Goal: Task Accomplishment & Management: Manage account settings

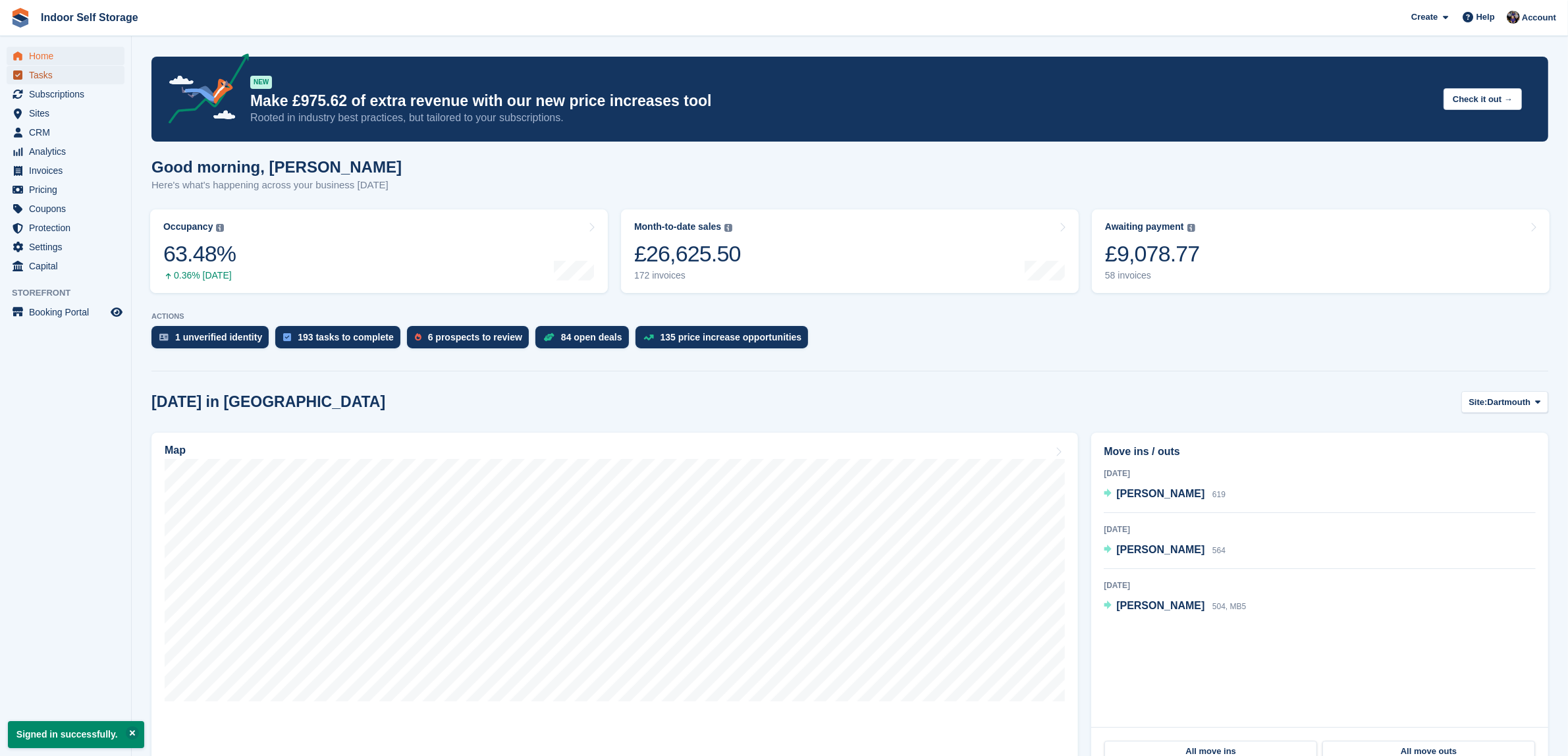
click at [42, 74] on span "Tasks" at bounding box center [68, 75] width 79 height 18
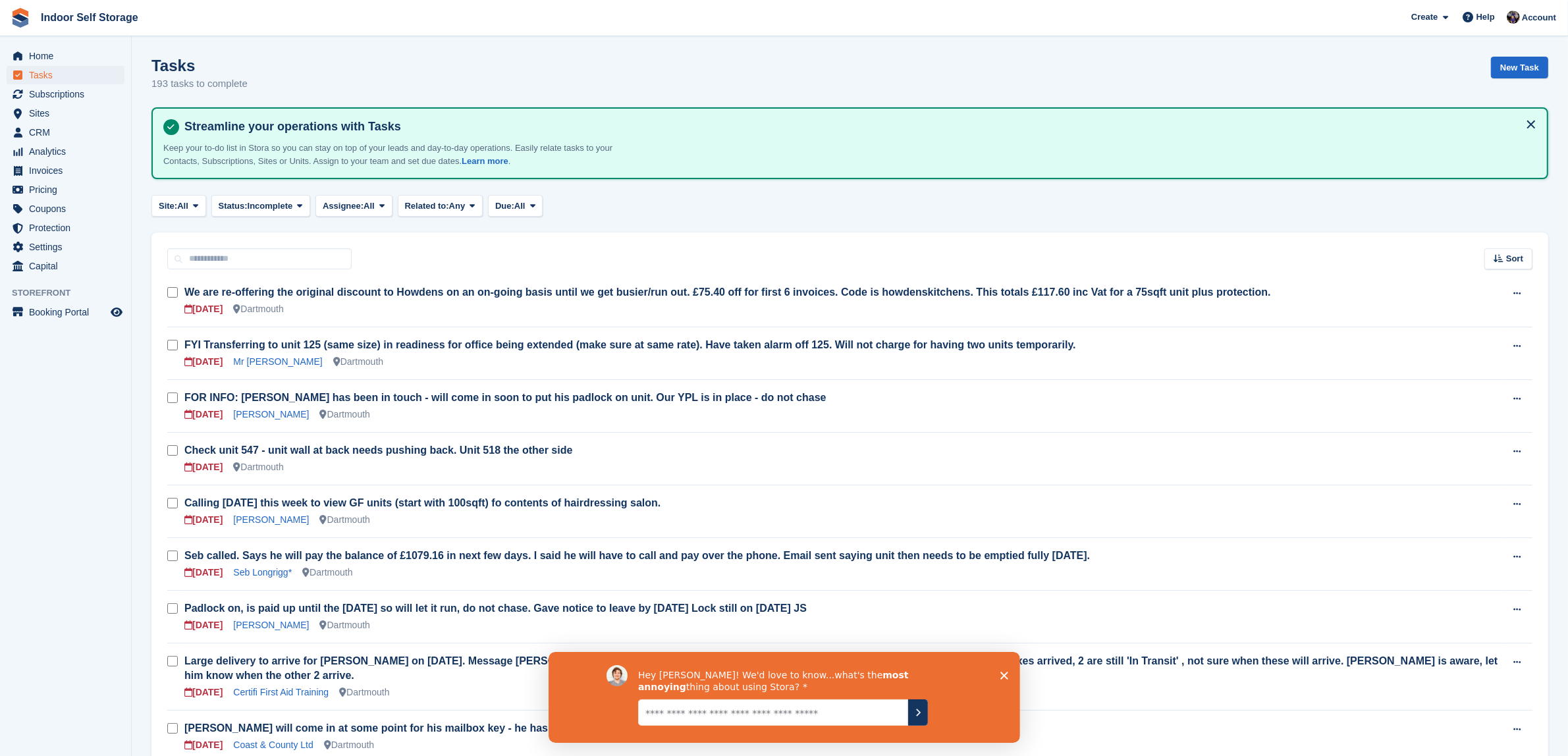
click at [1001, 674] on icon "Close survey" at bounding box center [1004, 675] width 8 height 8
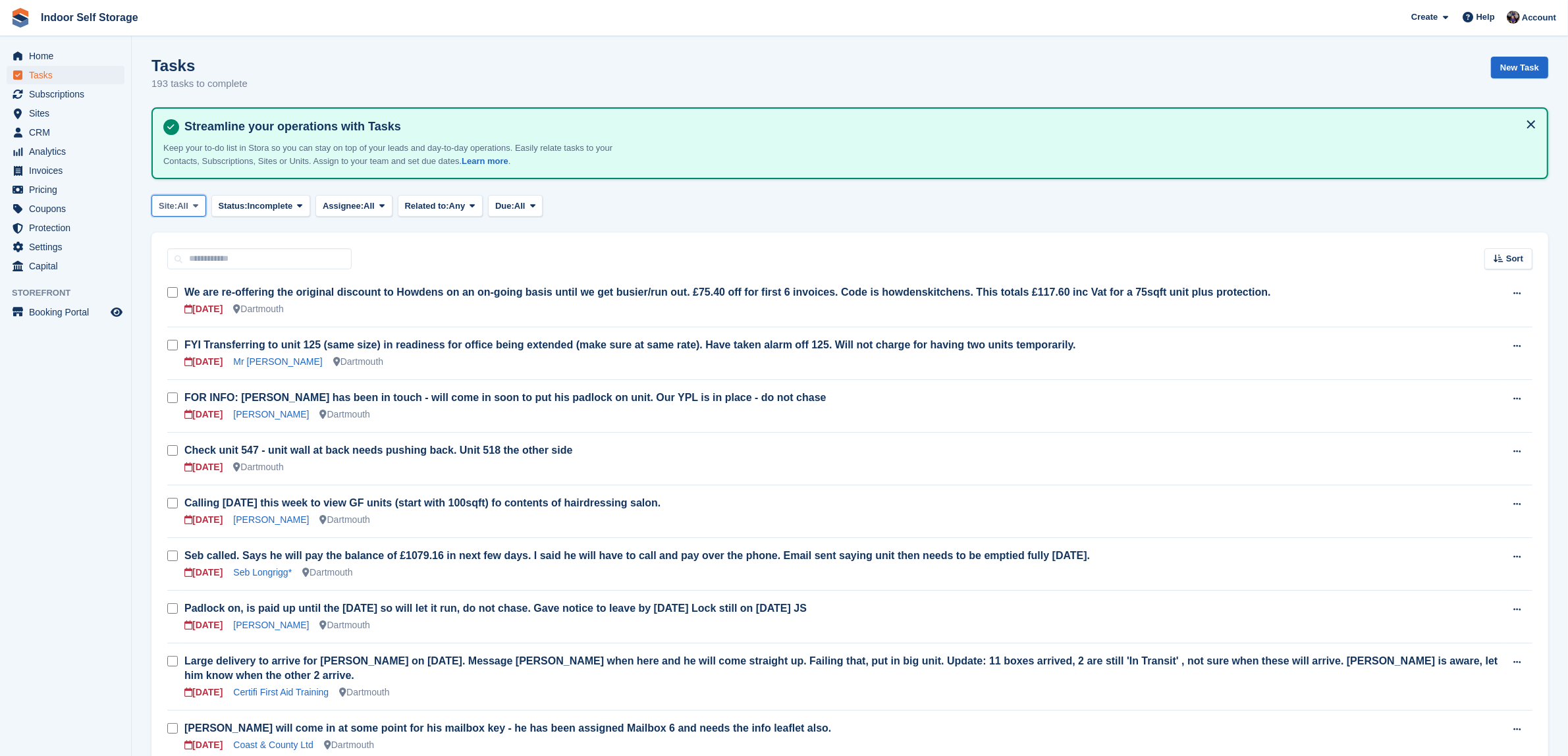
click at [198, 201] on icon at bounding box center [195, 205] width 5 height 8
click at [188, 285] on link "Totnes" at bounding box center [214, 284] width 115 height 24
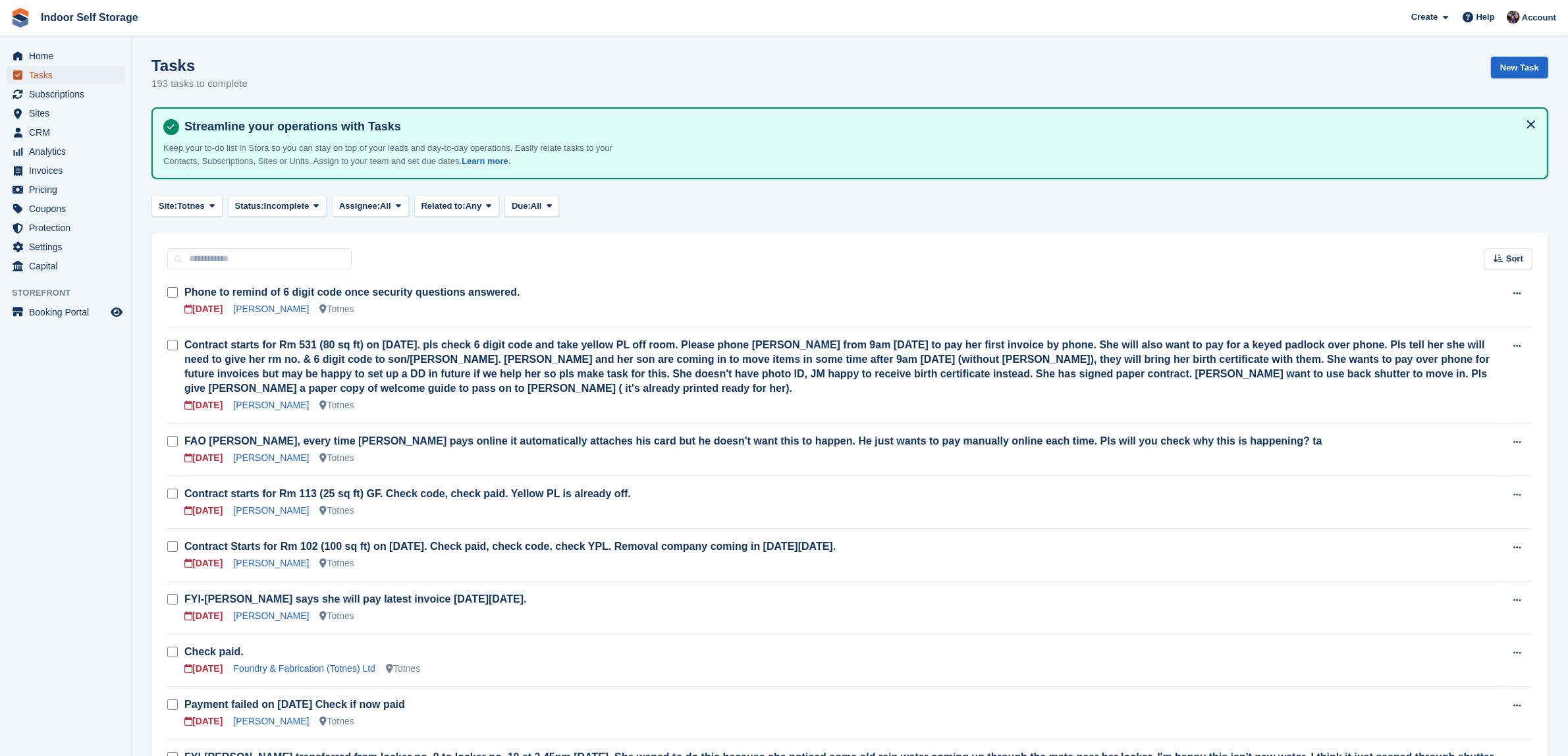
click at [41, 79] on span "Tasks" at bounding box center [68, 75] width 79 height 18
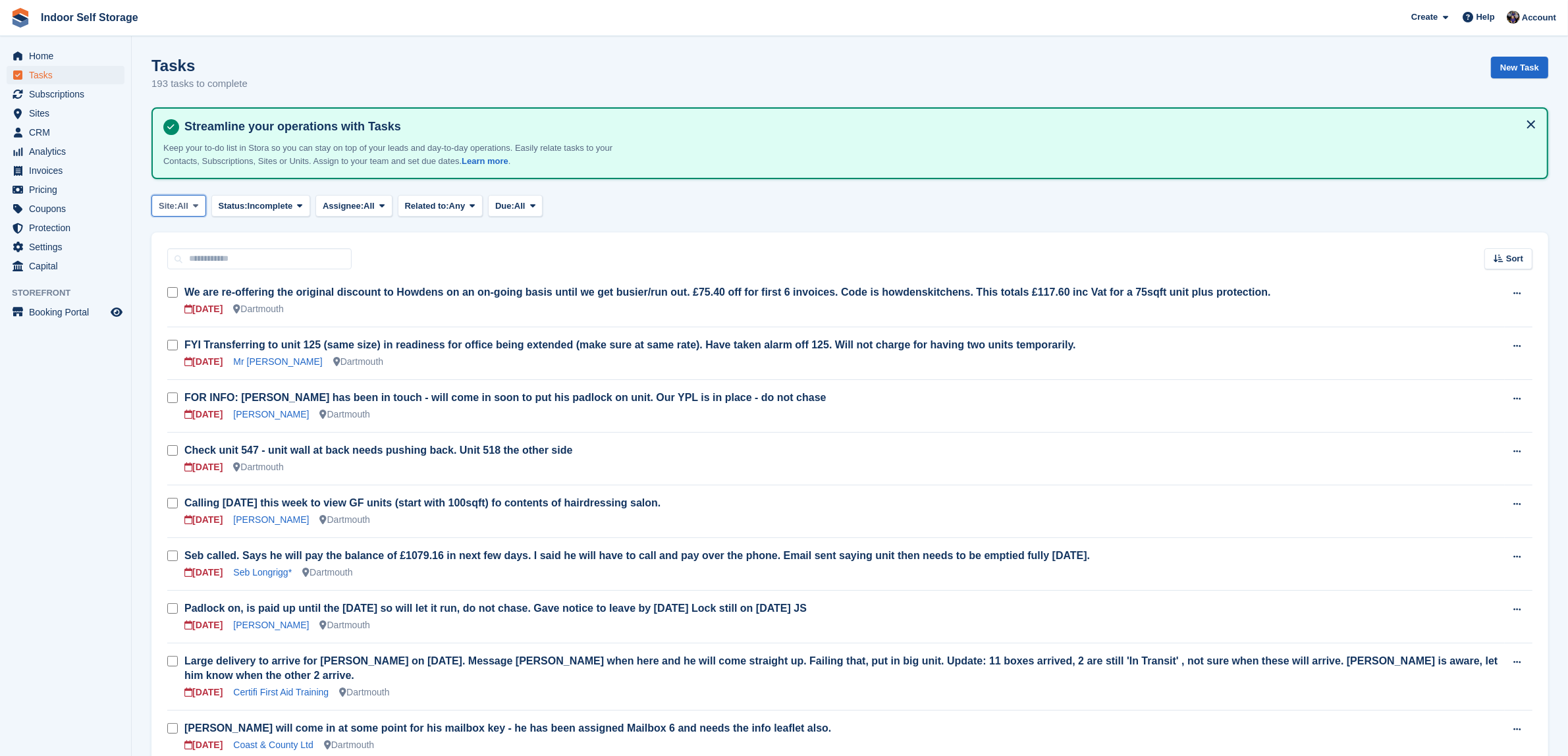
click at [203, 201] on button "Site: All" at bounding box center [179, 206] width 55 height 22
click at [179, 280] on link "Totnes" at bounding box center [214, 284] width 115 height 24
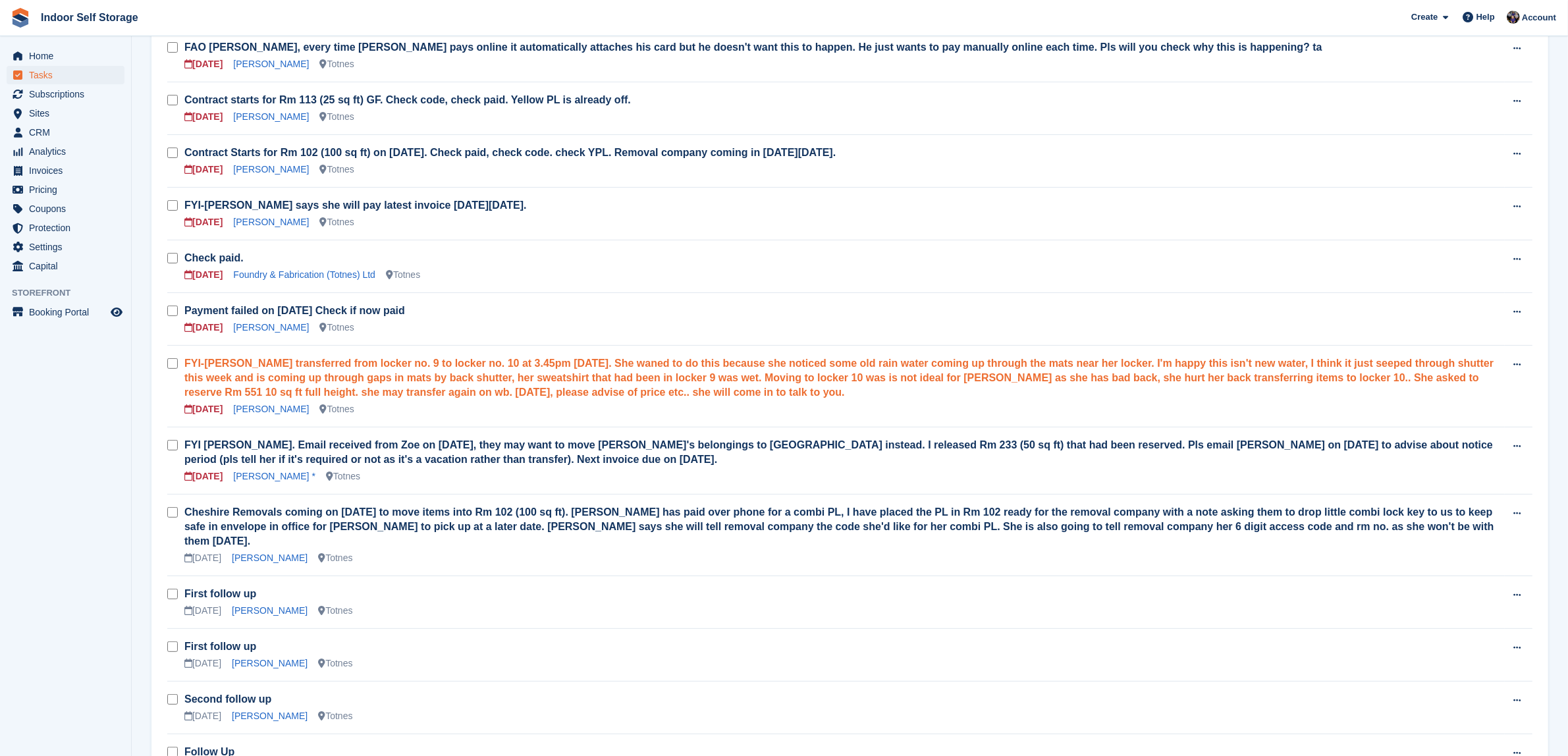
scroll to position [412, 0]
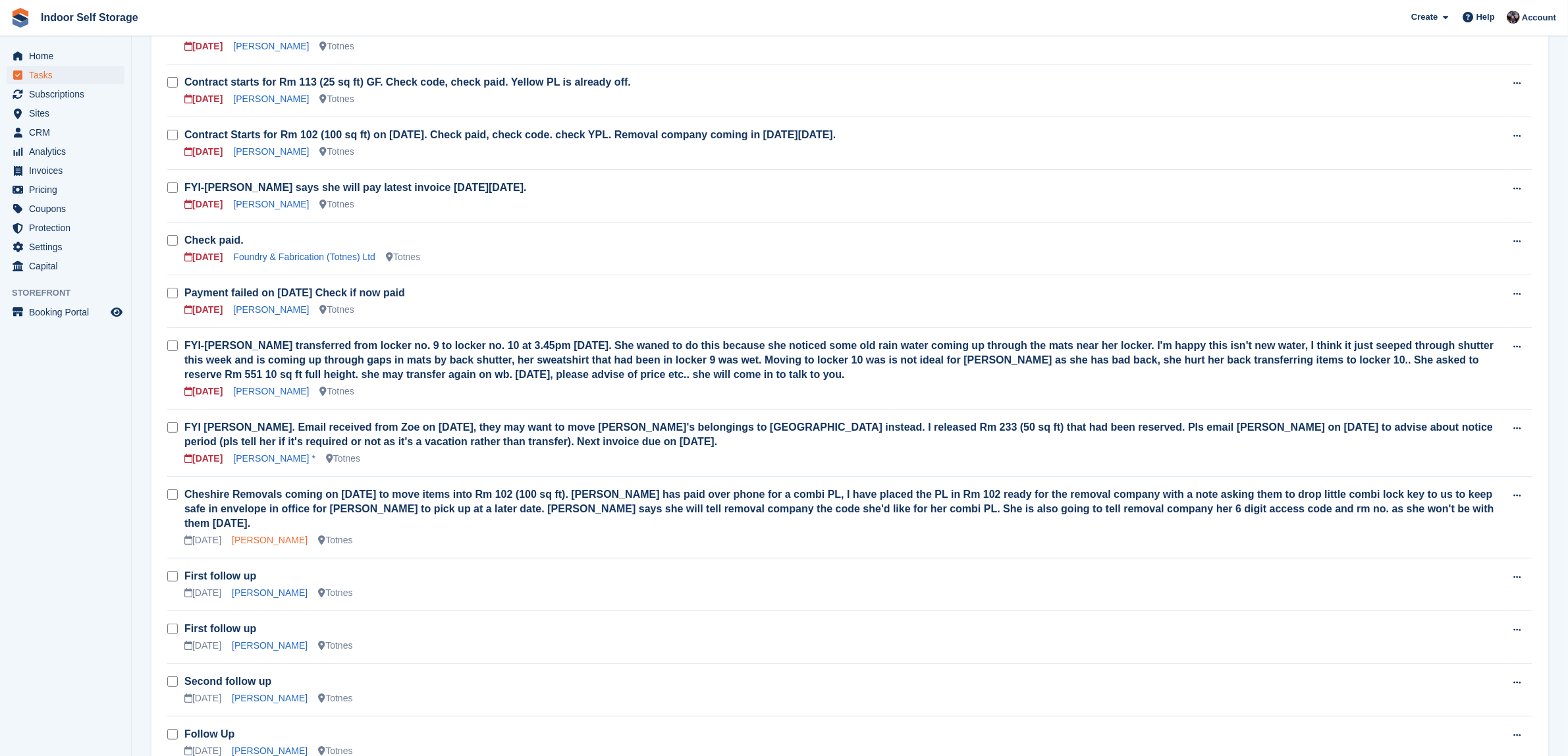
click at [273, 535] on link "[PERSON_NAME]" at bounding box center [270, 540] width 76 height 11
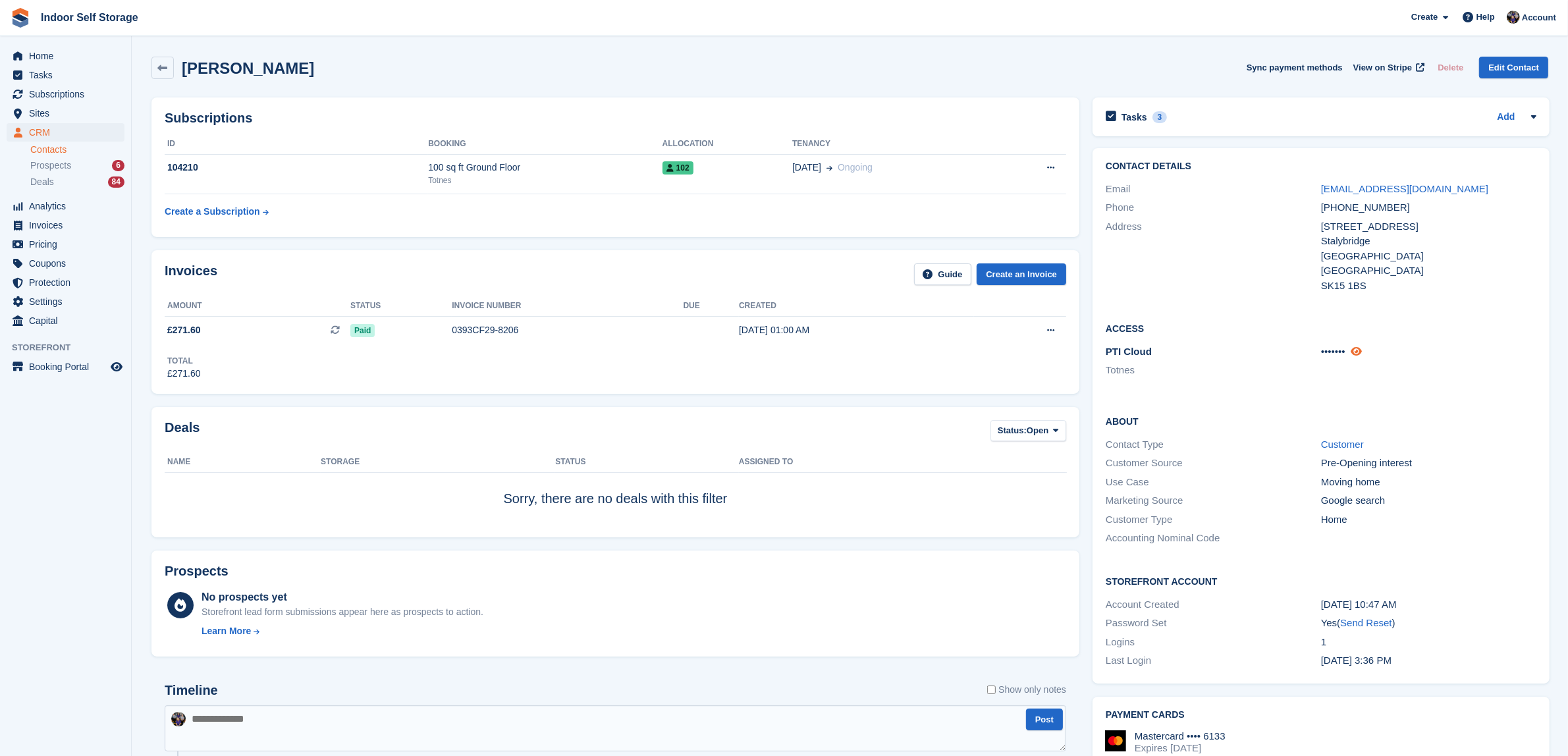
click at [1359, 349] on icon at bounding box center [1356, 351] width 11 height 10
click at [1154, 119] on div "3" at bounding box center [1160, 118] width 15 height 12
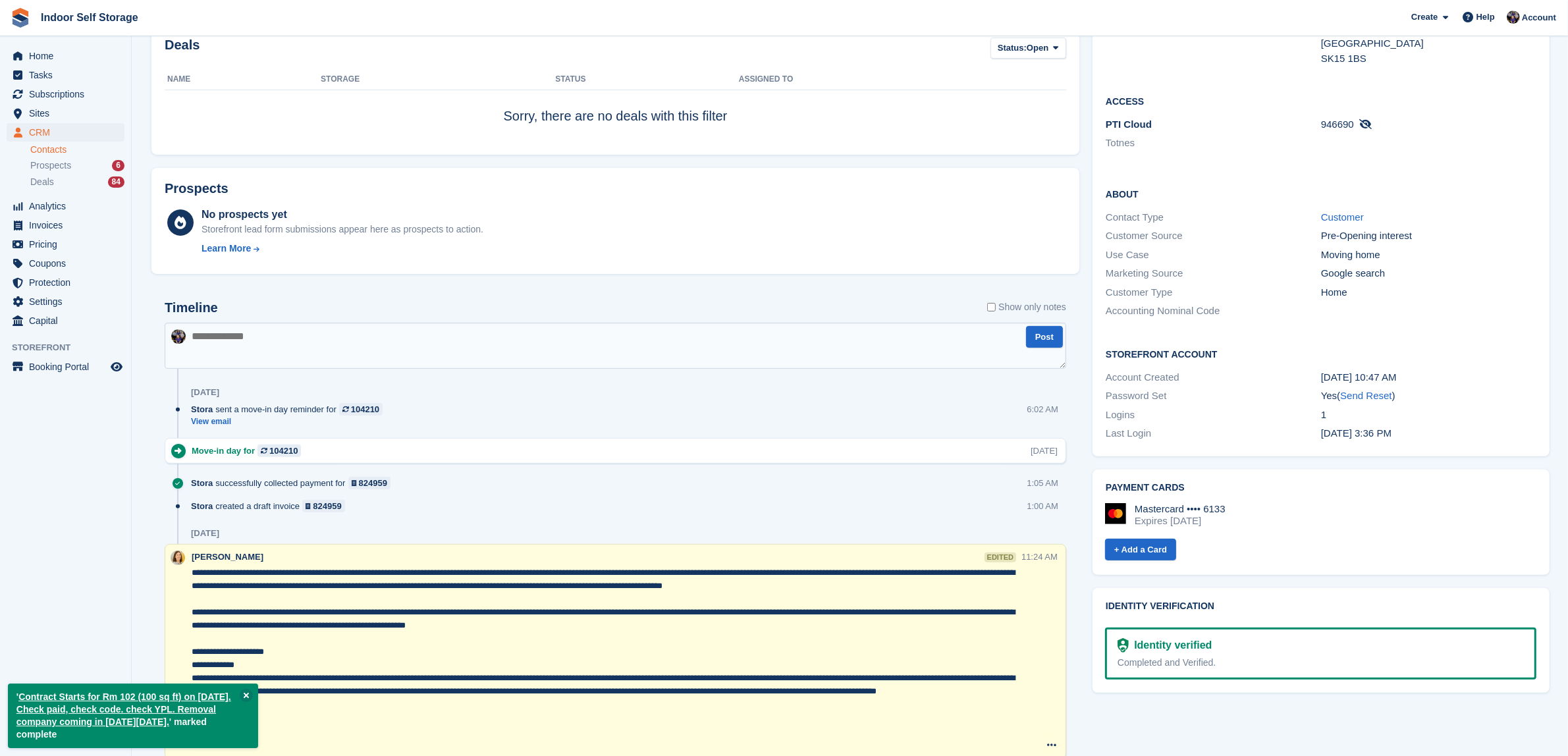
scroll to position [412, 0]
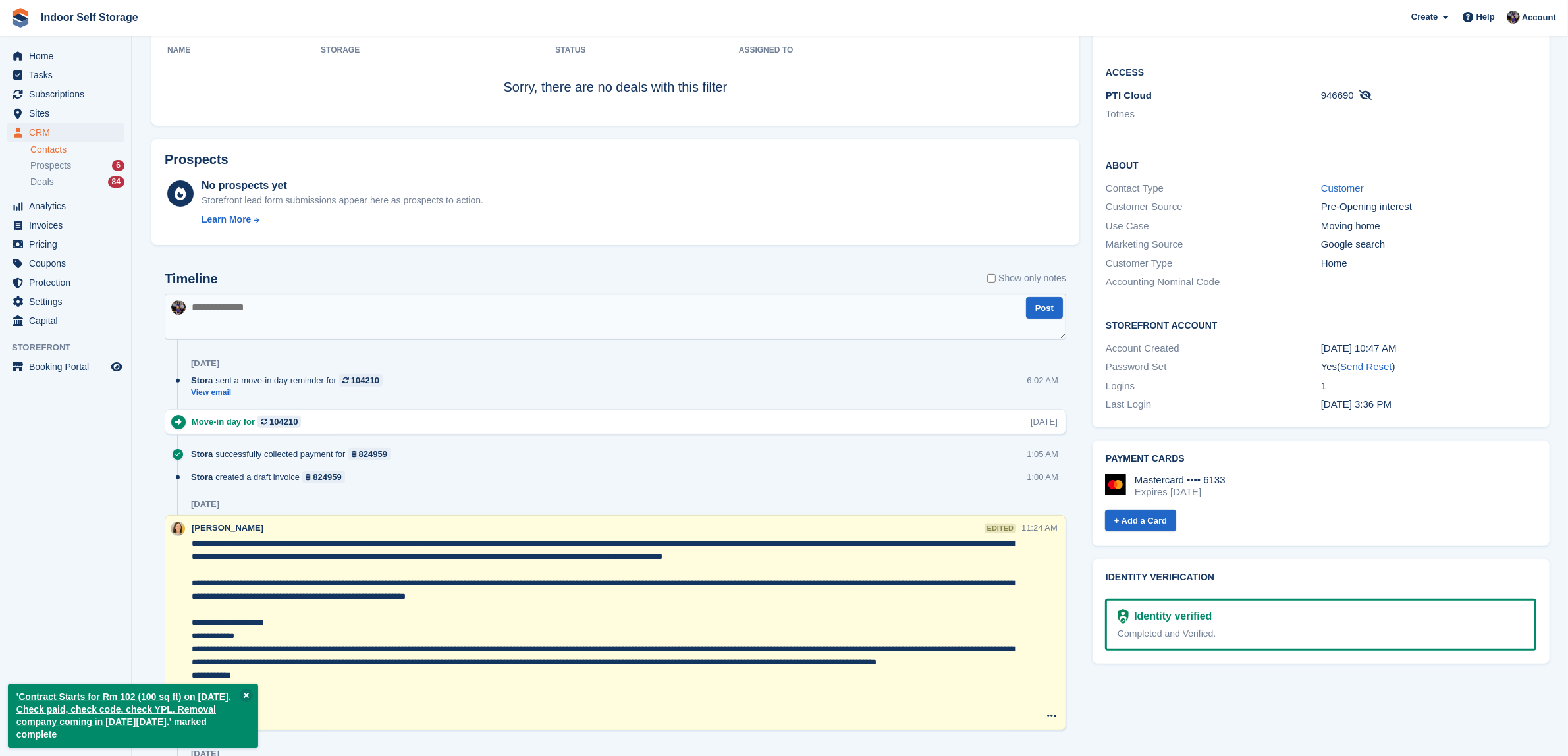
click at [201, 311] on textarea at bounding box center [615, 317] width 902 height 46
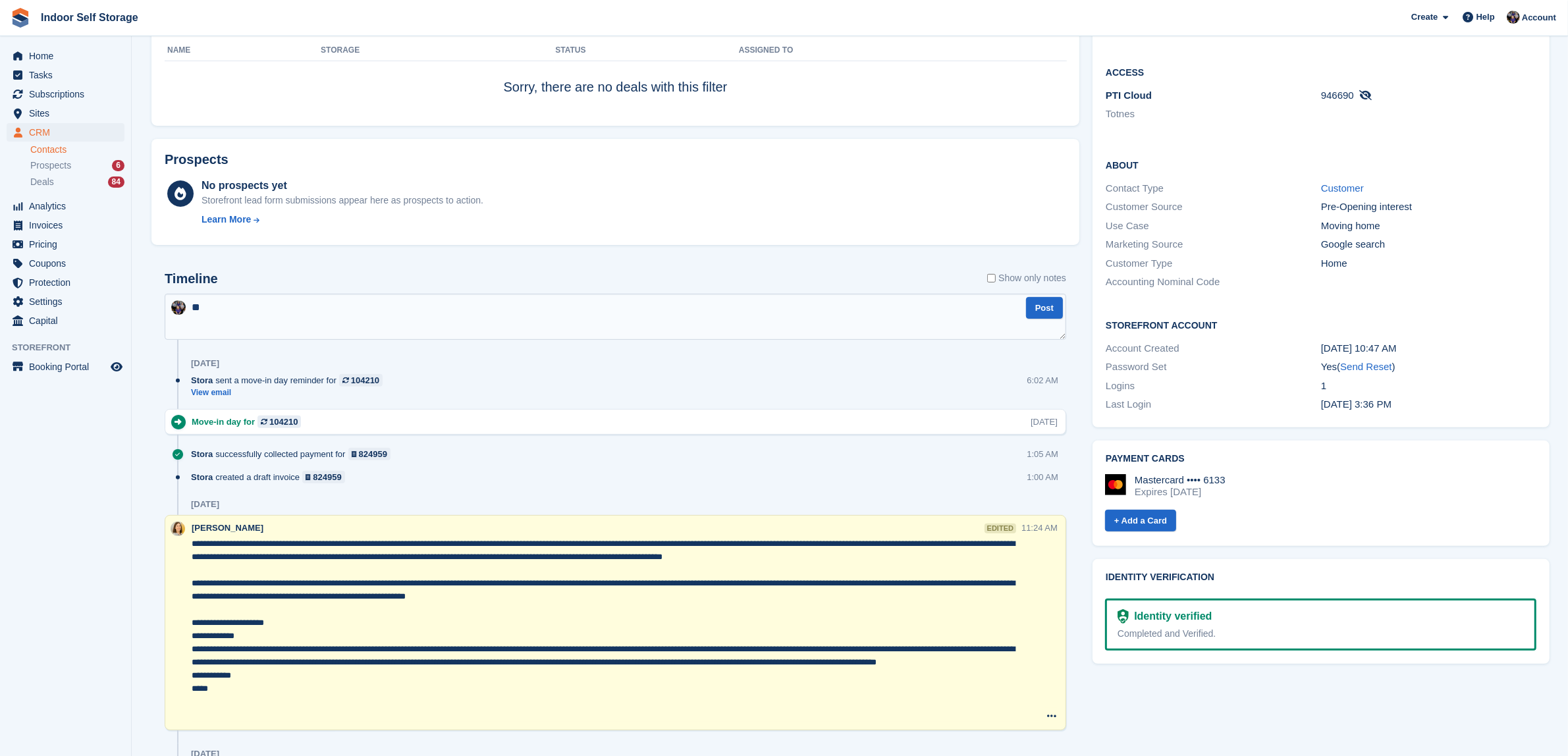
type textarea "*"
type textarea "**********"
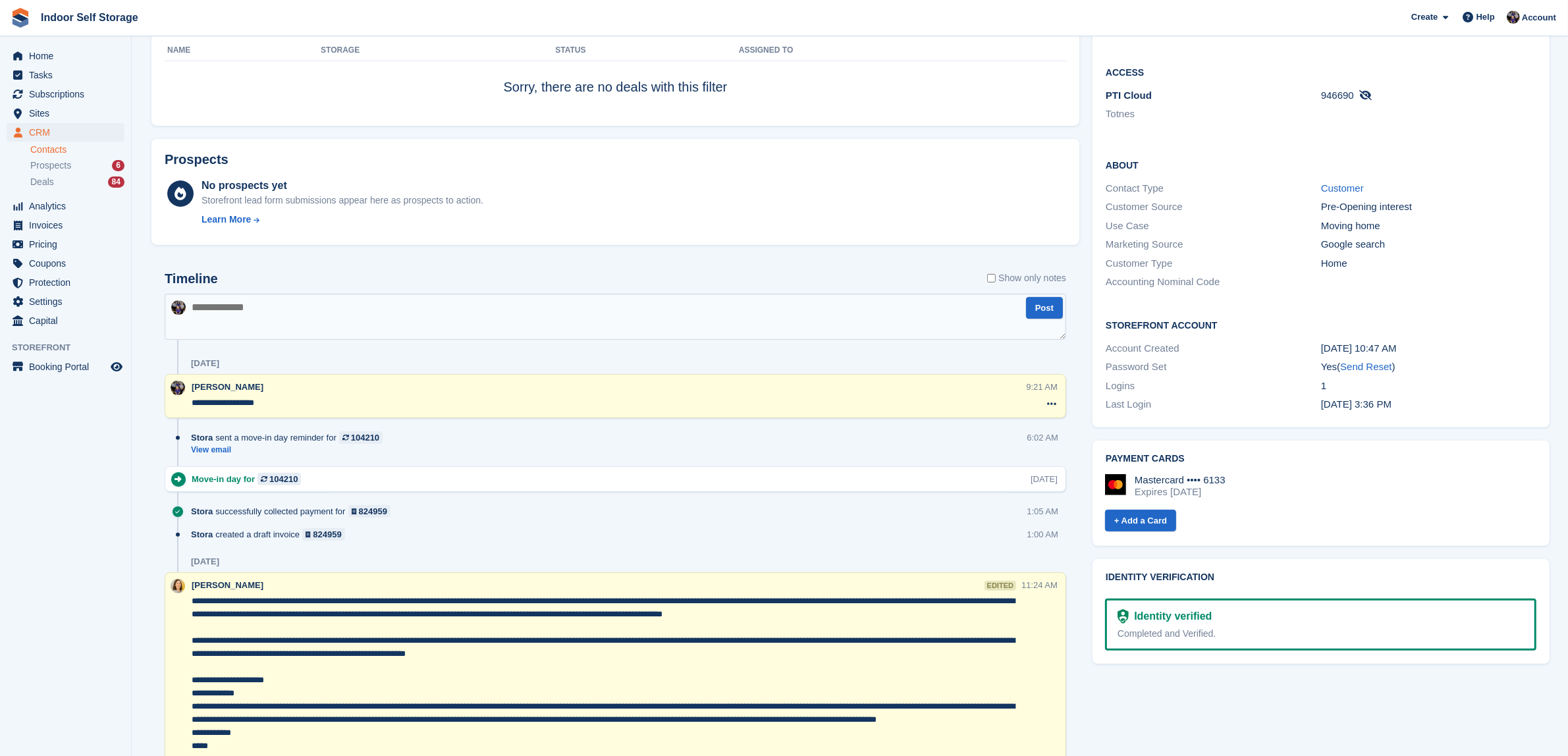
click at [277, 403] on textarea "**********" at bounding box center [609, 403] width 834 height 13
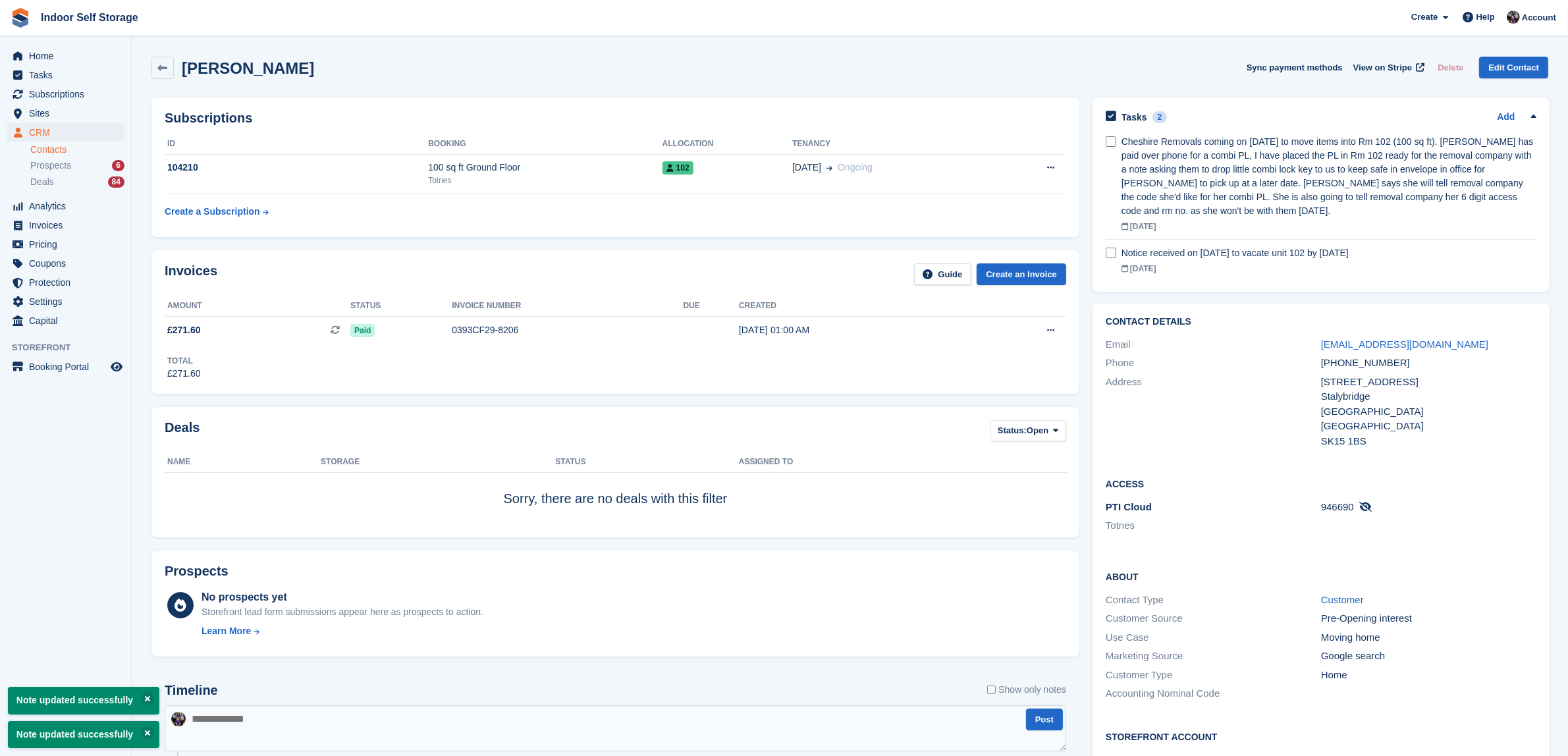
scroll to position [82, 0]
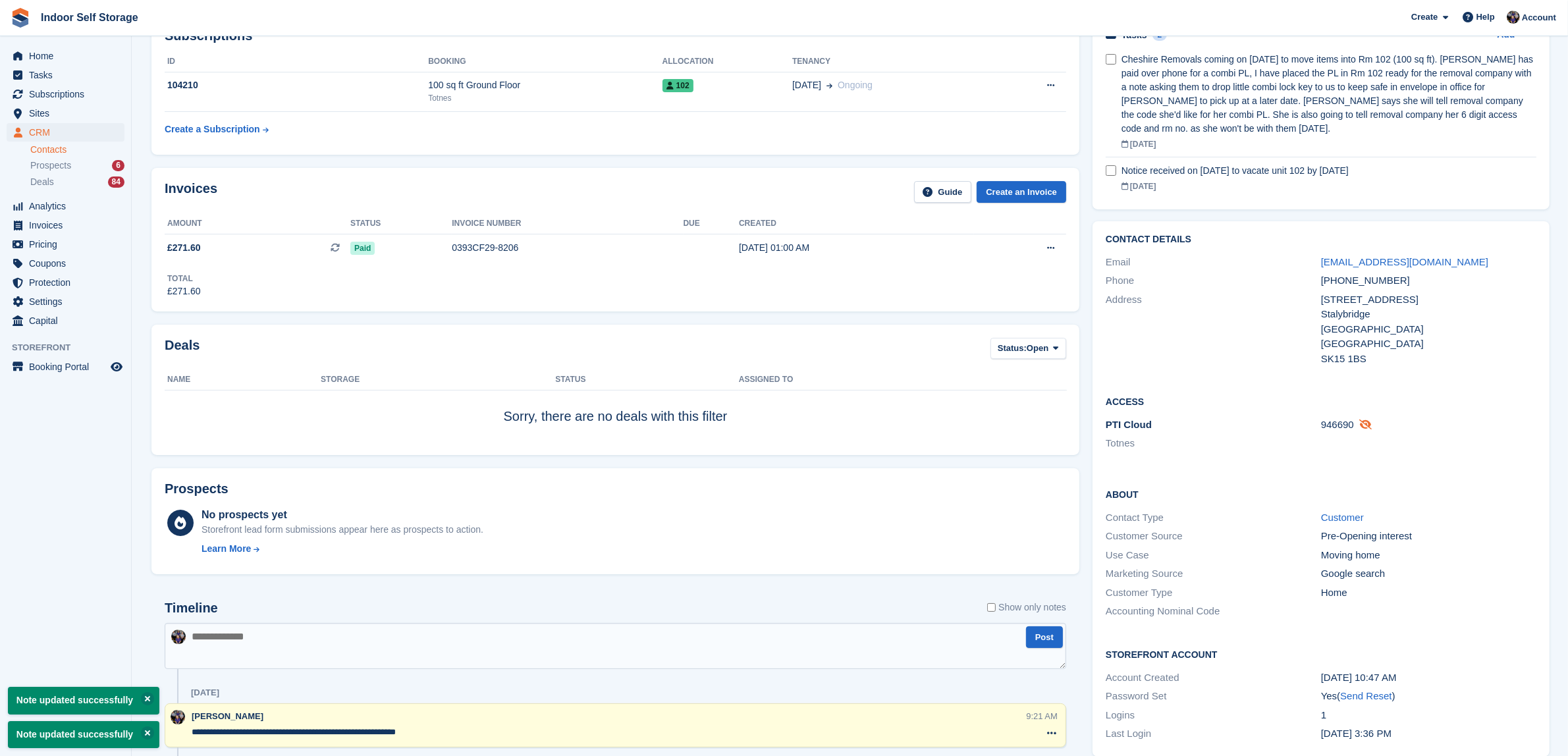
type textarea "**********"
click at [1361, 422] on icon at bounding box center [1365, 424] width 12 height 10
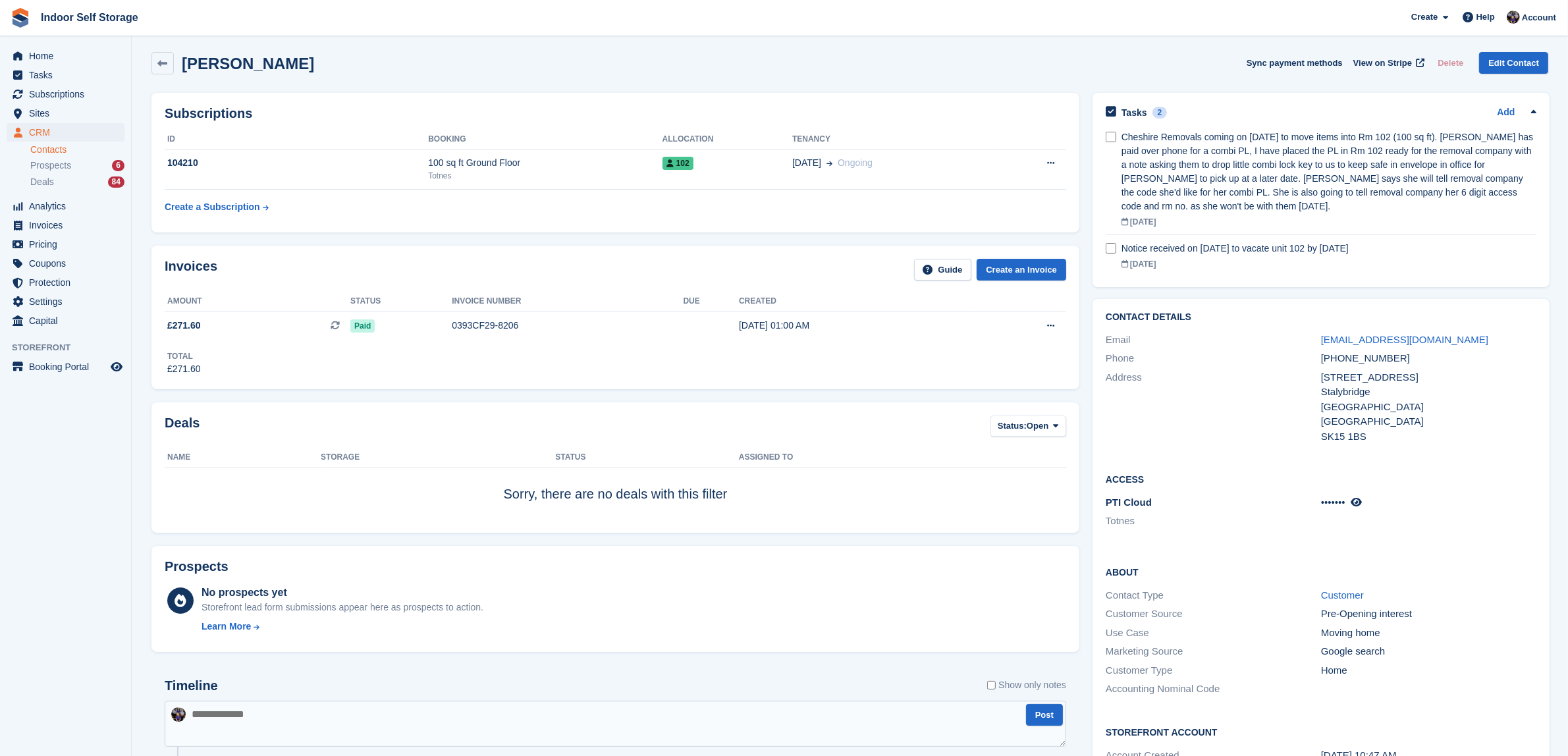
scroll to position [0, 0]
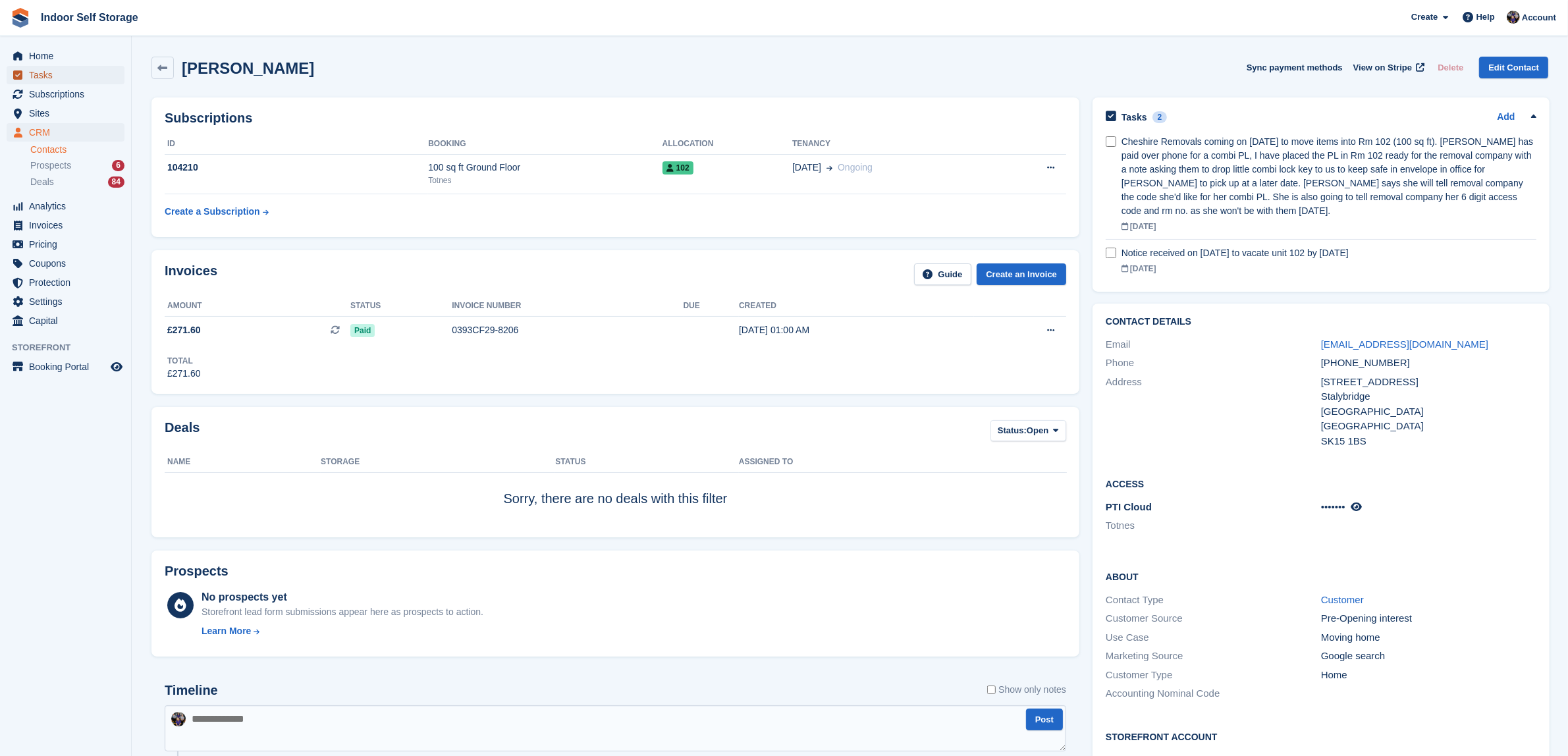
click at [43, 74] on span "Tasks" at bounding box center [68, 75] width 79 height 18
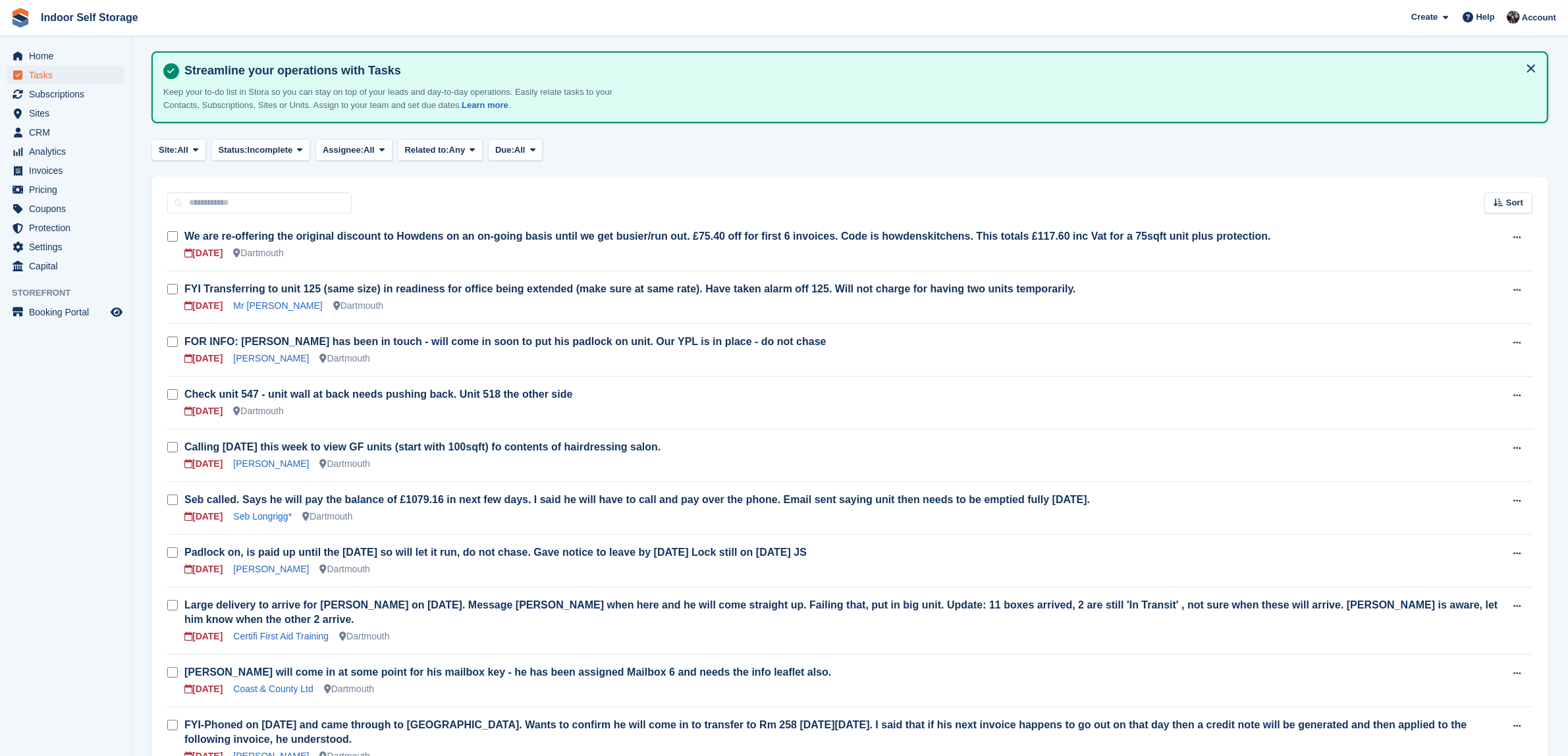
scroll to position [82, 0]
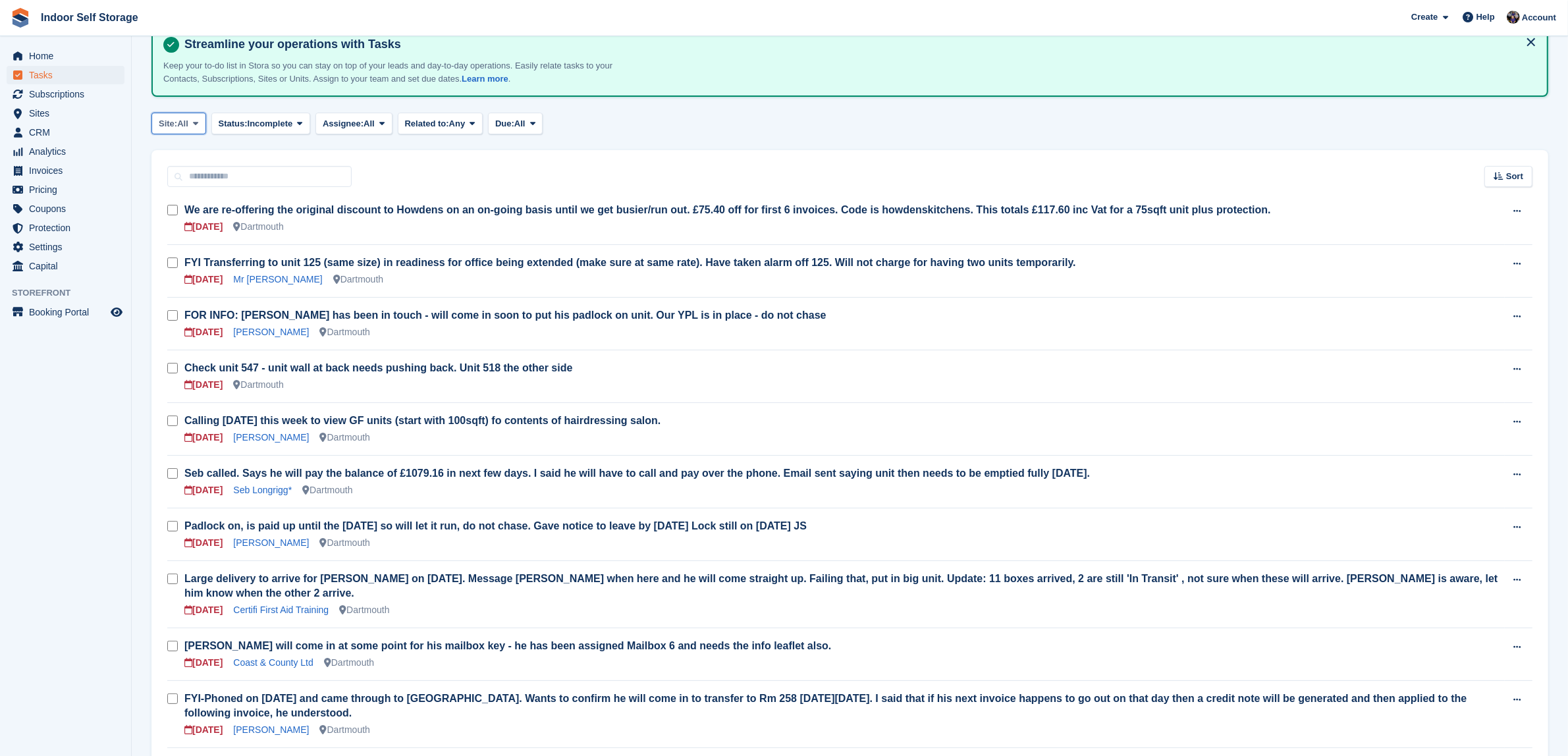
click at [198, 119] on icon at bounding box center [195, 123] width 5 height 8
click at [190, 200] on link "Totnes" at bounding box center [214, 202] width 115 height 24
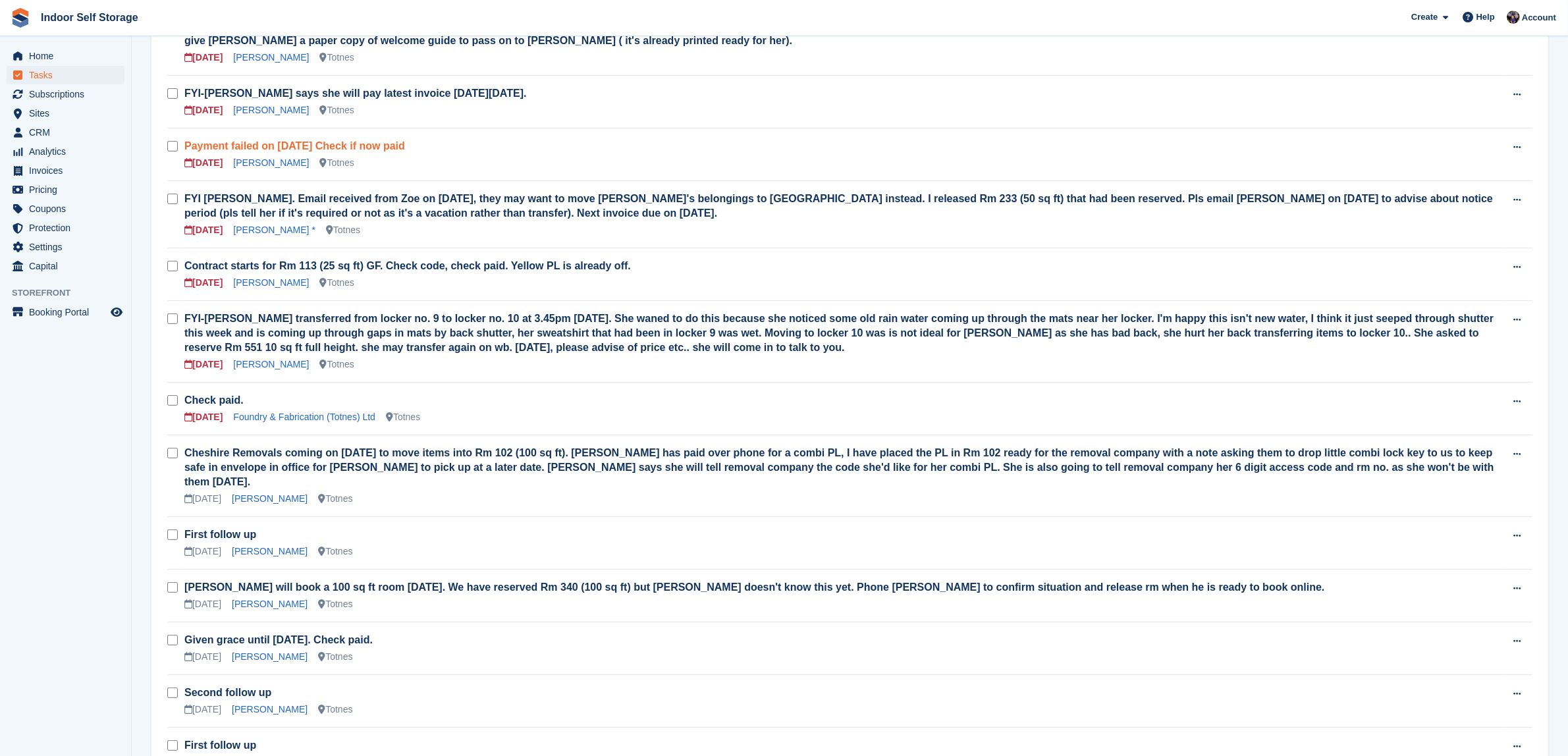
scroll to position [412, 0]
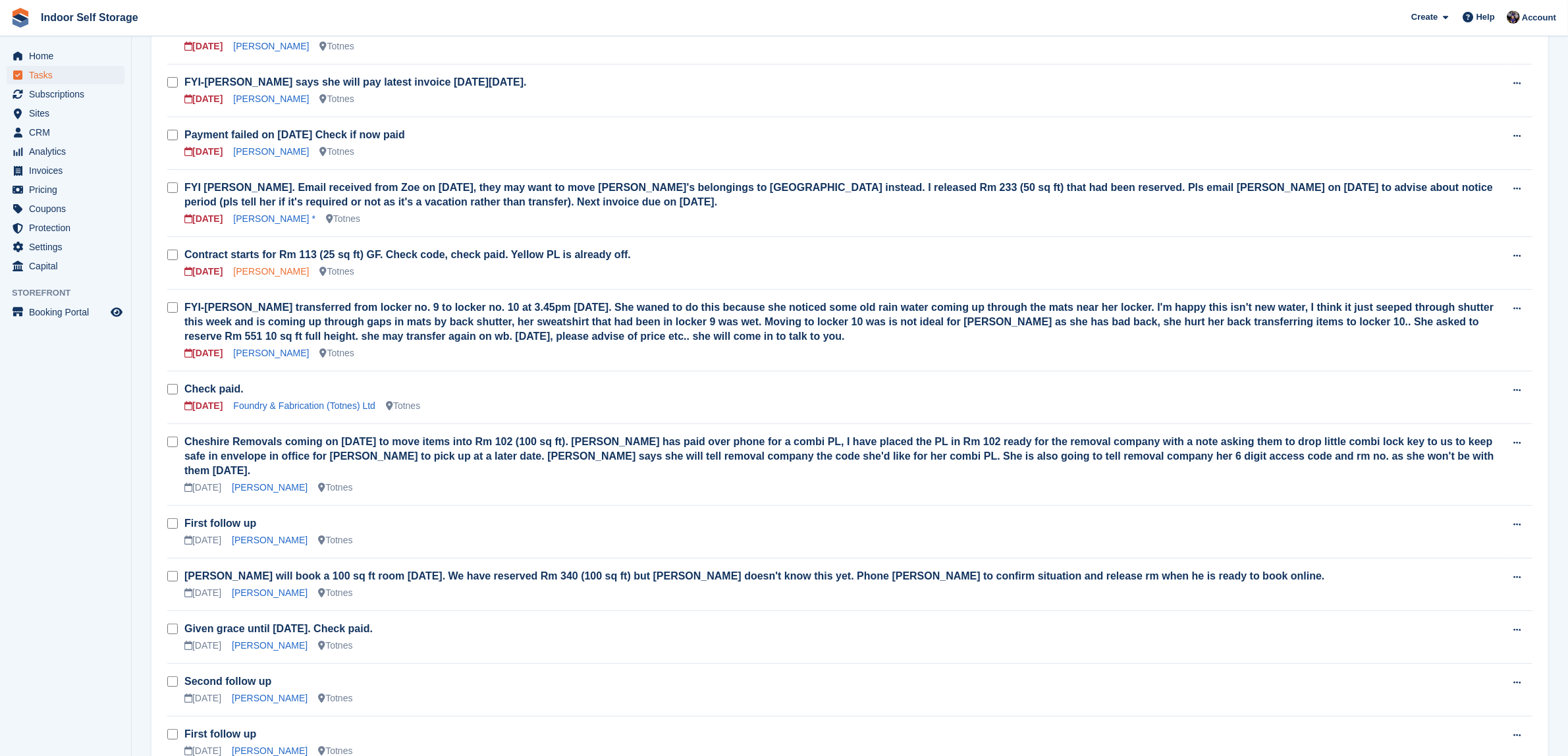
click at [248, 266] on link "Joanne Zilkha" at bounding box center [271, 271] width 76 height 11
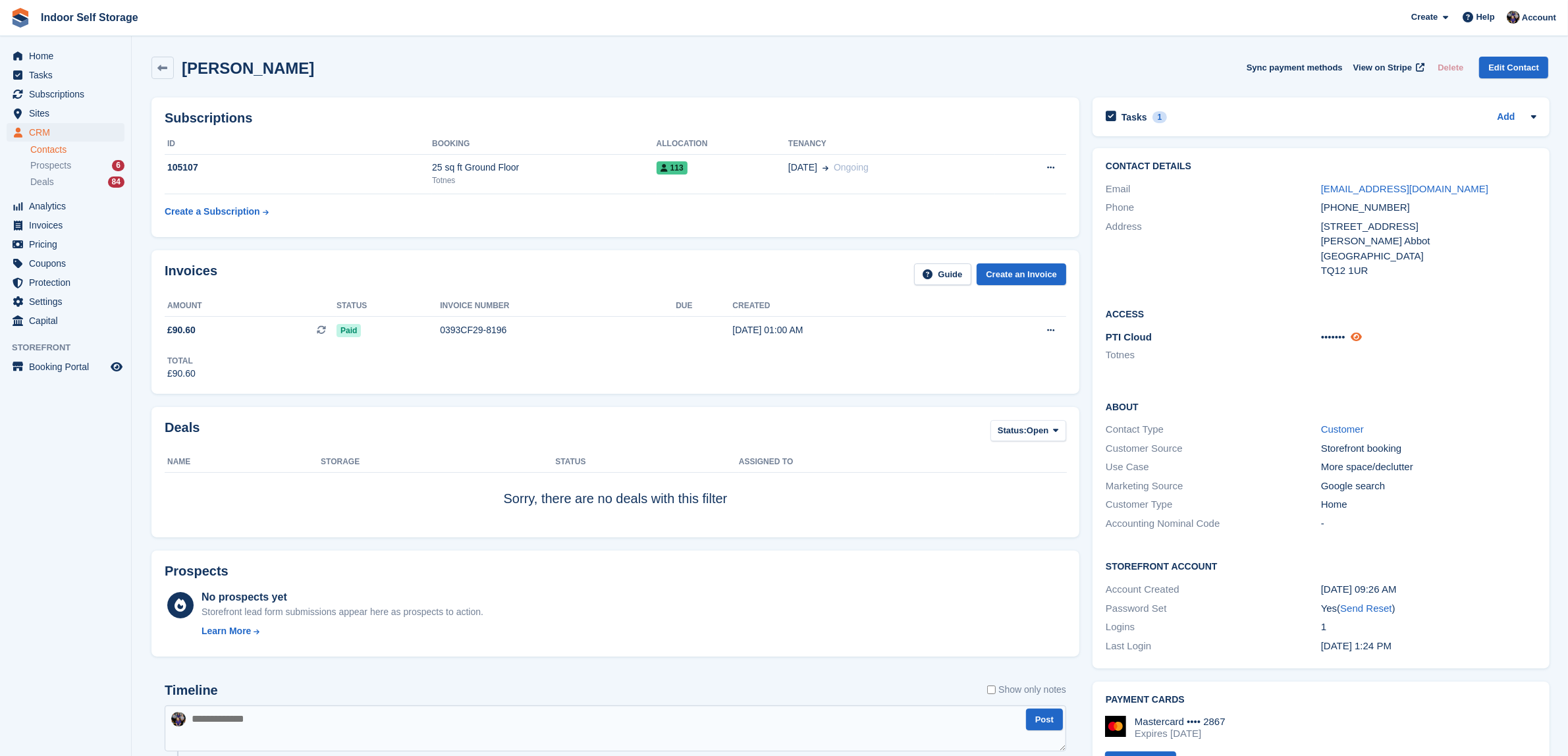
click at [1358, 337] on icon at bounding box center [1356, 337] width 11 height 10
click at [1158, 115] on div "1" at bounding box center [1160, 118] width 15 height 12
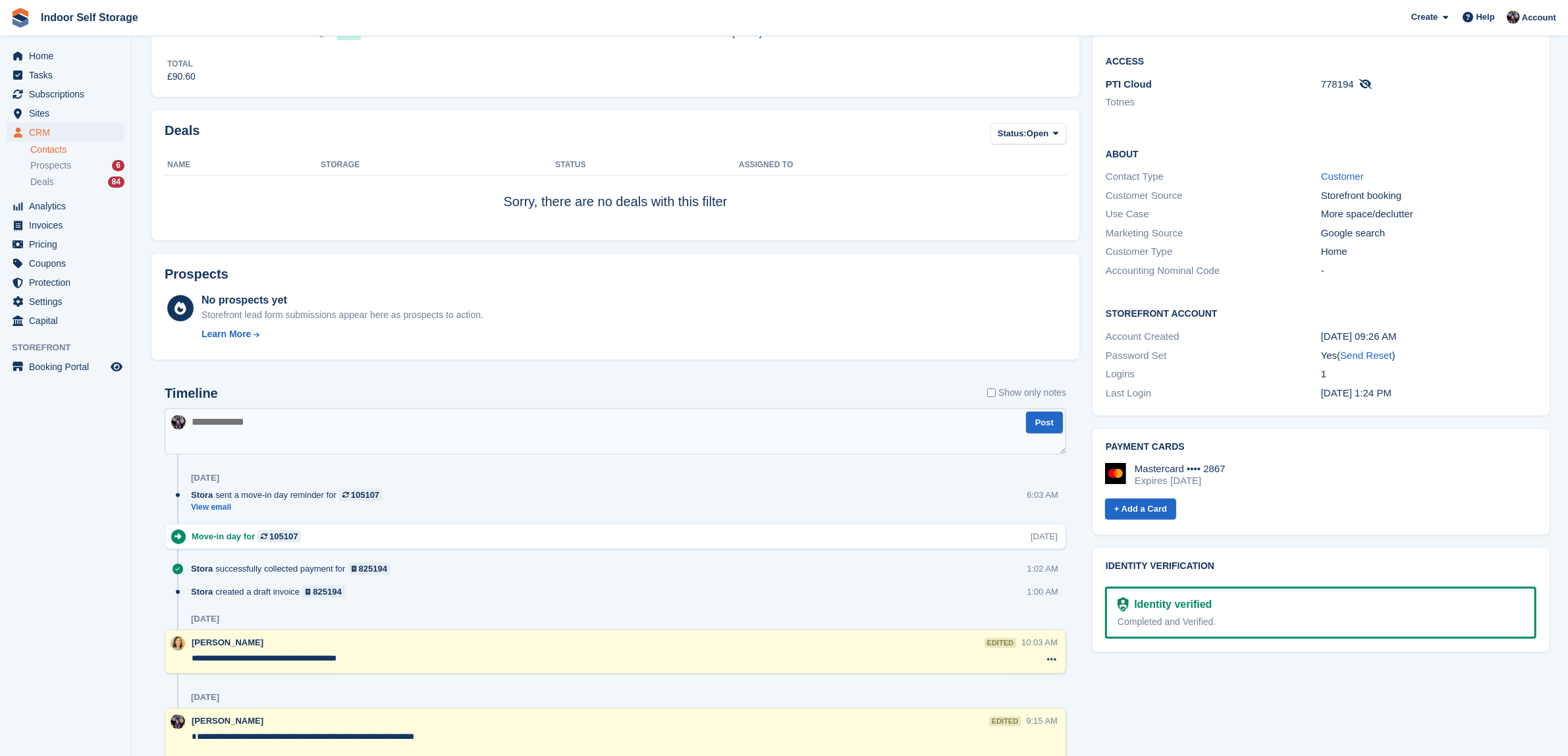
scroll to position [329, 0]
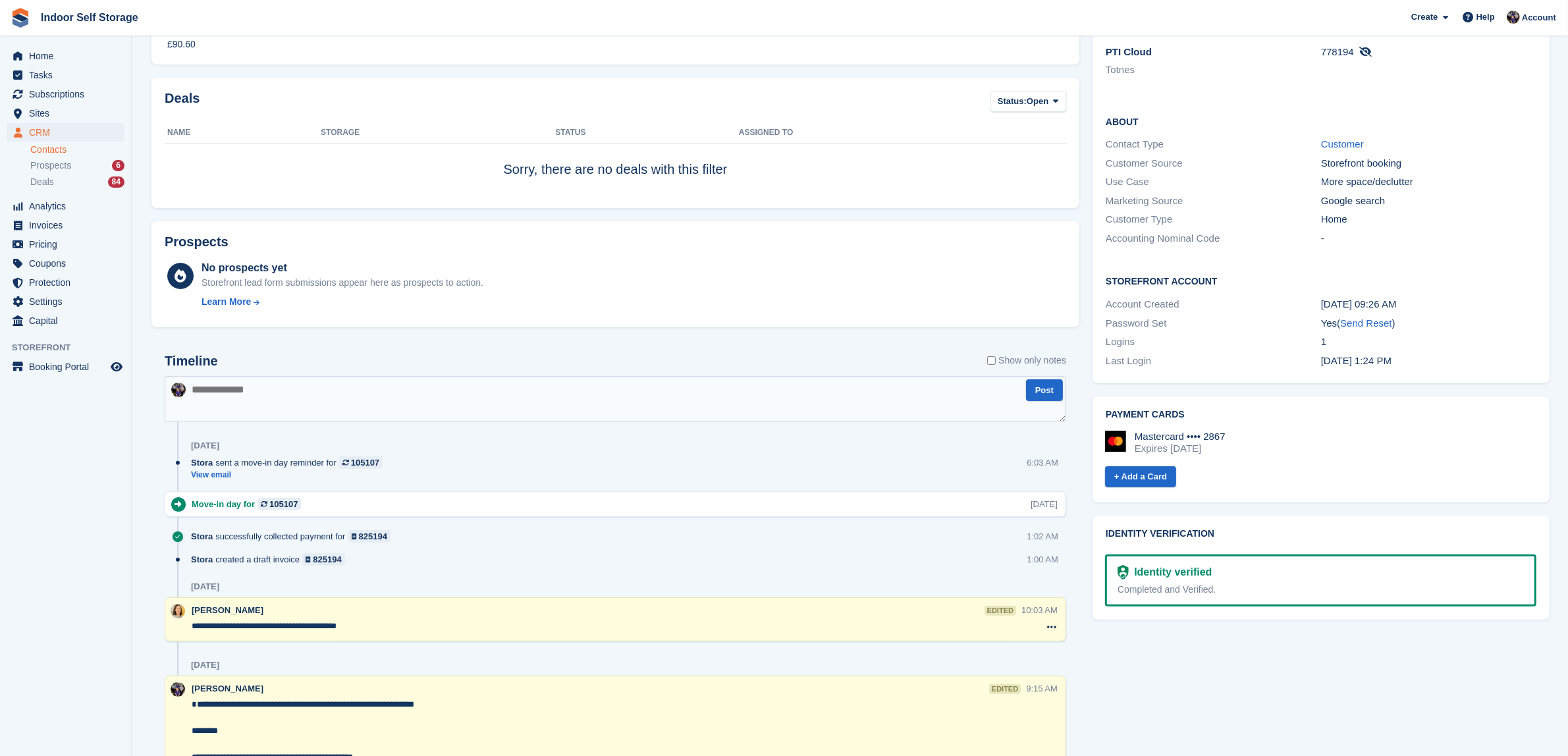
click at [206, 391] on textarea at bounding box center [615, 399] width 902 height 46
type textarea "**********"
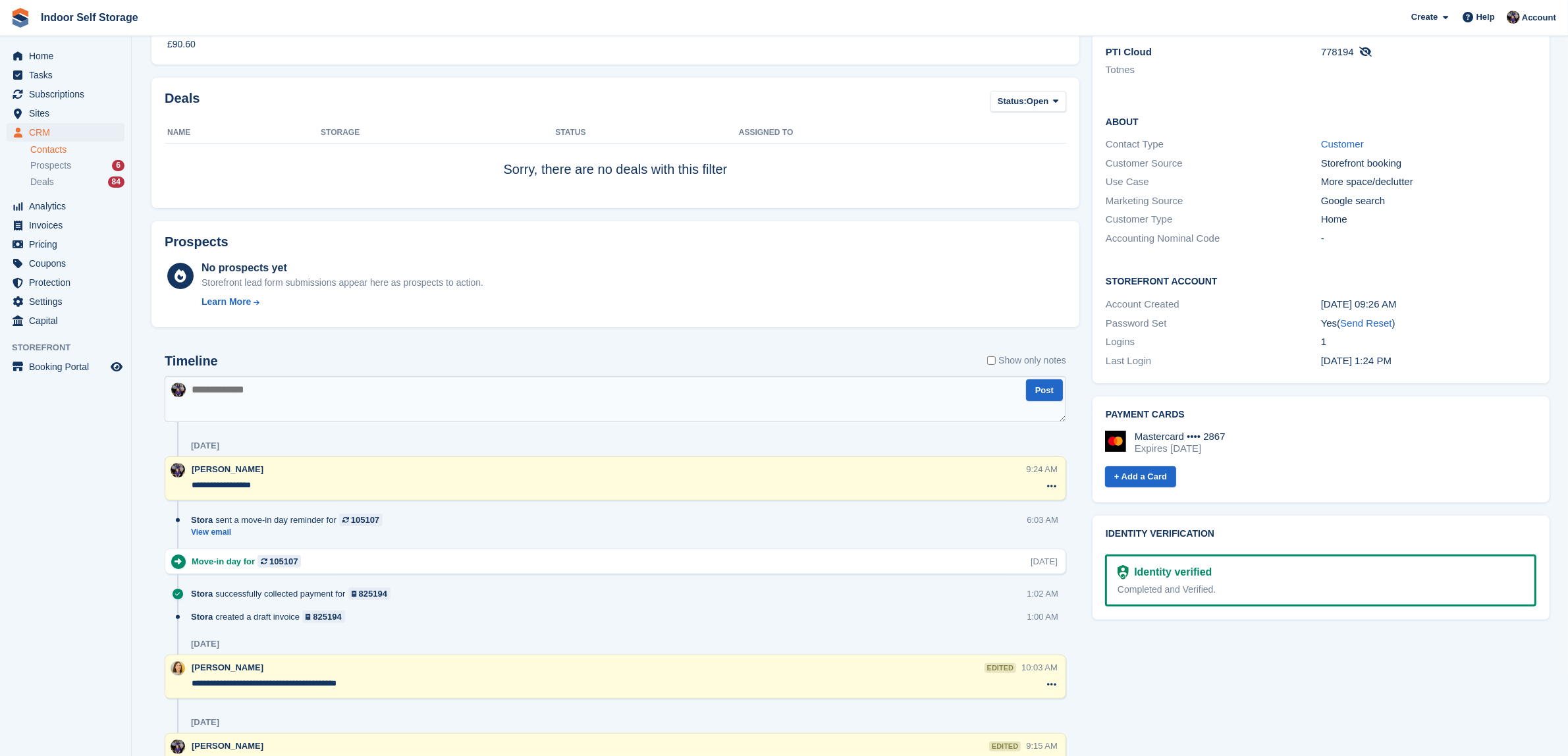
click at [290, 482] on textarea "**********" at bounding box center [609, 485] width 834 height 13
click at [350, 485] on textarea "**********" at bounding box center [609, 485] width 834 height 13
type textarea "**********"
click at [508, 476] on div "[PERSON_NAME]" at bounding box center [606, 469] width 830 height 13
drag, startPoint x: 458, startPoint y: 482, endPoint x: 540, endPoint y: 386, distance: 126.3
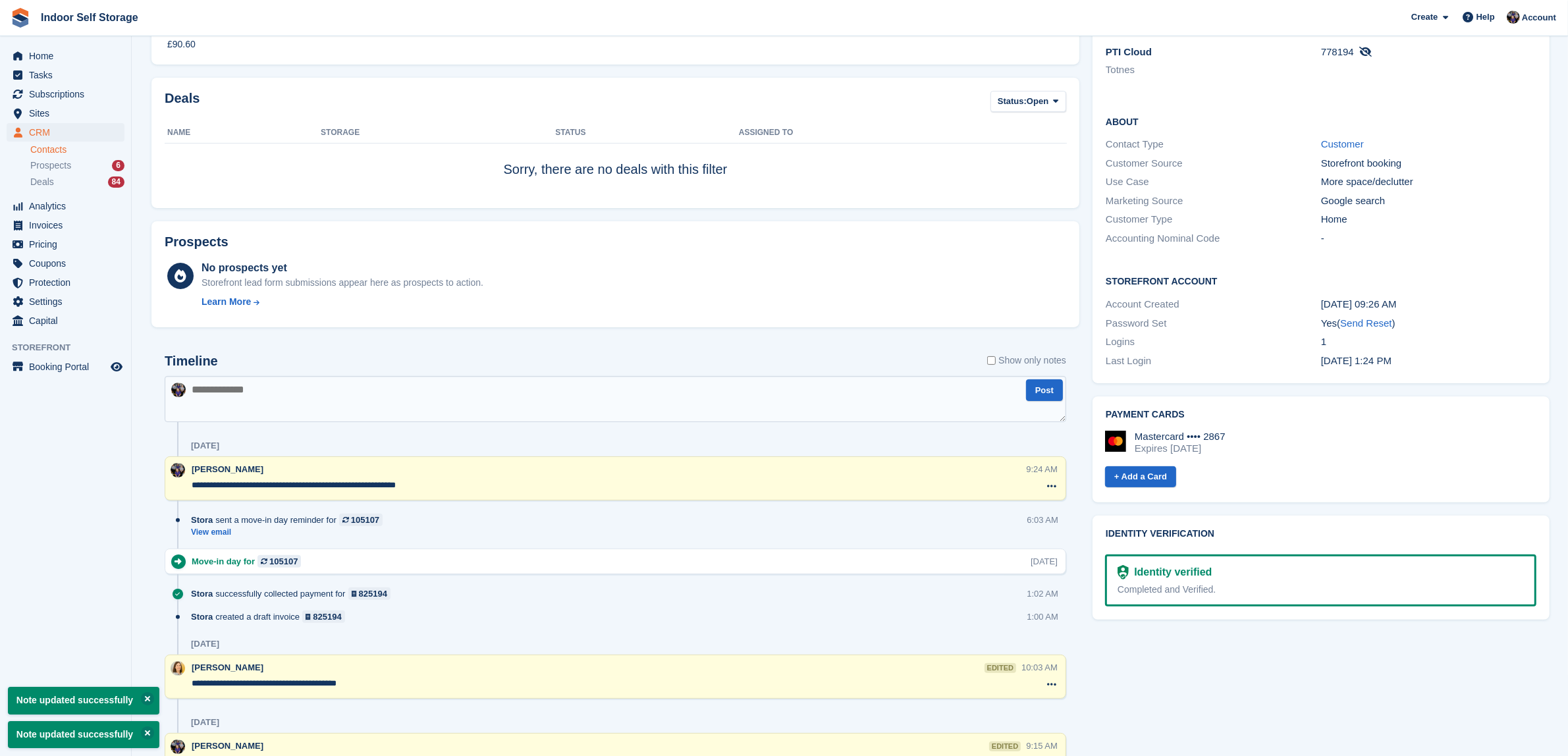
click at [460, 479] on textarea "**********" at bounding box center [609, 485] width 834 height 13
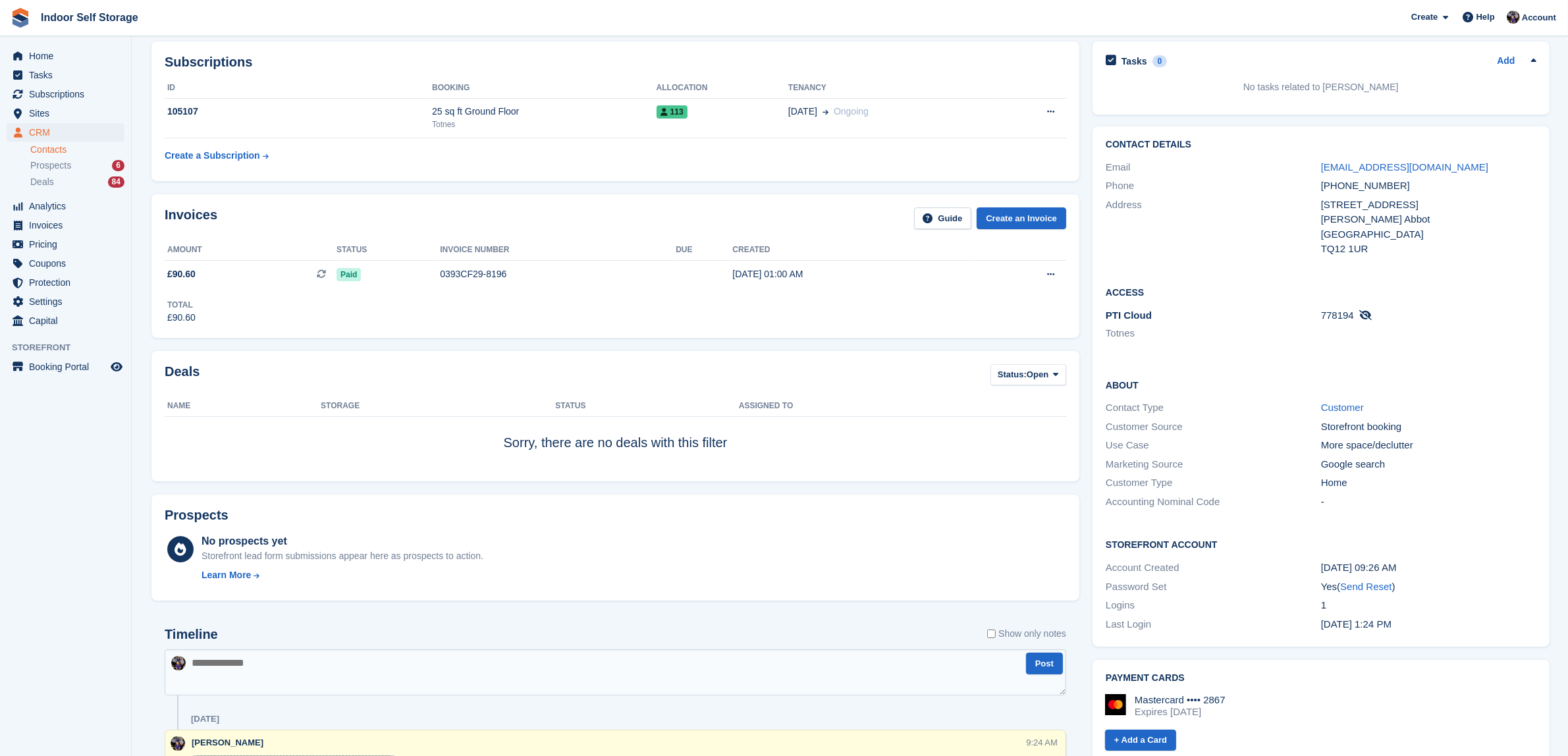
scroll to position [0, 0]
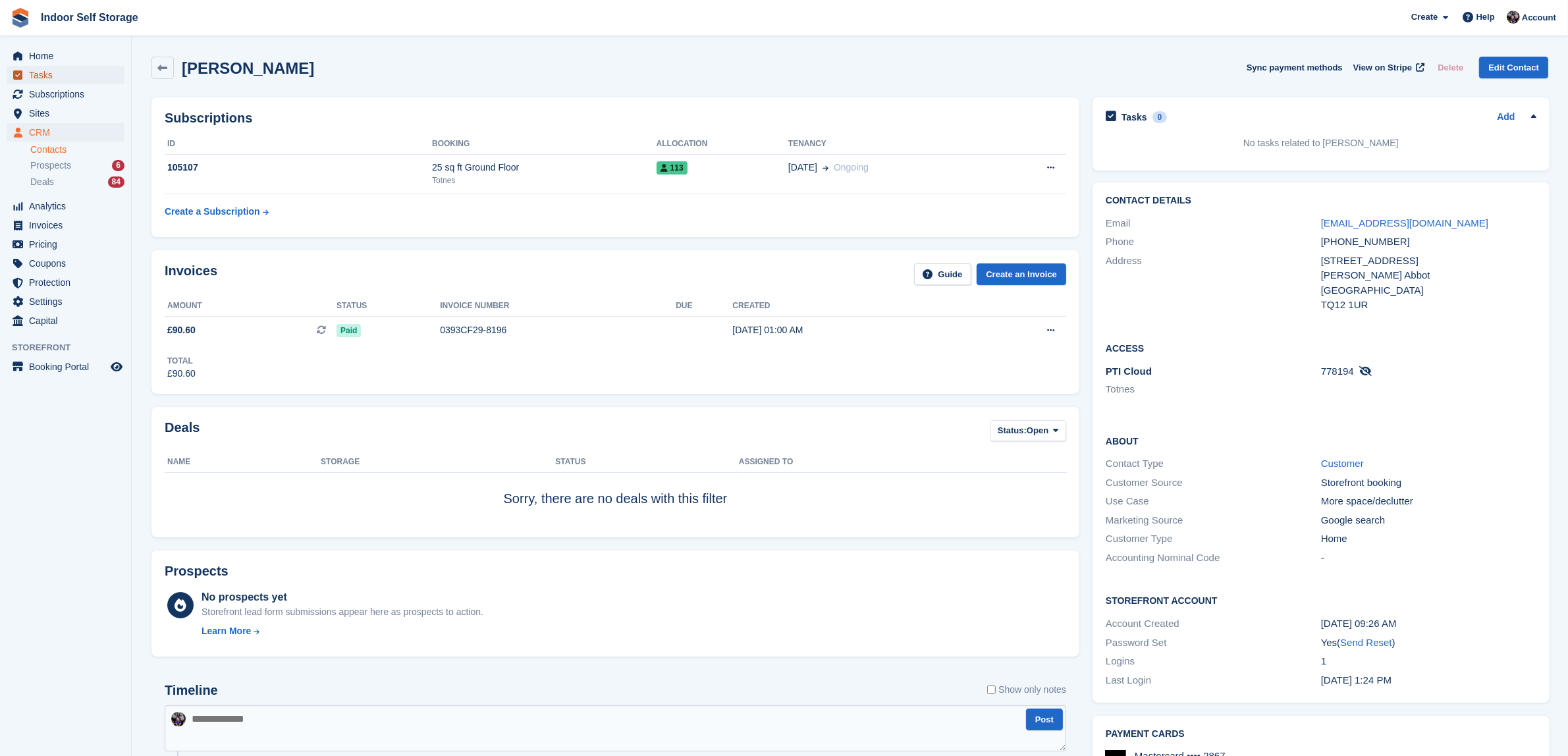
click at [35, 73] on span "Tasks" at bounding box center [68, 75] width 79 height 18
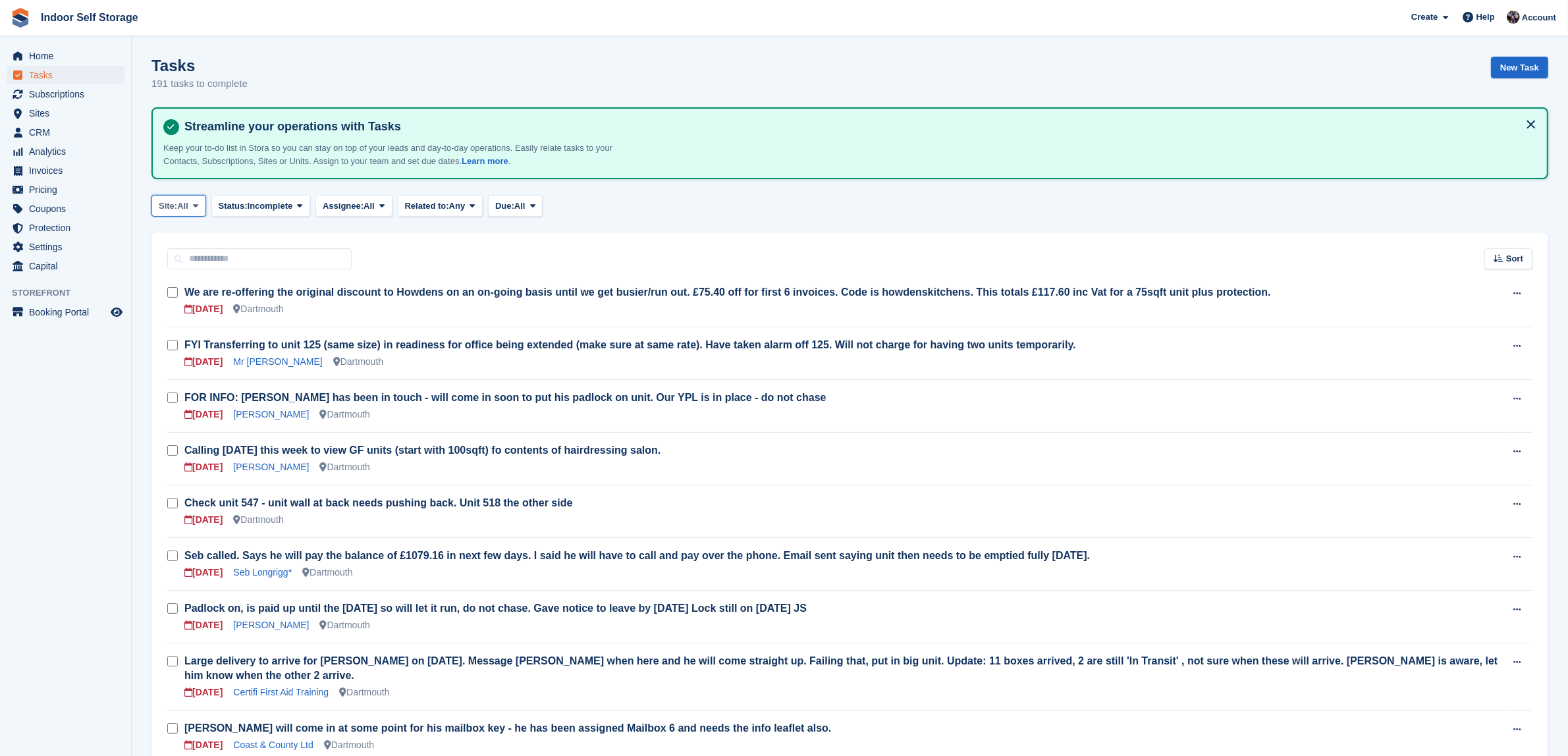
click at [201, 203] on span at bounding box center [196, 206] width 11 height 11
click at [181, 284] on link "Totnes" at bounding box center [214, 284] width 115 height 24
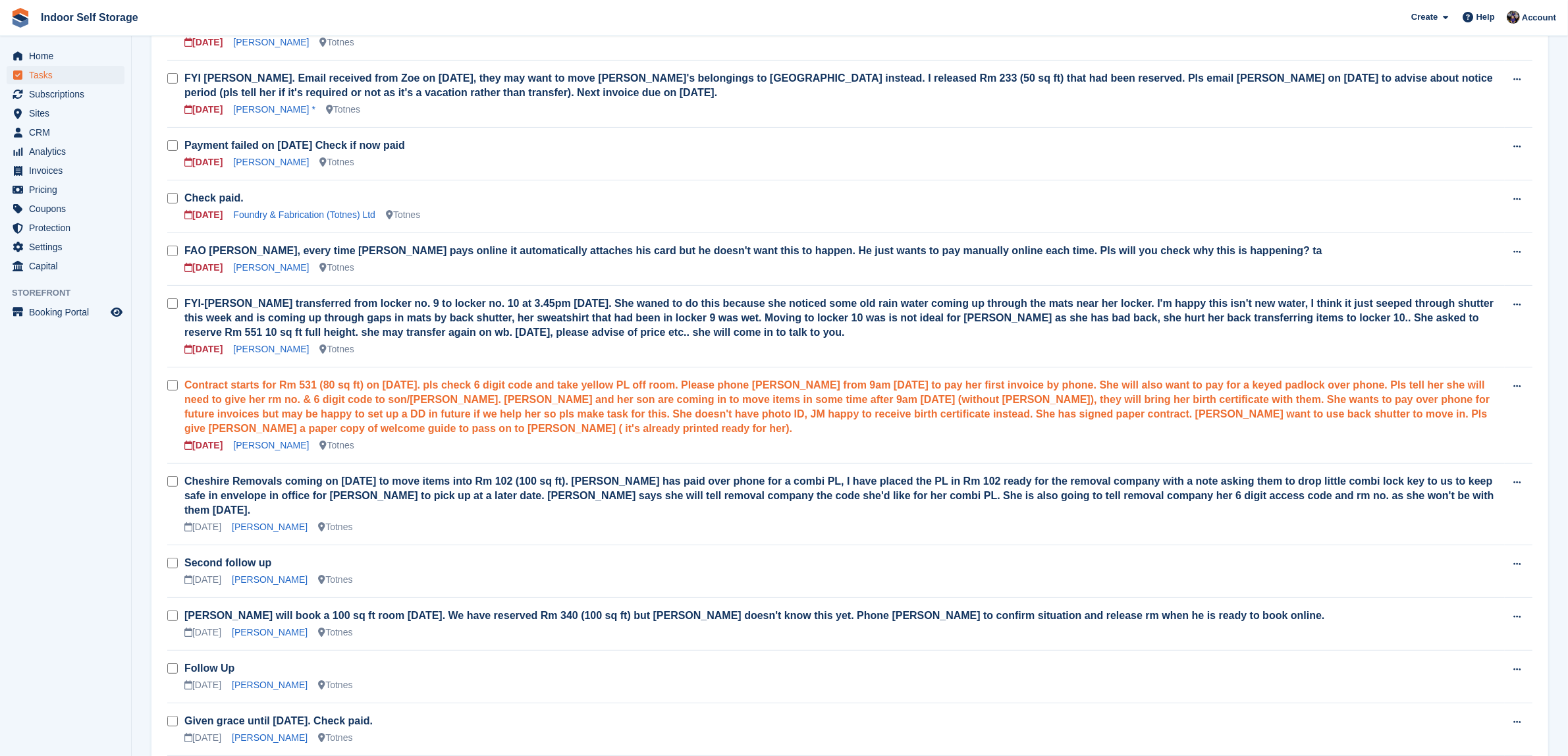
scroll to position [329, 0]
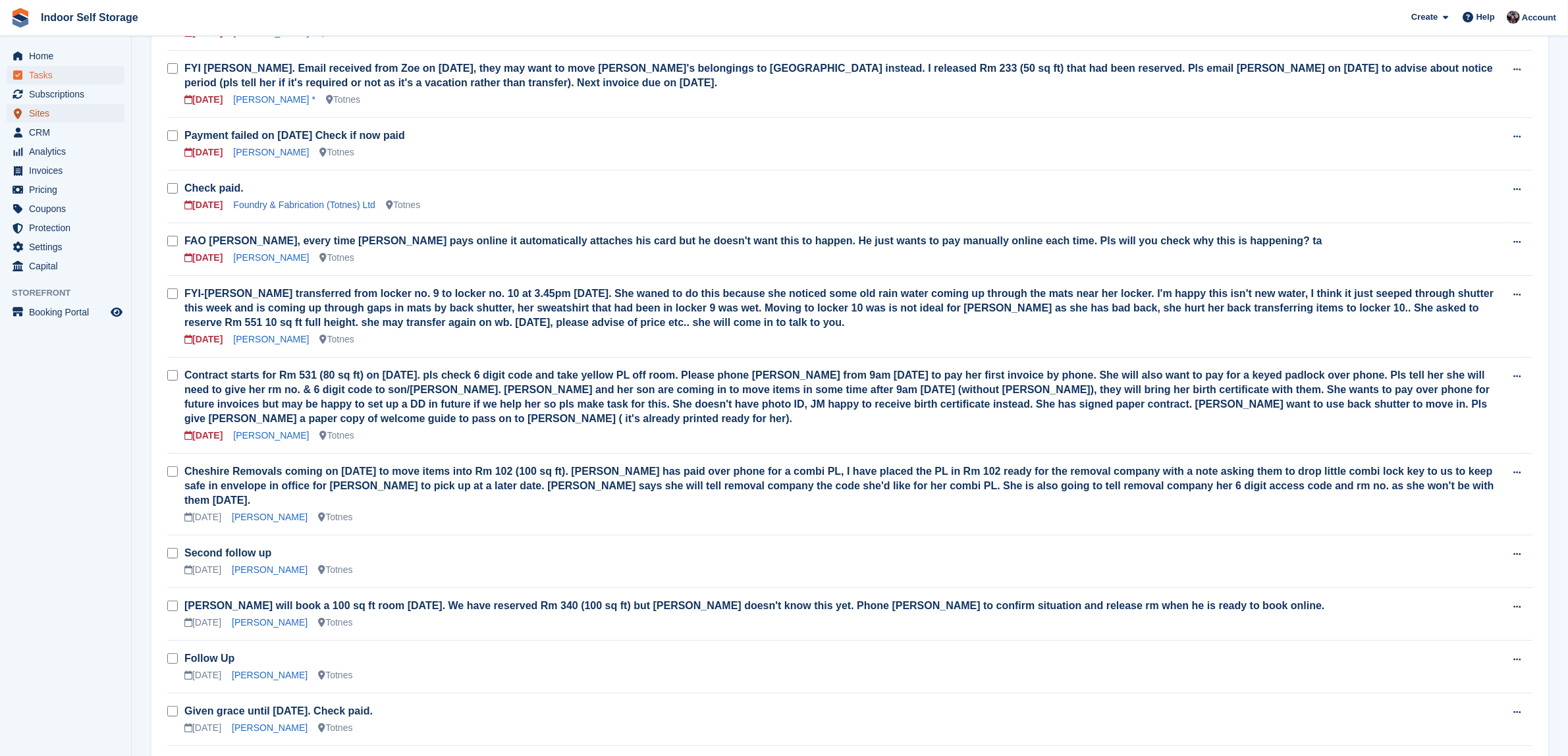
click at [49, 110] on span "Sites" at bounding box center [68, 113] width 79 height 18
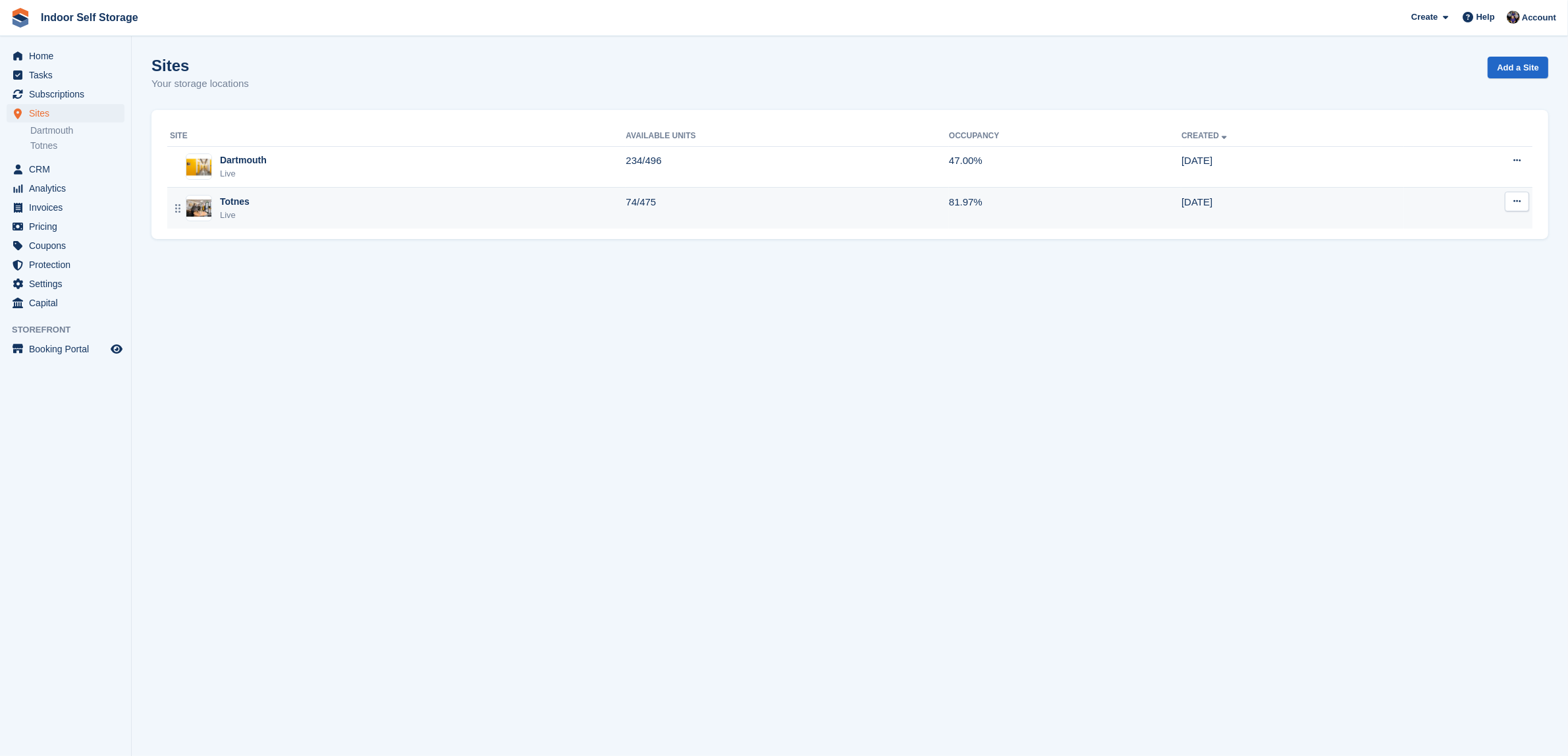
click at [220, 214] on div "Live" at bounding box center [235, 215] width 30 height 13
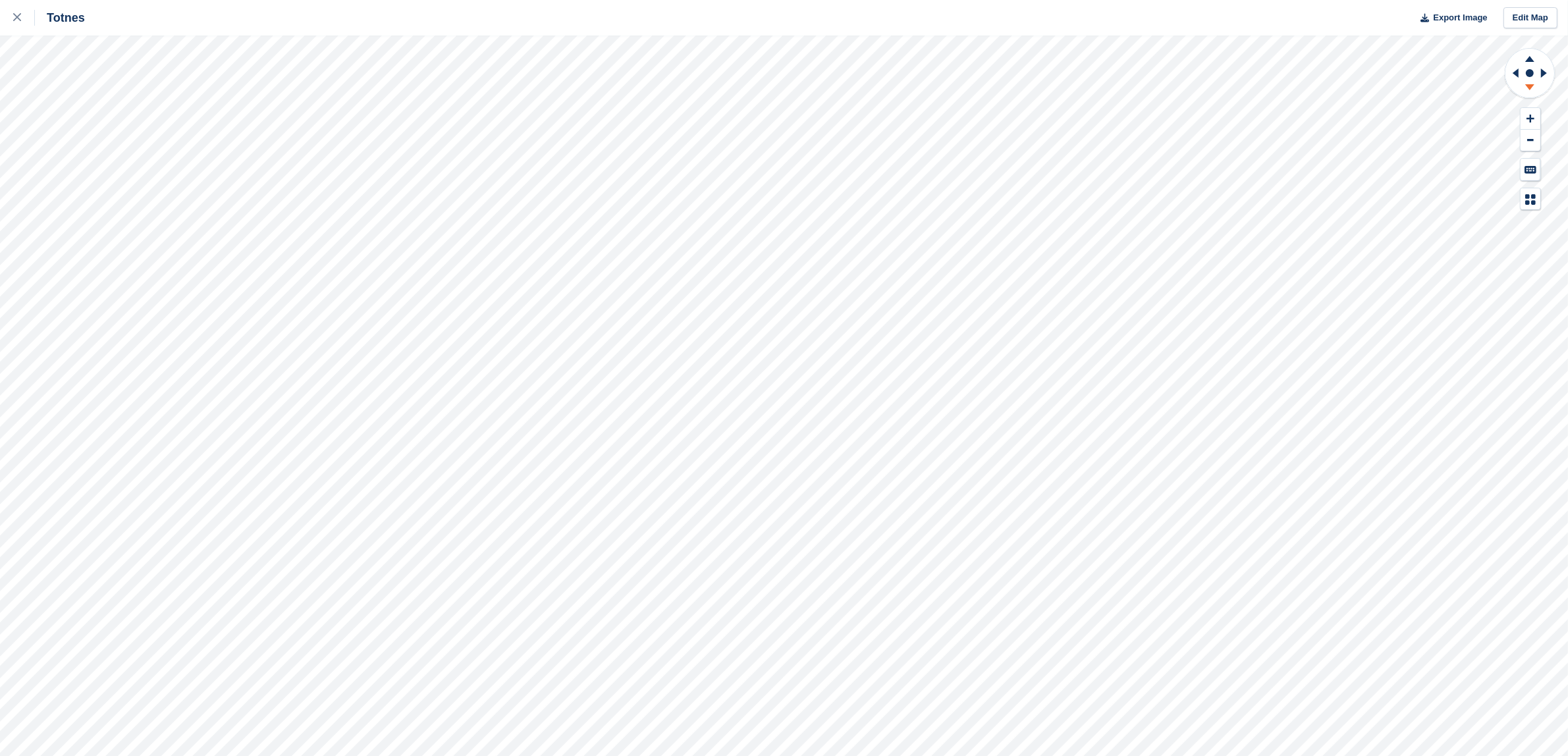
click at [1529, 86] on icon at bounding box center [1530, 87] width 9 height 6
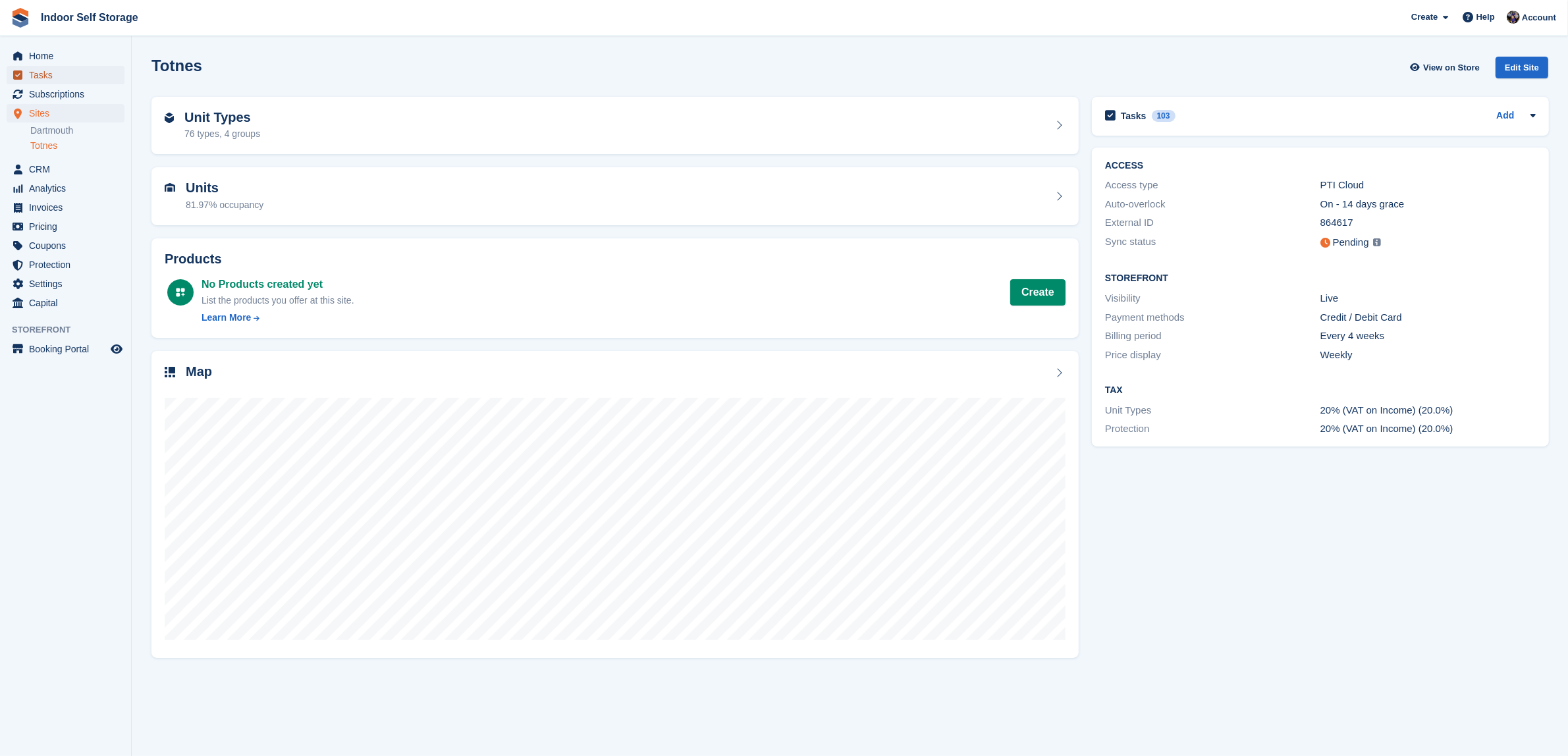
click at [32, 74] on span "Tasks" at bounding box center [68, 75] width 79 height 18
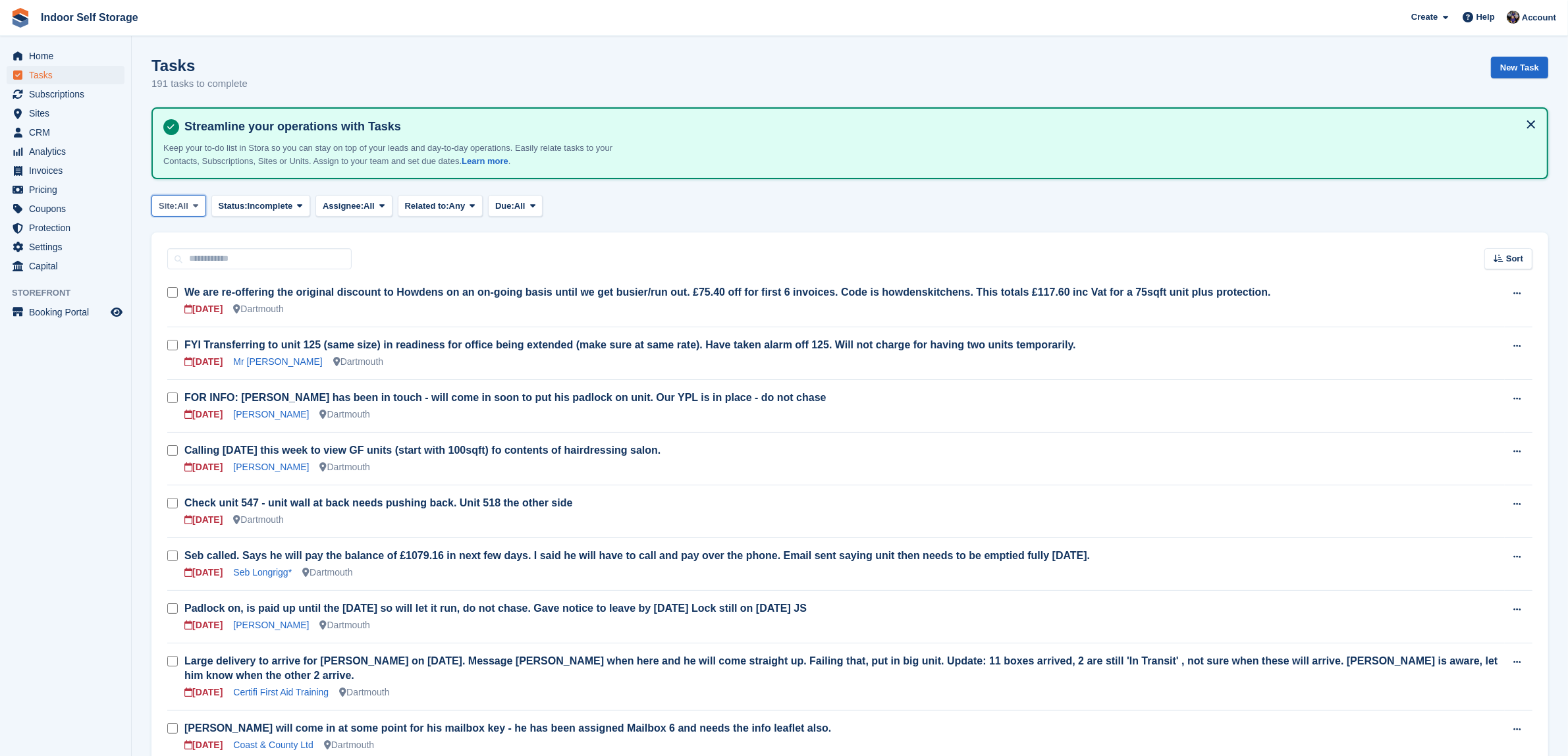
click at [195, 202] on icon at bounding box center [195, 205] width 5 height 8
click at [181, 281] on link "Totnes" at bounding box center [214, 284] width 115 height 24
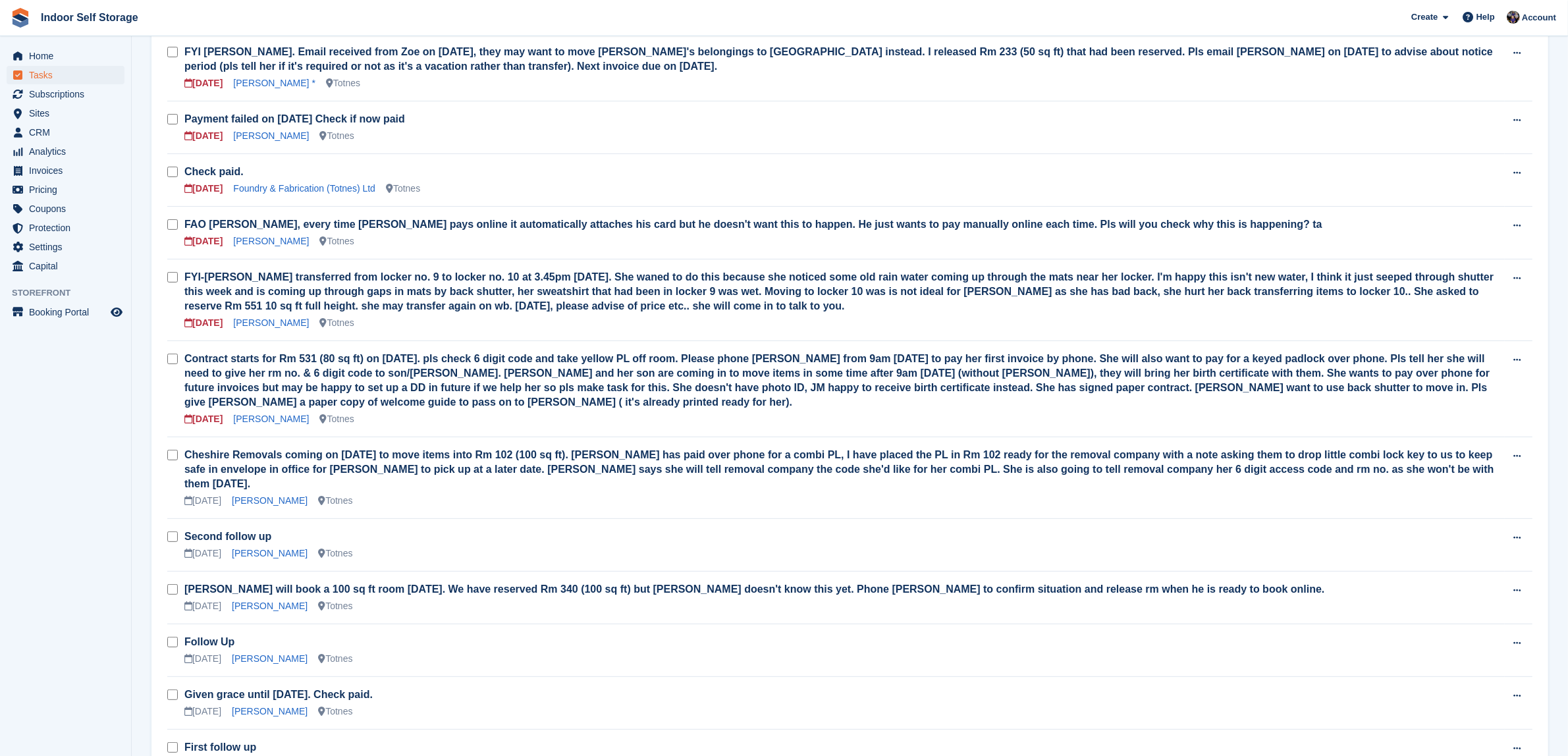
scroll to position [329, 0]
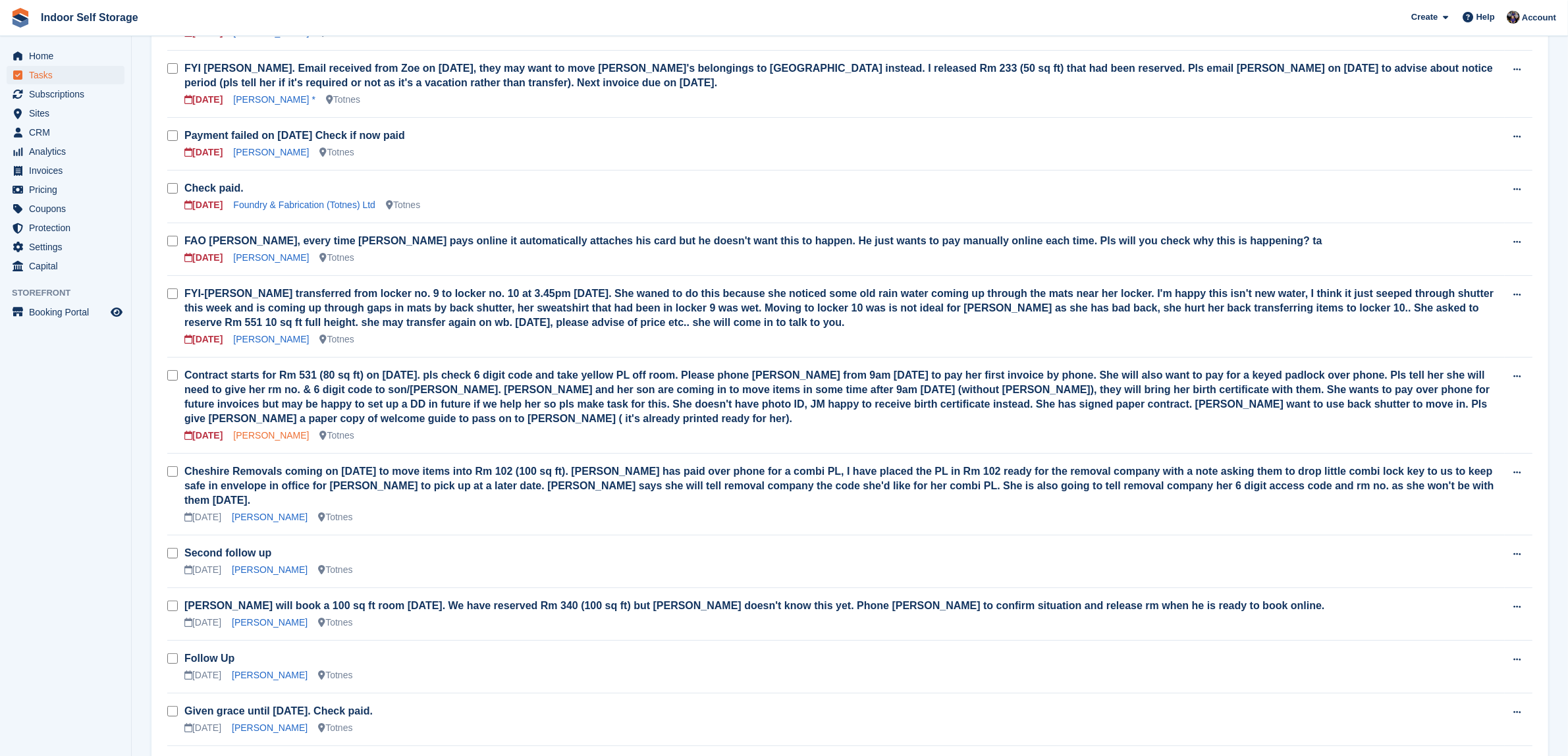
click at [269, 430] on link "[PERSON_NAME]" at bounding box center [271, 435] width 76 height 11
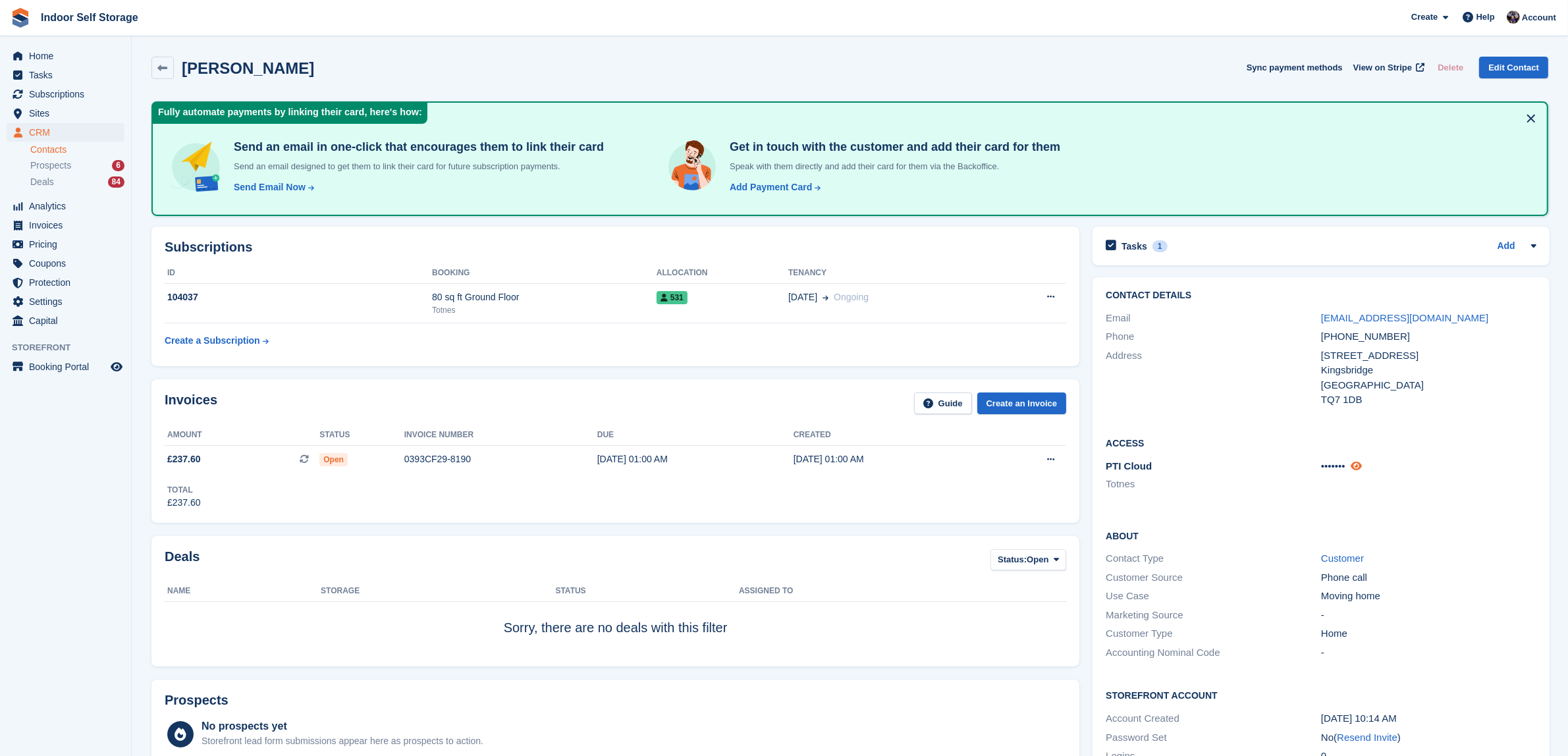
click at [1358, 465] on icon at bounding box center [1356, 466] width 11 height 10
click at [1361, 463] on icon at bounding box center [1365, 466] width 12 height 10
click at [1357, 466] on icon at bounding box center [1356, 466] width 11 height 10
click at [1359, 466] on icon at bounding box center [1365, 466] width 12 height 10
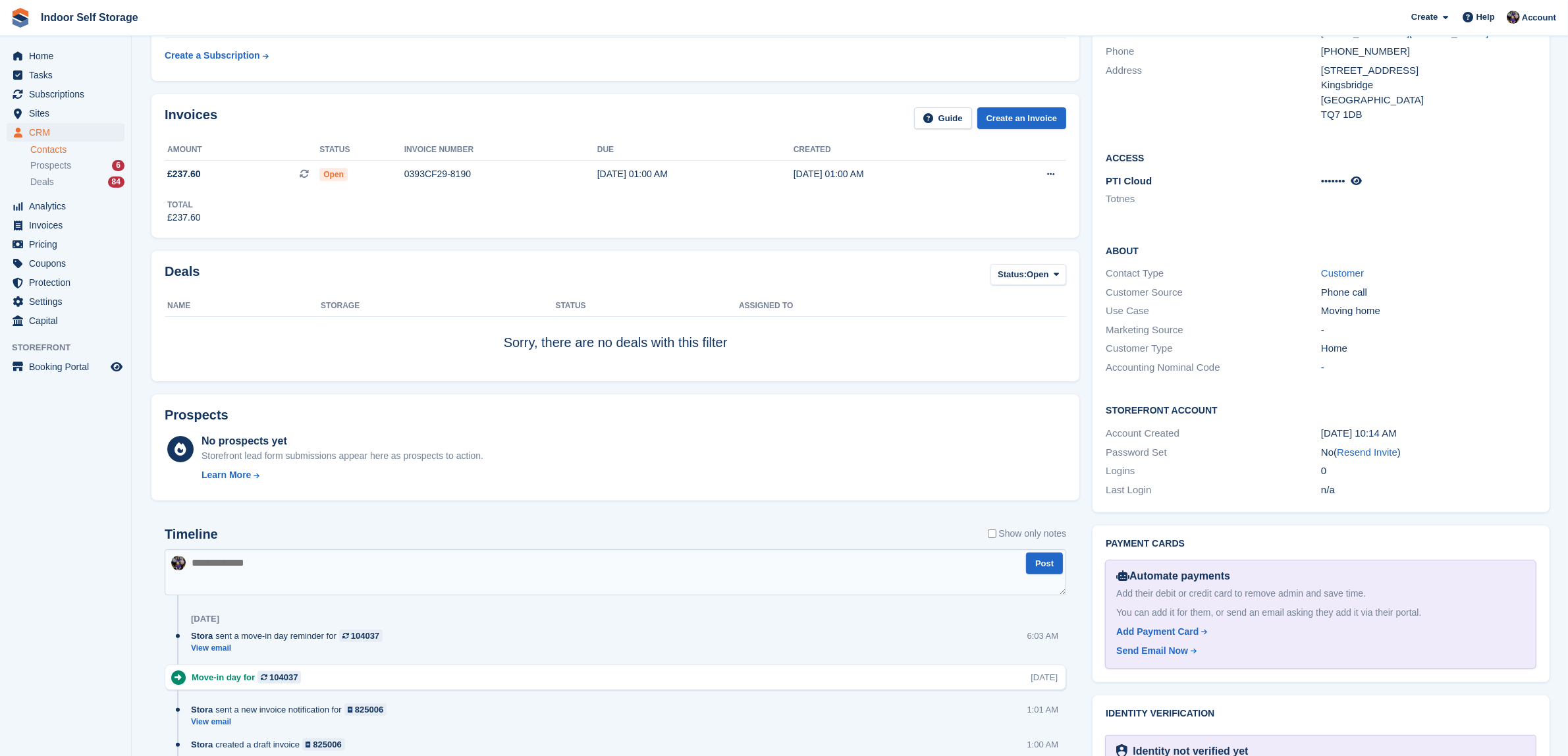
scroll to position [412, 0]
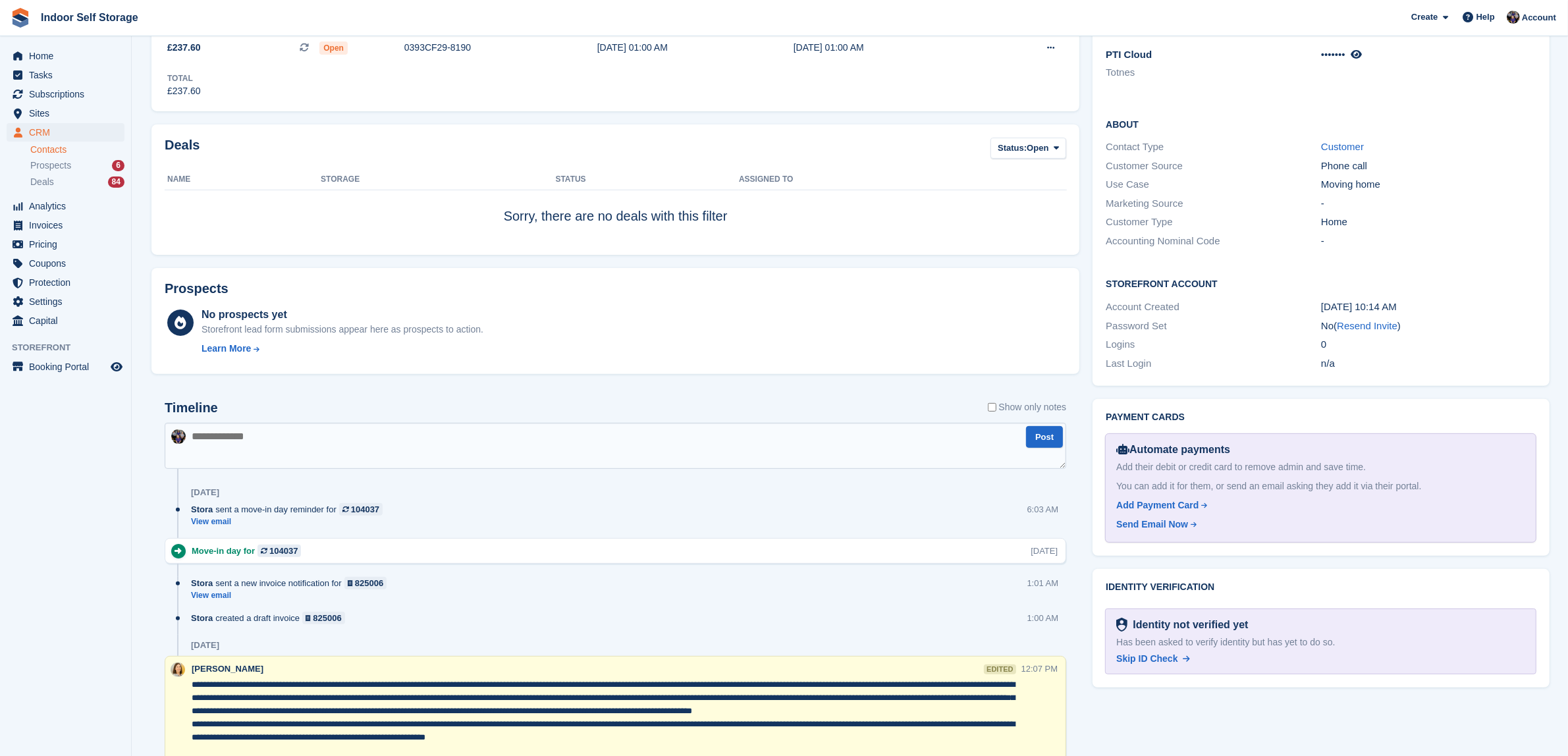
click at [200, 432] on textarea at bounding box center [615, 446] width 902 height 46
type textarea "**********"
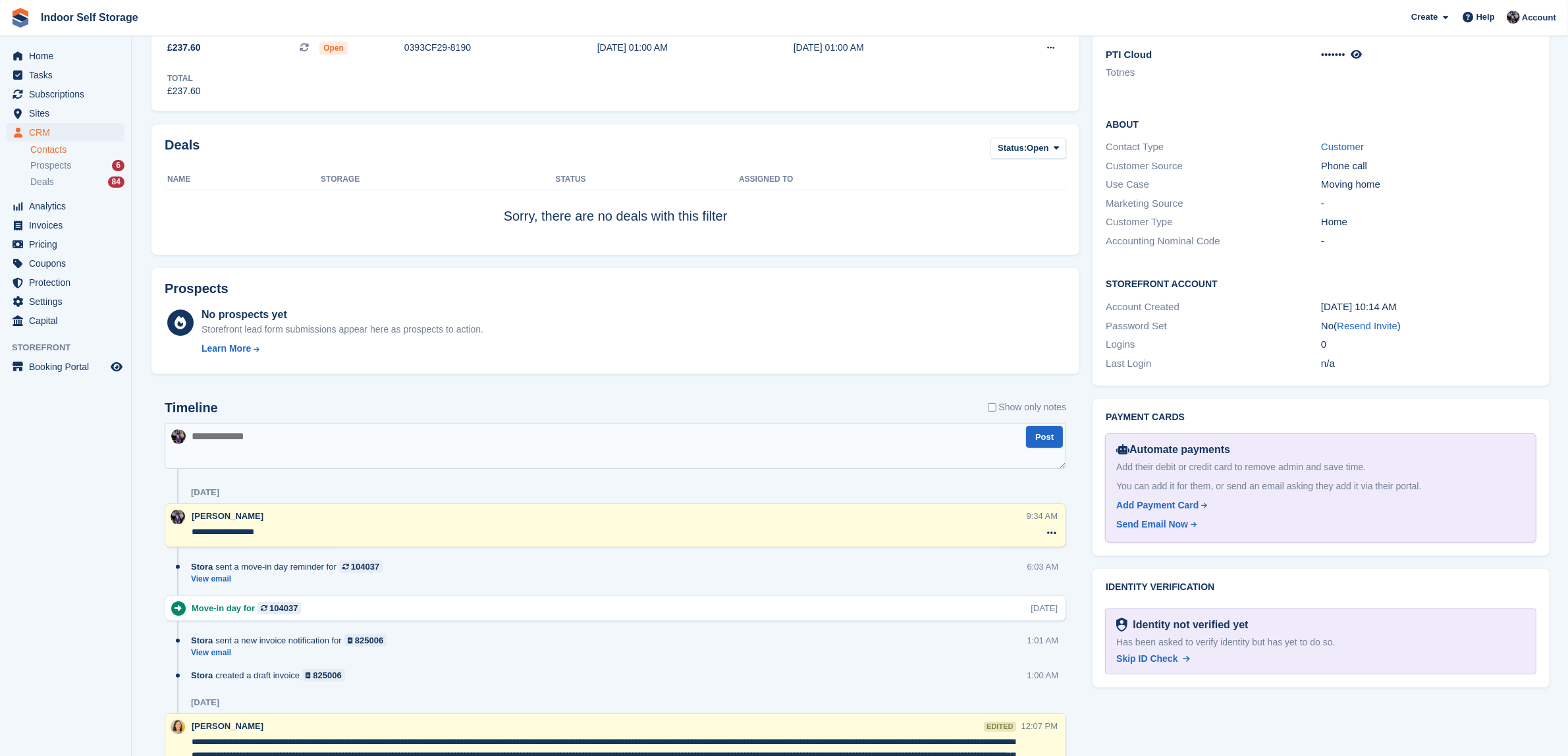
click at [275, 533] on textarea "**********" at bounding box center [609, 532] width 834 height 13
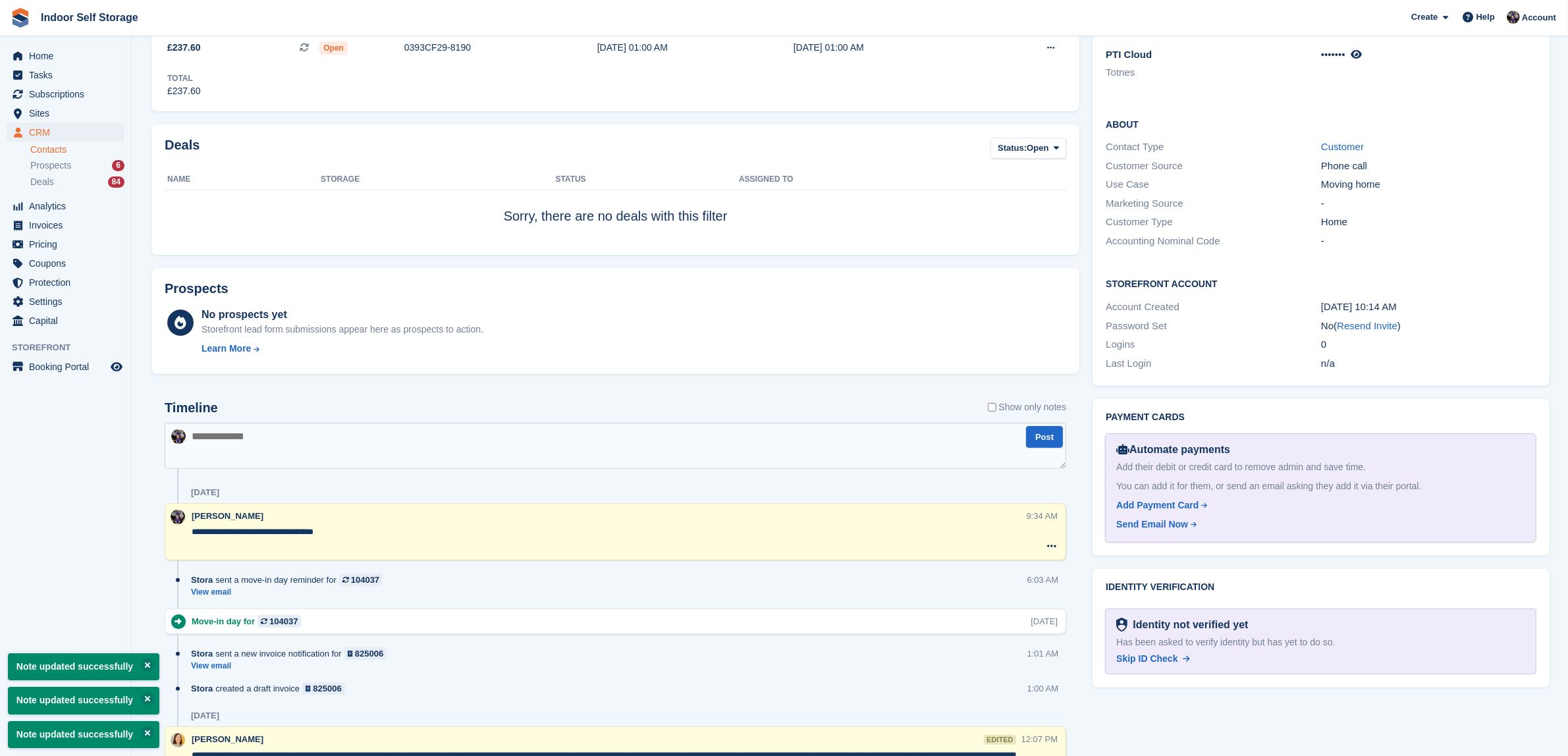
click at [349, 537] on textarea "**********" at bounding box center [609, 539] width 834 height 27
click at [352, 533] on textarea "**********" at bounding box center [609, 539] width 834 height 27
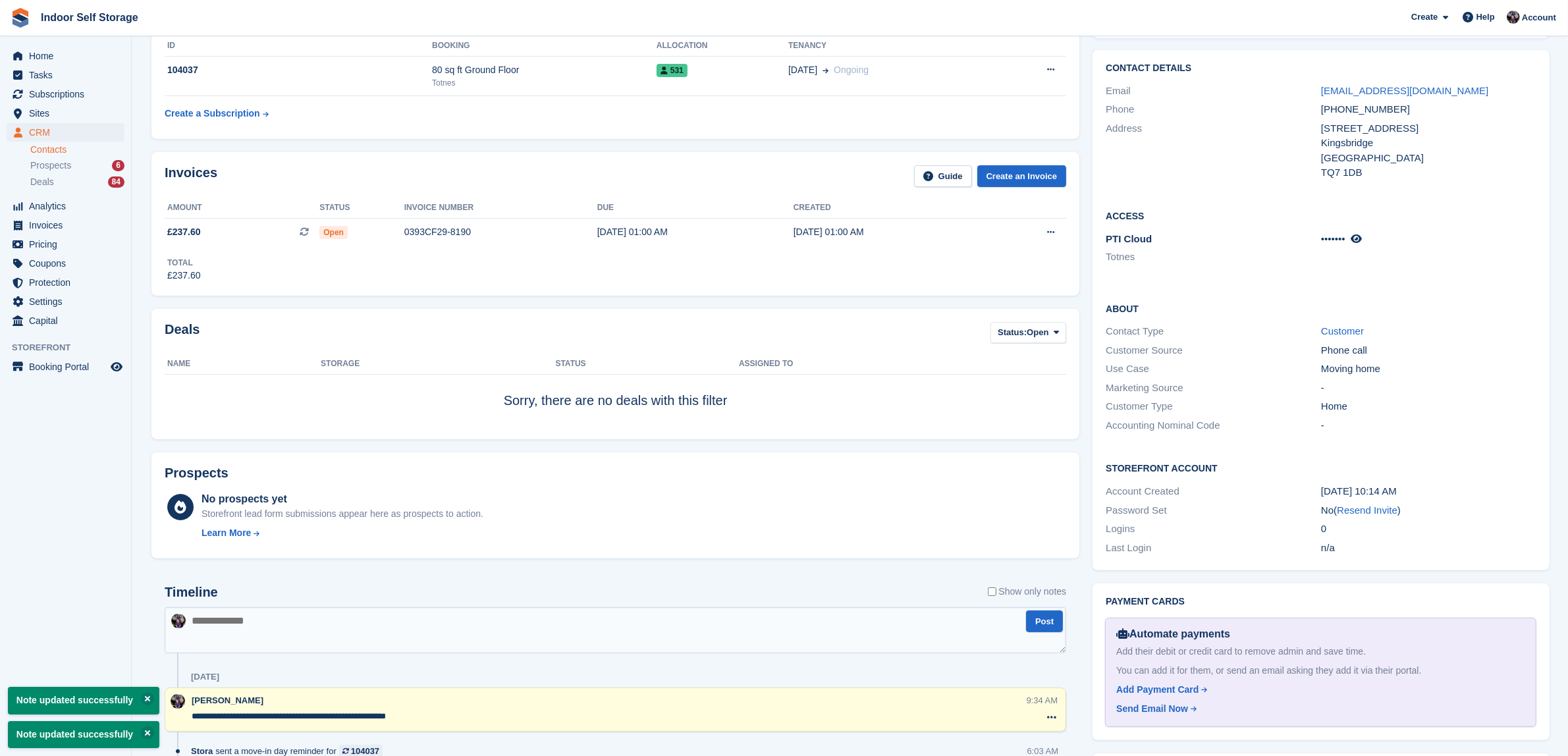
scroll to position [0, 0]
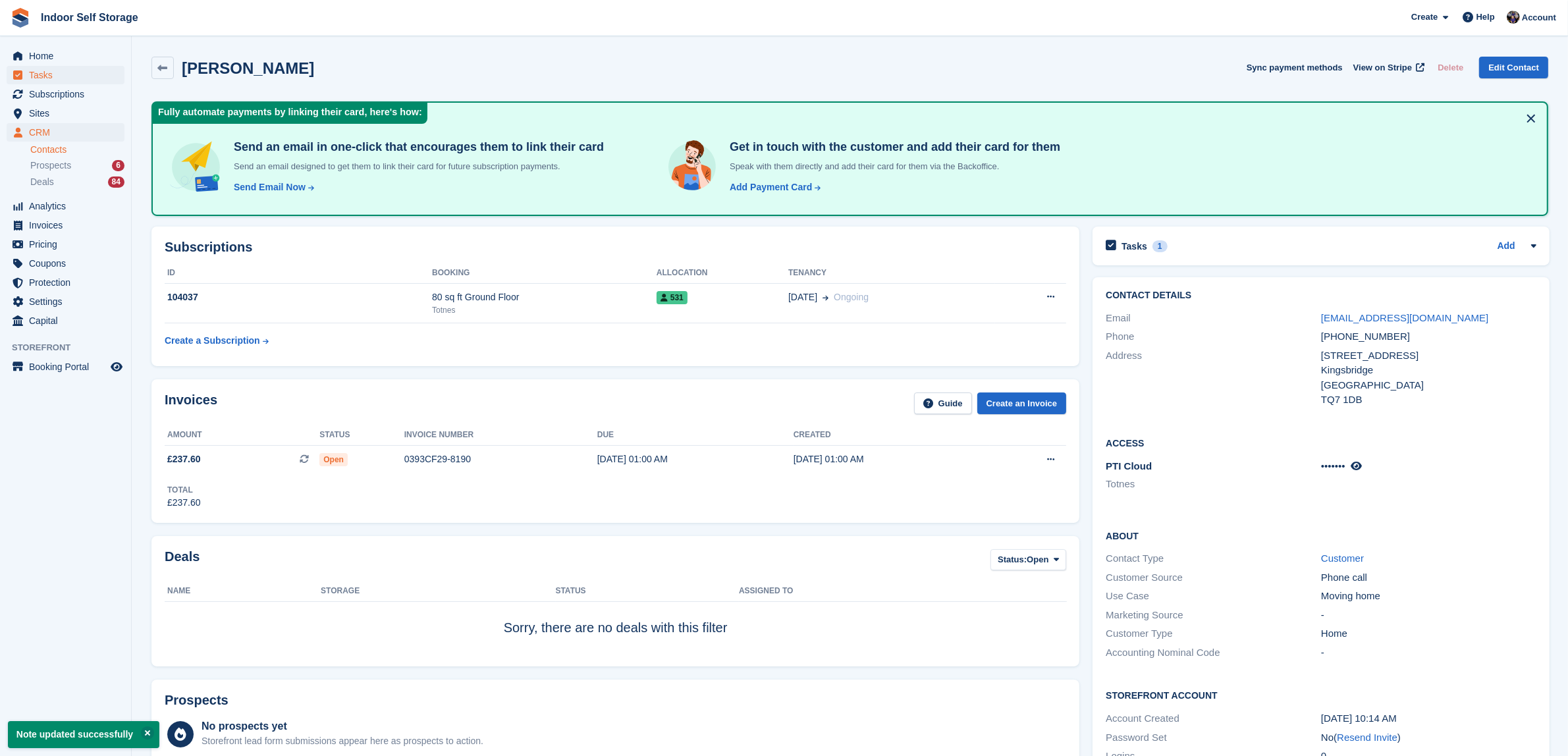
type textarea "**********"
click at [41, 71] on span "Tasks" at bounding box center [68, 75] width 79 height 18
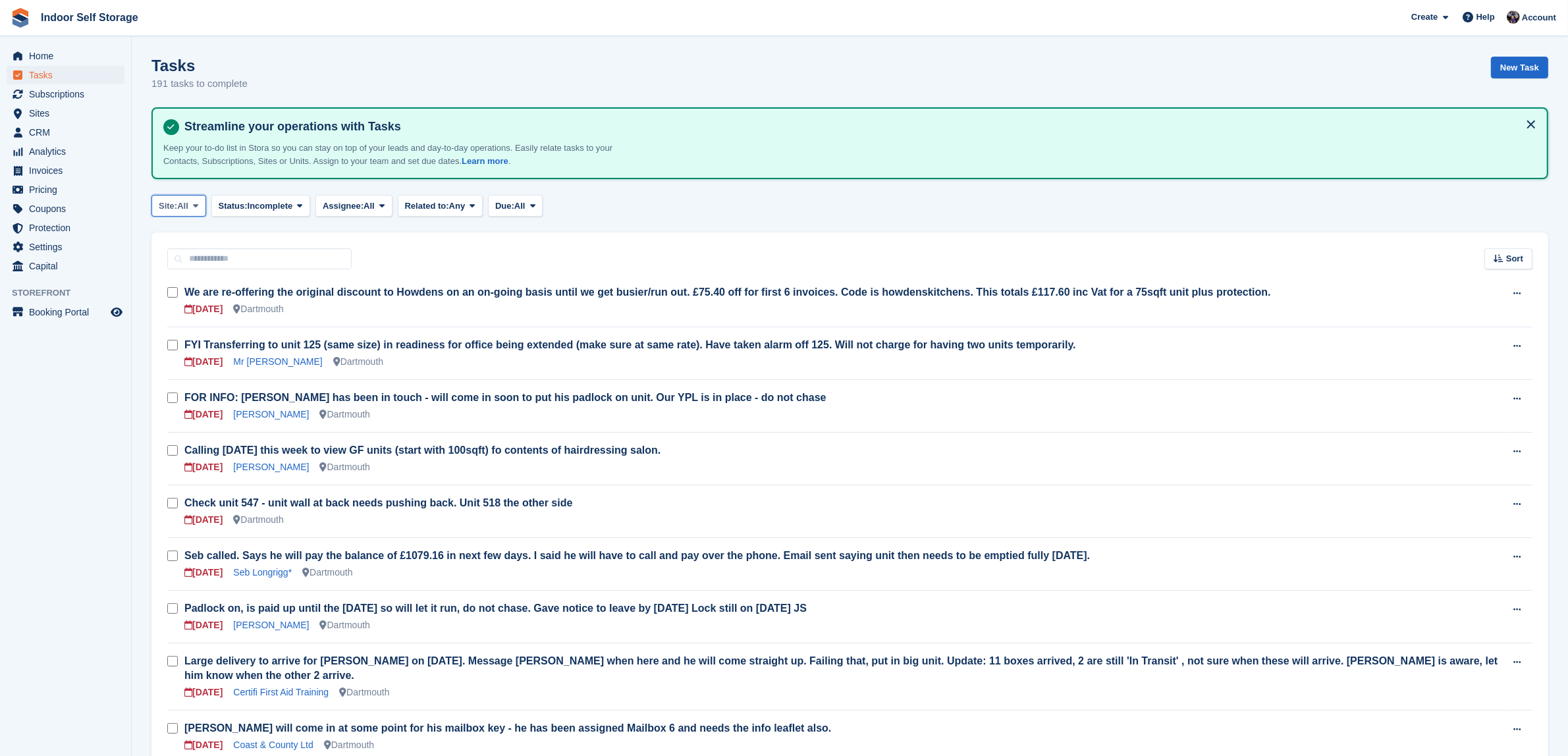
click at [201, 203] on span at bounding box center [196, 206] width 11 height 11
drag, startPoint x: 182, startPoint y: 283, endPoint x: 180, endPoint y: 274, distance: 9.2
click at [182, 282] on link "Totnes" at bounding box center [214, 284] width 115 height 24
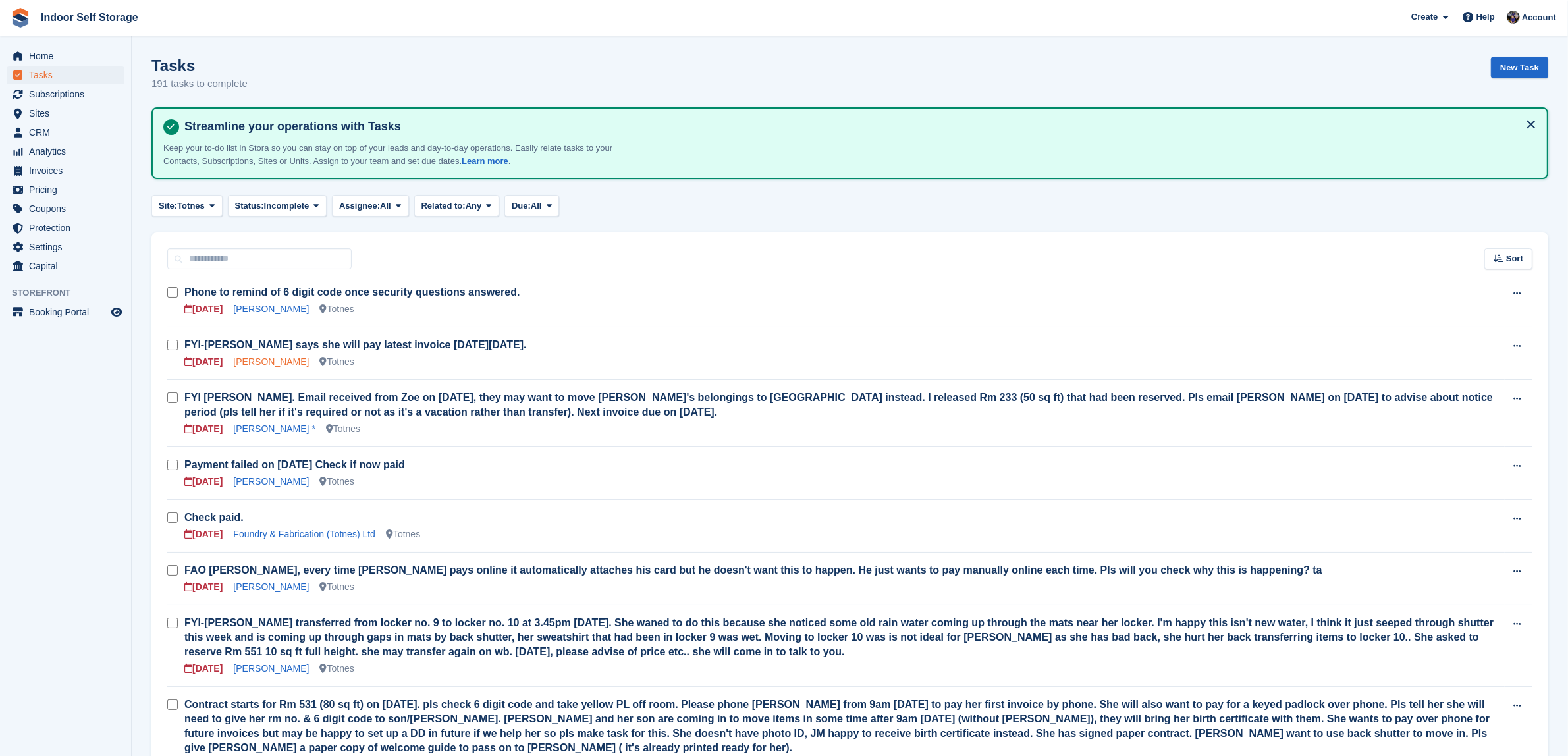
click at [270, 357] on link "[PERSON_NAME]" at bounding box center [271, 362] width 76 height 11
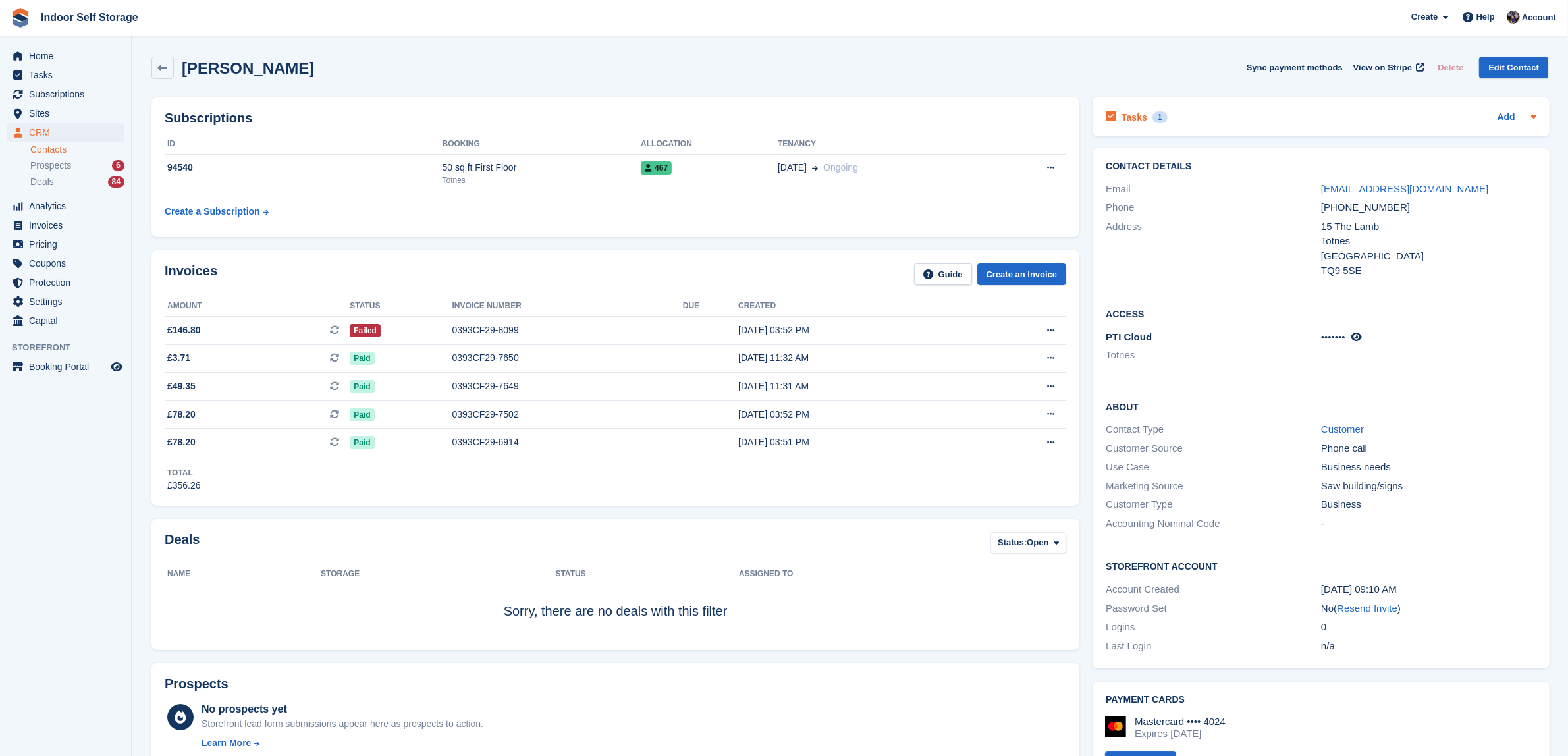
click at [1153, 114] on div "1" at bounding box center [1160, 118] width 15 height 12
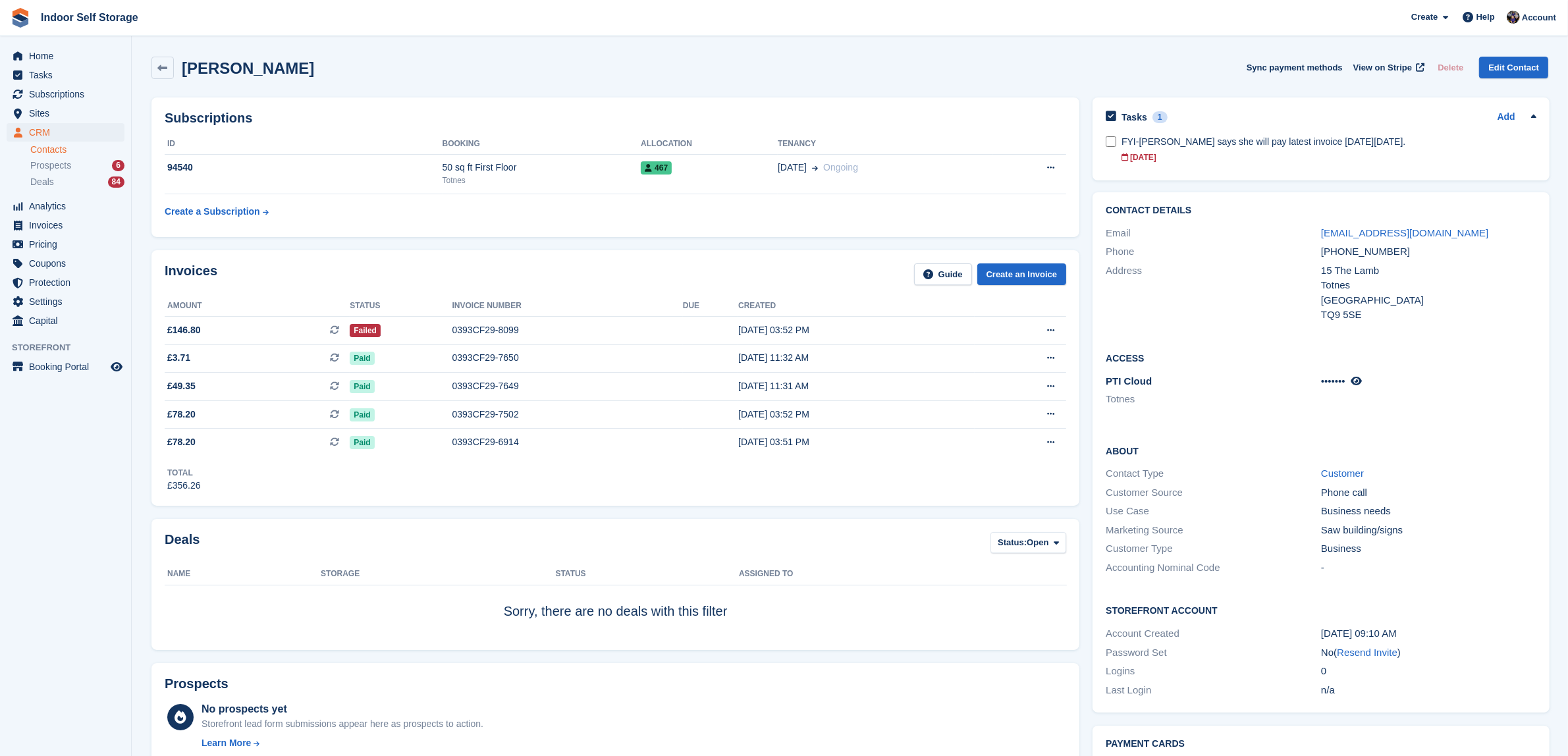
click at [975, 74] on div "Lucy Gliddon Sync payment methods View on Stripe Delete Edit Contact" at bounding box center [849, 68] width 1397 height 22
click at [665, 334] on div "0393CF29-8099" at bounding box center [567, 331] width 230 height 14
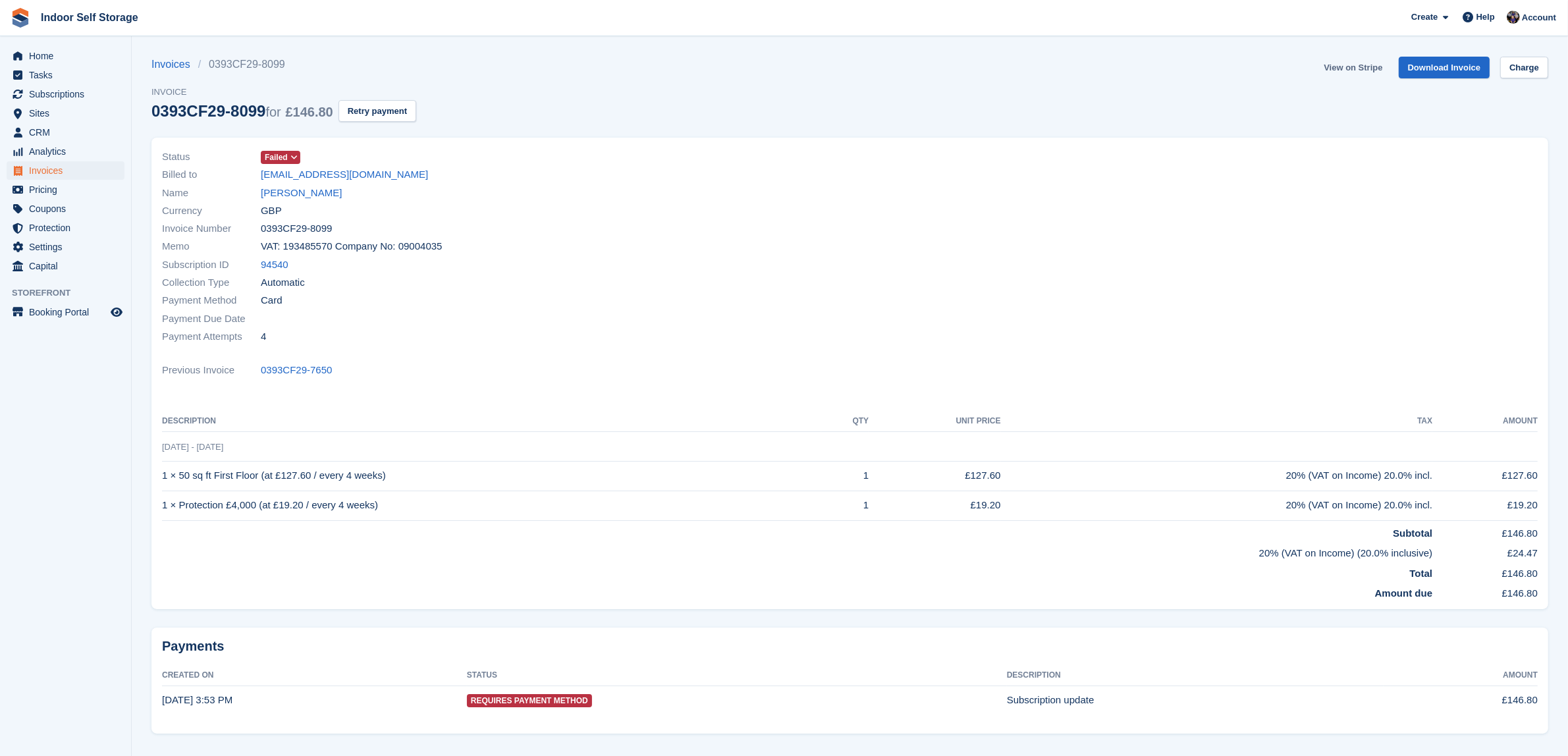
click at [1351, 66] on link "View on Stripe" at bounding box center [1353, 68] width 69 height 22
click at [285, 195] on link "[PERSON_NAME]" at bounding box center [301, 193] width 81 height 15
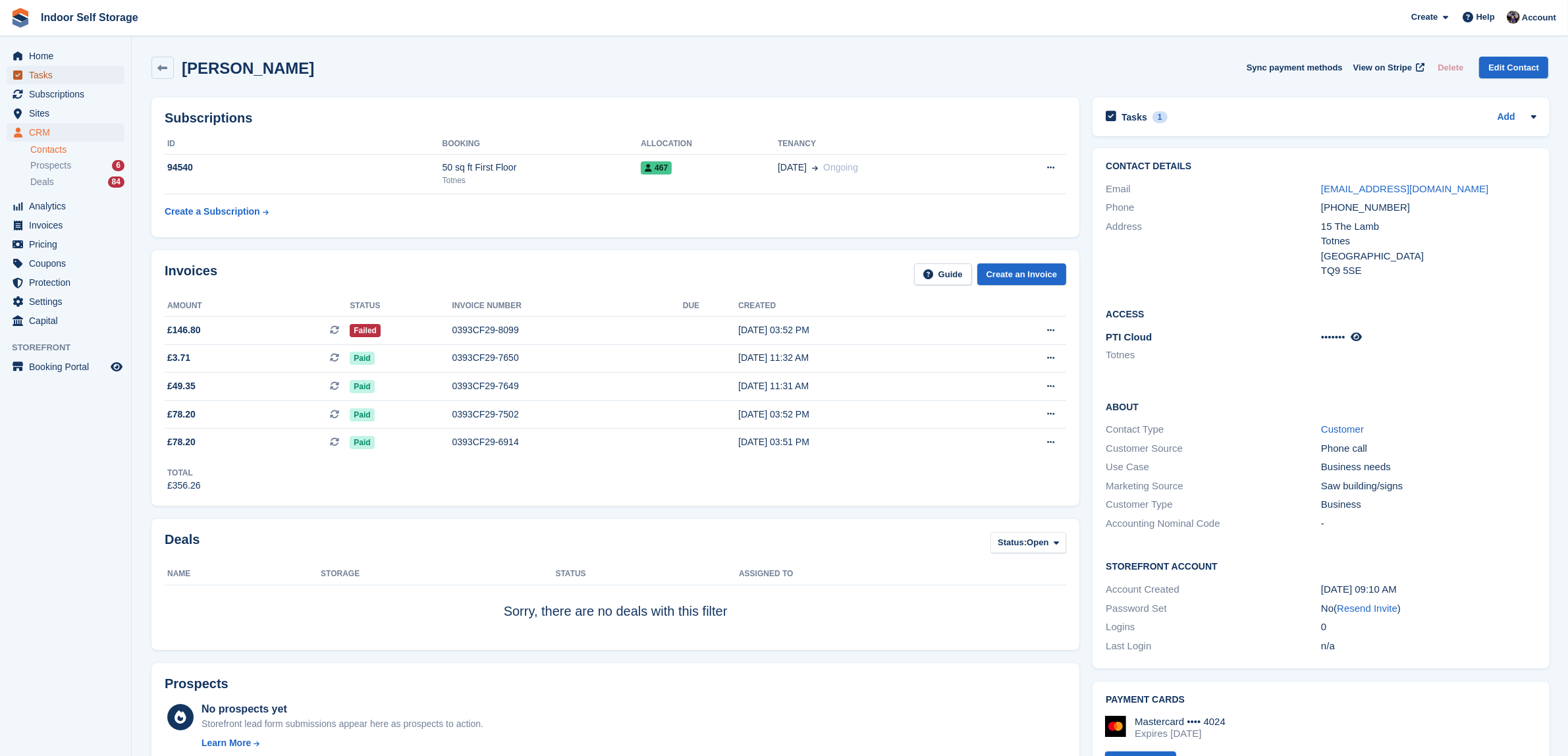
click at [29, 73] on span "Tasks" at bounding box center [68, 75] width 79 height 18
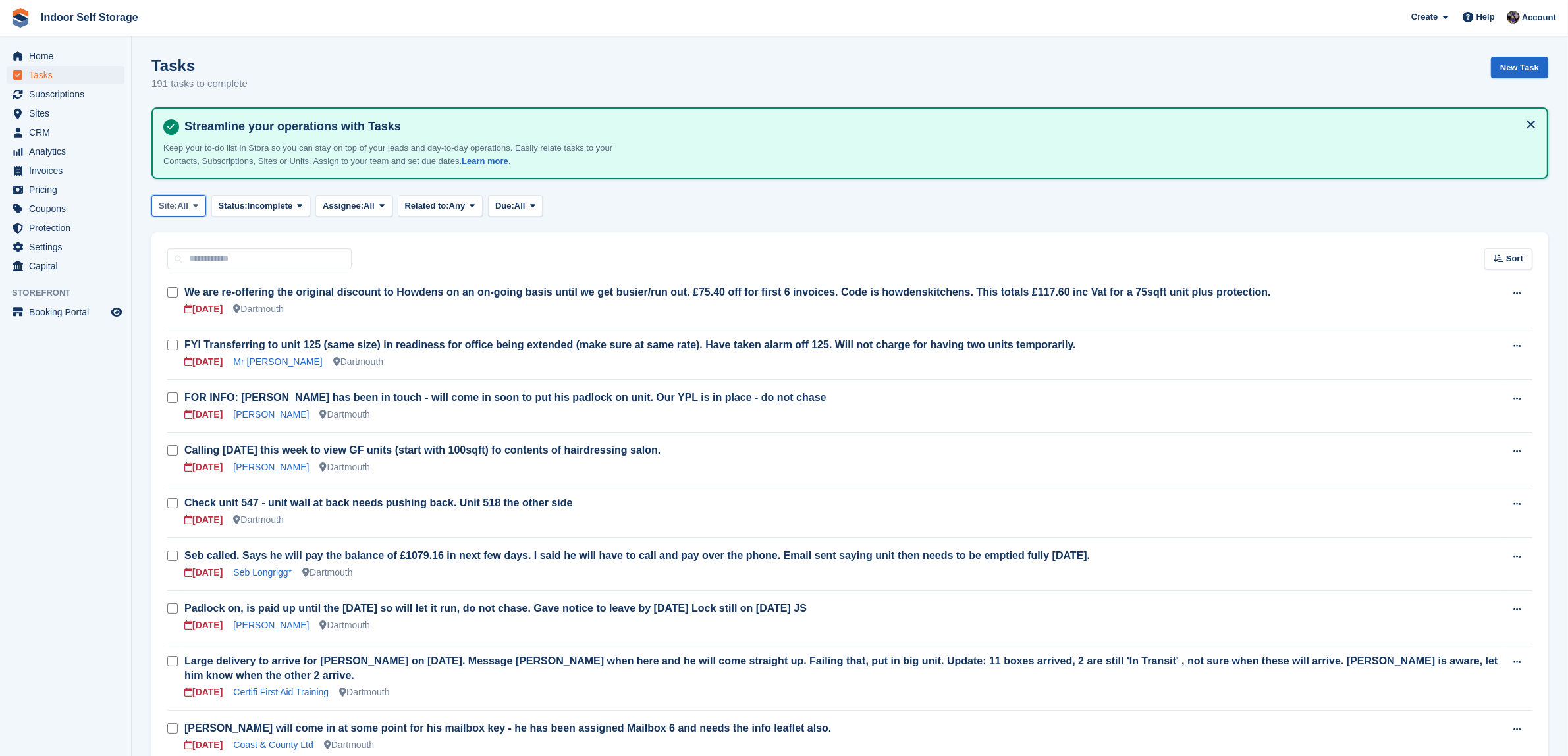
click at [198, 201] on icon at bounding box center [195, 205] width 5 height 8
click at [175, 285] on link "Totnes" at bounding box center [214, 284] width 115 height 24
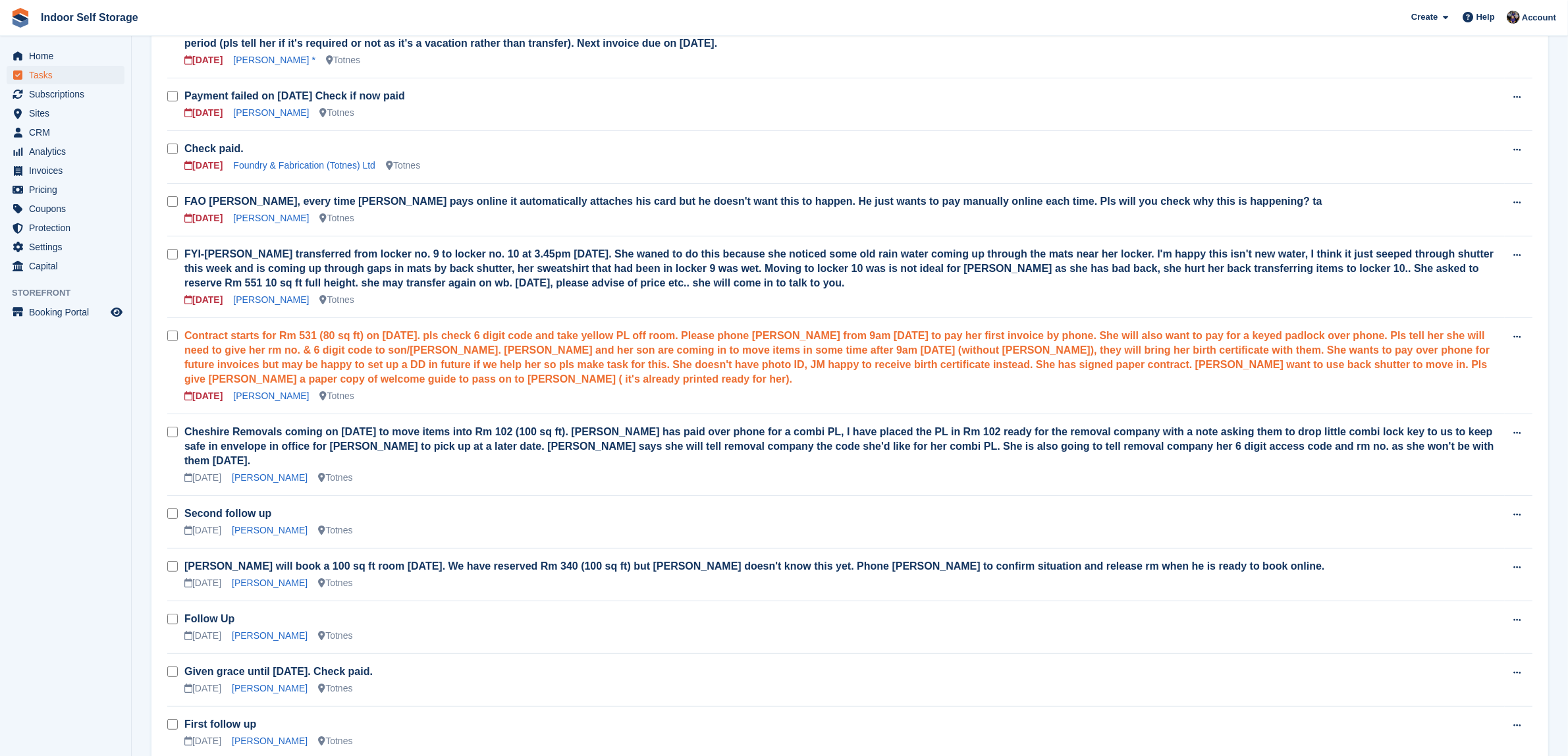
scroll to position [329, 0]
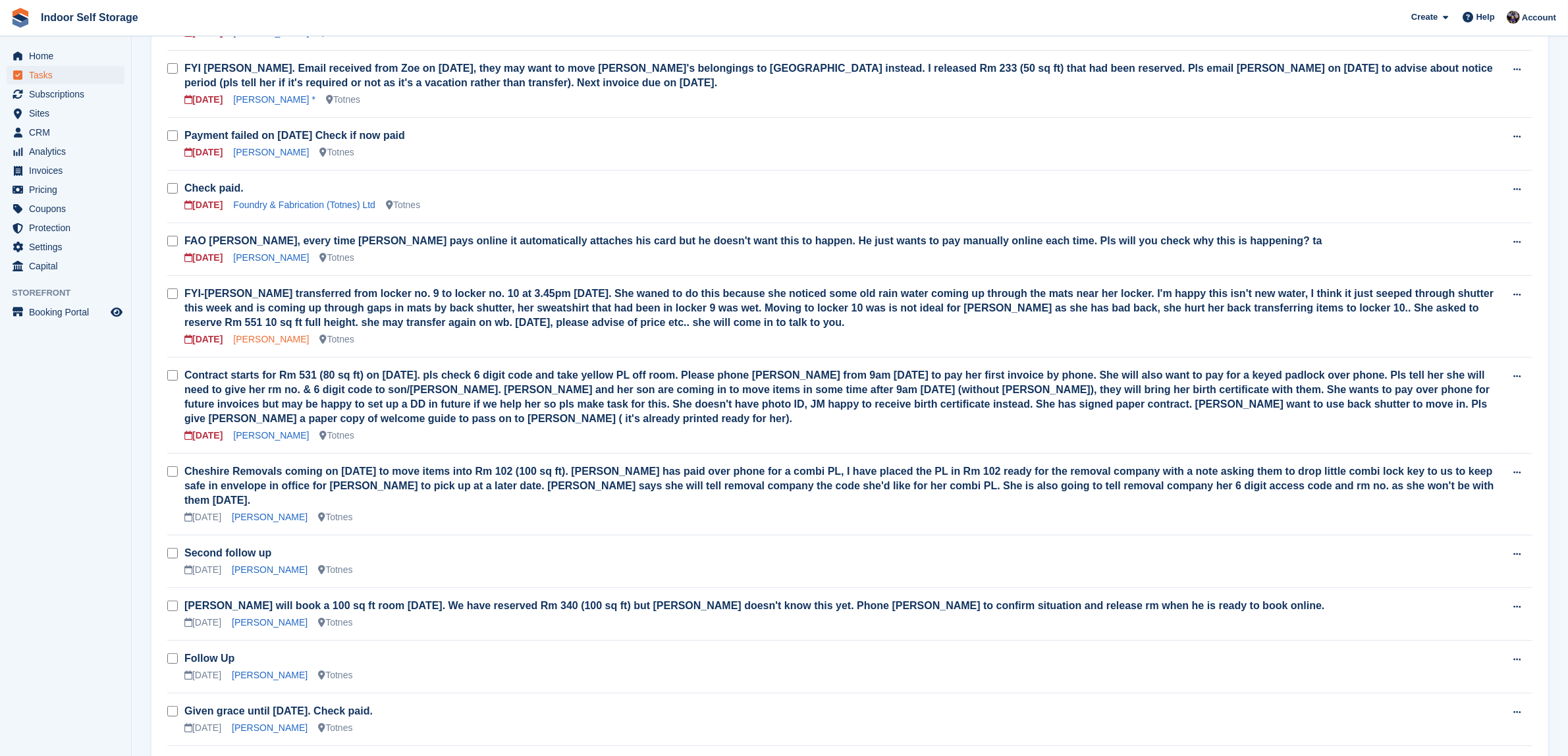
click at [287, 343] on link "Sally Michelle Doxey" at bounding box center [271, 340] width 76 height 11
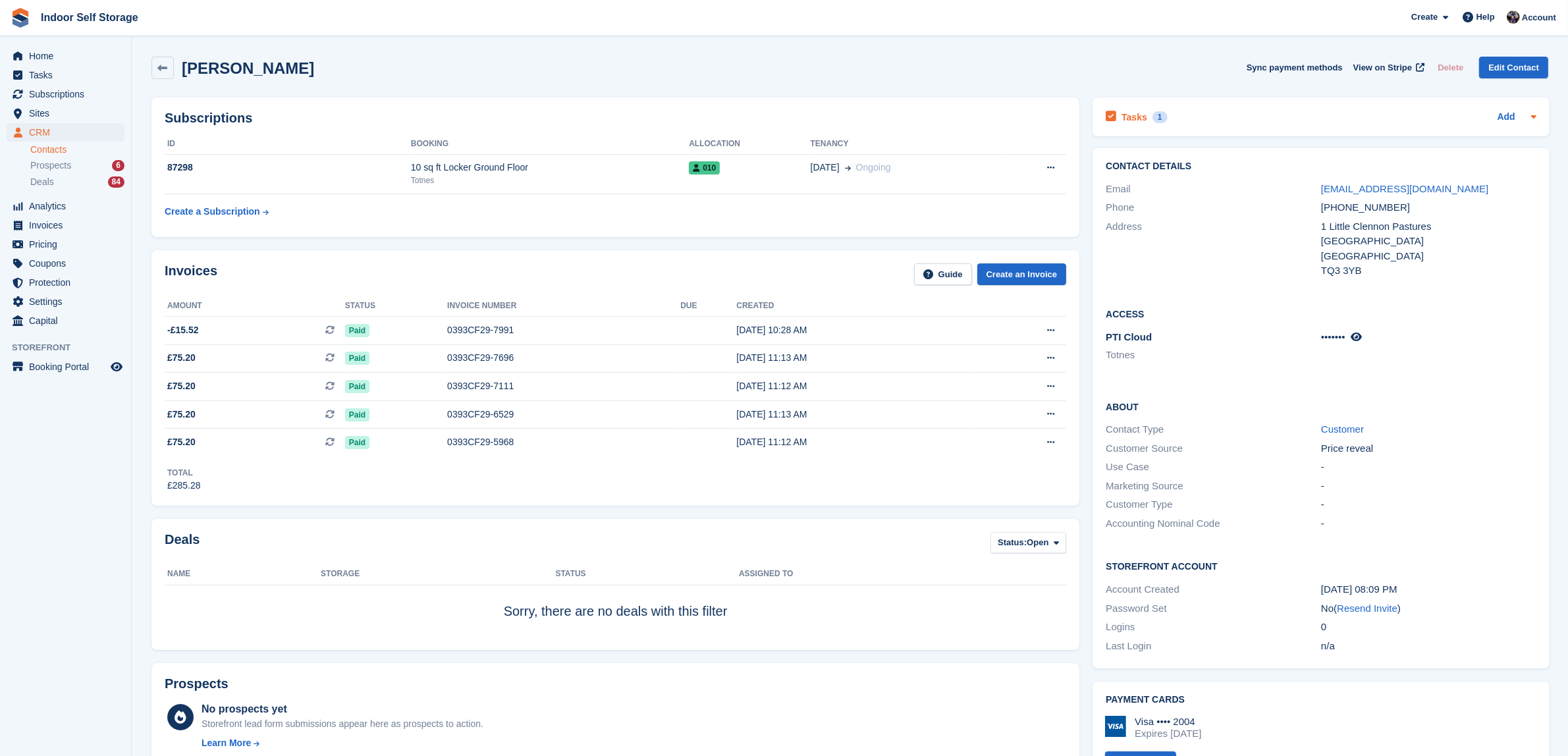
click at [1157, 116] on div "1" at bounding box center [1160, 118] width 15 height 12
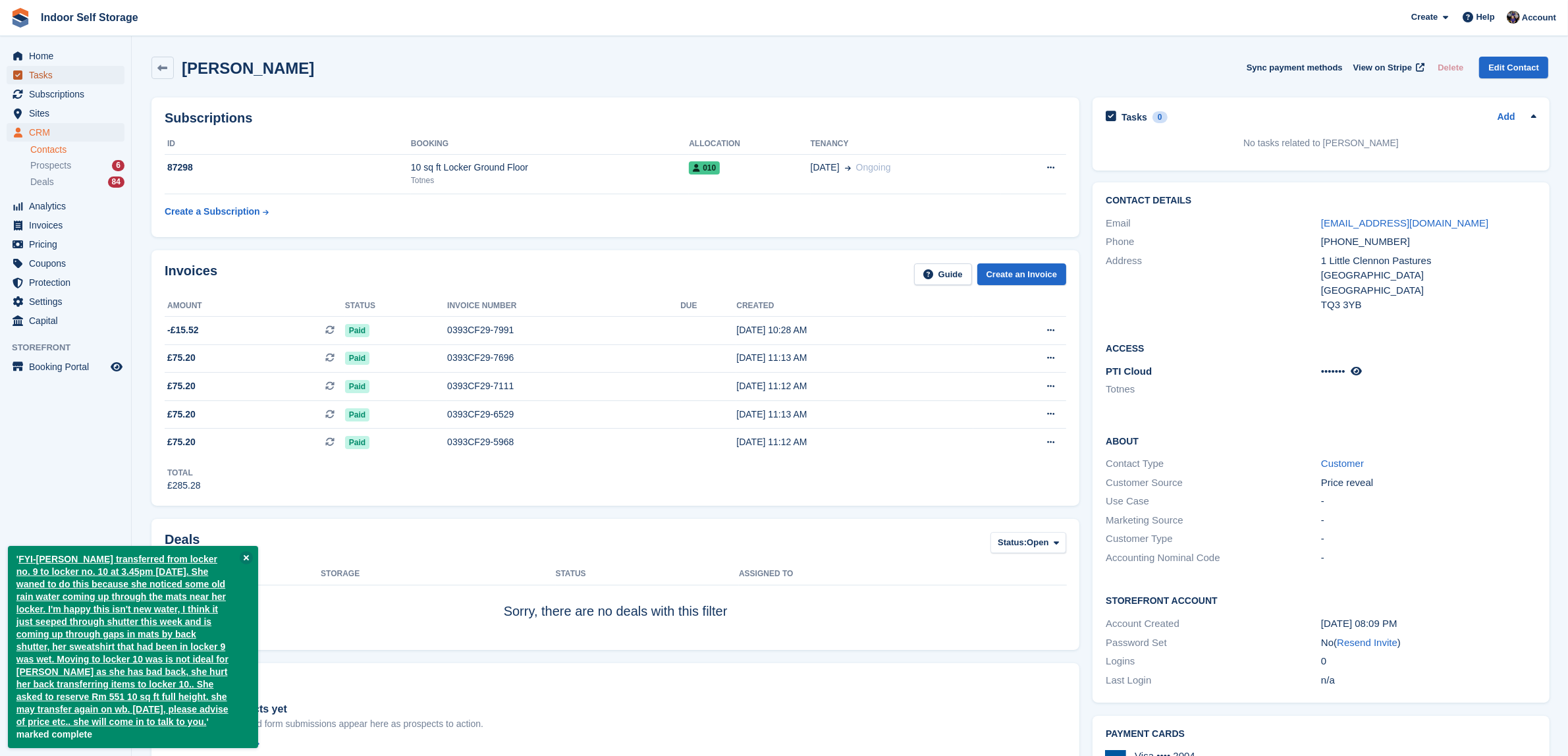
click at [33, 72] on span "Tasks" at bounding box center [68, 75] width 79 height 18
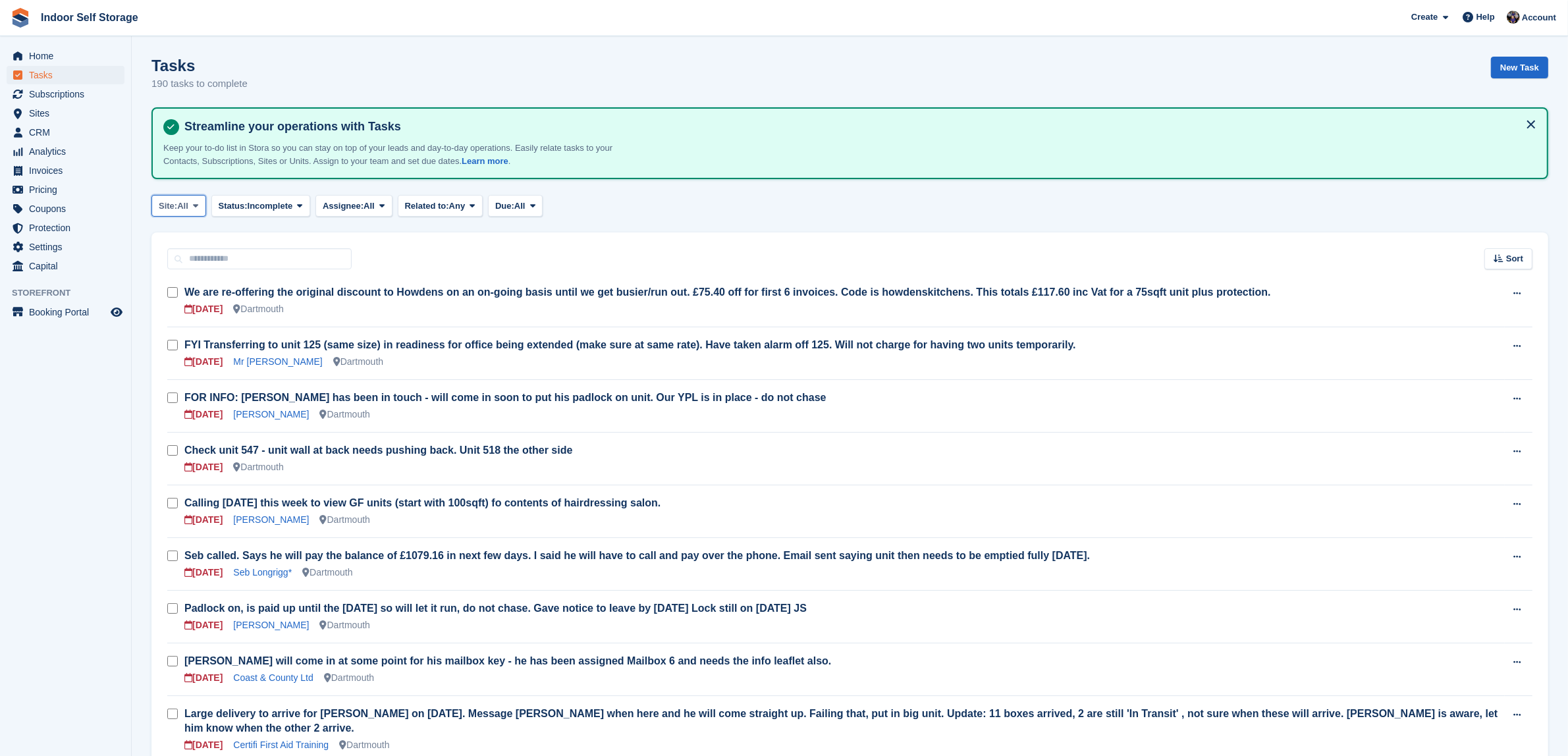
click at [196, 205] on icon at bounding box center [195, 205] width 5 height 8
click at [185, 287] on link "Totnes" at bounding box center [214, 284] width 115 height 24
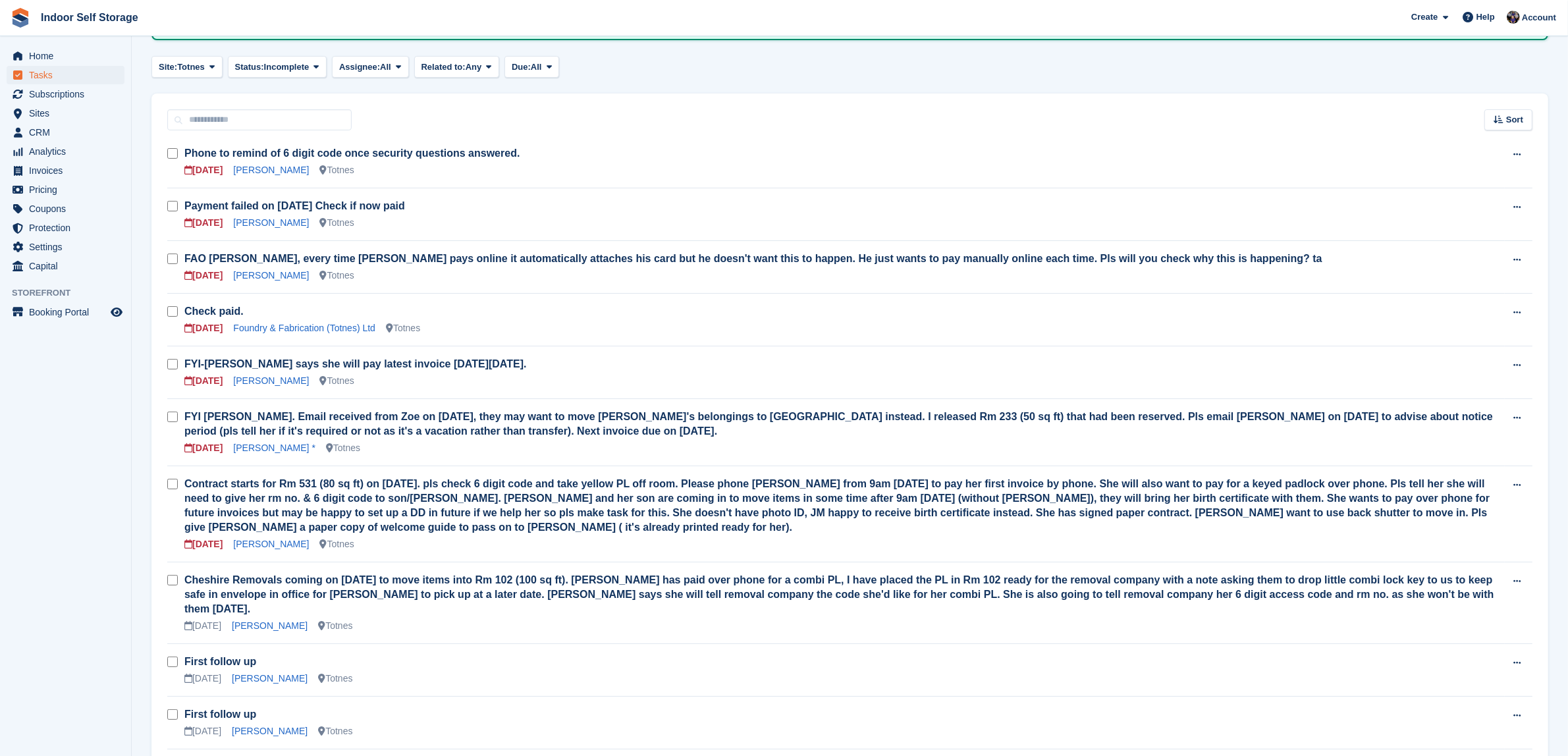
scroll to position [165, 0]
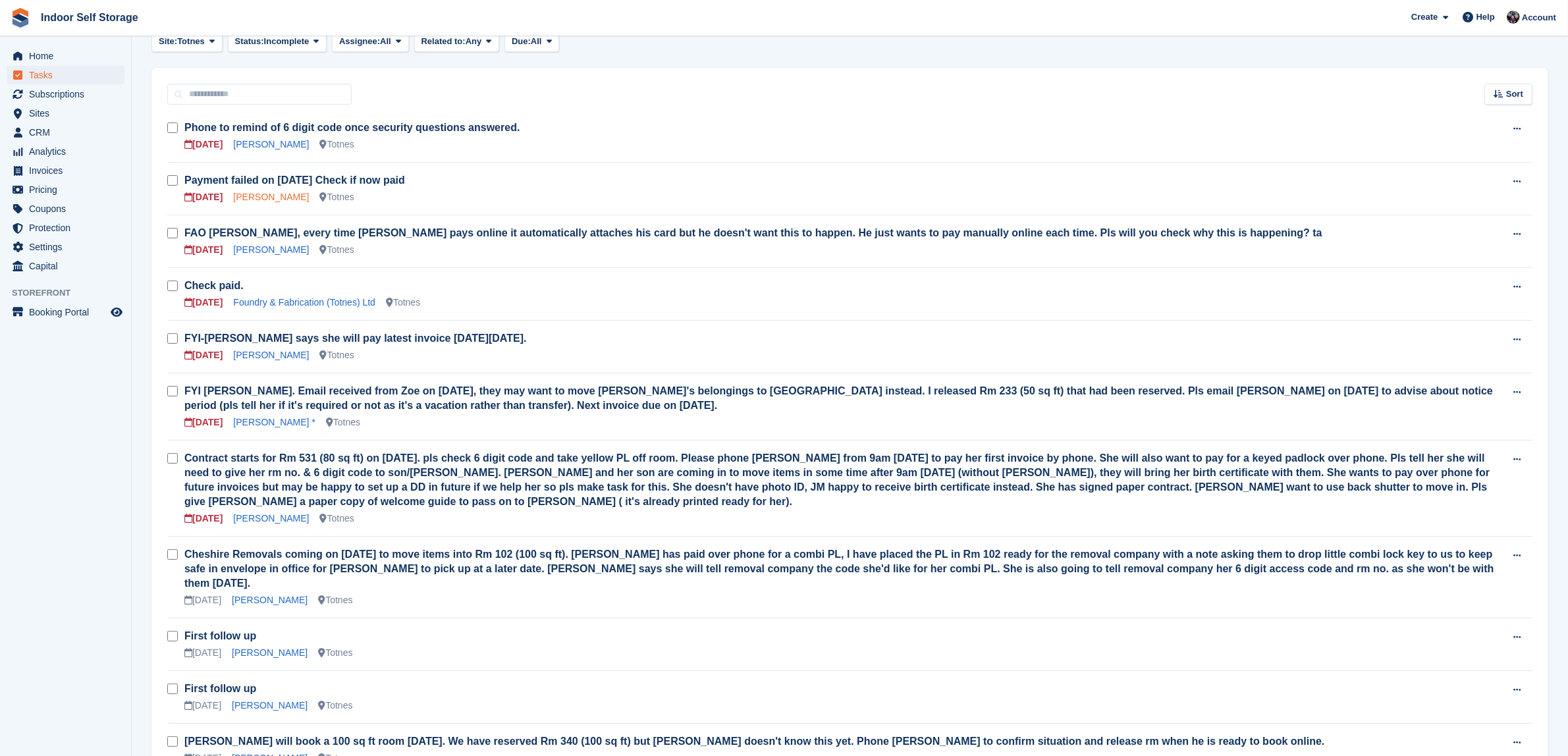
click at [308, 196] on link "[PERSON_NAME]" at bounding box center [271, 197] width 76 height 11
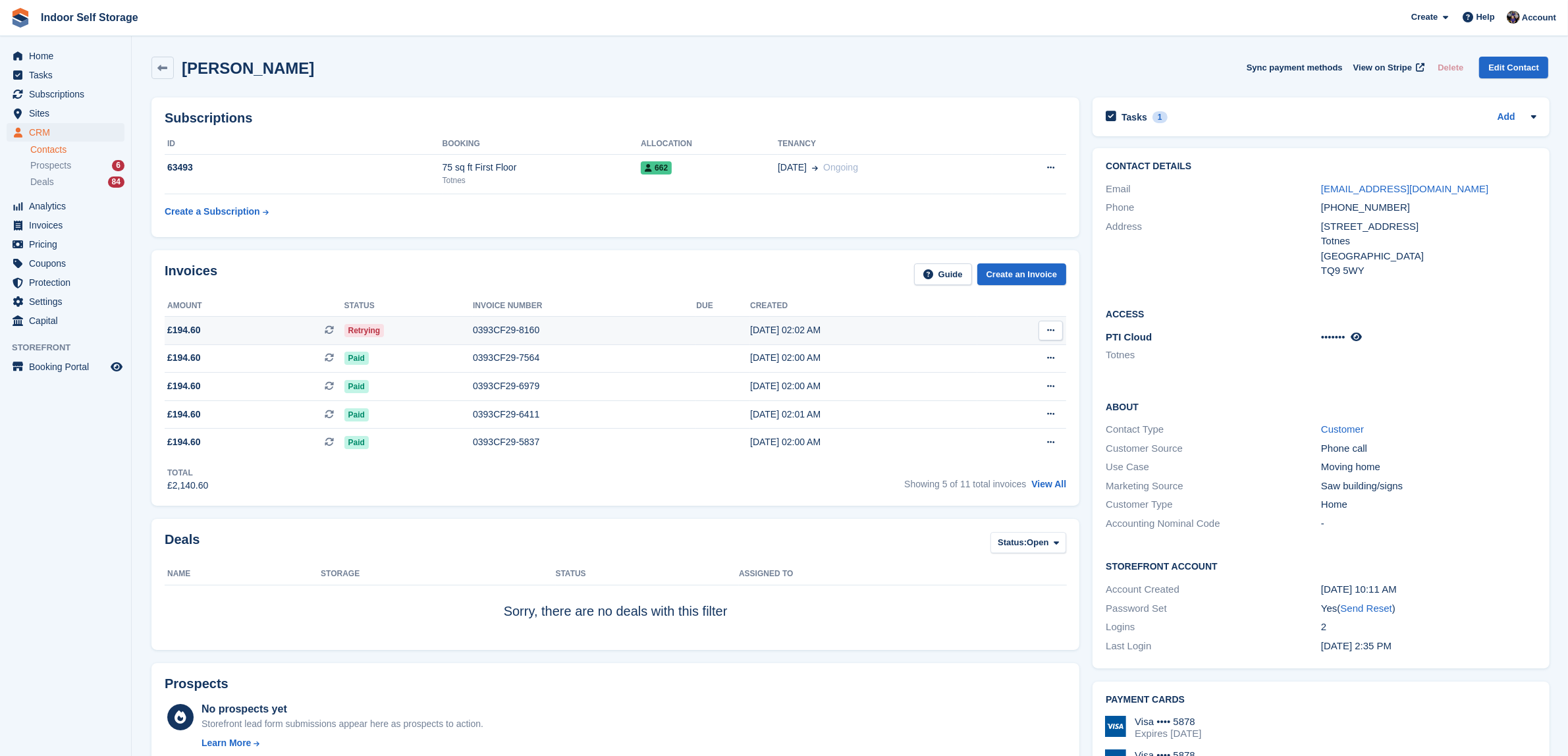
click at [684, 327] on div "0393CF29-8160" at bounding box center [584, 331] width 223 height 14
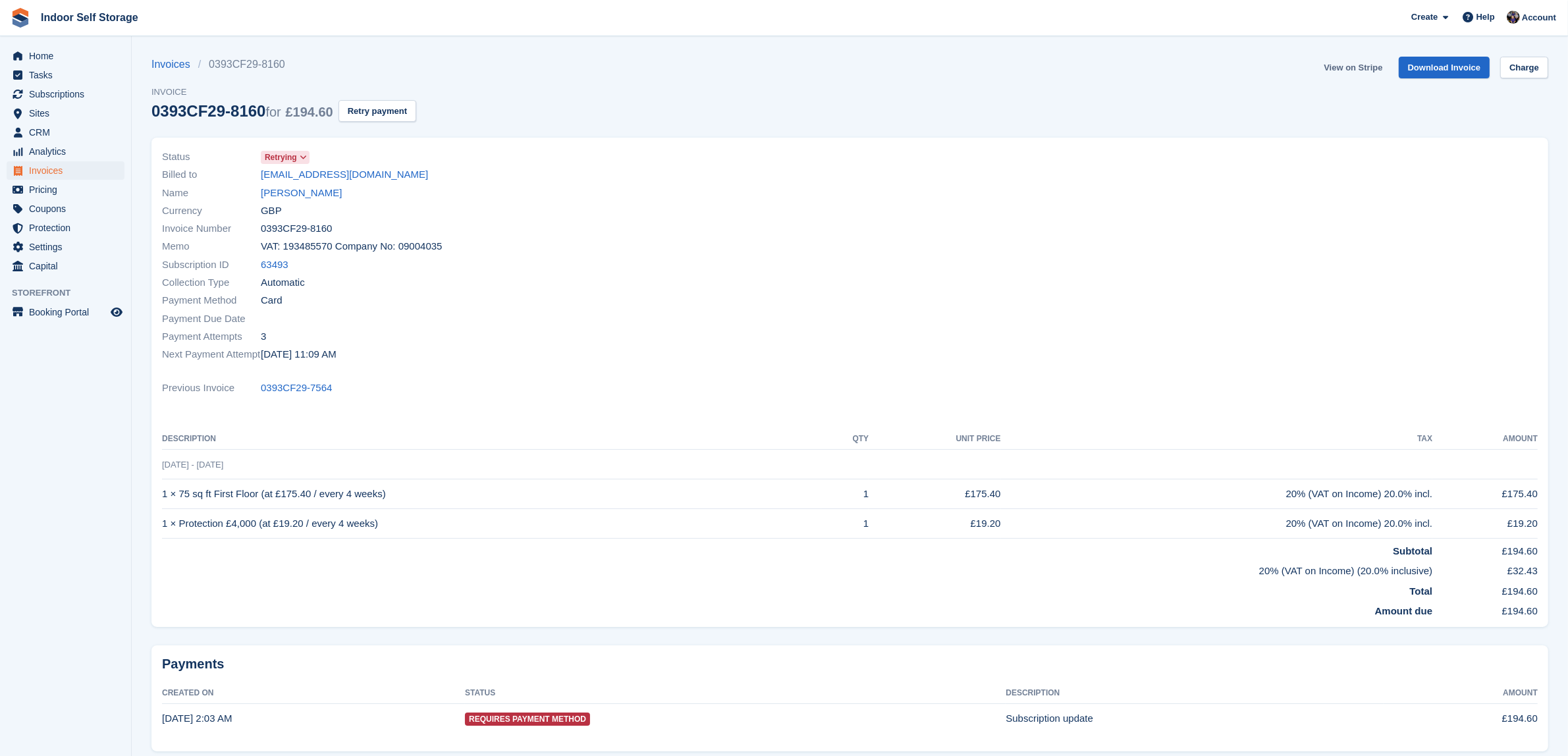
click at [1345, 62] on link "View on Stripe" at bounding box center [1353, 68] width 69 height 22
click at [296, 190] on link "[PERSON_NAME]" at bounding box center [301, 193] width 81 height 15
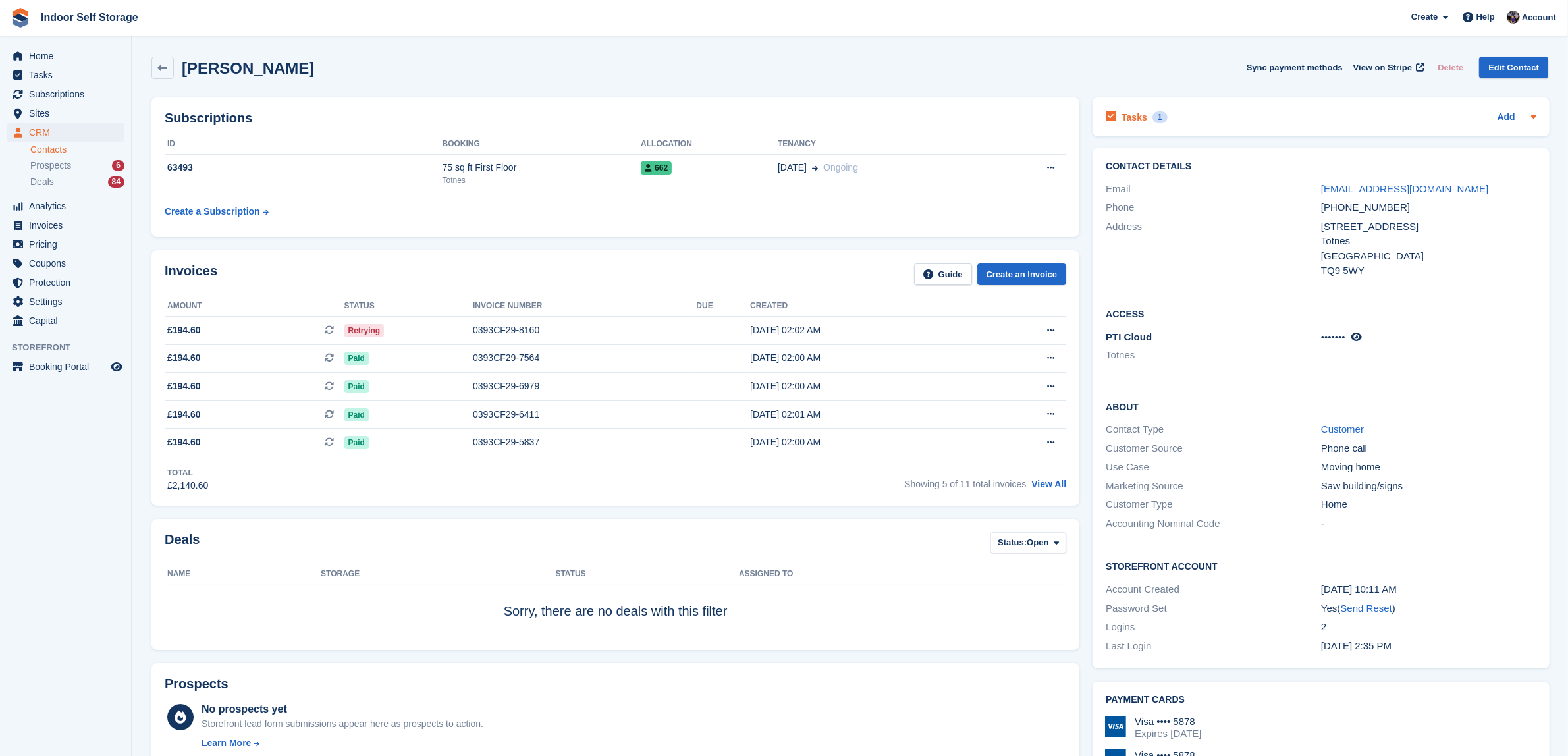
click at [1155, 112] on div "1" at bounding box center [1160, 118] width 15 height 12
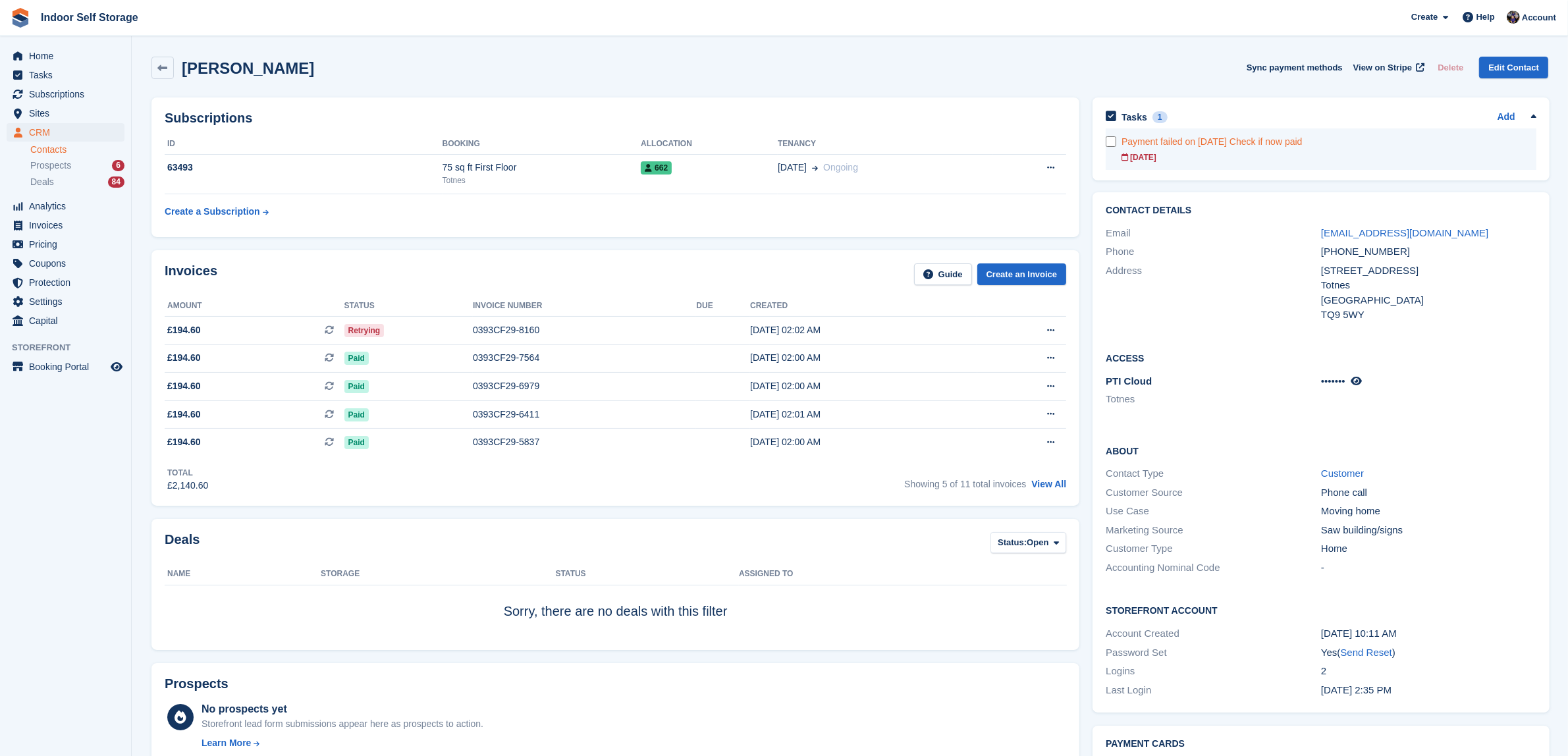
click at [1186, 137] on div "Payment failed on [DATE] Check if now paid" at bounding box center [1329, 142] width 415 height 14
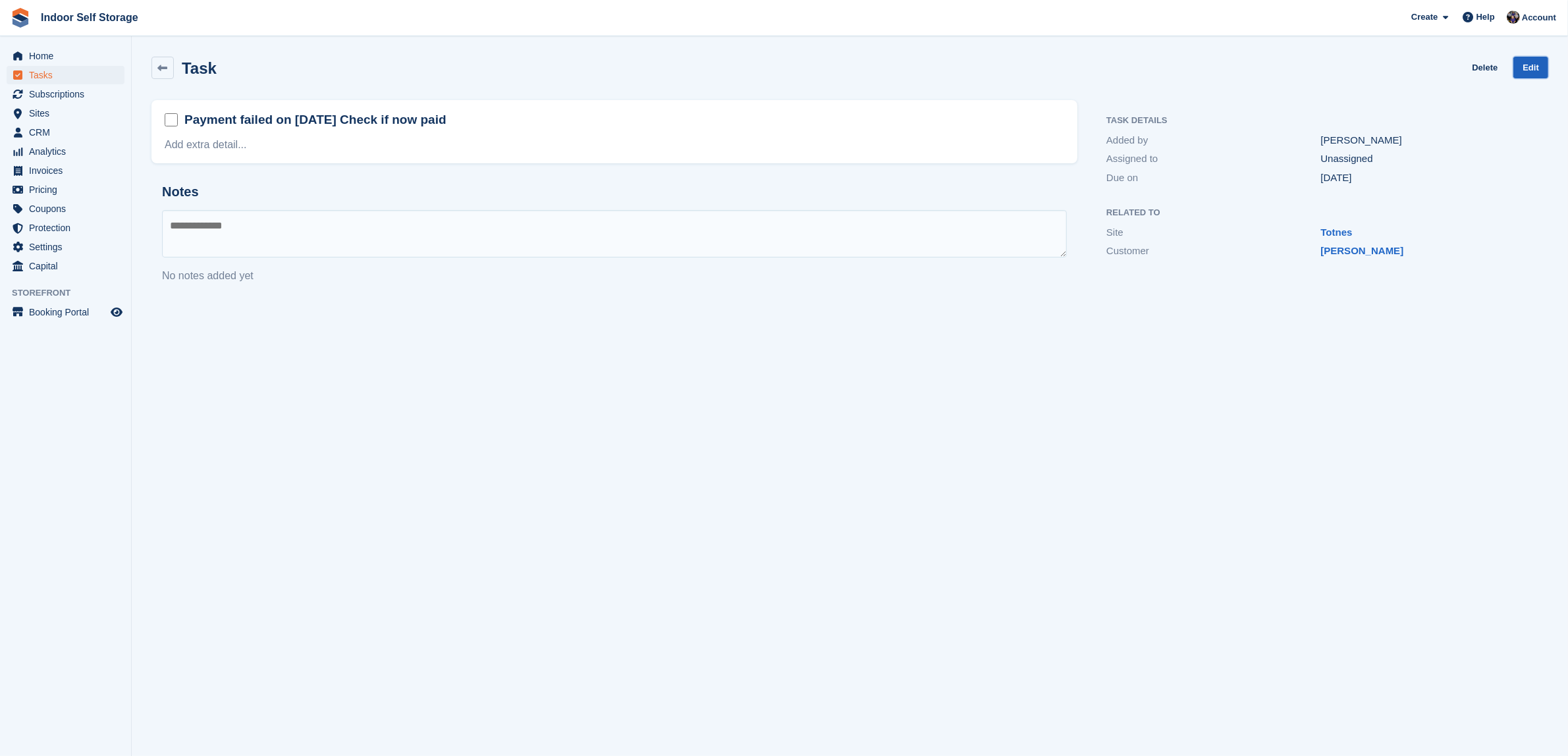
click at [1535, 62] on link "Edit" at bounding box center [1531, 68] width 35 height 22
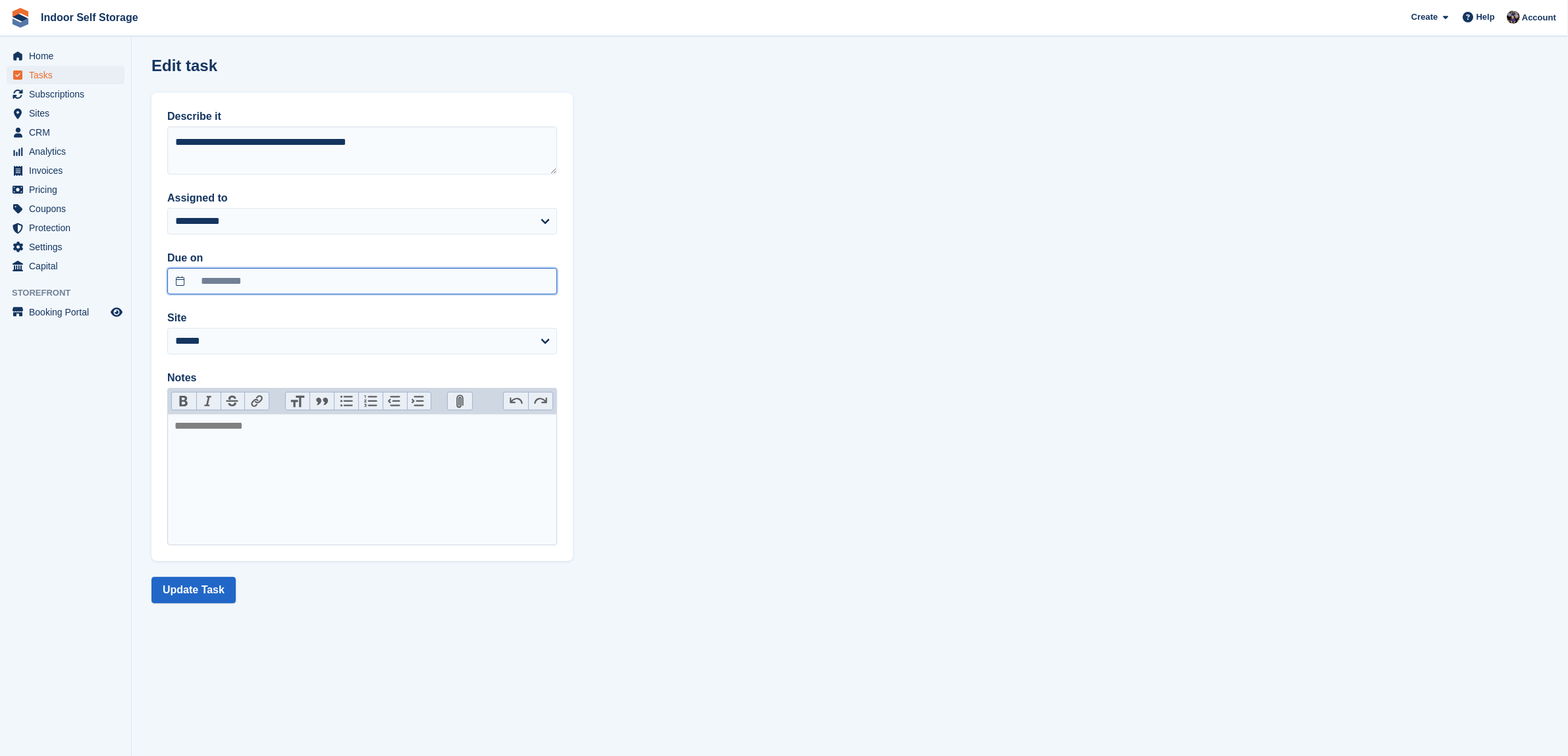
click at [179, 278] on input "**********" at bounding box center [362, 281] width 390 height 27
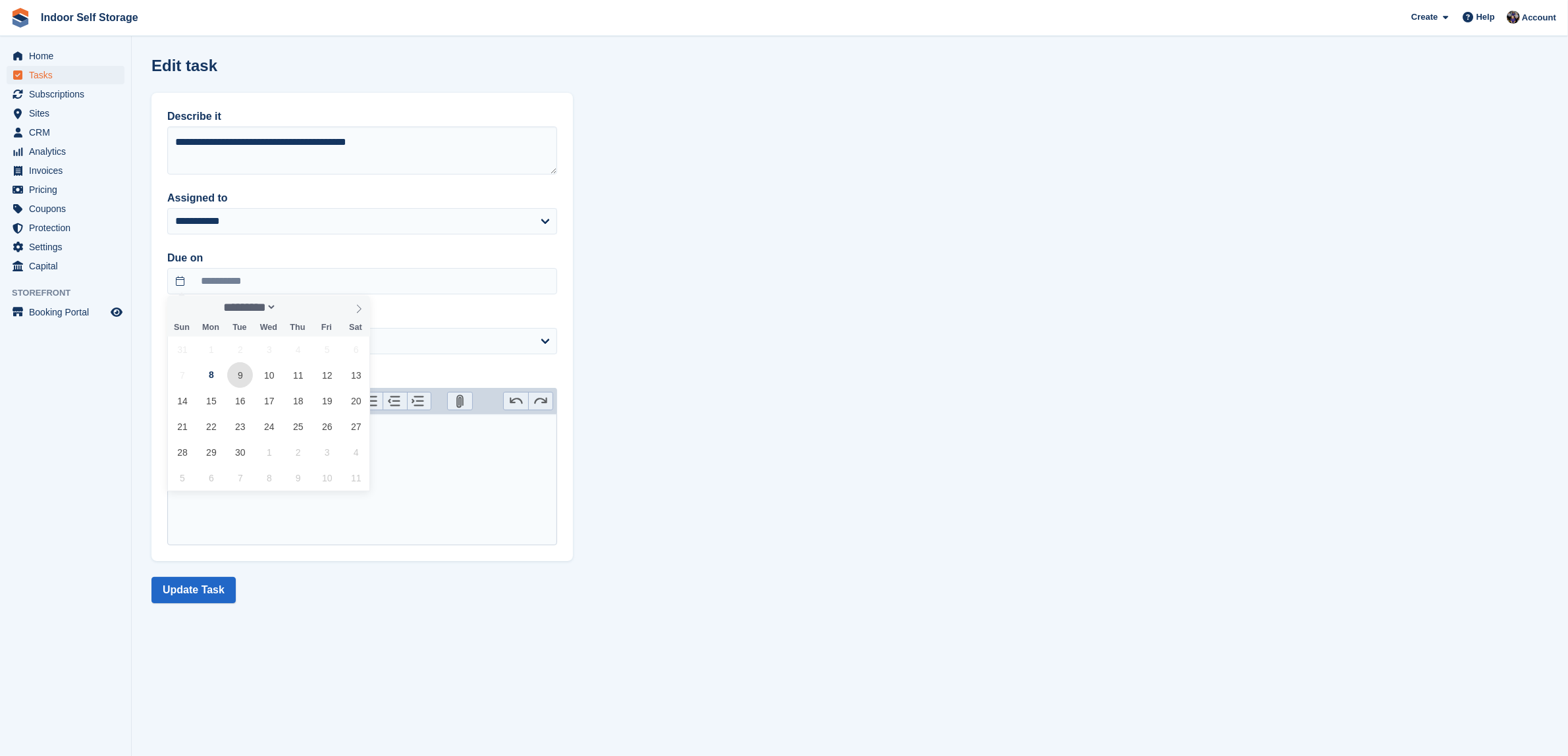
click at [242, 376] on span "9" at bounding box center [240, 375] width 26 height 26
type input "**********"
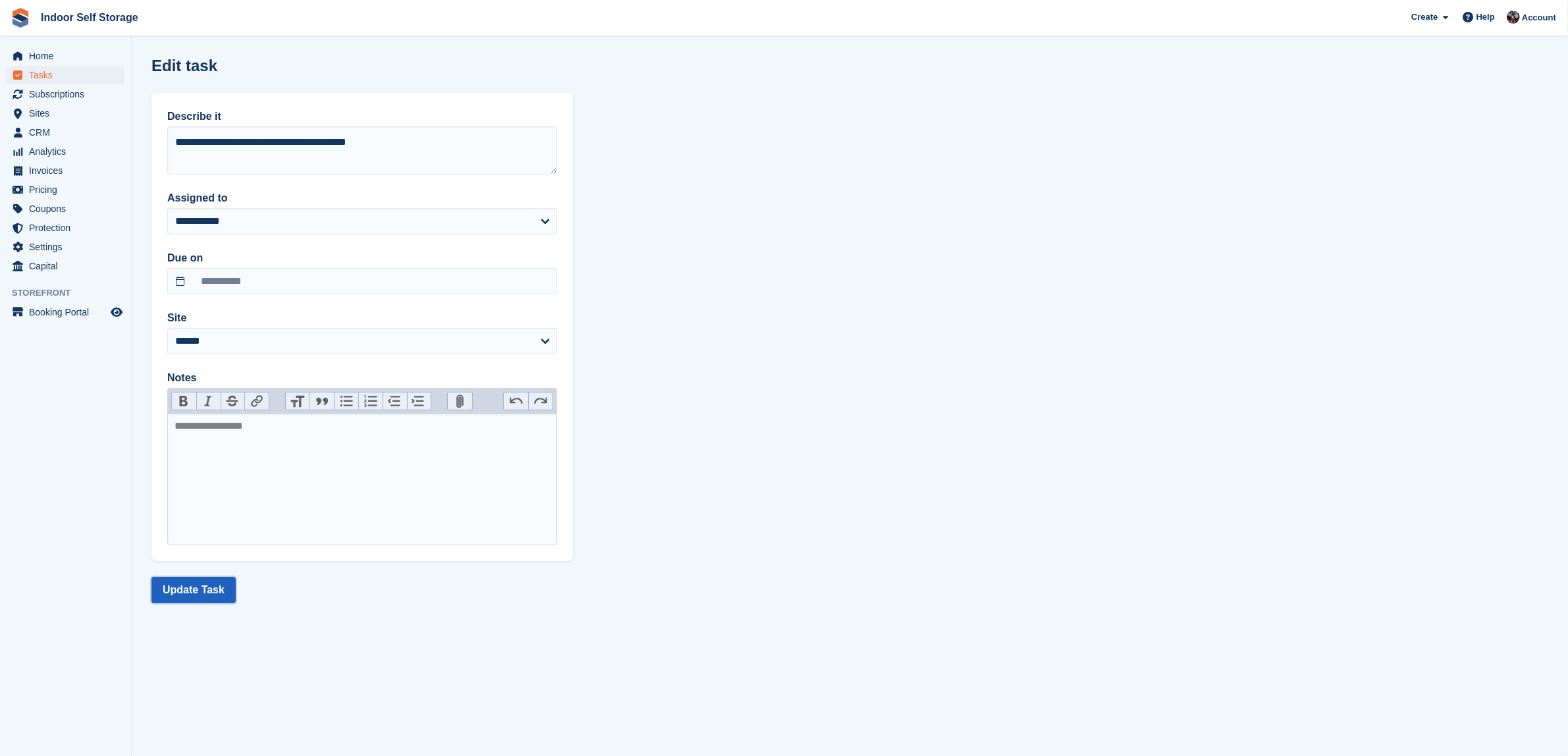
click at [161, 590] on button "Update Task" at bounding box center [193, 590] width 84 height 27
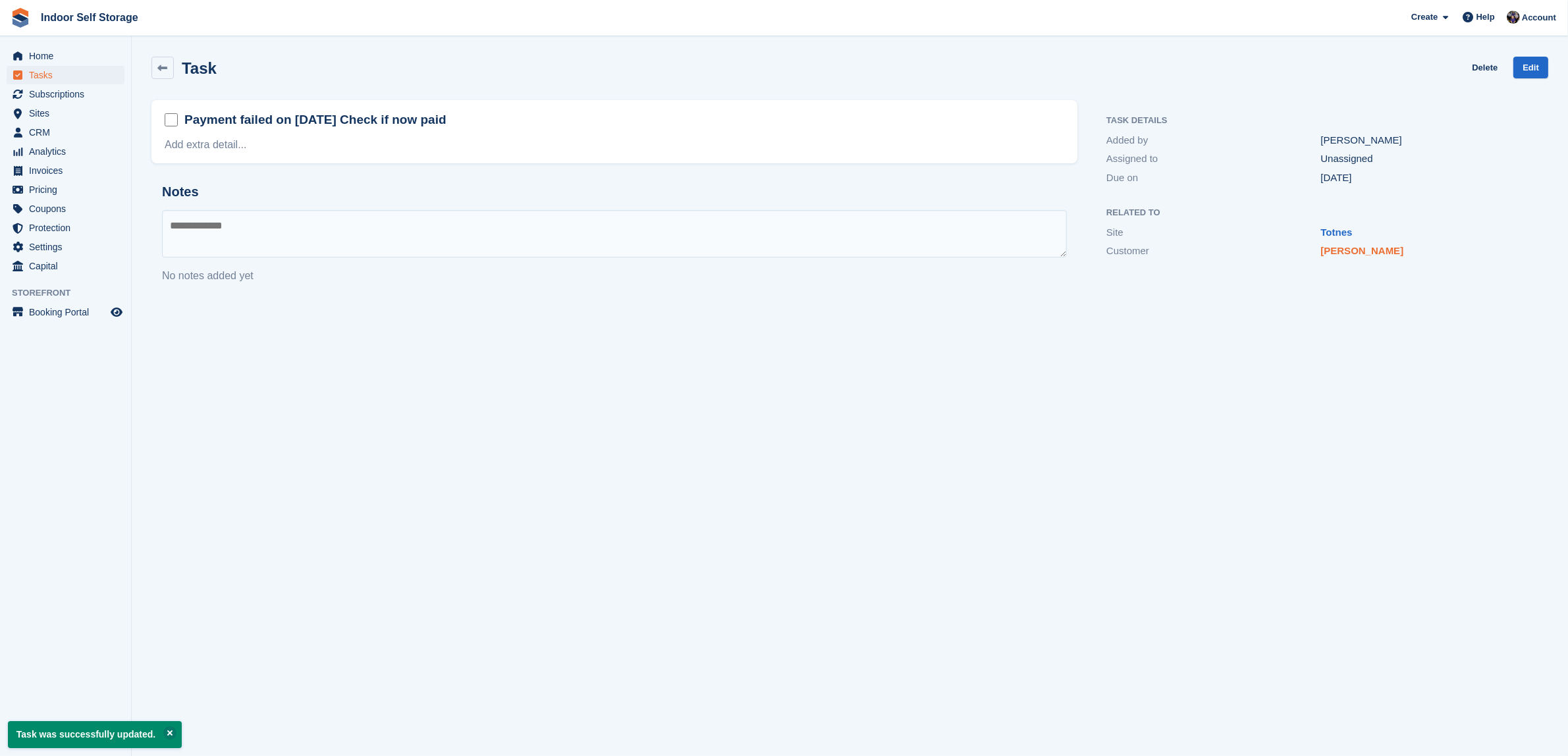
click at [1345, 255] on link "Mr Glenn E McWhinney" at bounding box center [1362, 251] width 83 height 11
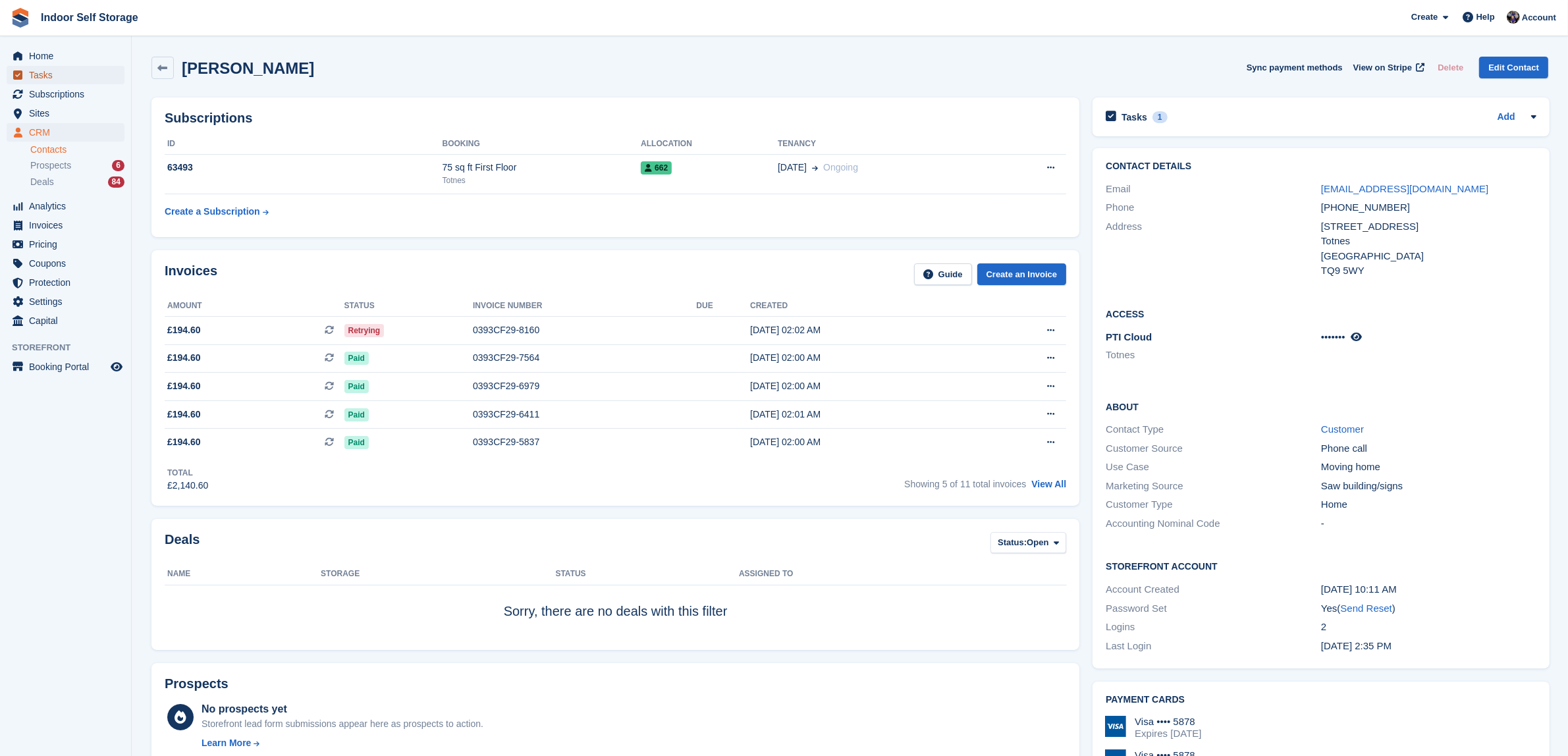
click at [37, 71] on span "Tasks" at bounding box center [68, 75] width 79 height 18
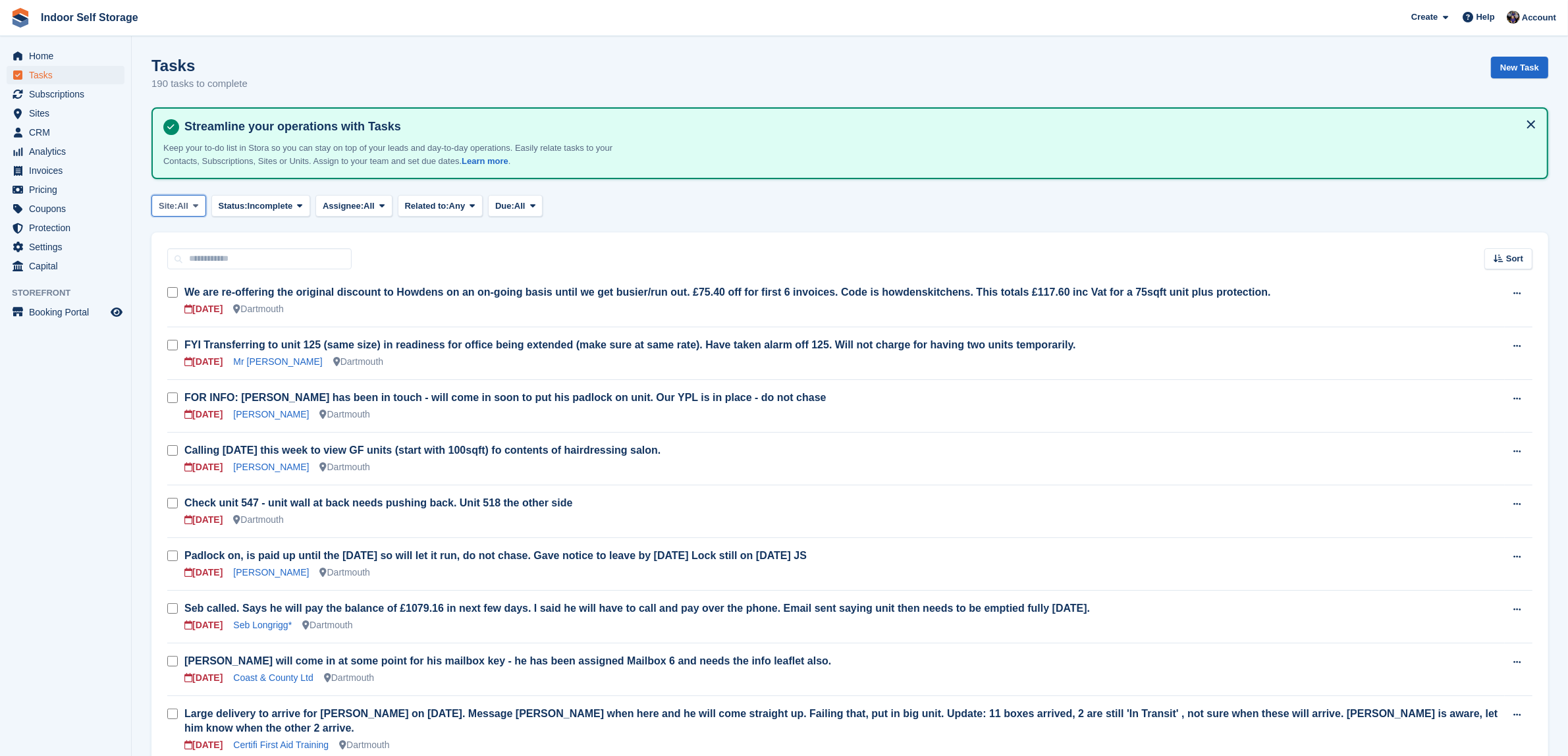
click at [201, 201] on span at bounding box center [196, 206] width 11 height 11
drag, startPoint x: 175, startPoint y: 283, endPoint x: 200, endPoint y: 272, distance: 27.3
click at [175, 283] on link "Totnes" at bounding box center [214, 284] width 115 height 24
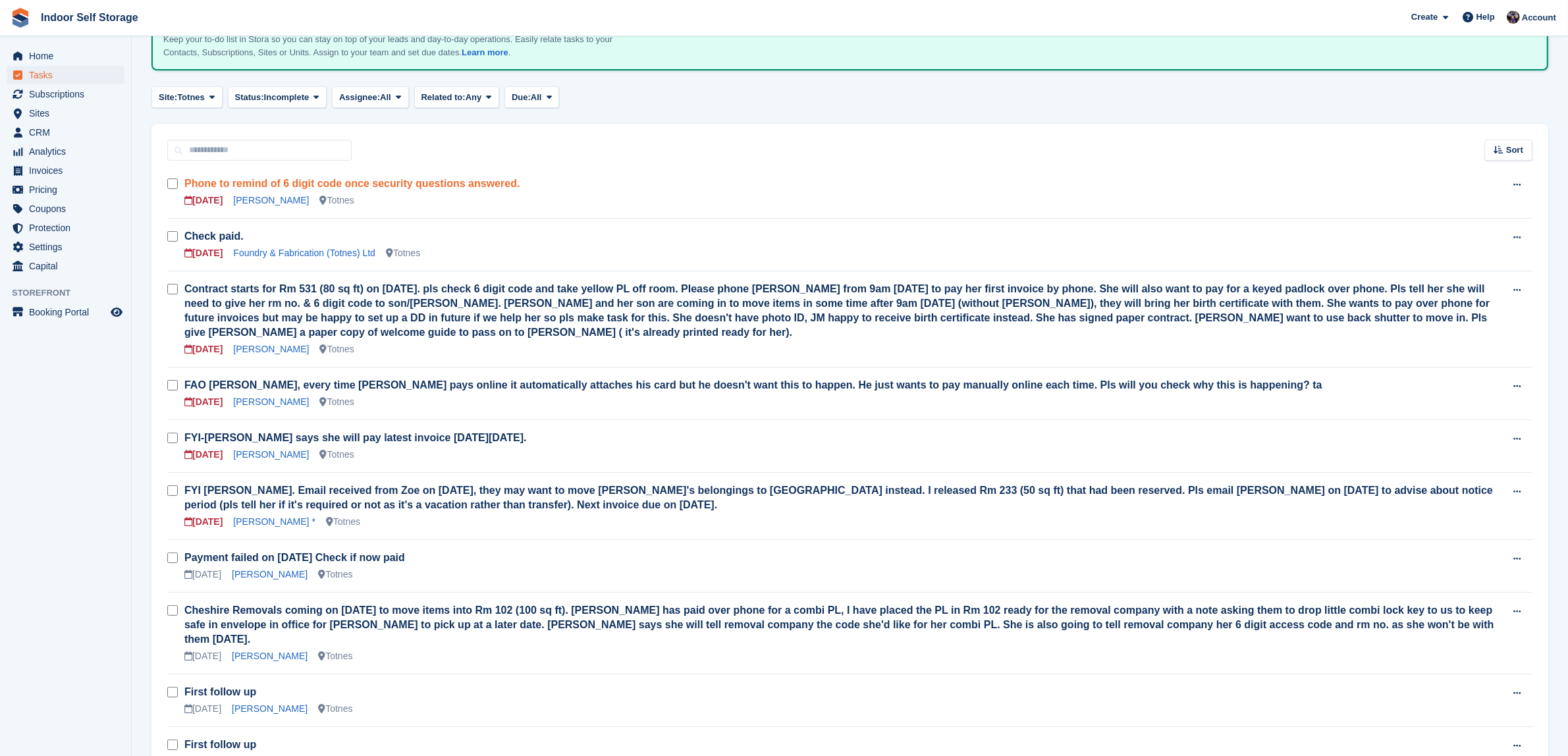
scroll to position [82, 0]
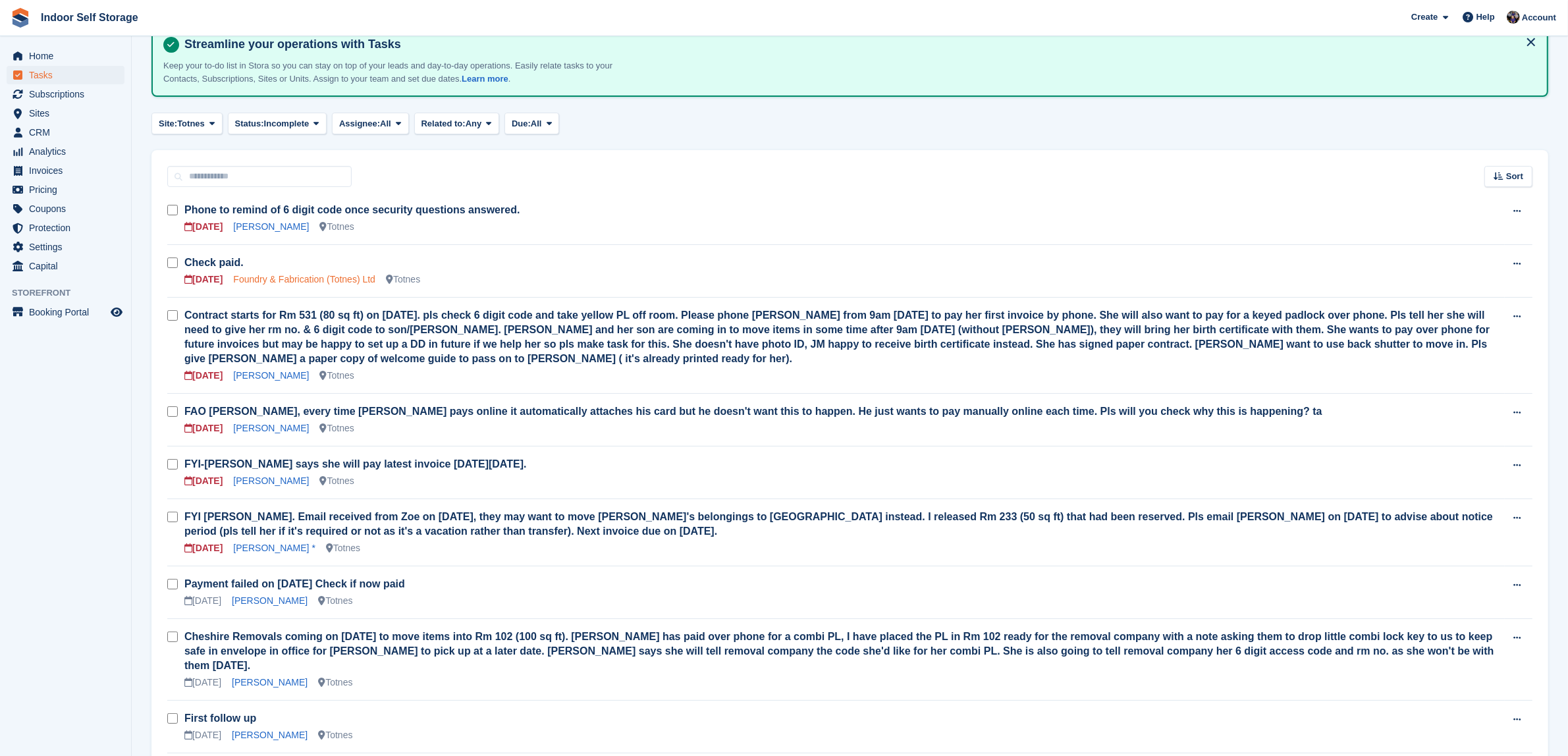
click at [296, 274] on link "Foundry & Fabrication (Totnes) Ltd" at bounding box center [304, 280] width 142 height 11
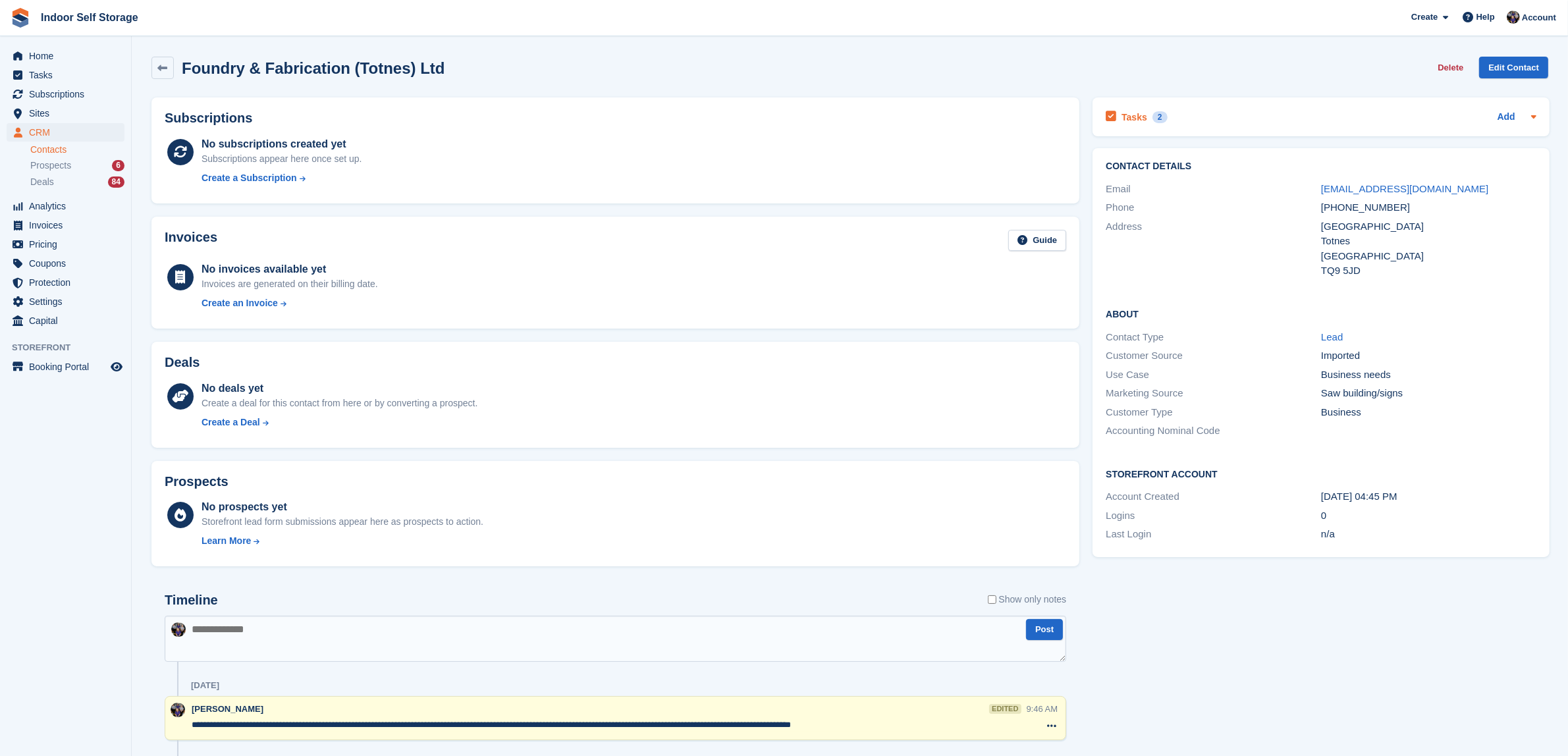
click at [1152, 115] on div "2" at bounding box center [1160, 118] width 15 height 12
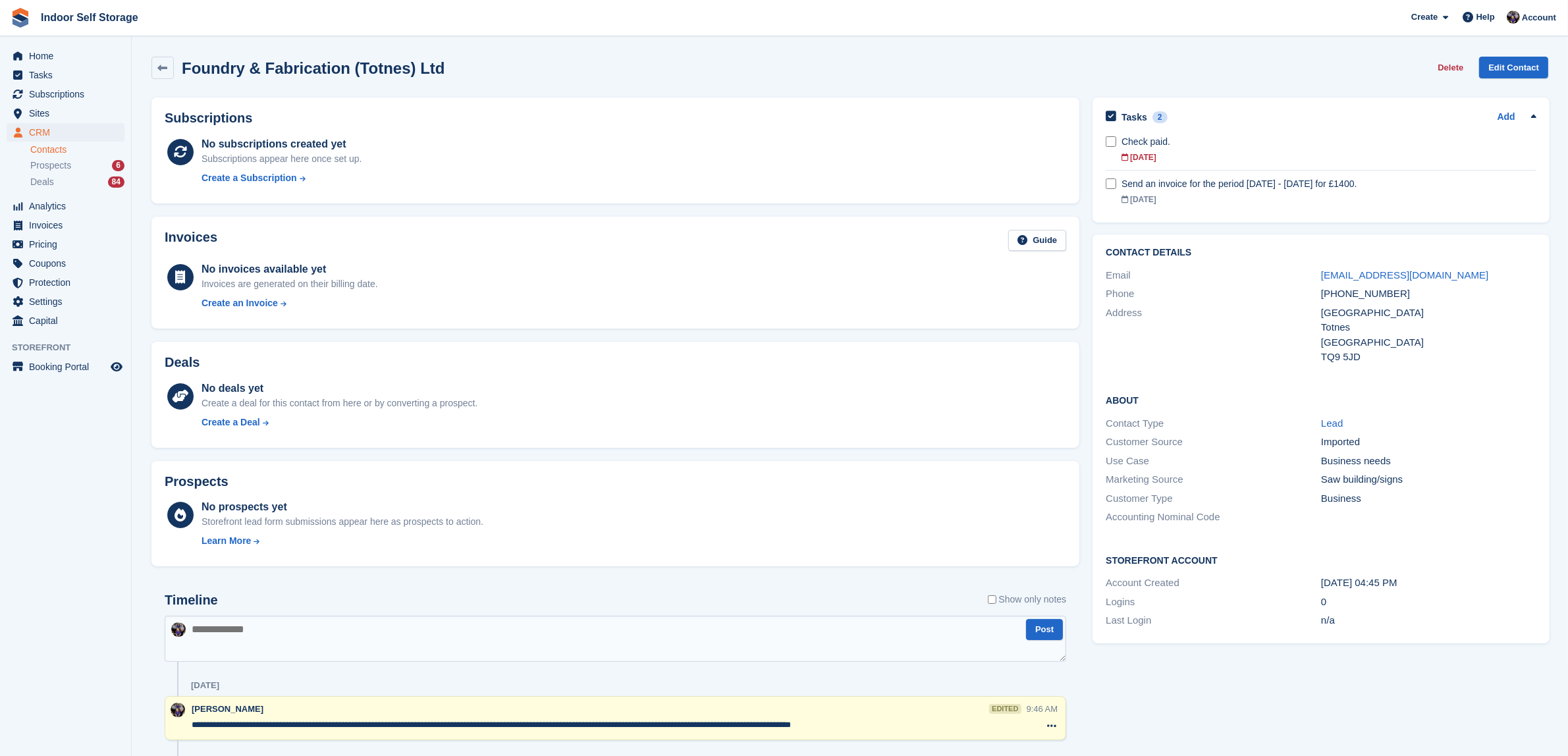
click at [43, 150] on link "Contacts" at bounding box center [77, 150] width 94 height 12
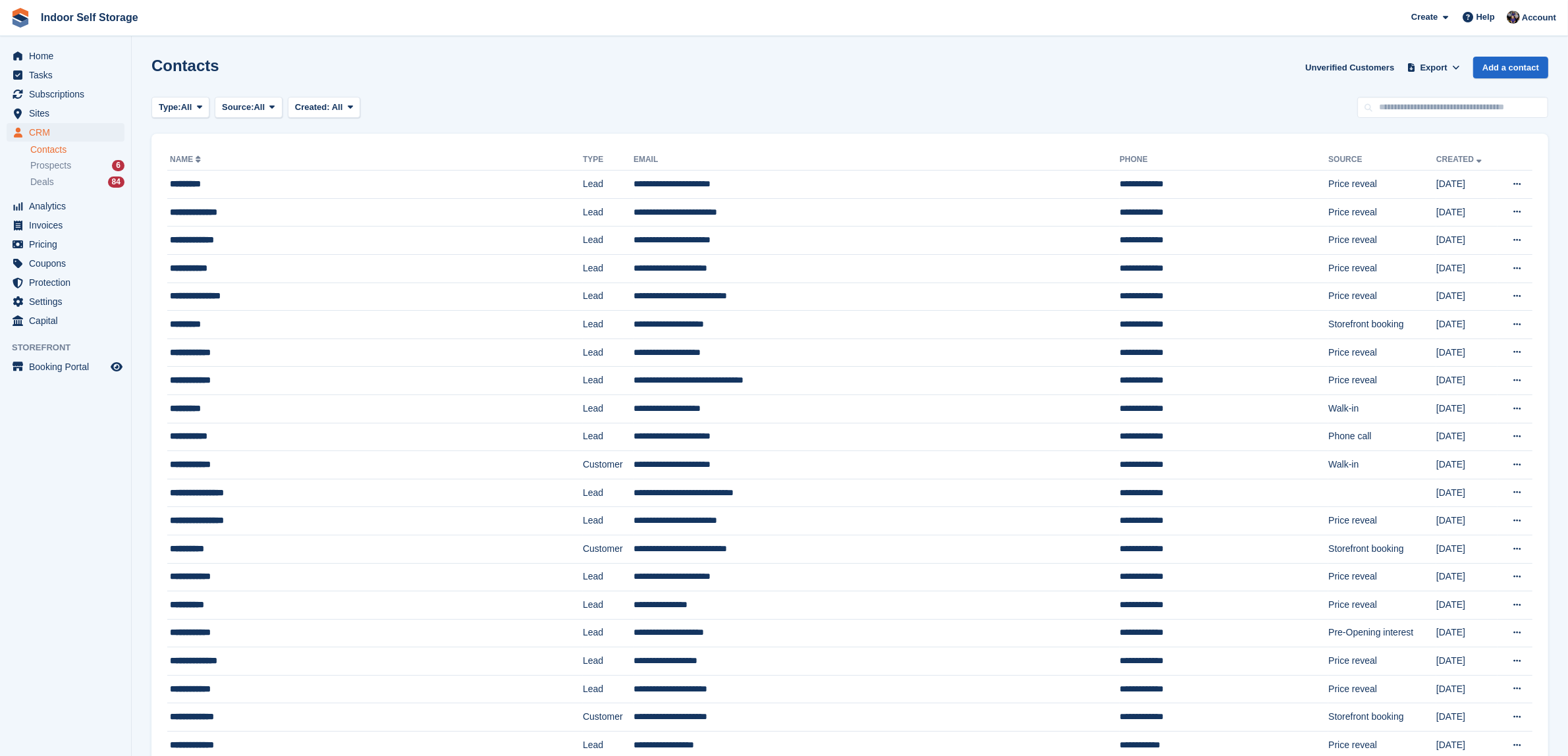
click at [48, 149] on link "Contacts" at bounding box center [77, 150] width 94 height 12
click at [1397, 100] on input "text" at bounding box center [1453, 107] width 191 height 22
type input "******"
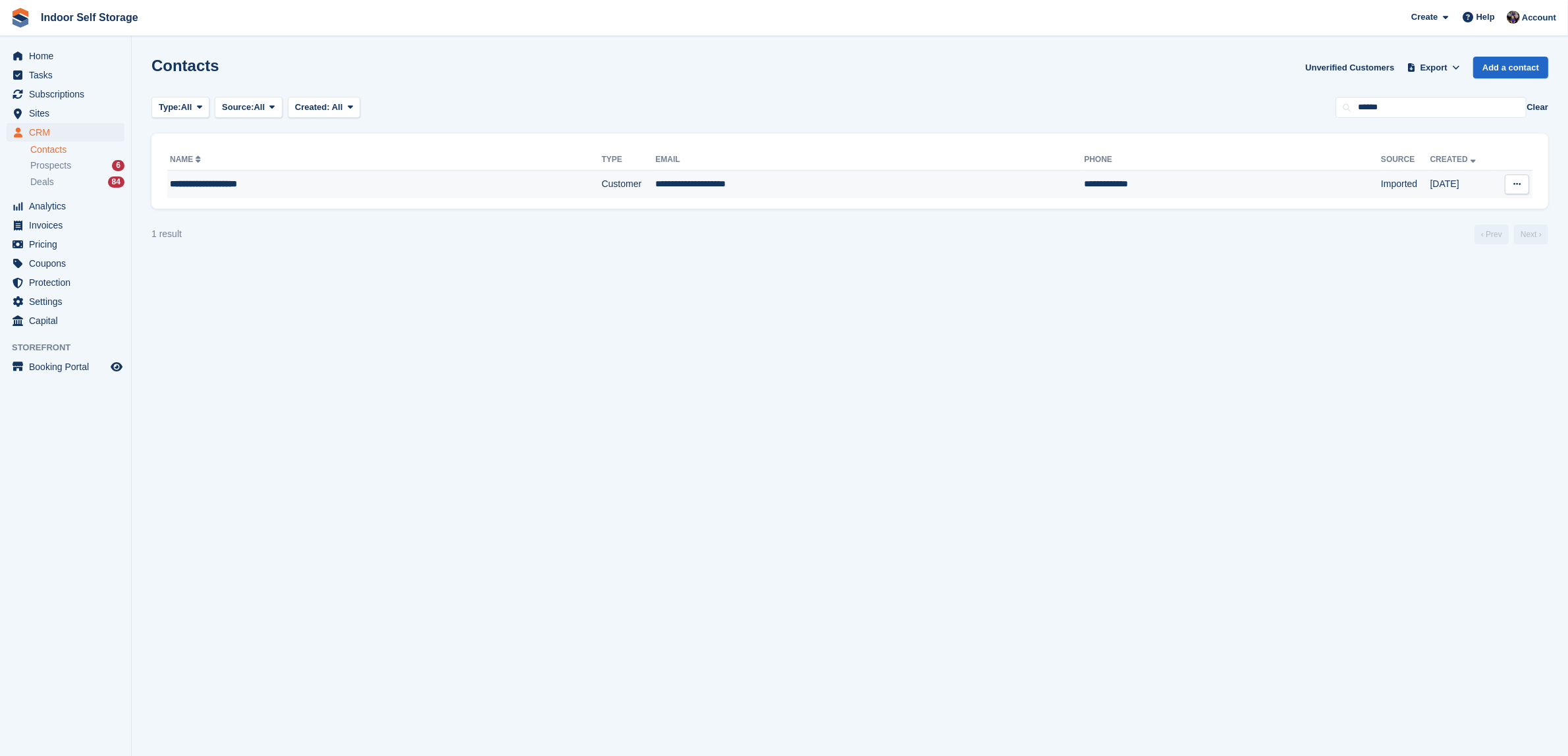
click at [656, 181] on td "**********" at bounding box center [870, 185] width 428 height 27
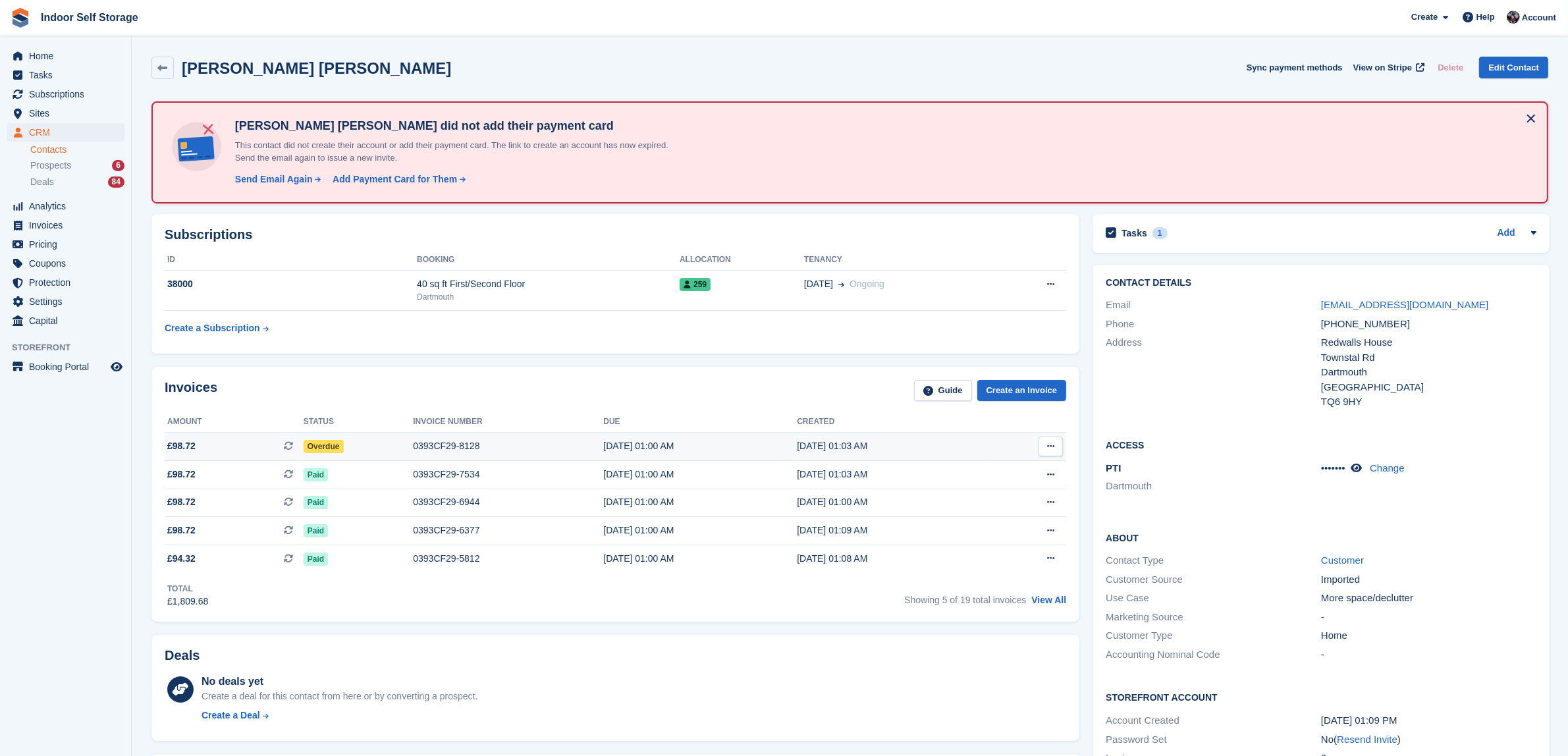
click at [334, 448] on span "Overdue" at bounding box center [324, 446] width 40 height 13
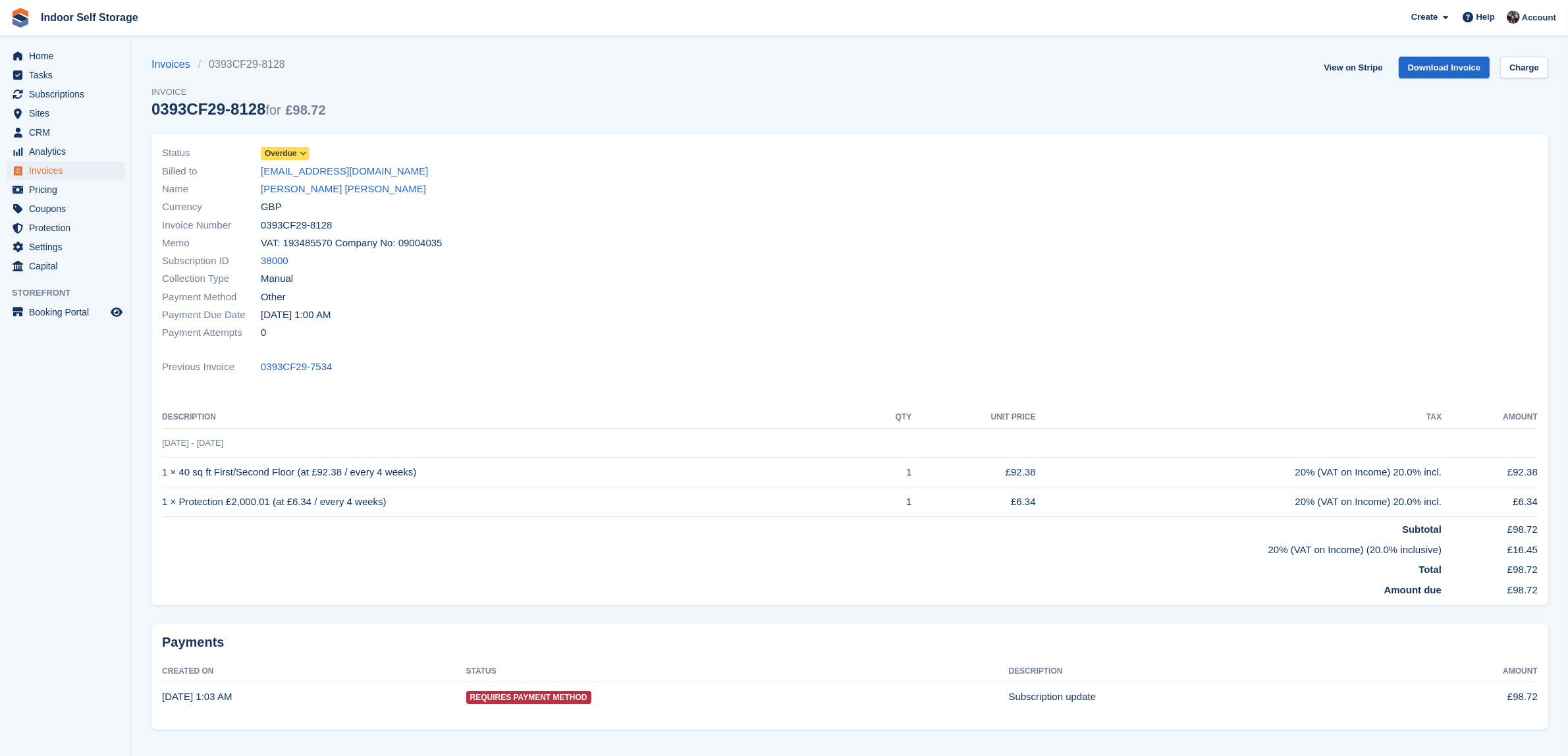
click at [304, 152] on icon at bounding box center [303, 153] width 8 height 8
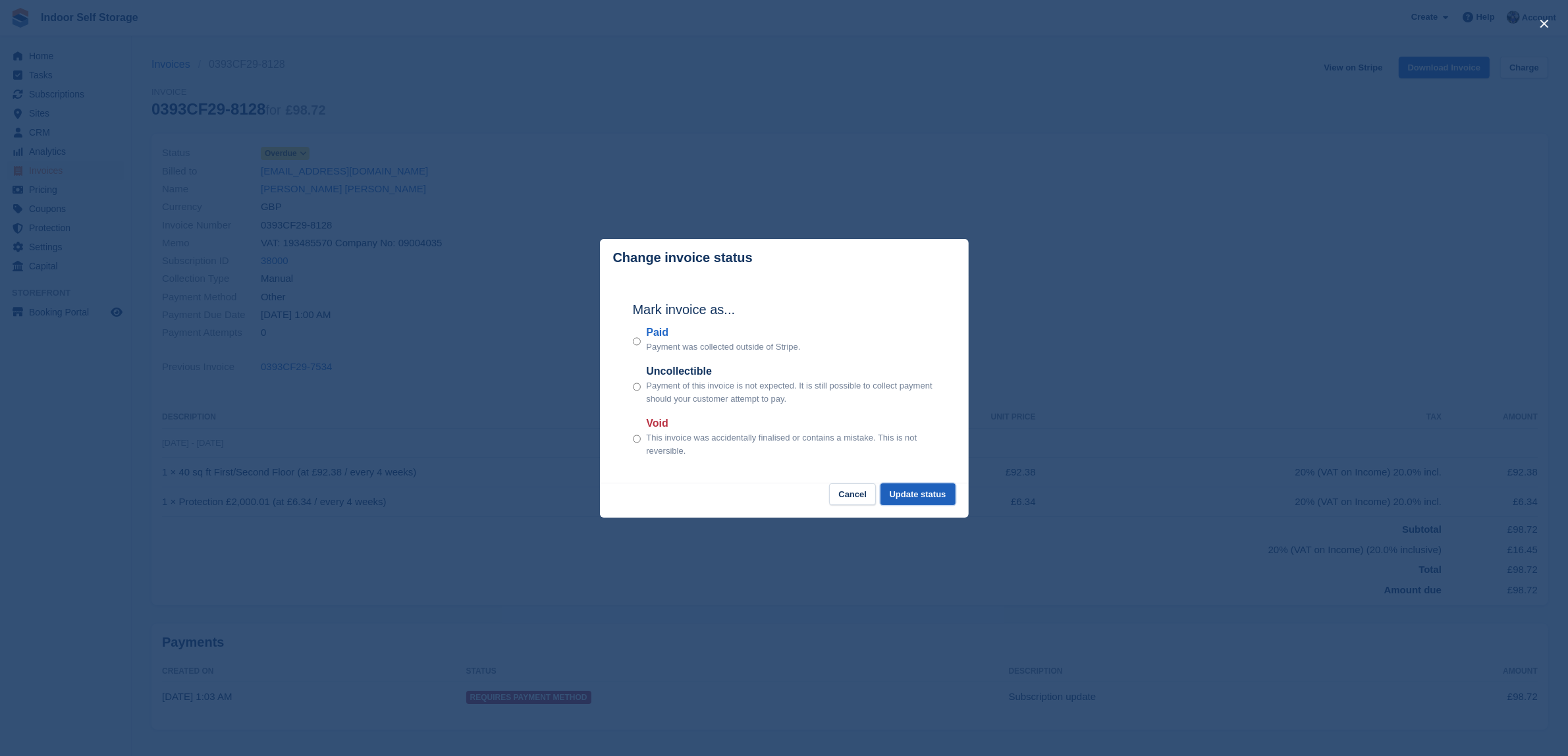
click at [922, 492] on button "Update status" at bounding box center [918, 494] width 75 height 22
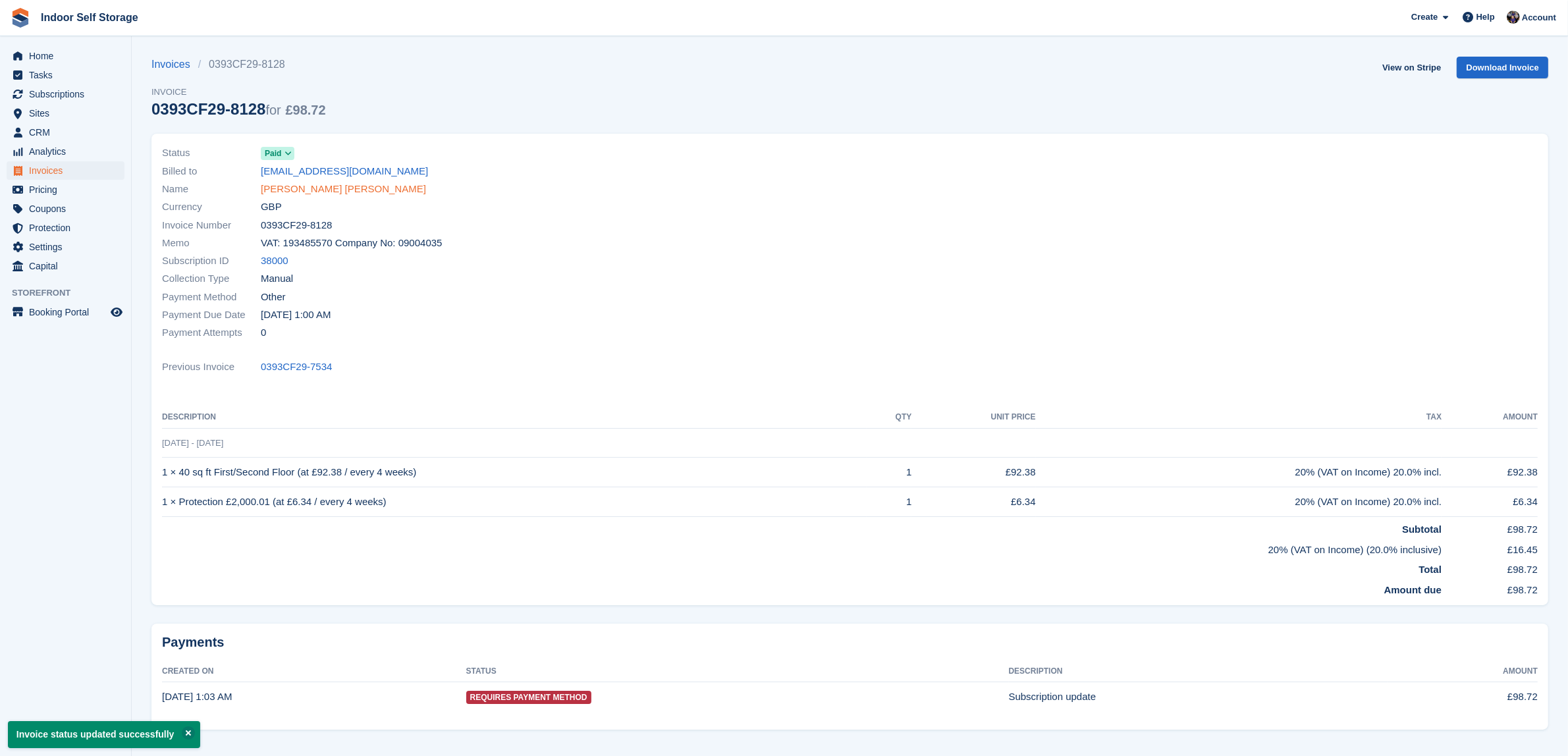
click at [297, 191] on link "[PERSON_NAME] [PERSON_NAME]" at bounding box center [343, 189] width 166 height 15
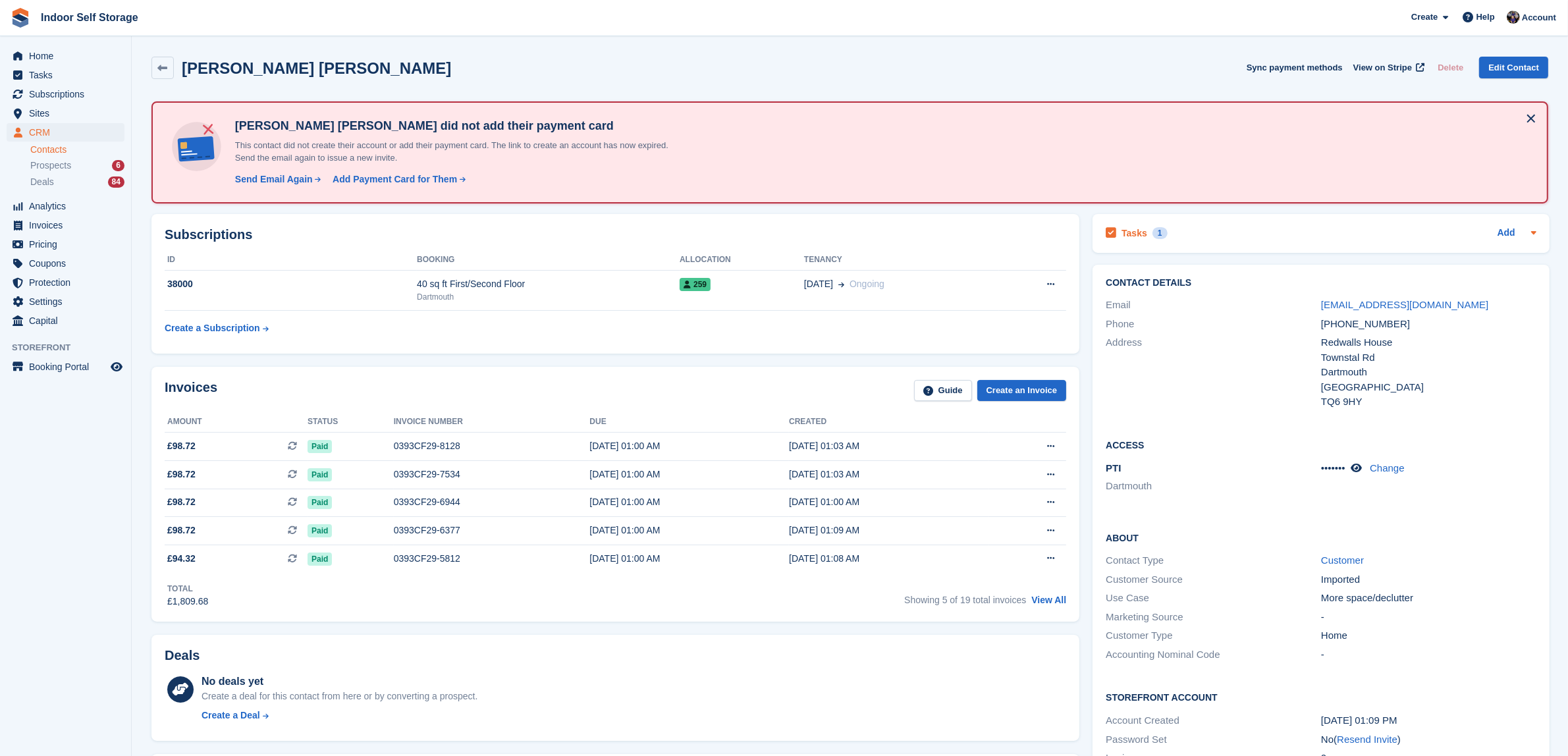
click at [1155, 232] on div "1" at bounding box center [1160, 233] width 15 height 12
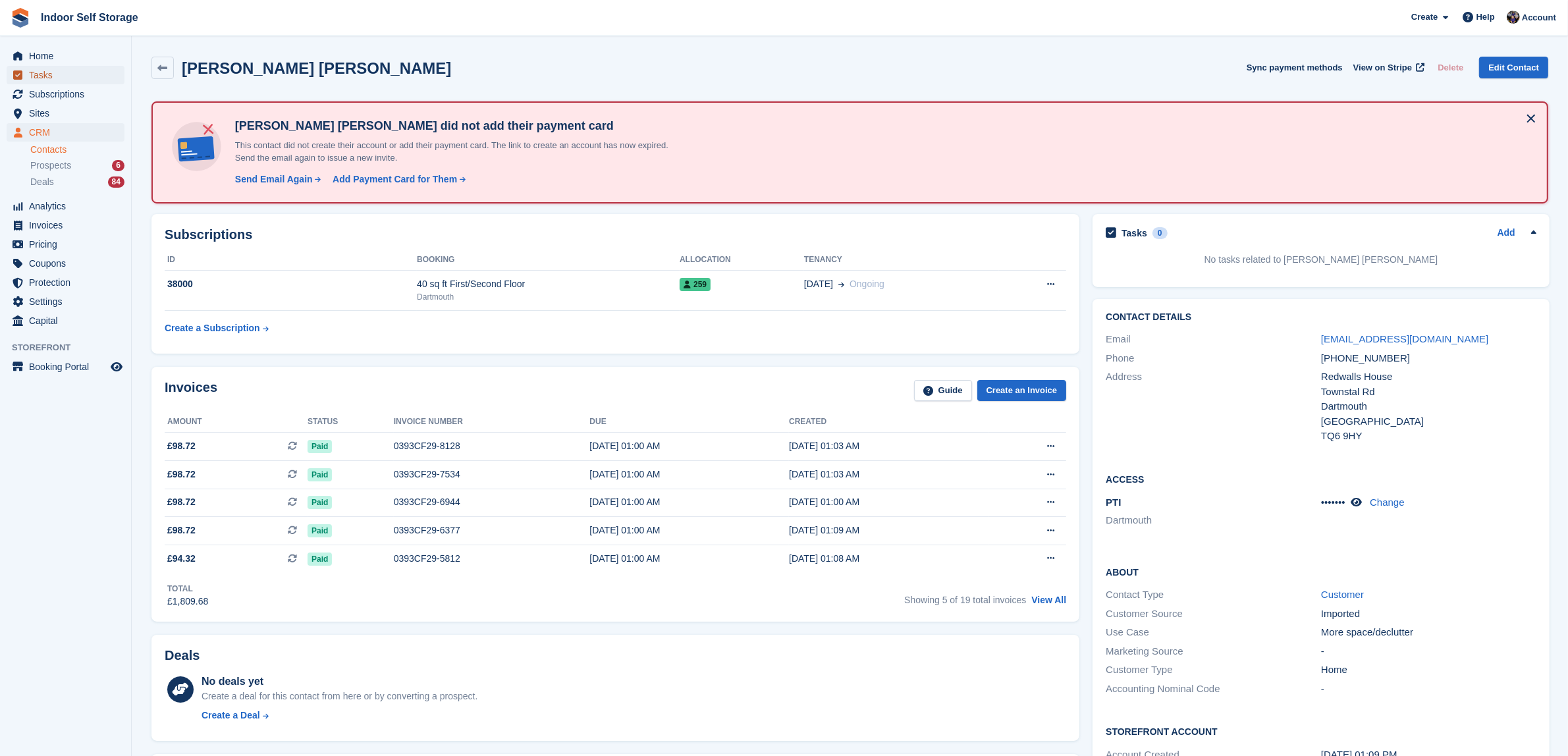
click at [41, 76] on span "Tasks" at bounding box center [68, 75] width 79 height 18
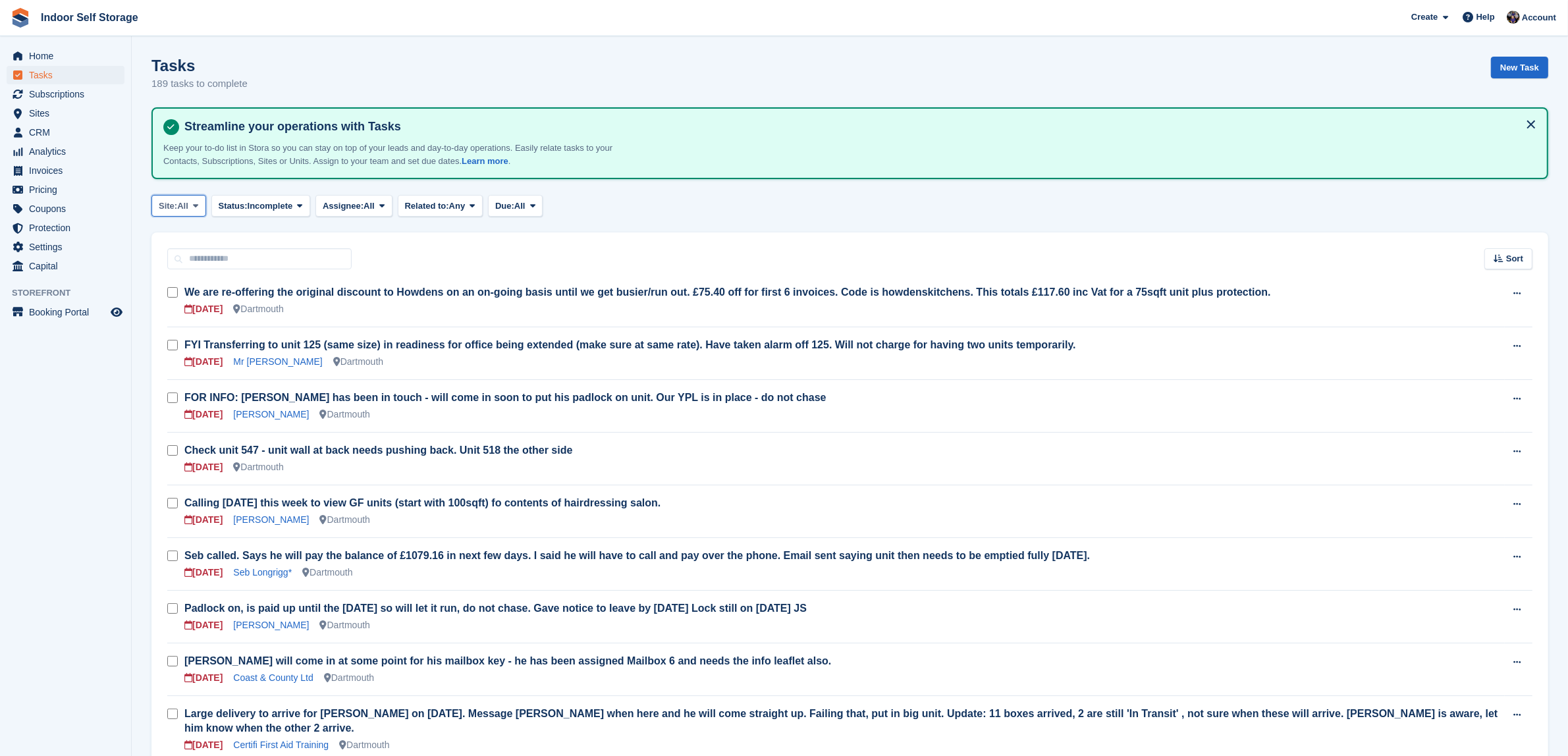
click at [198, 203] on icon at bounding box center [195, 205] width 5 height 8
click at [179, 286] on link "Totnes" at bounding box center [214, 284] width 115 height 24
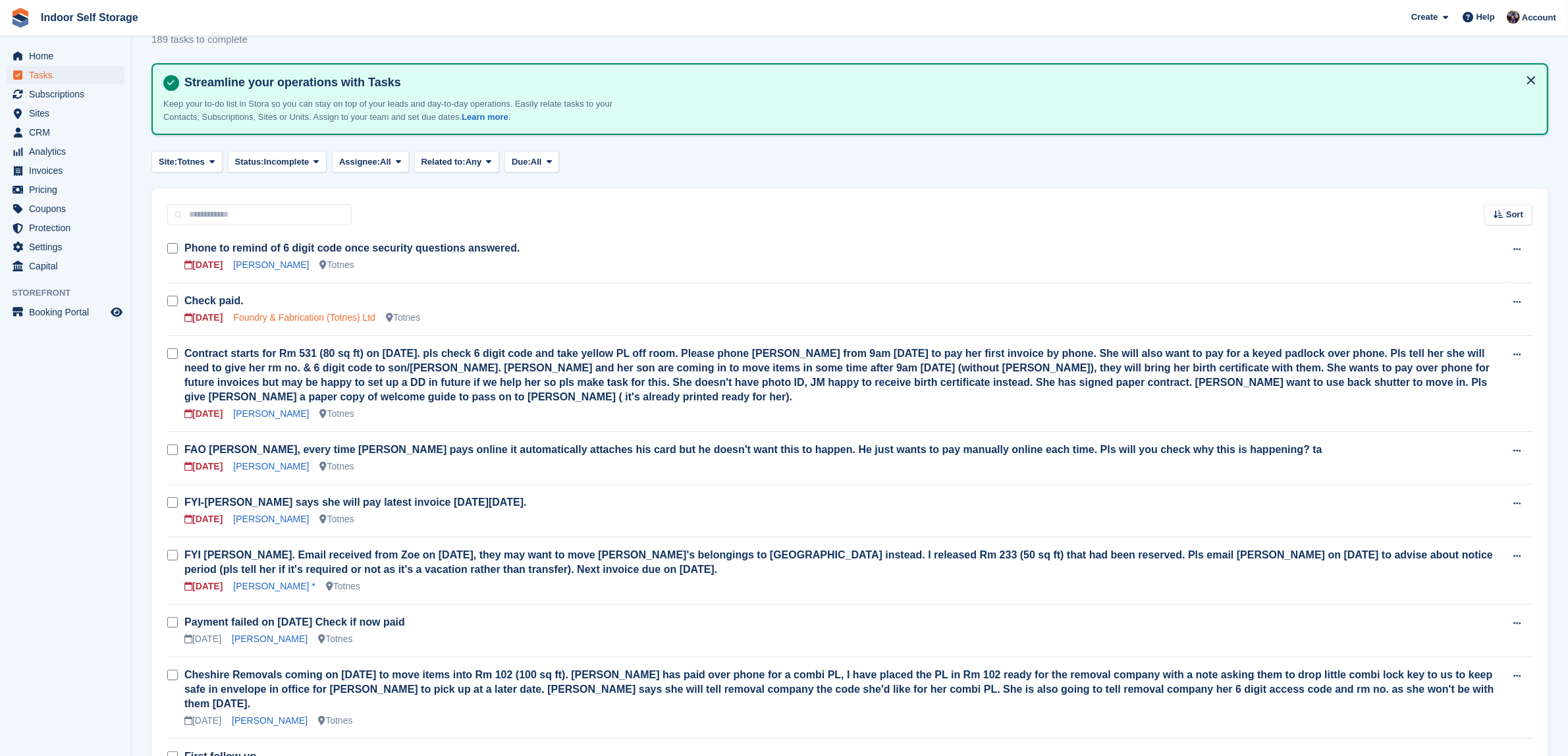
scroll to position [82, 0]
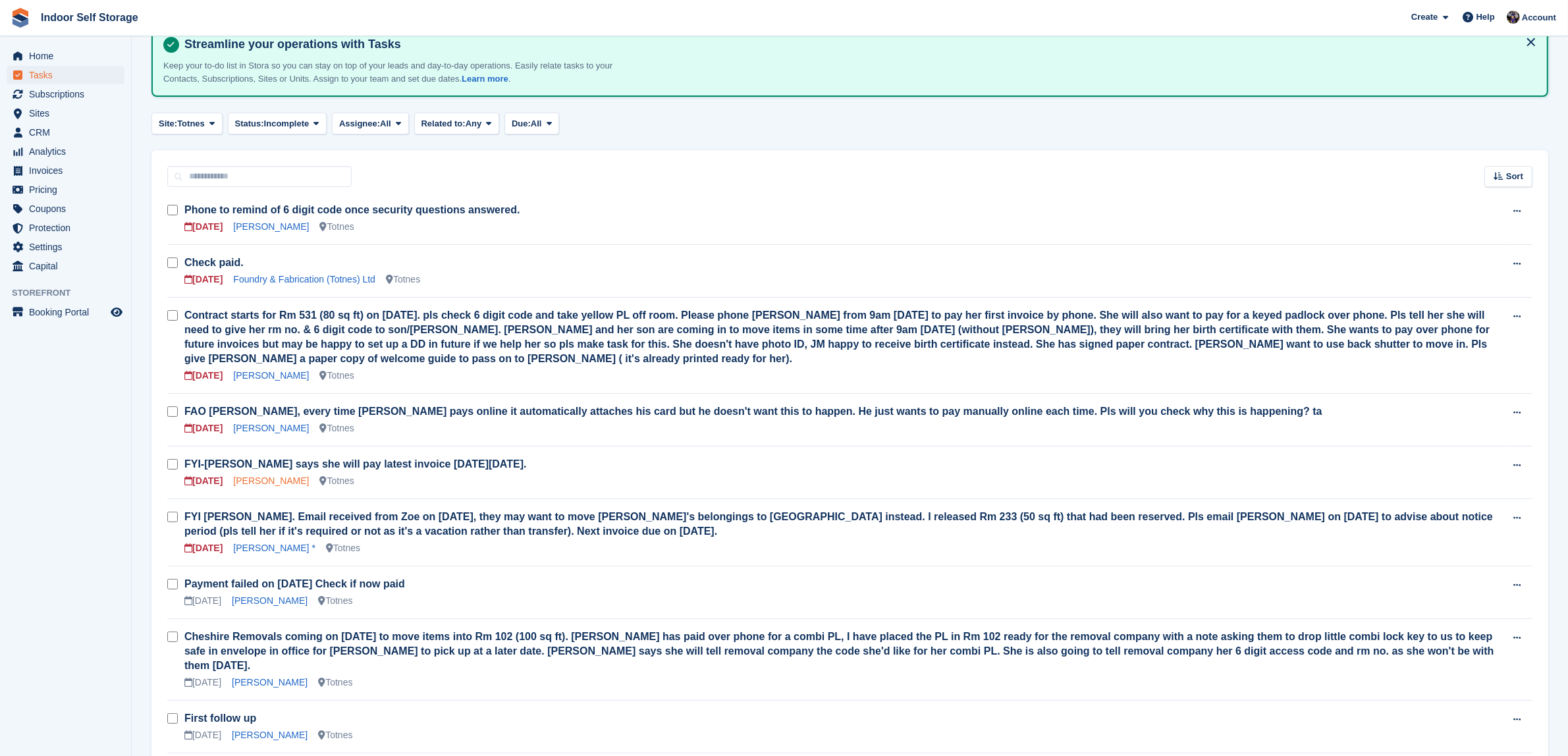
click at [261, 476] on link "[PERSON_NAME]" at bounding box center [271, 481] width 76 height 11
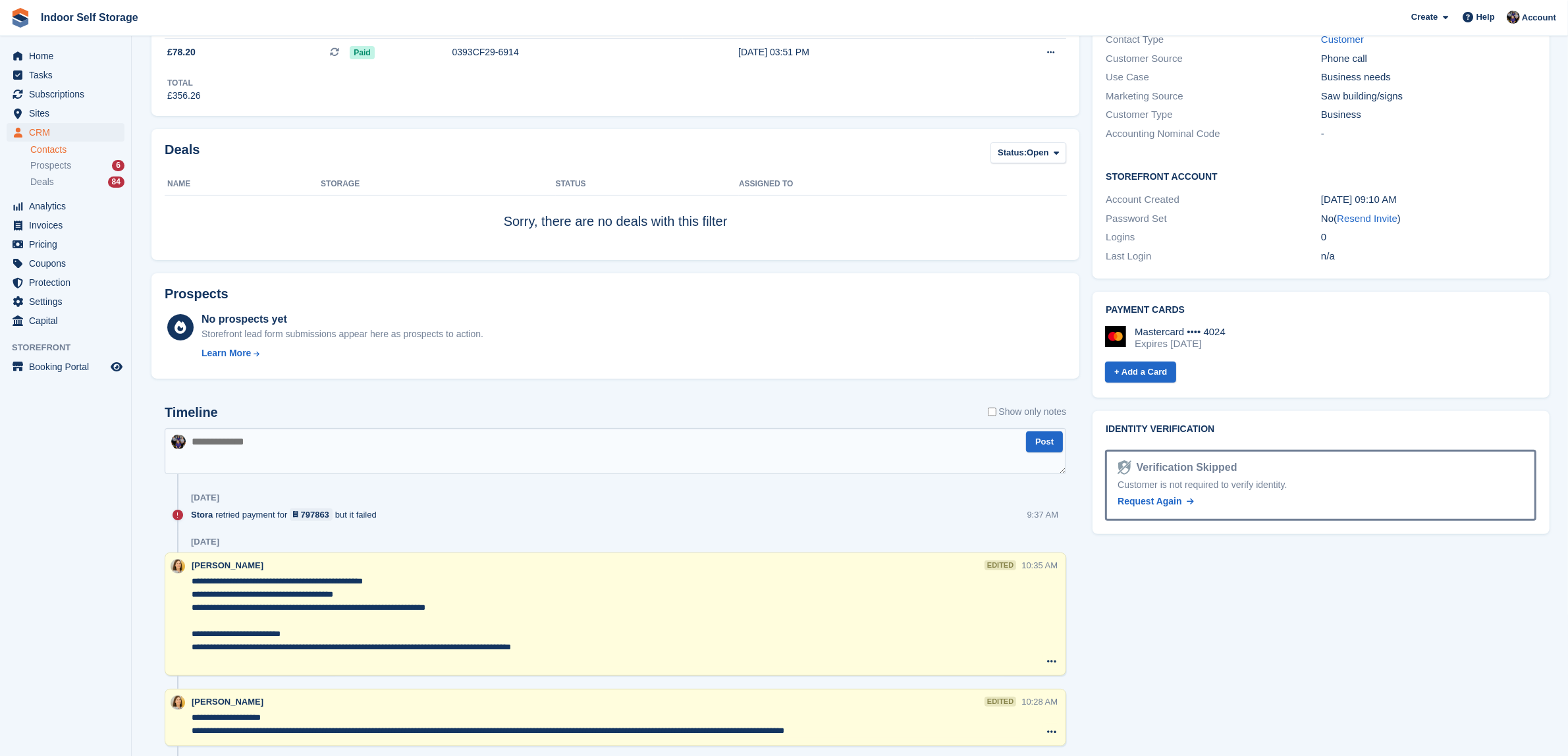
scroll to position [412, 0]
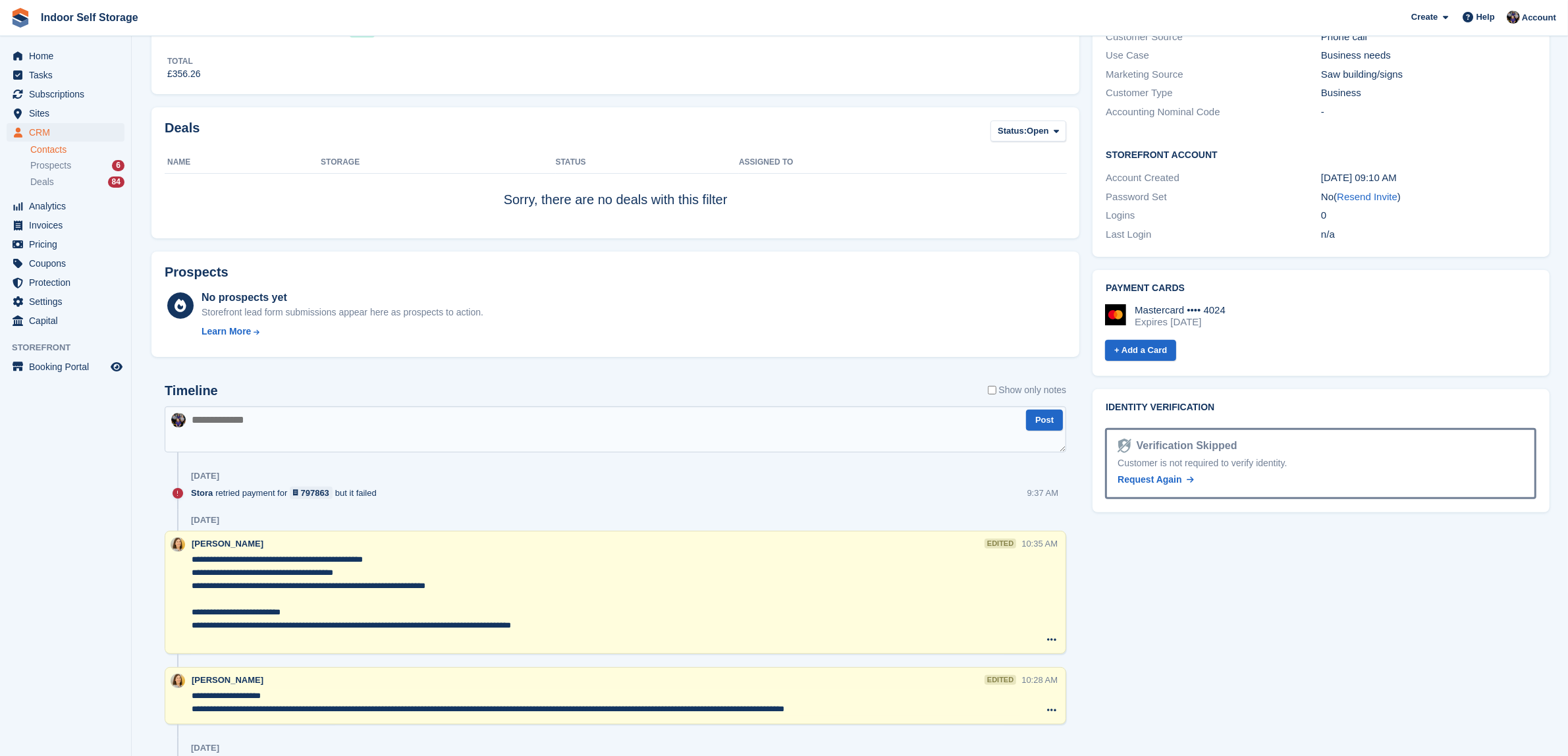
click at [201, 417] on textarea at bounding box center [615, 429] width 902 height 46
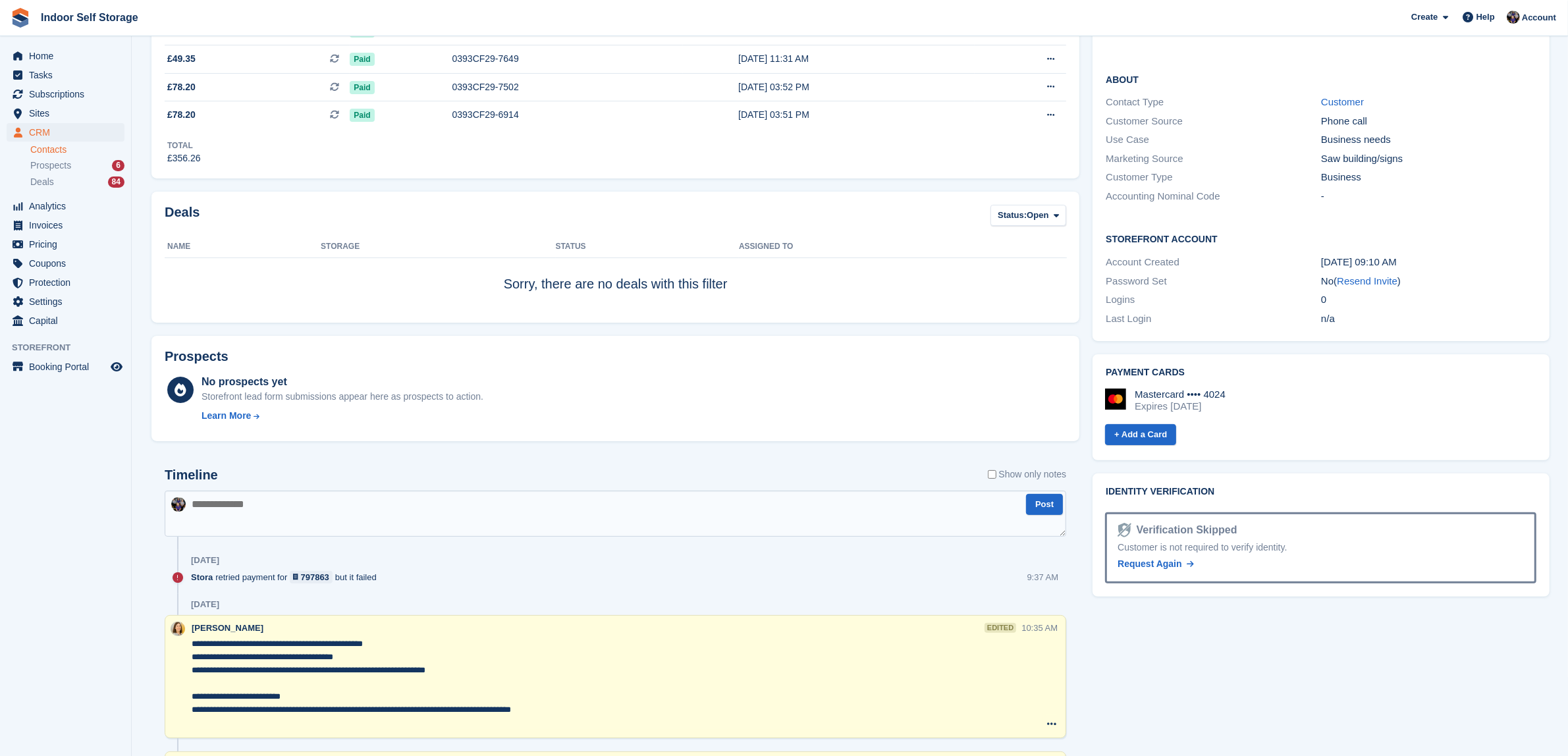
scroll to position [329, 0]
type textarea "**********"
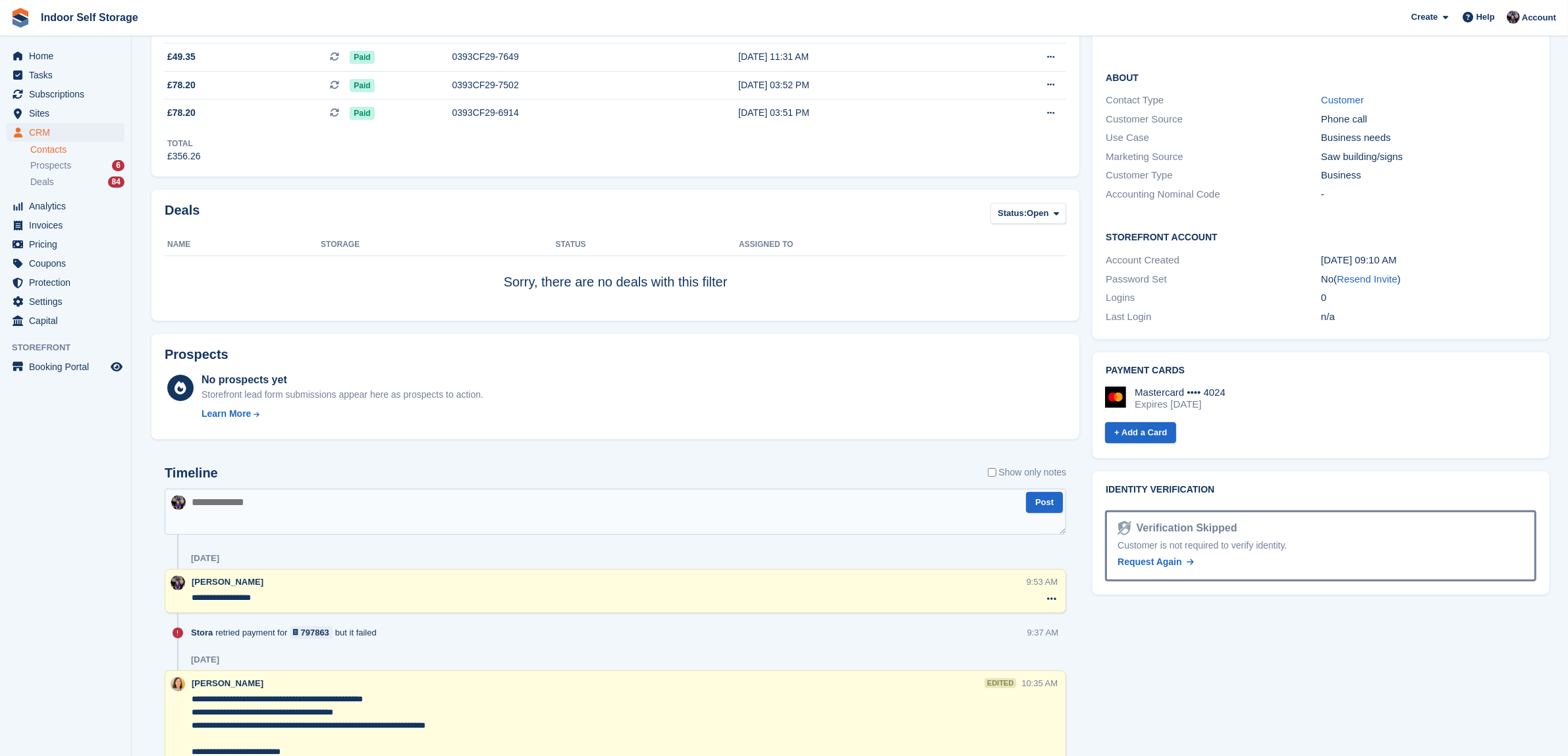
click at [275, 598] on textarea "**********" at bounding box center [609, 598] width 834 height 13
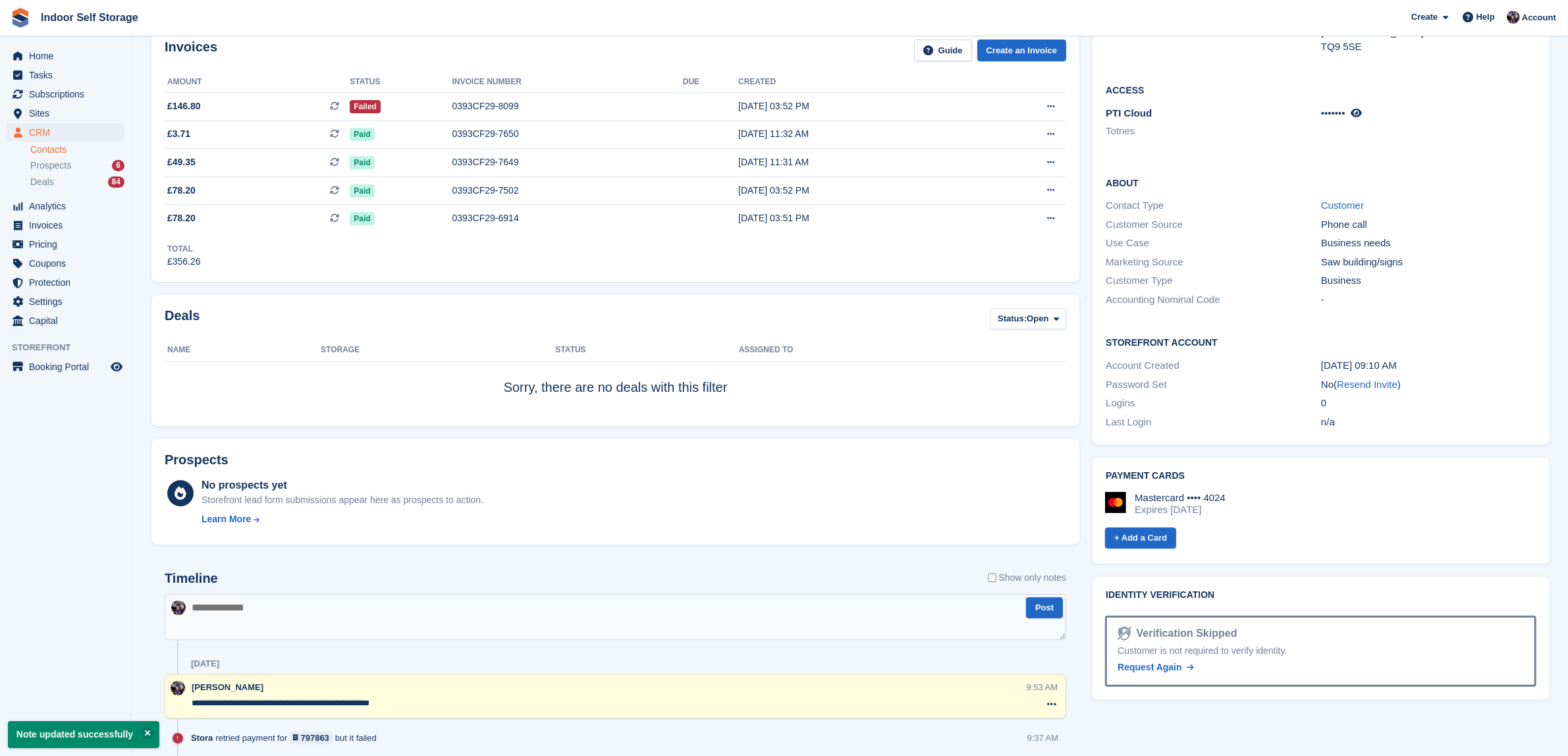
scroll to position [0, 0]
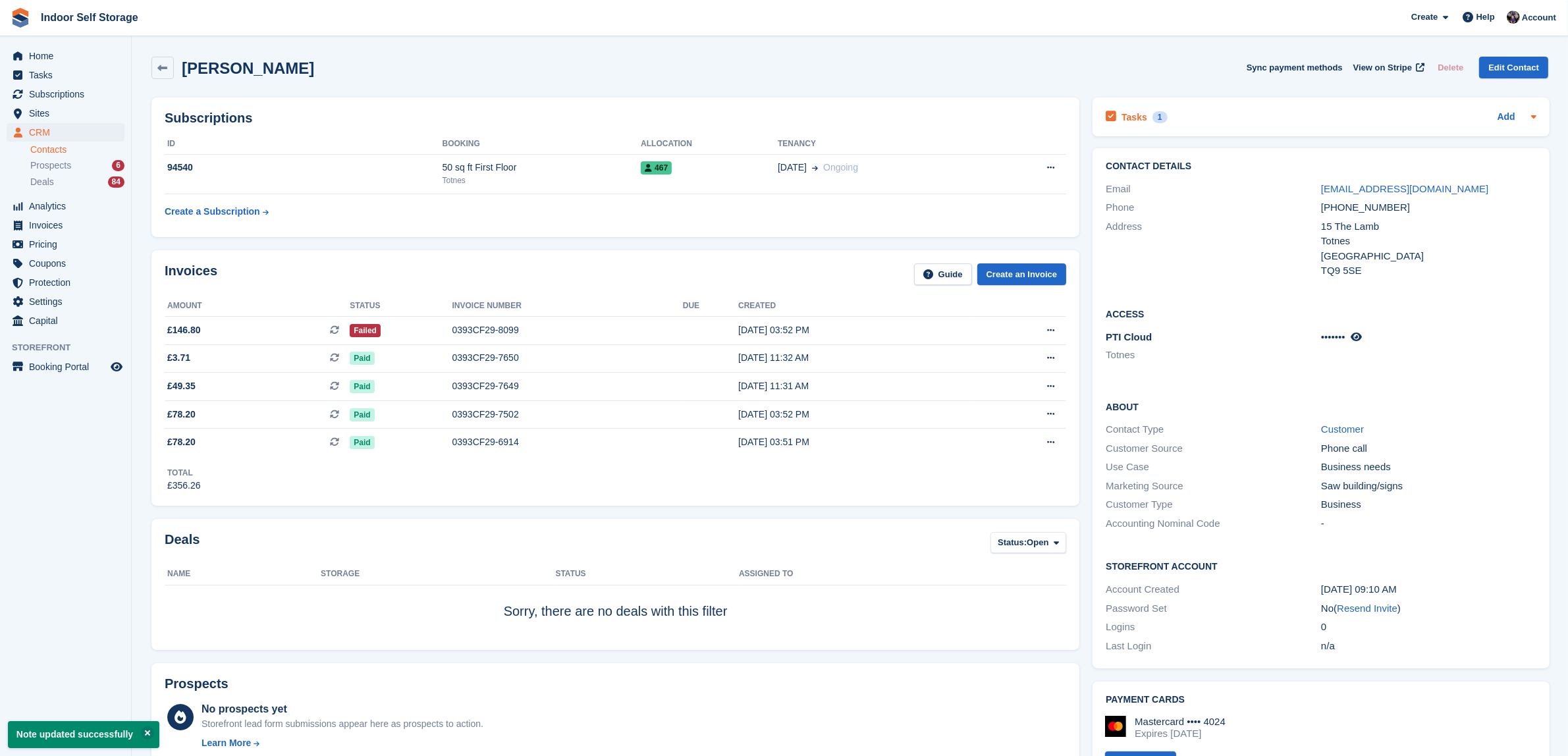
type textarea "**********"
click at [1156, 112] on div "1" at bounding box center [1160, 118] width 15 height 12
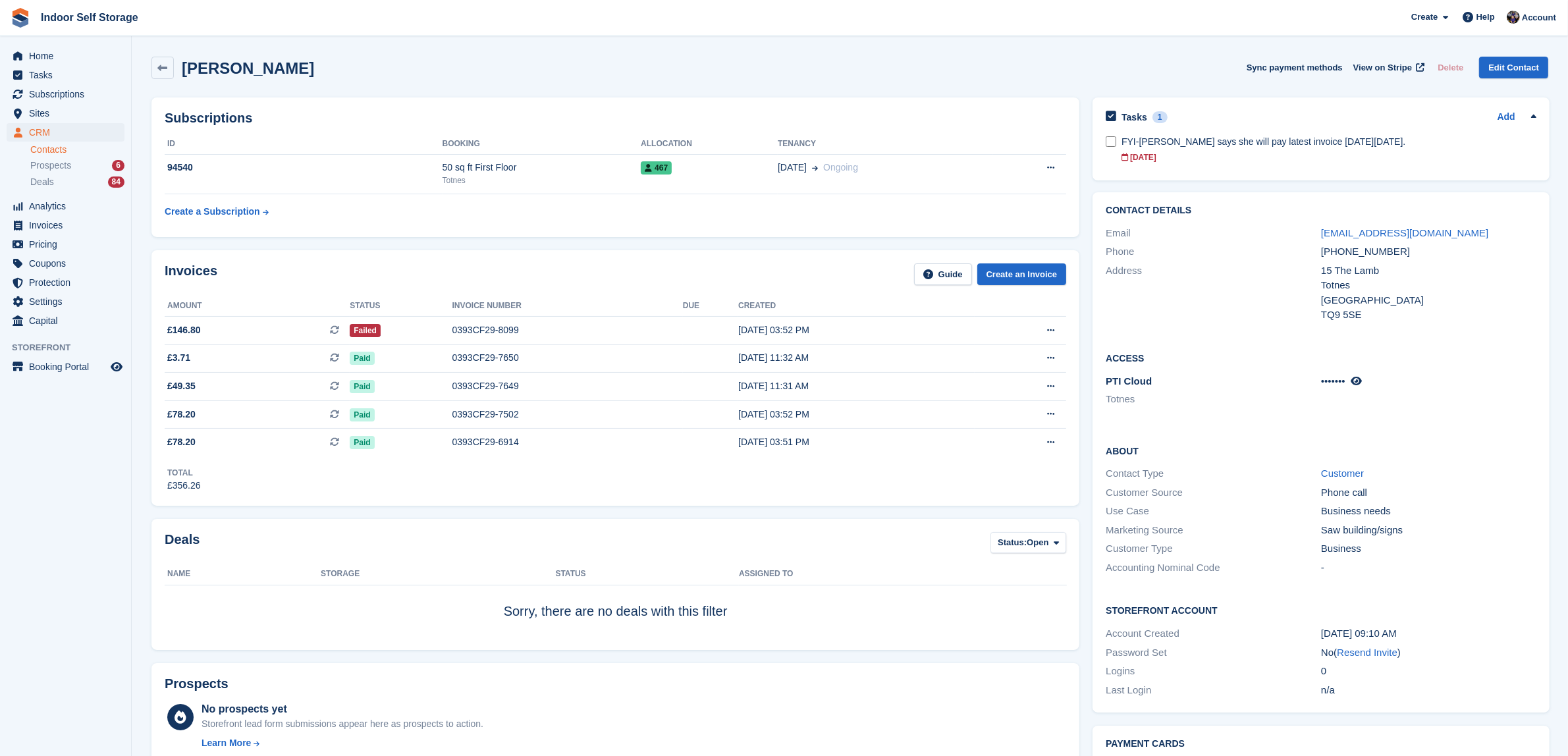
click at [43, 146] on link "Contacts" at bounding box center [77, 150] width 94 height 12
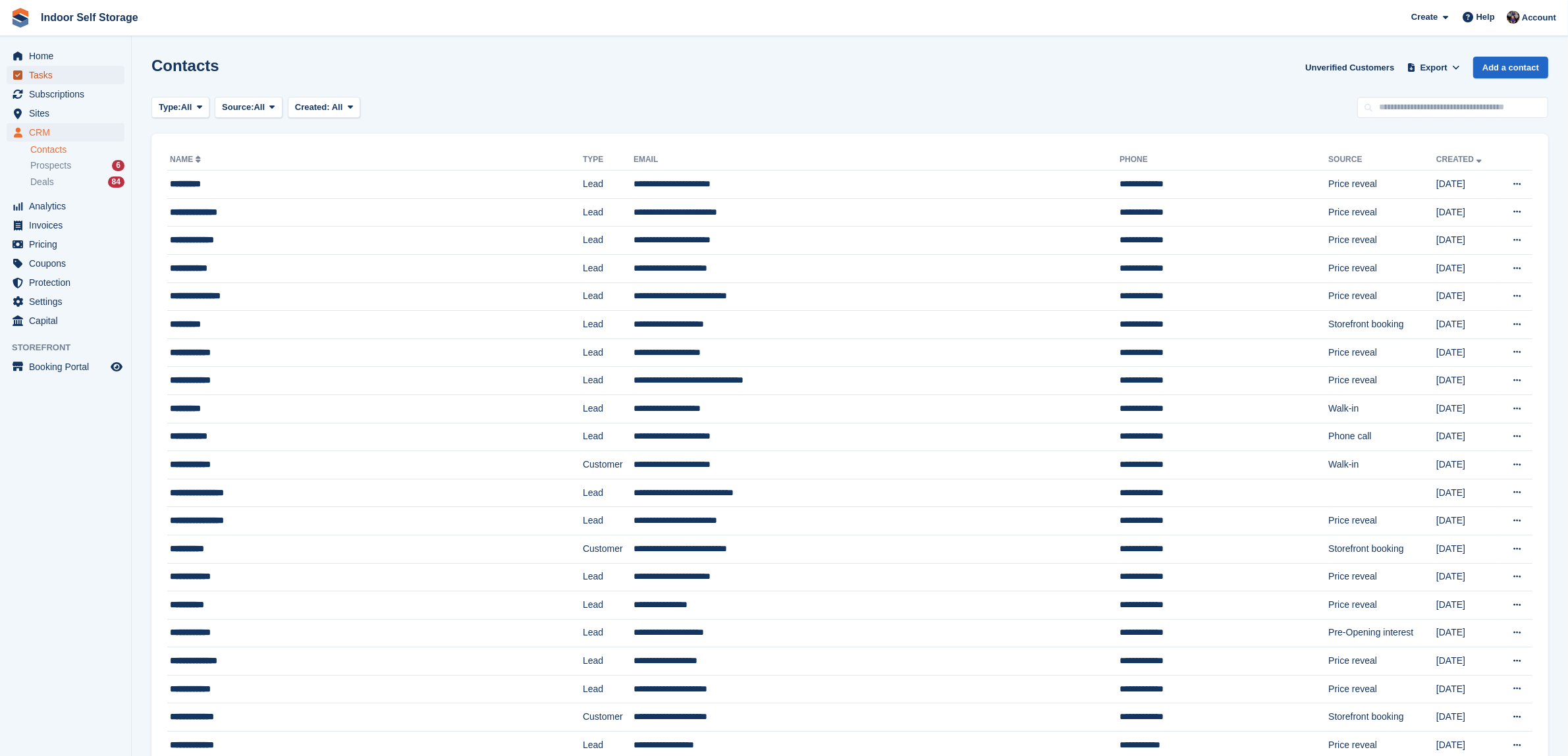
click at [42, 69] on span "Tasks" at bounding box center [68, 75] width 79 height 18
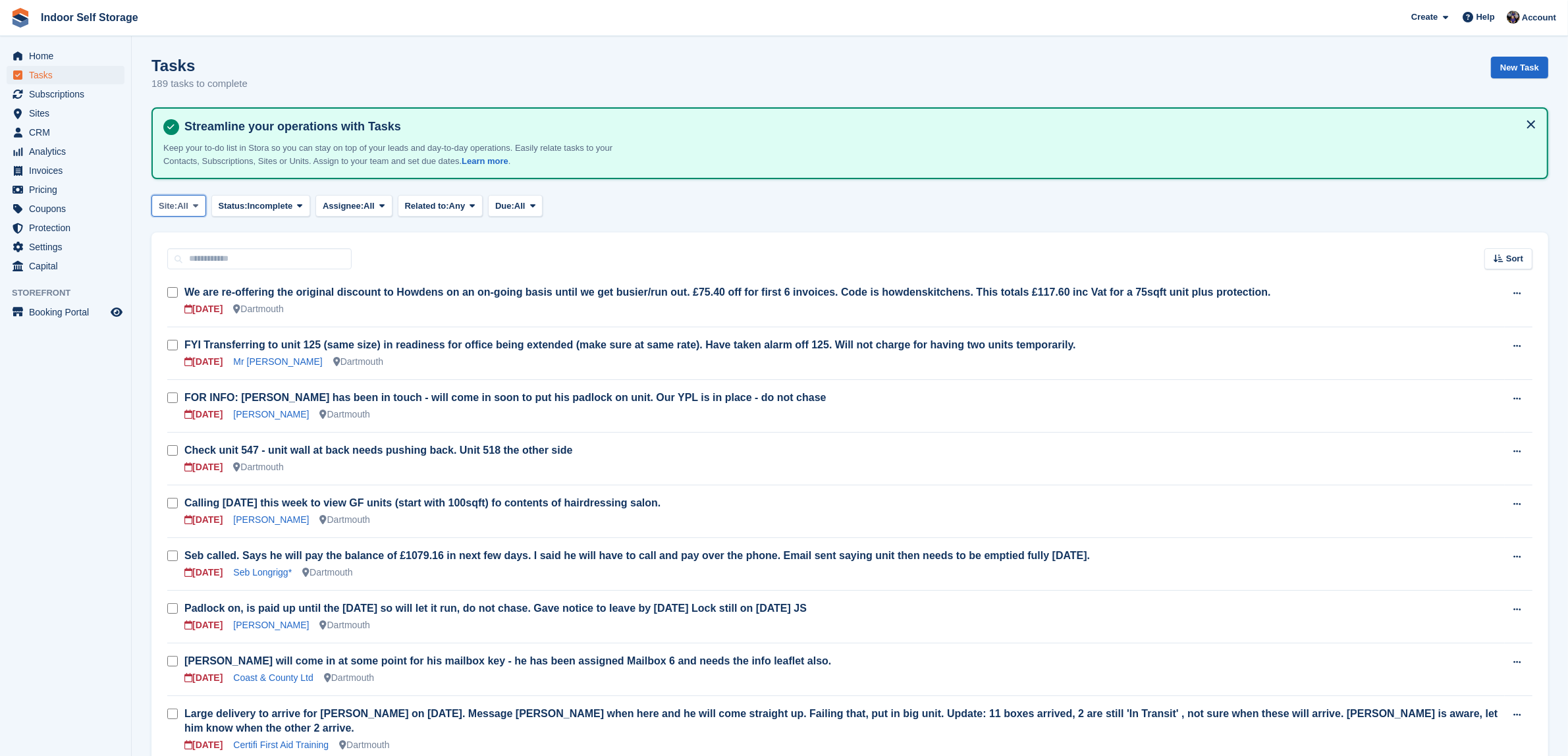
click at [198, 201] on icon at bounding box center [195, 205] width 5 height 8
click at [175, 285] on link "Totnes" at bounding box center [214, 284] width 115 height 24
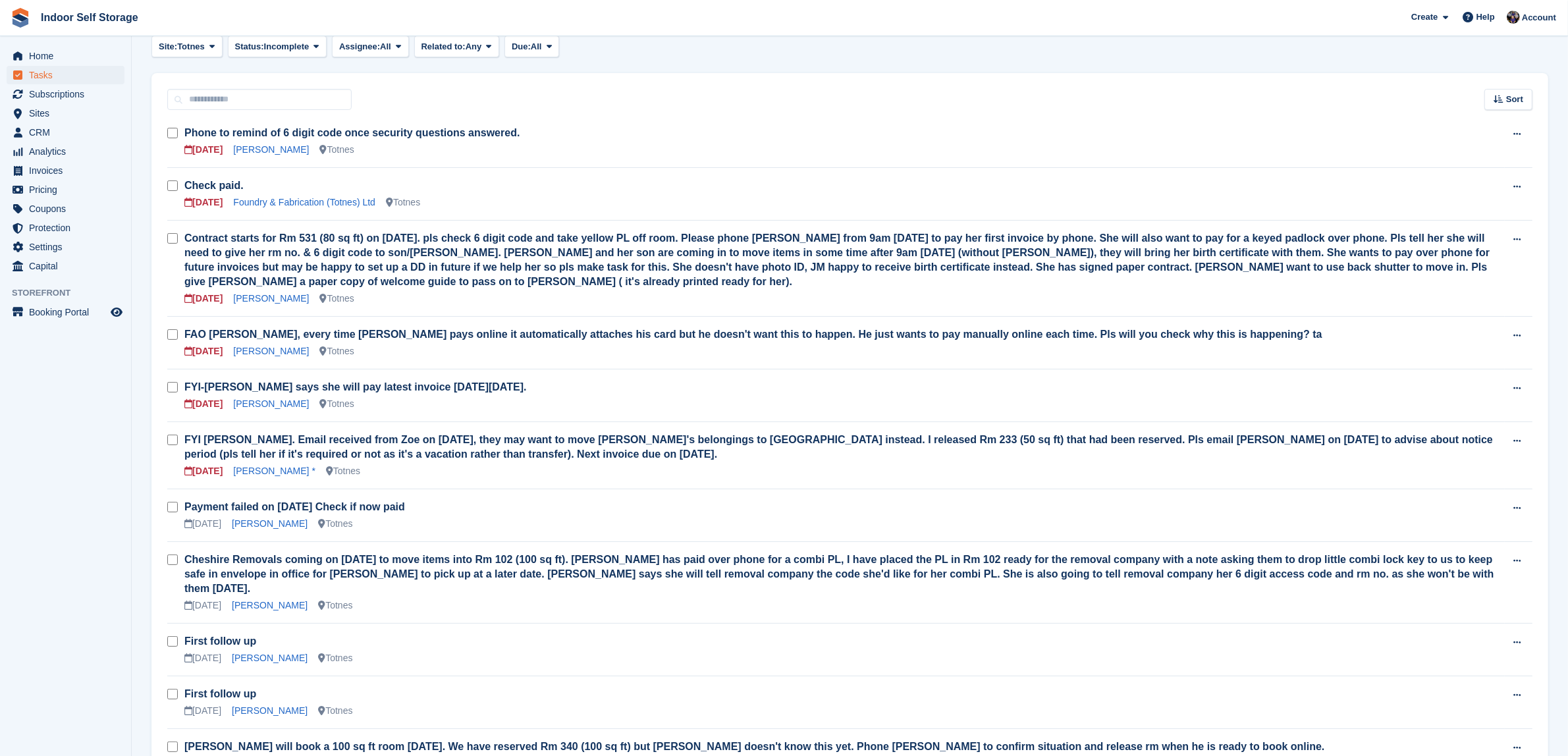
scroll to position [165, 0]
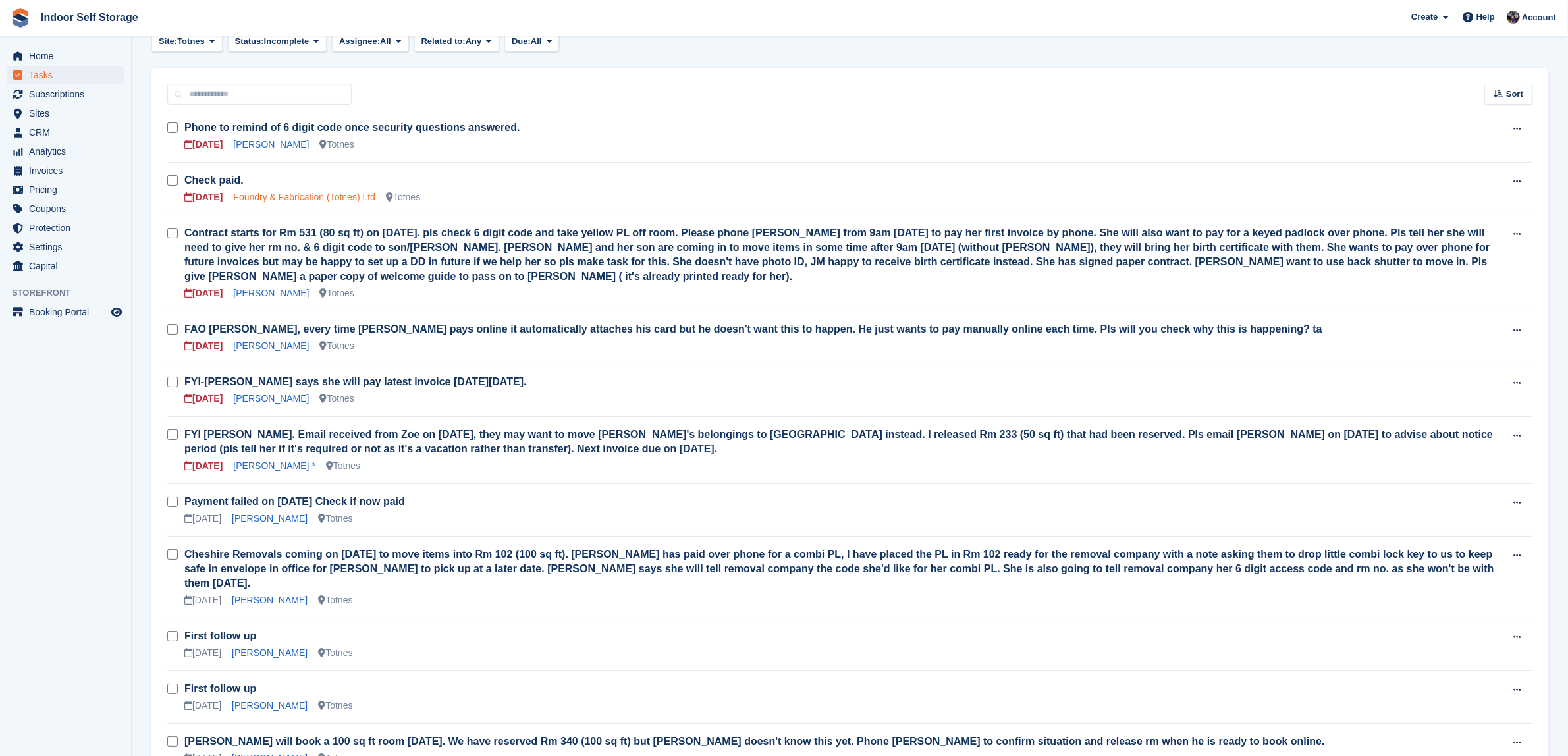
click at [268, 195] on link "Foundry & Fabrication (Totnes) Ltd" at bounding box center [304, 197] width 142 height 11
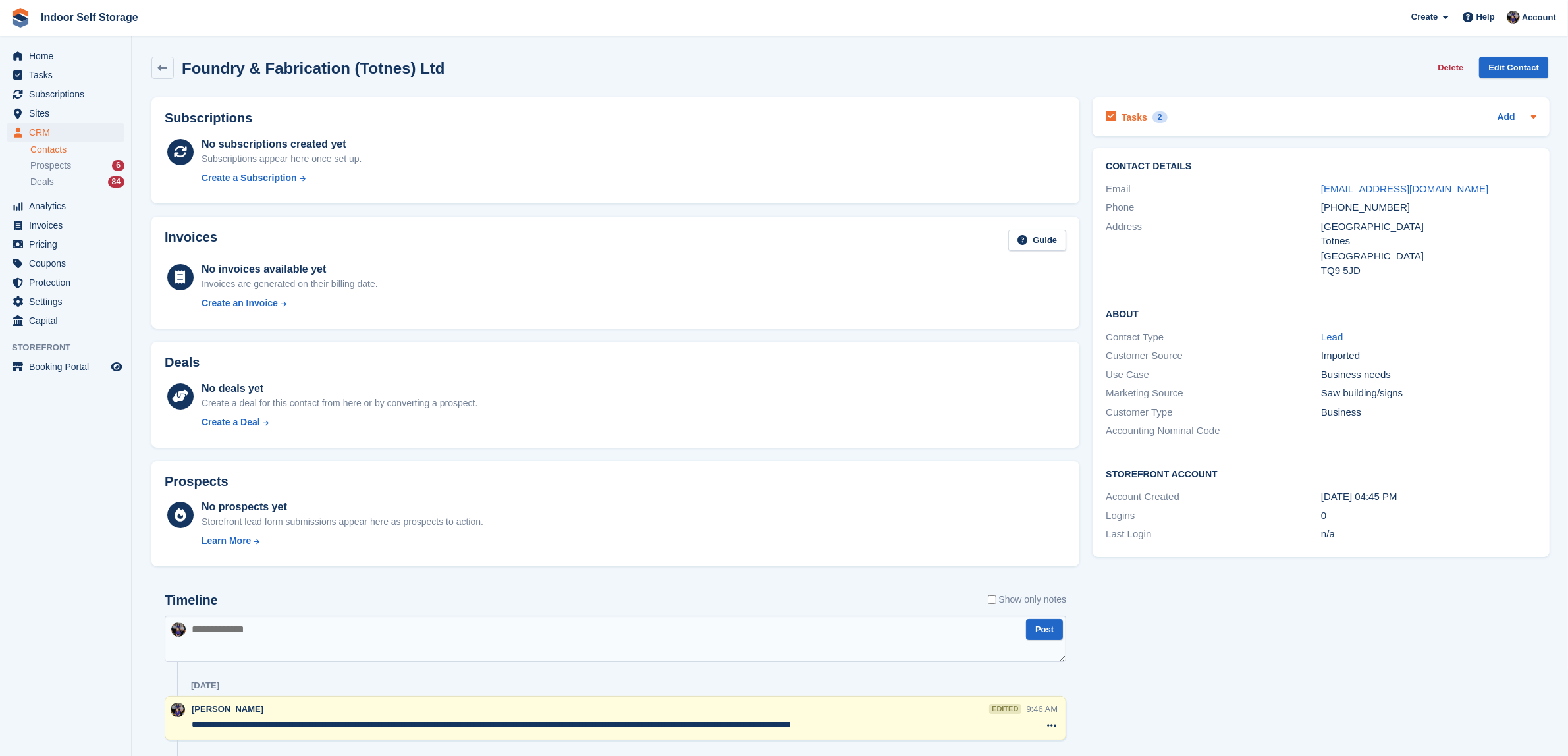
click at [1156, 117] on div "2" at bounding box center [1160, 118] width 15 height 12
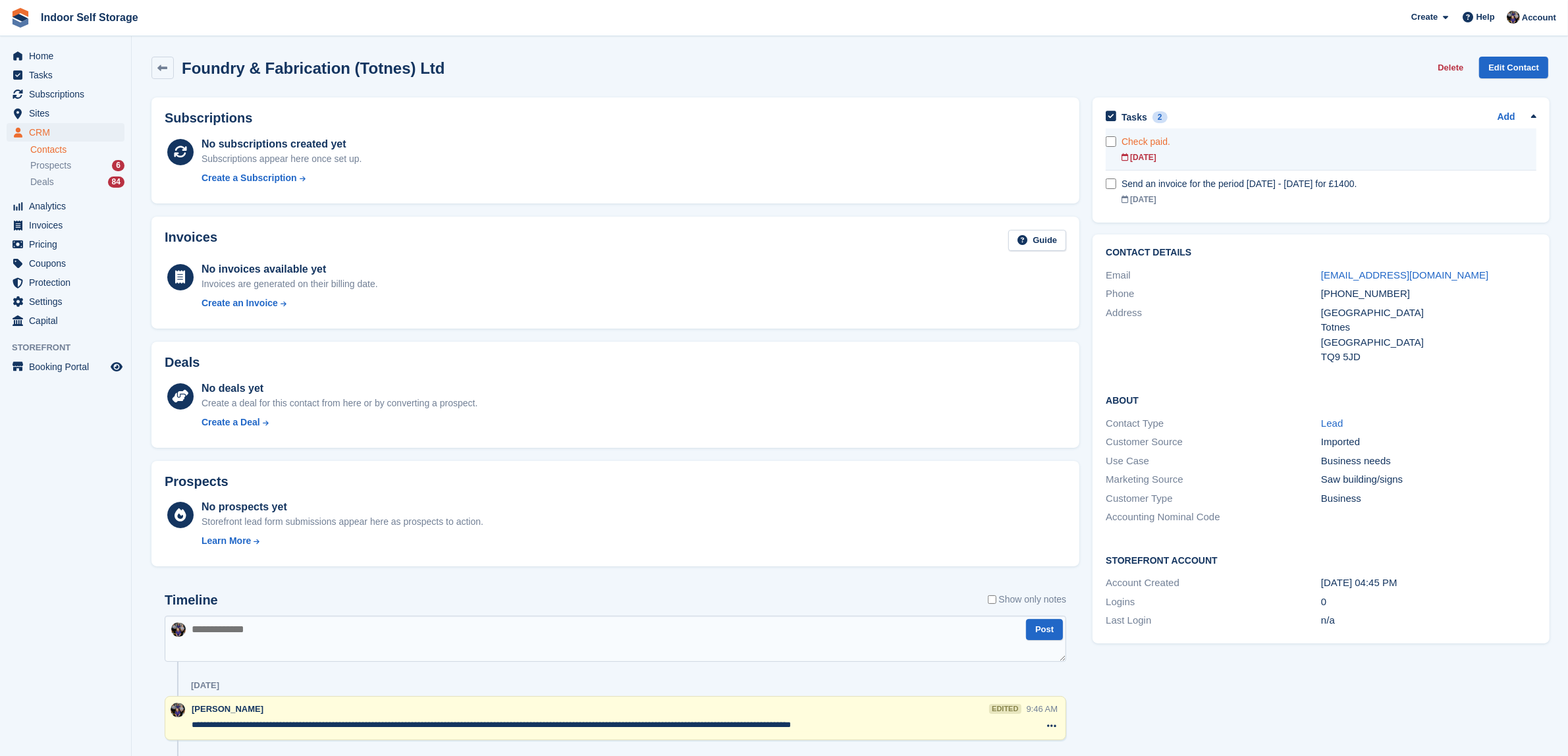
click at [1148, 140] on div "Check paid." at bounding box center [1329, 142] width 415 height 14
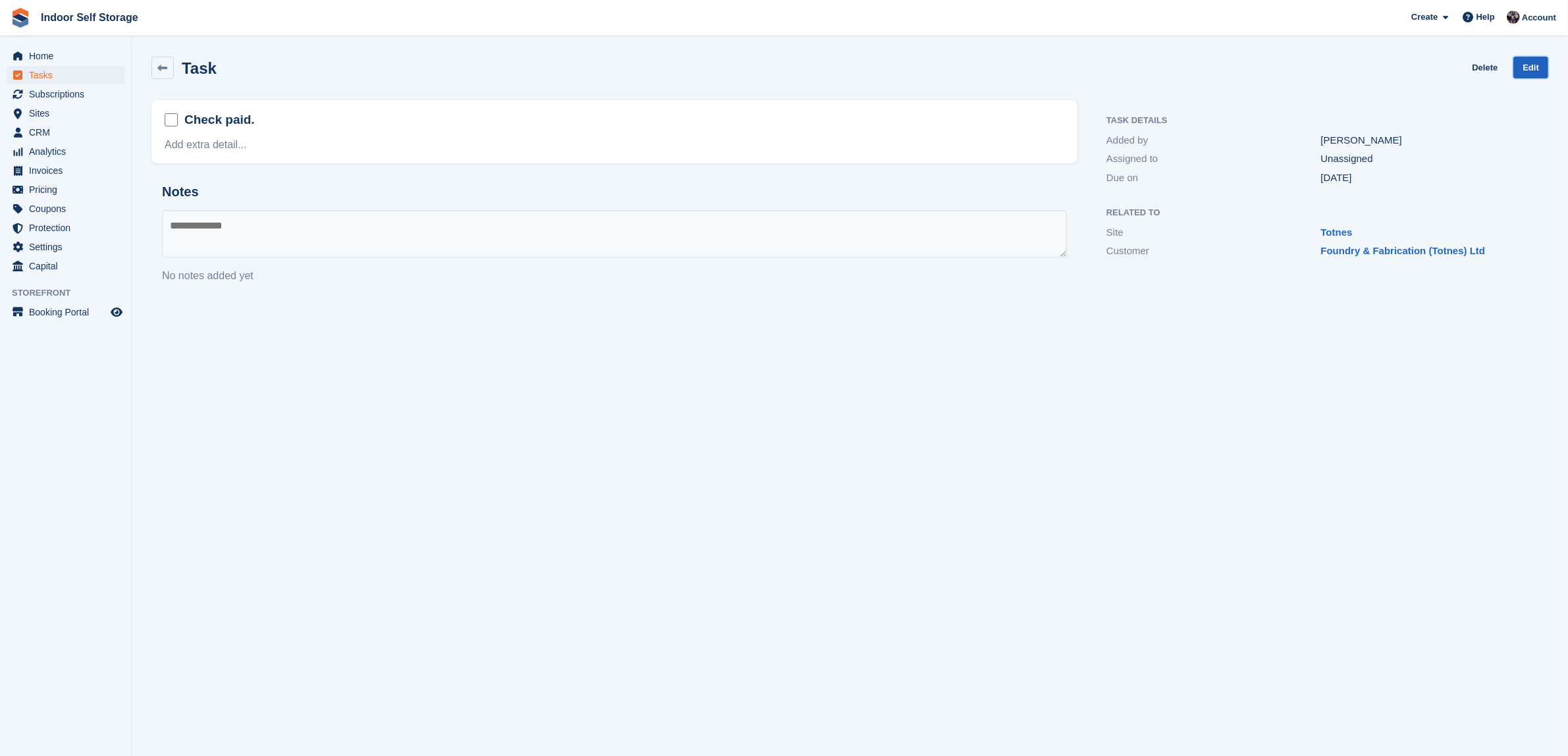
click at [1532, 72] on link "Edit" at bounding box center [1531, 68] width 35 height 22
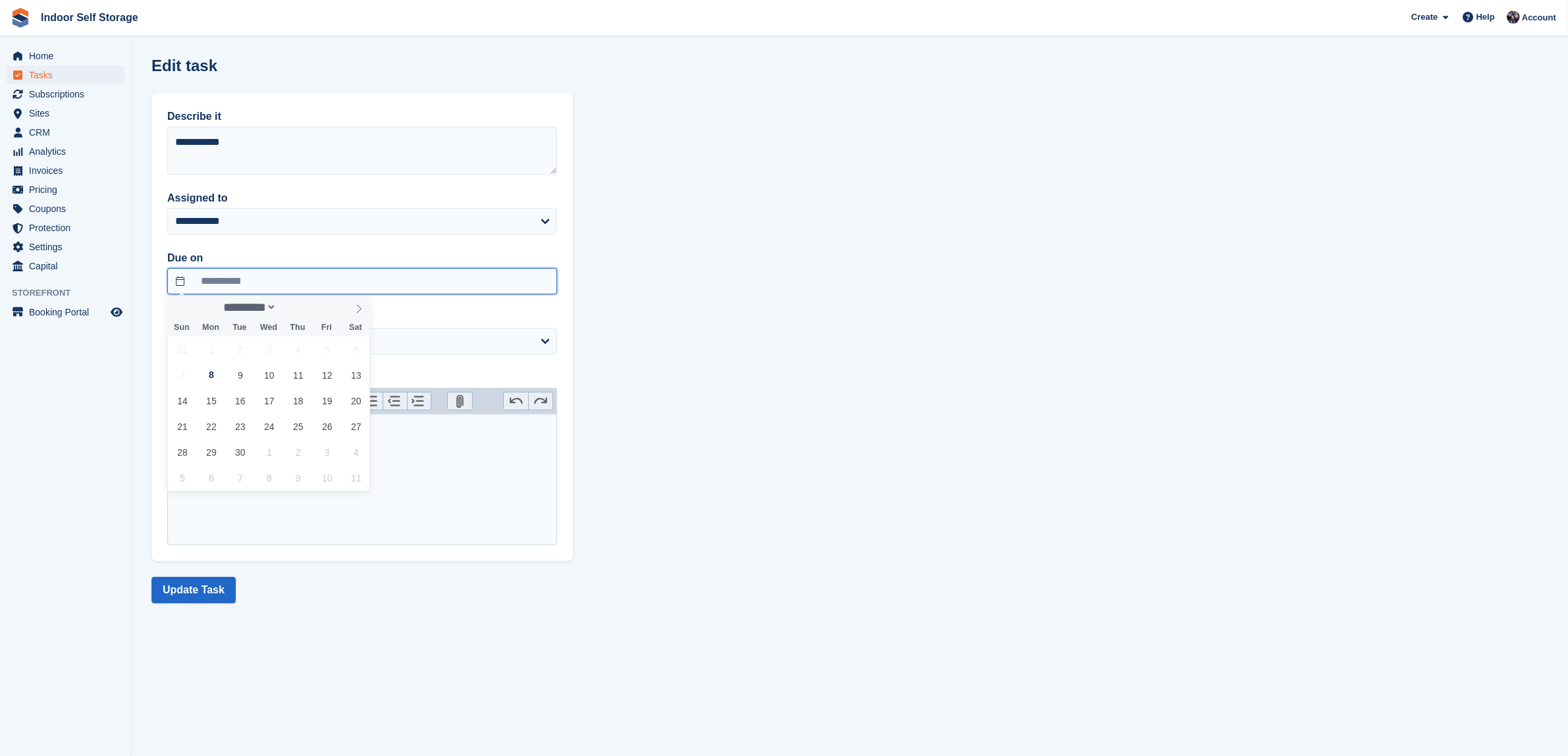
click at [185, 278] on input "**********" at bounding box center [362, 281] width 390 height 27
click at [239, 377] on span "9" at bounding box center [240, 375] width 26 height 26
type input "**********"
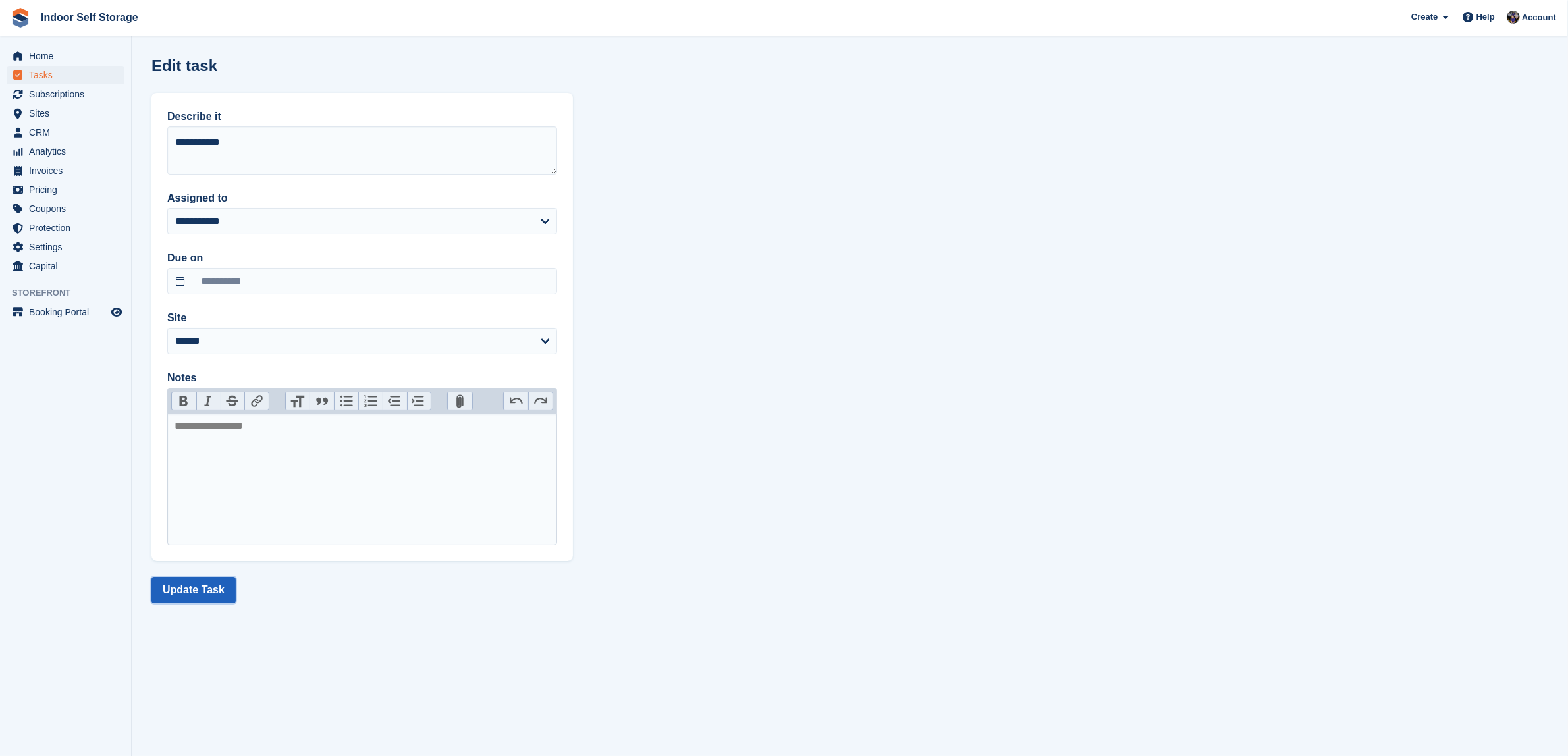
click at [191, 587] on button "Update Task" at bounding box center [193, 590] width 84 height 27
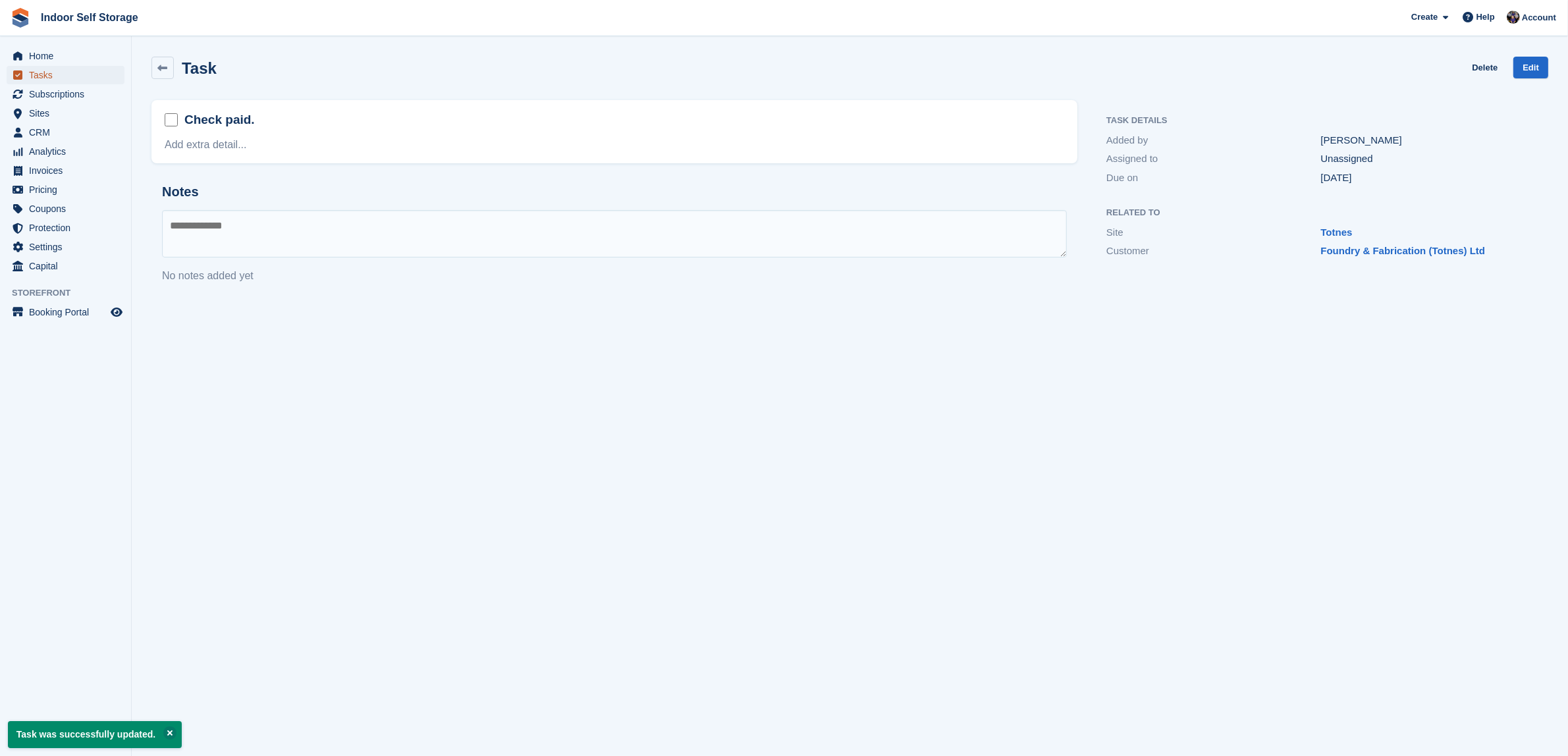
click at [31, 73] on span "Tasks" at bounding box center [68, 75] width 79 height 18
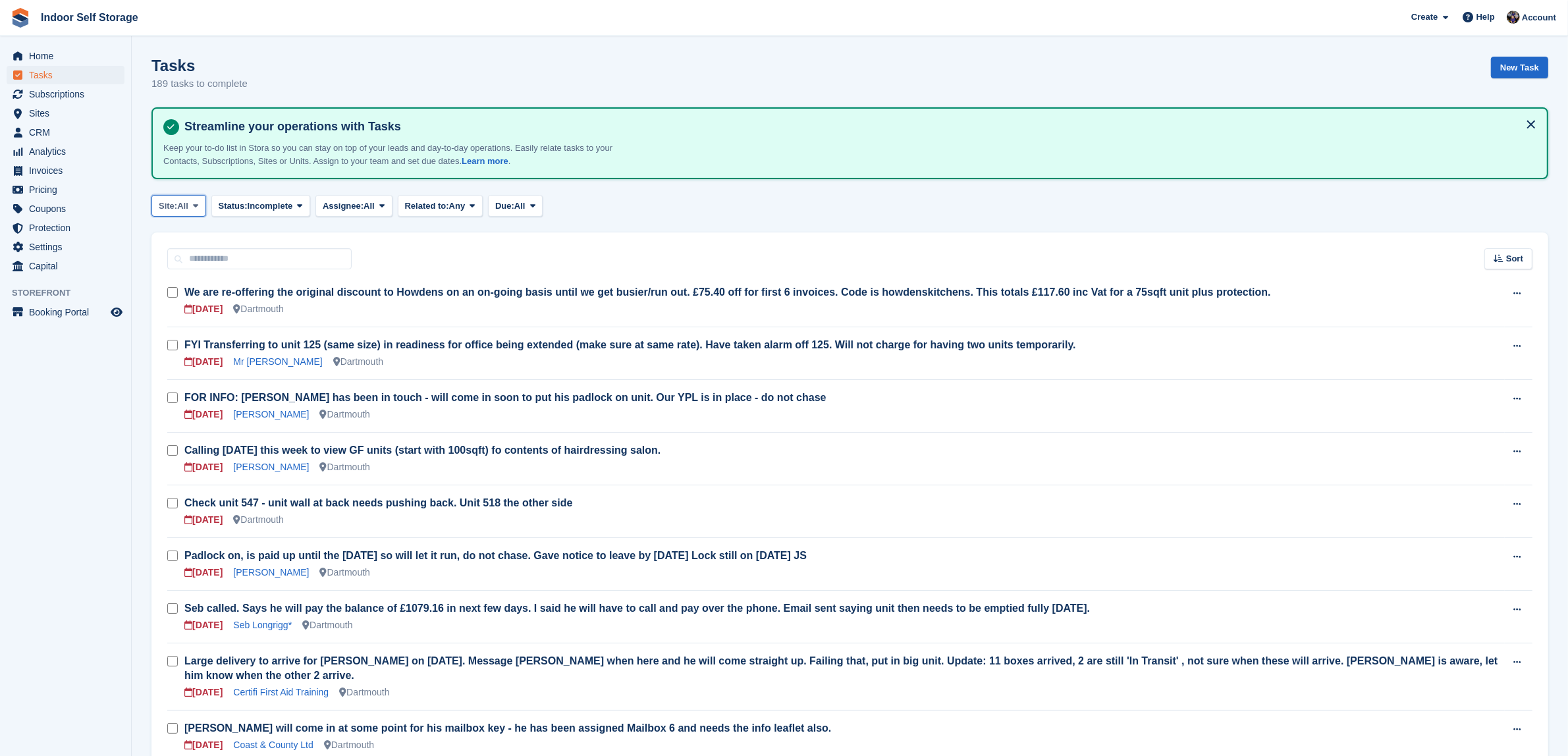
click at [196, 203] on icon at bounding box center [195, 205] width 5 height 8
click at [179, 280] on link "Totnes" at bounding box center [214, 284] width 115 height 24
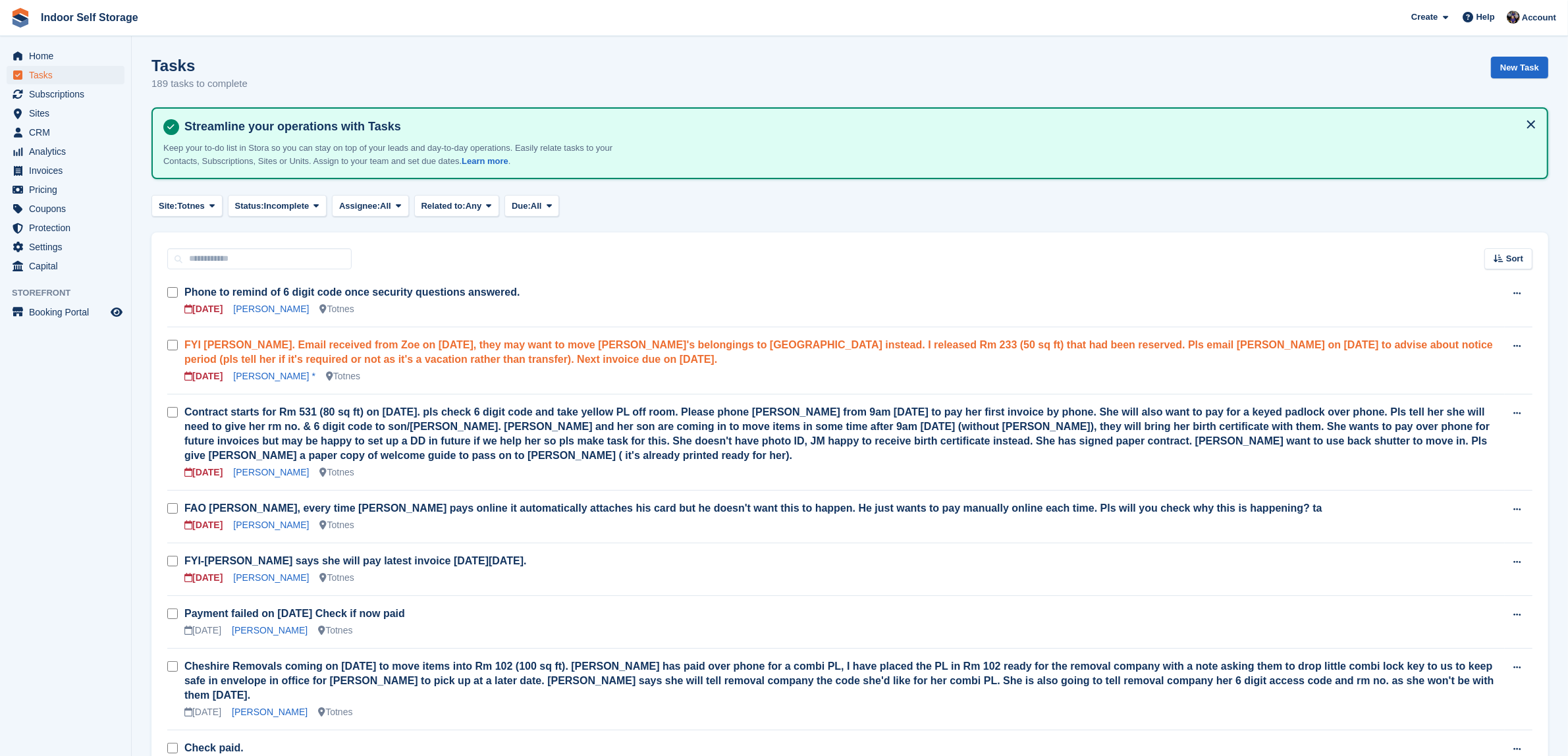
scroll to position [82, 0]
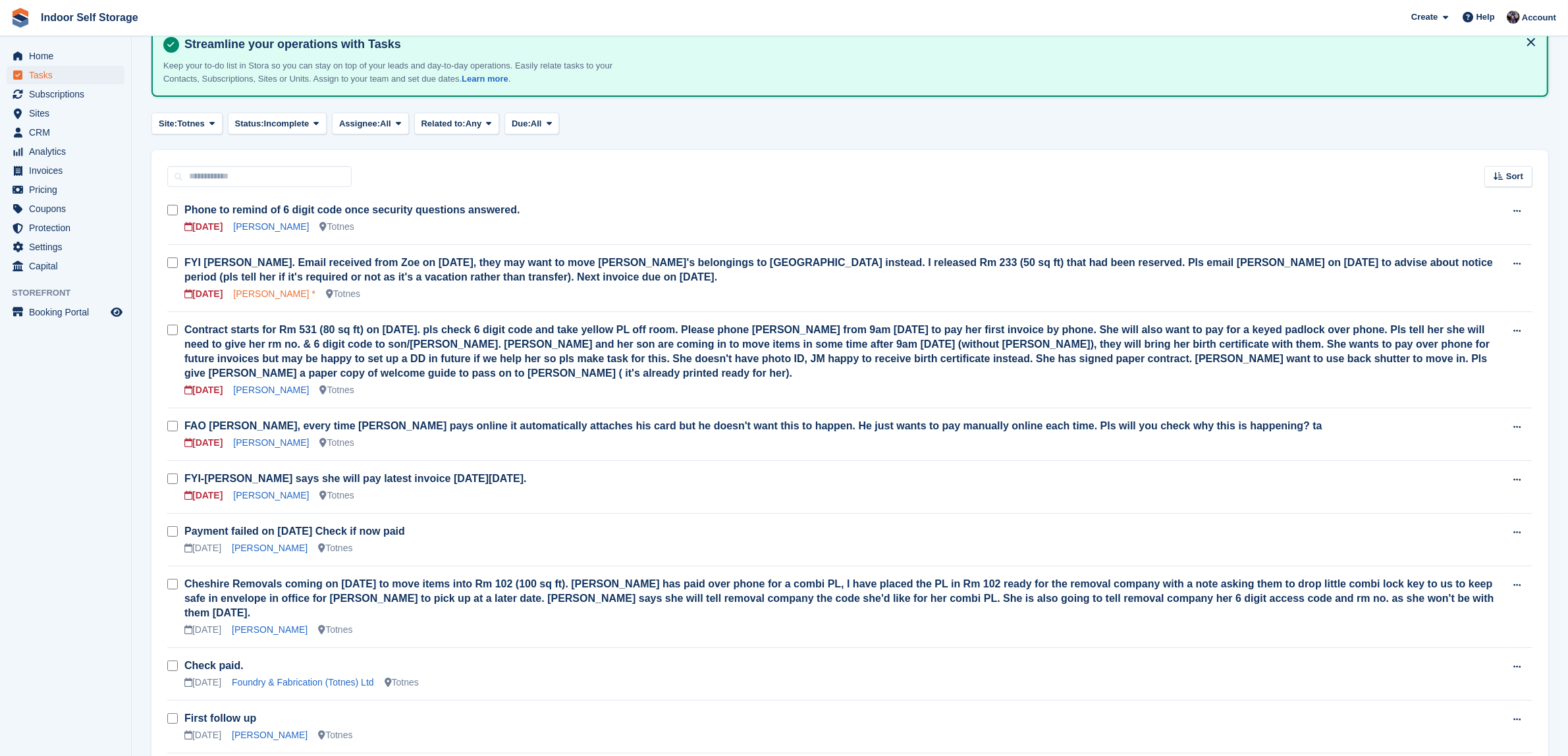
click at [286, 295] on link "[PERSON_NAME] *" at bounding box center [274, 294] width 82 height 11
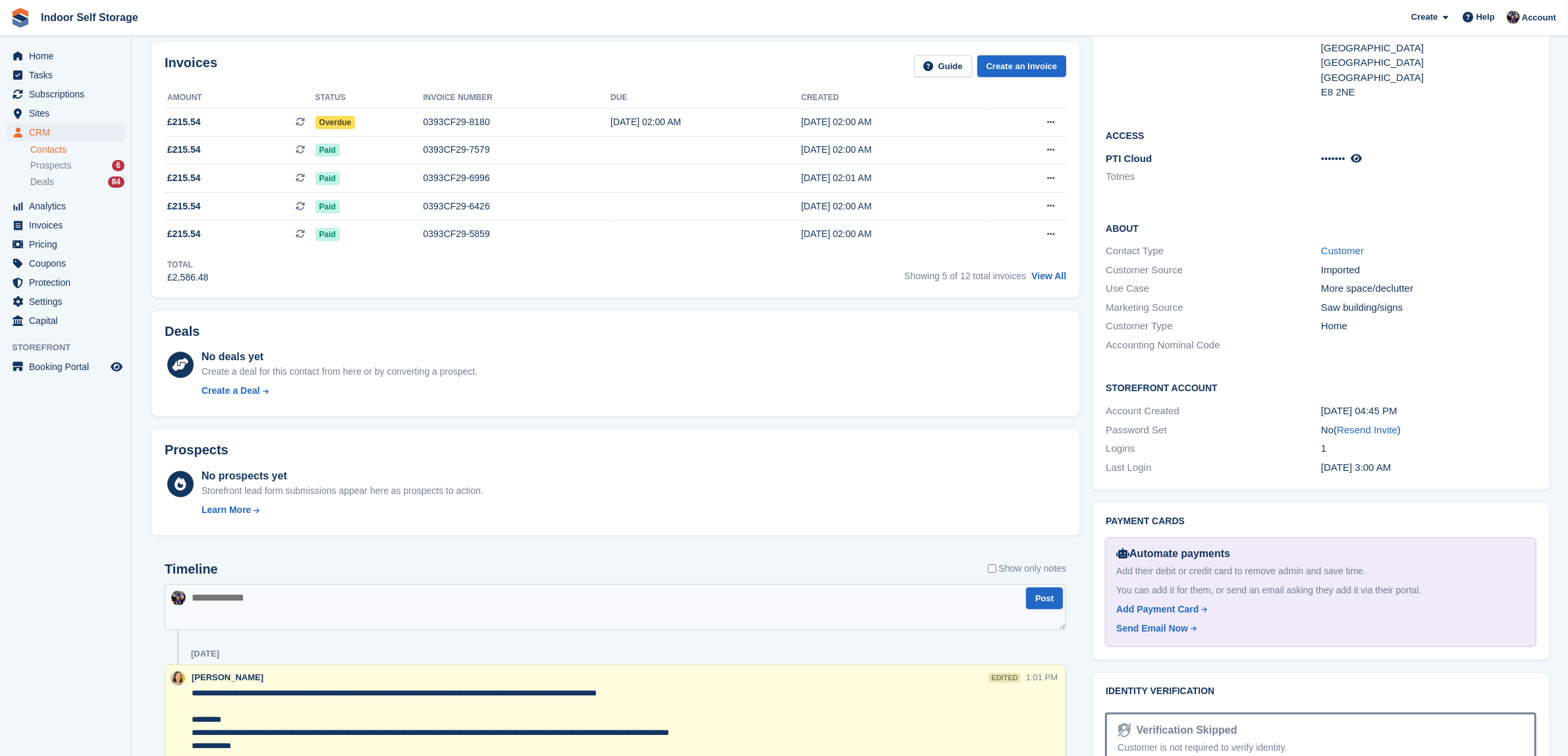
scroll to position [165, 0]
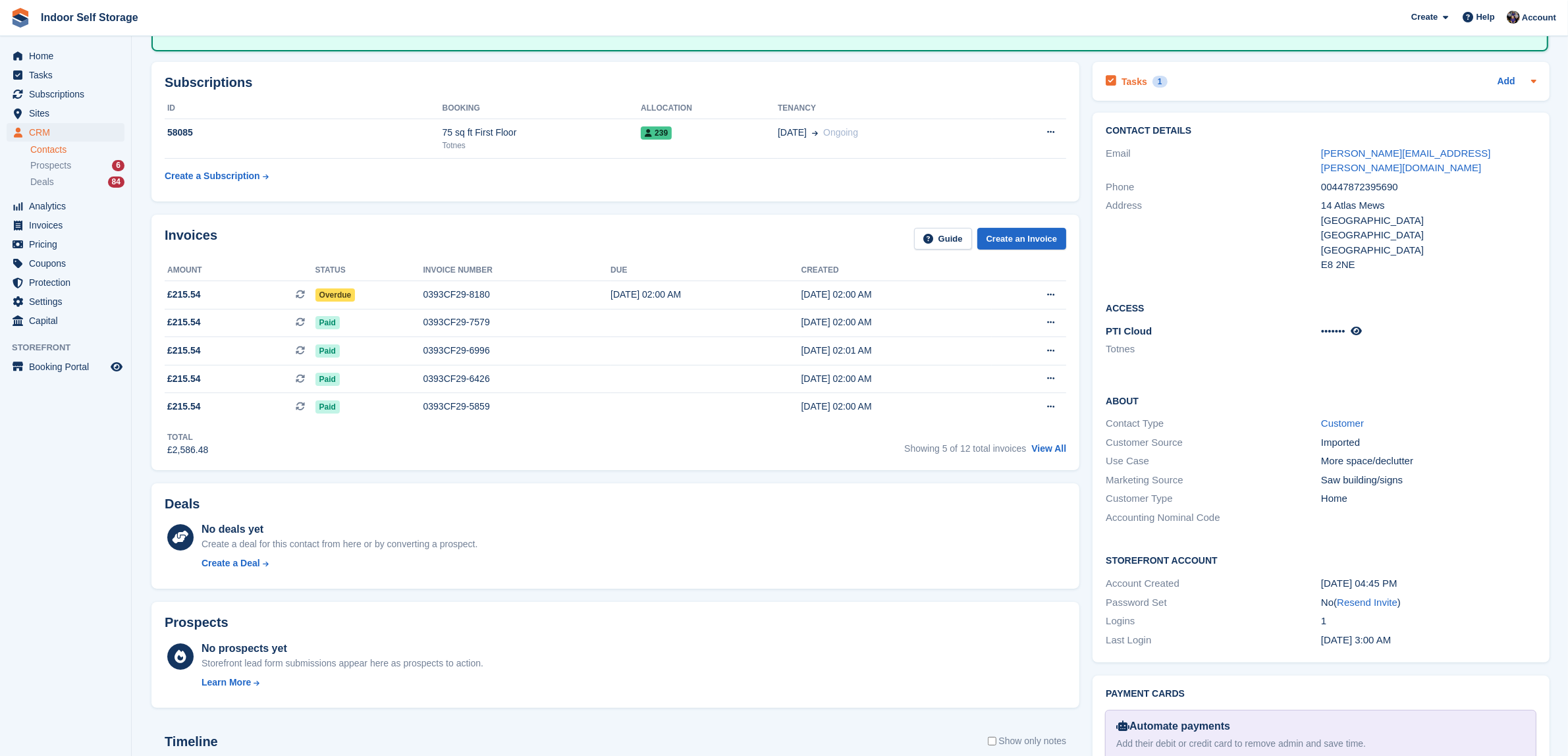
click at [1154, 76] on div "1" at bounding box center [1160, 82] width 15 height 12
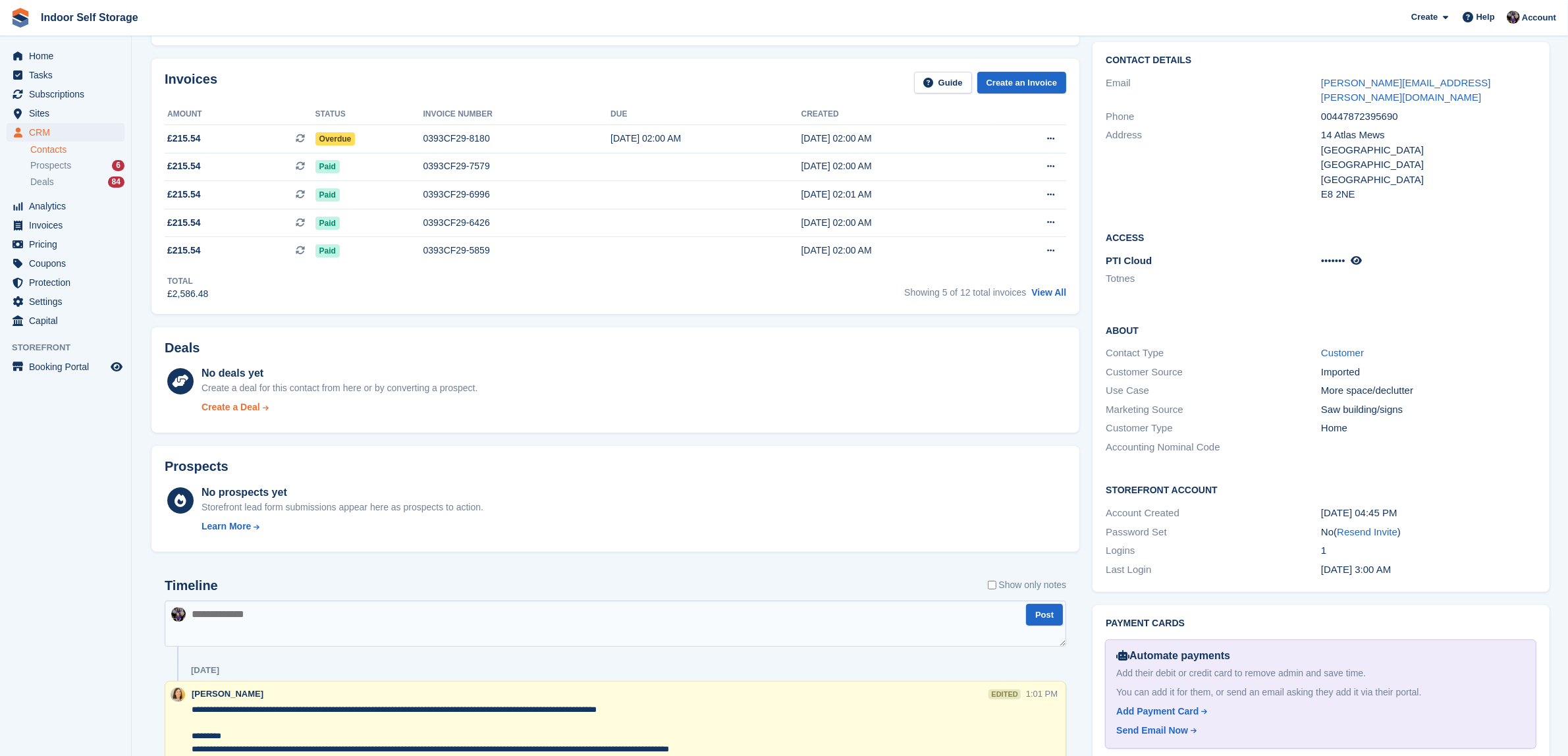
scroll to position [412, 0]
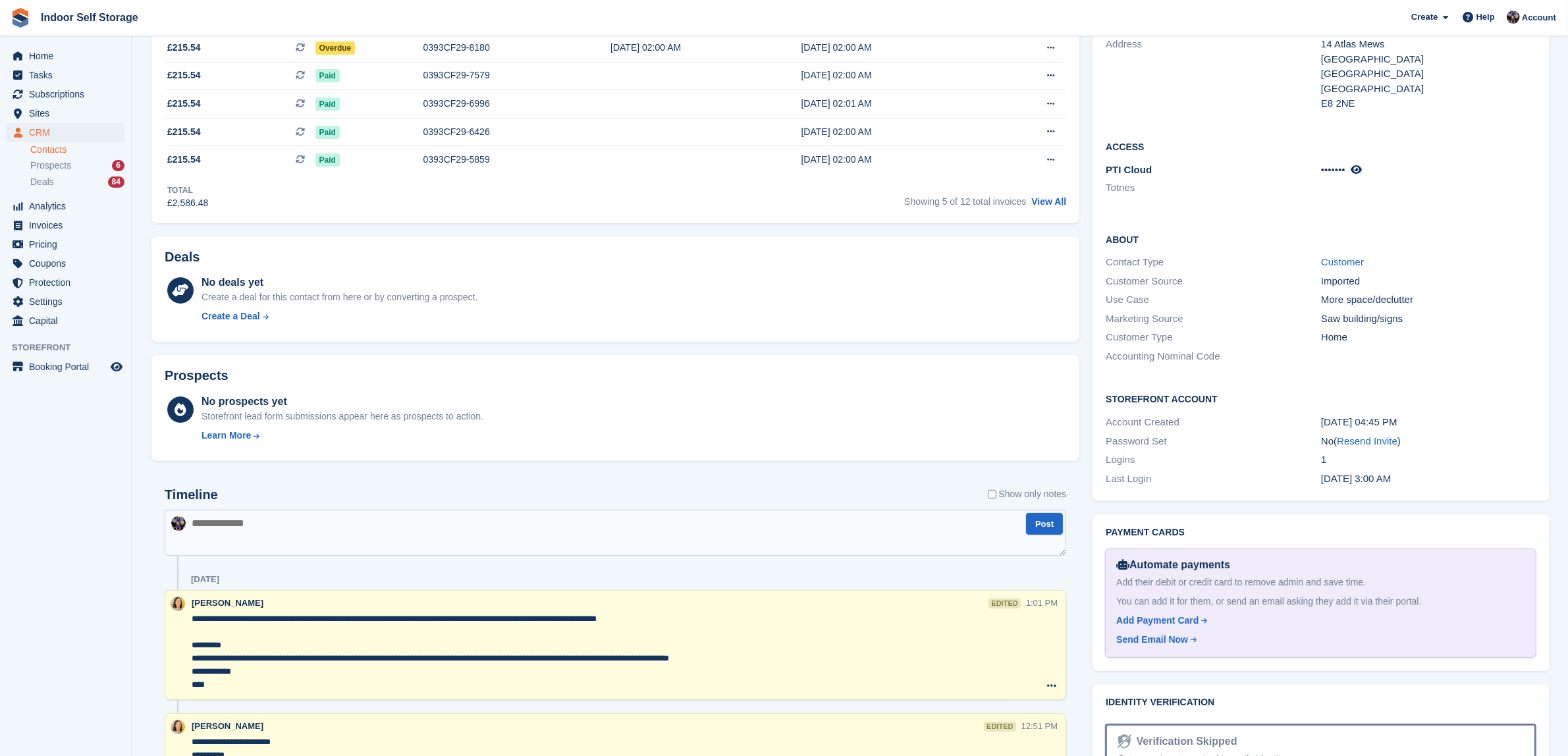
click at [196, 522] on textarea at bounding box center [615, 533] width 902 height 46
type textarea "**********"
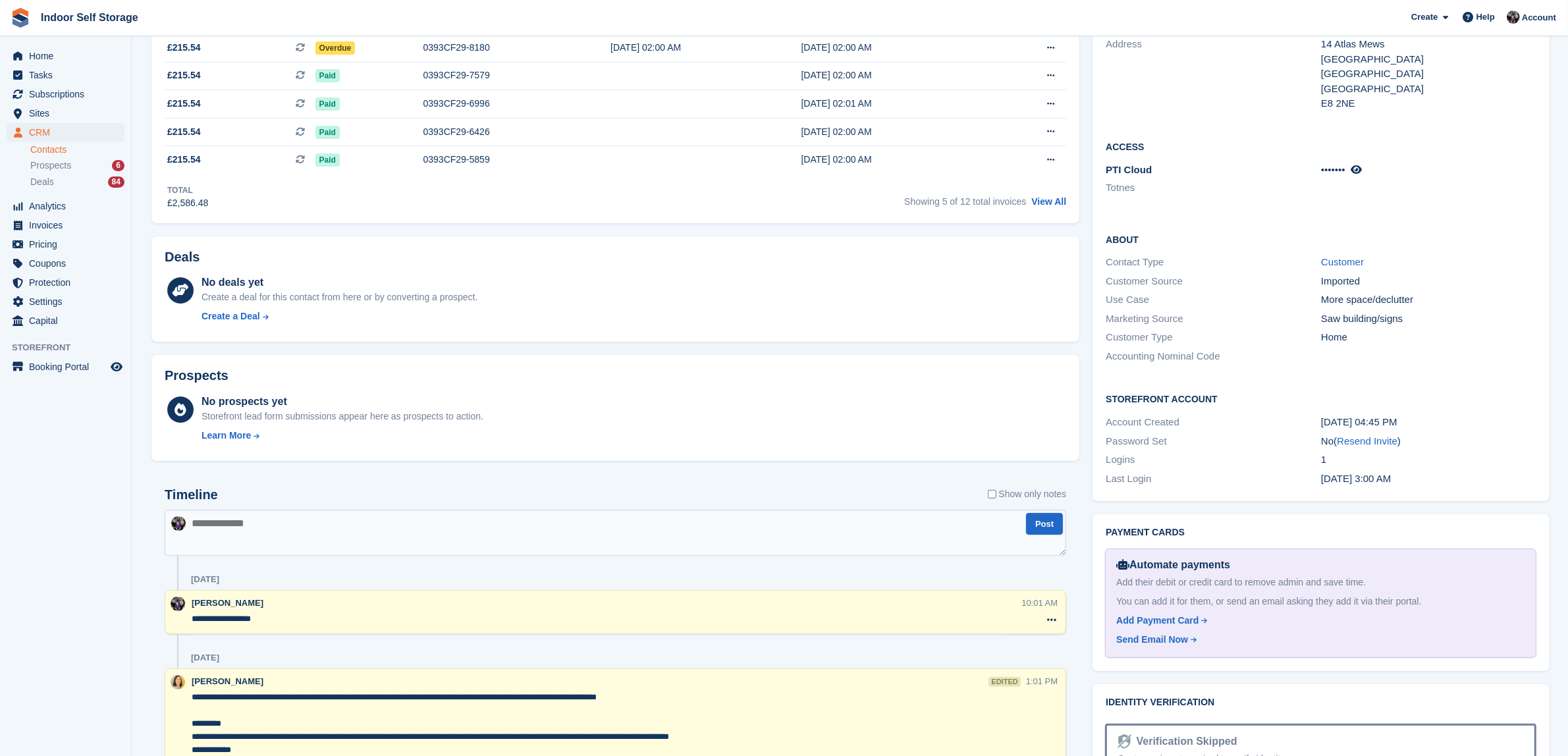
click at [291, 617] on textarea "**********" at bounding box center [606, 618] width 830 height 13
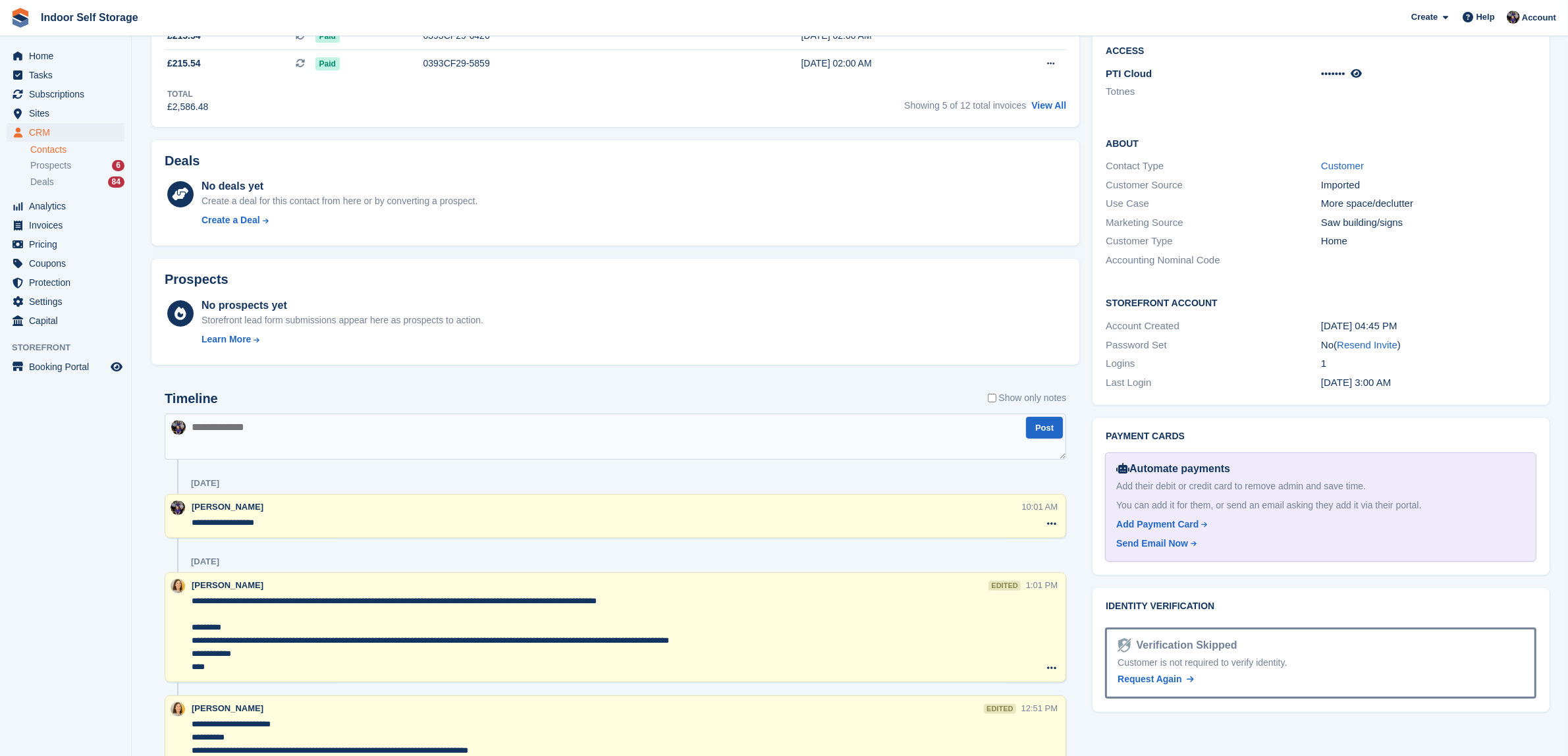
scroll to position [659, 0]
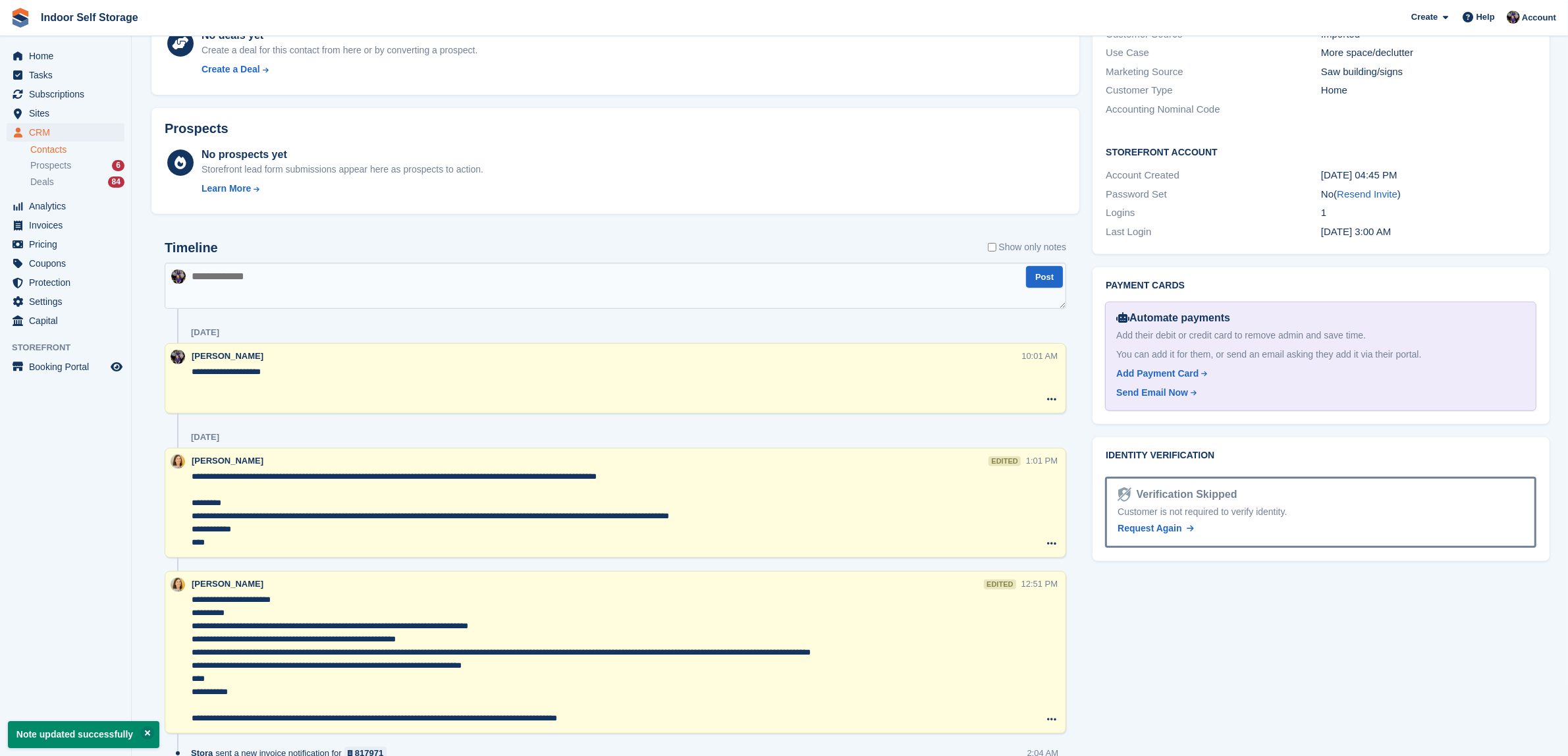
paste textarea "**********"
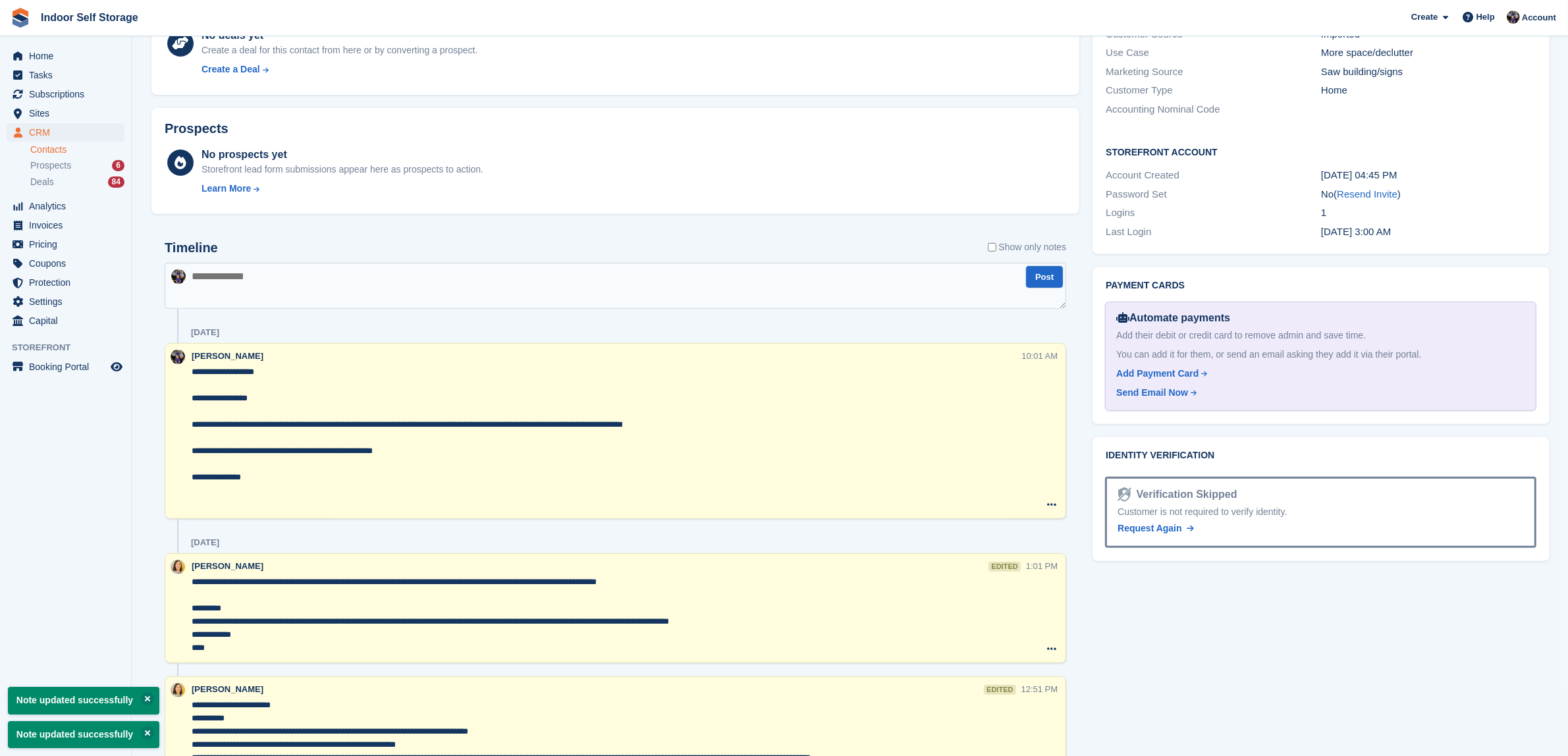
click at [261, 478] on textarea "**********" at bounding box center [606, 438] width 830 height 145
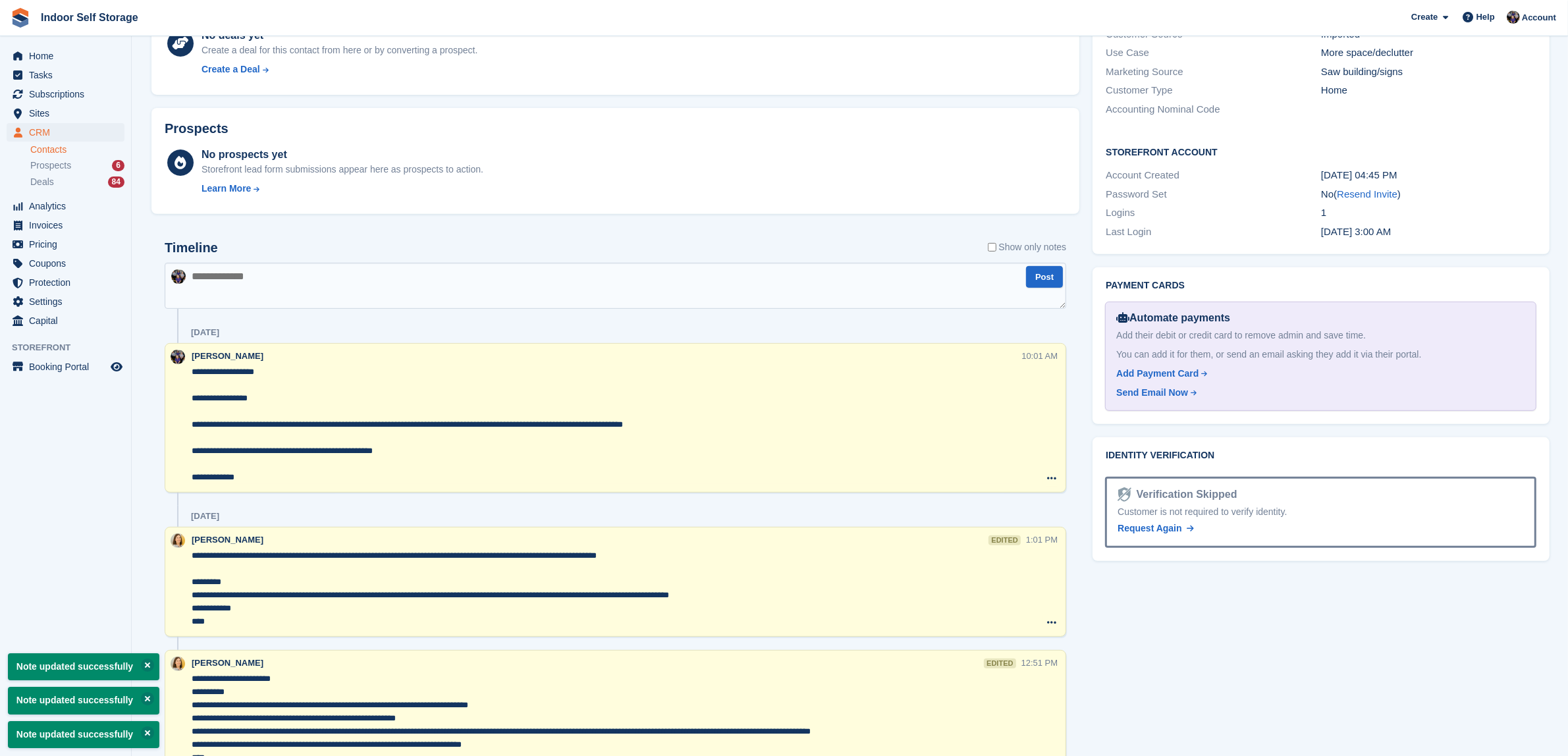
click at [281, 375] on textarea "**********" at bounding box center [606, 425] width 830 height 119
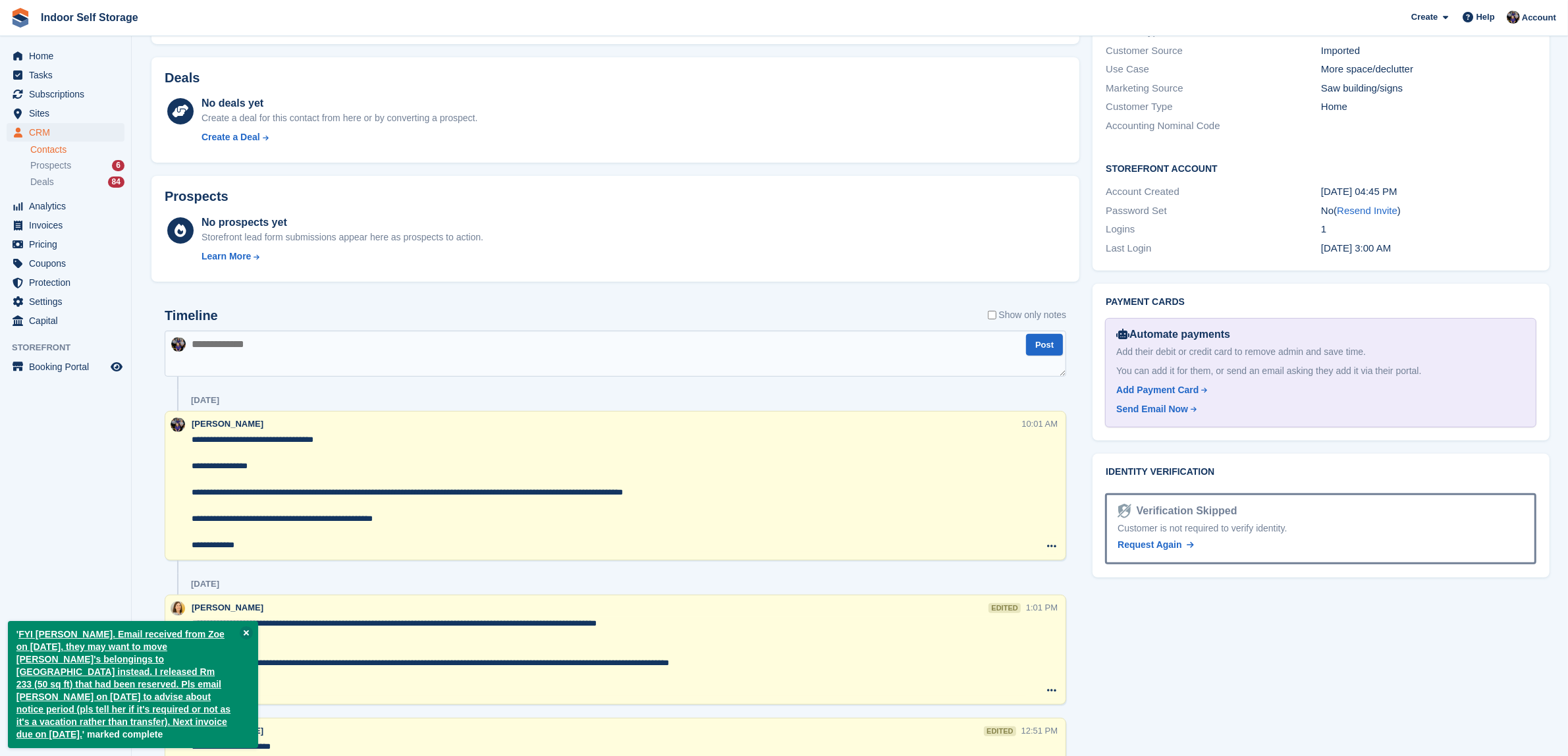
scroll to position [741, 0]
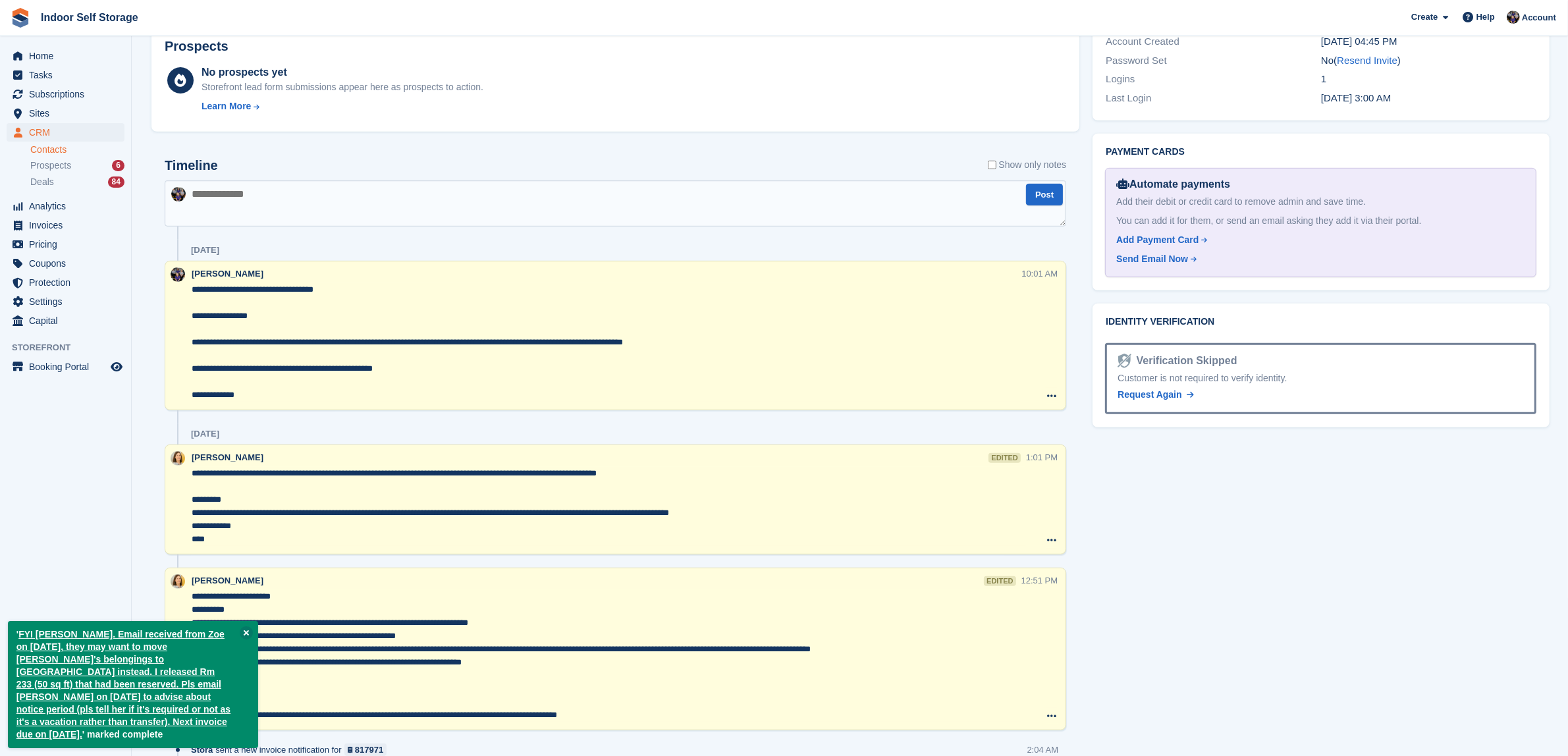
click at [349, 293] on textarea "**********" at bounding box center [606, 343] width 830 height 119
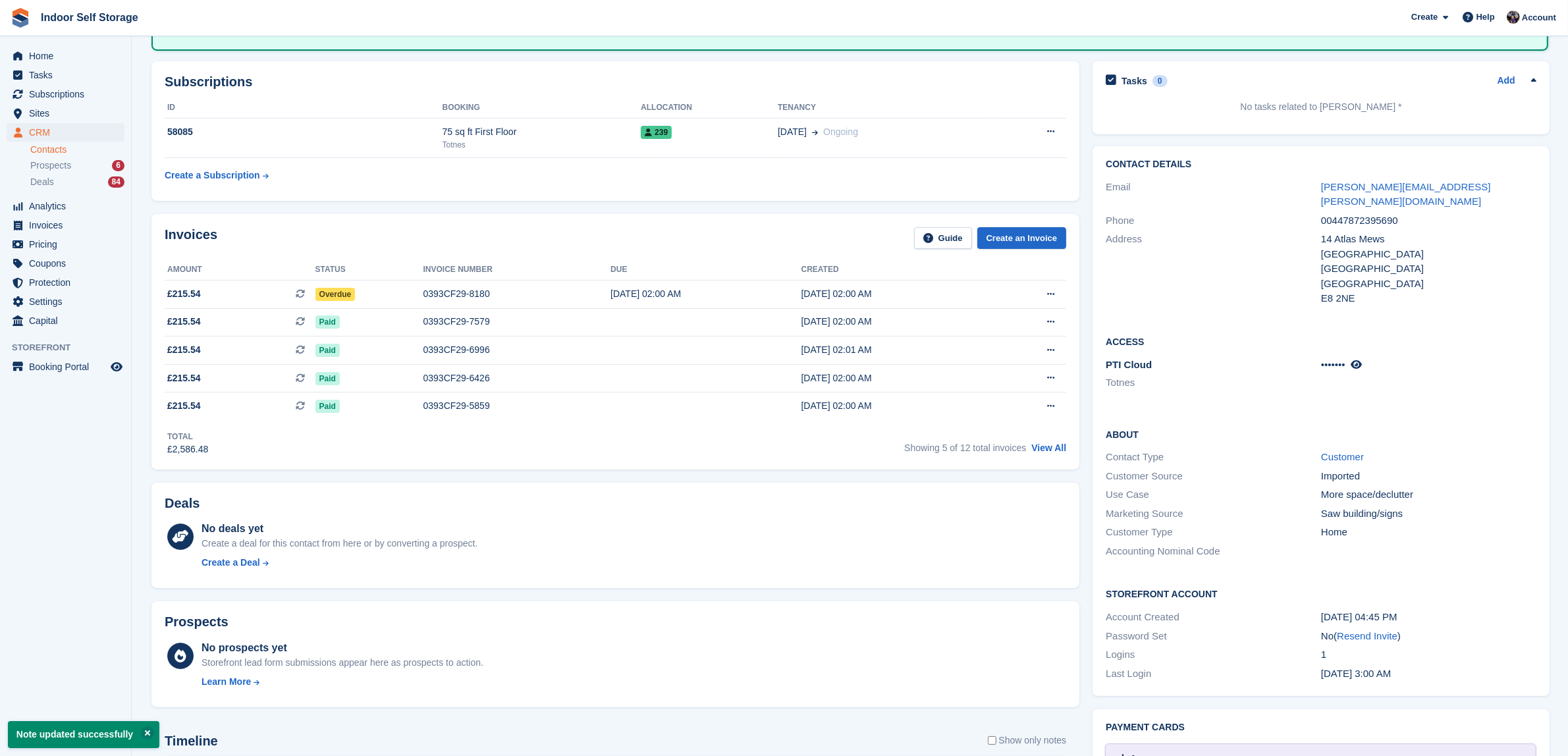
scroll to position [0, 0]
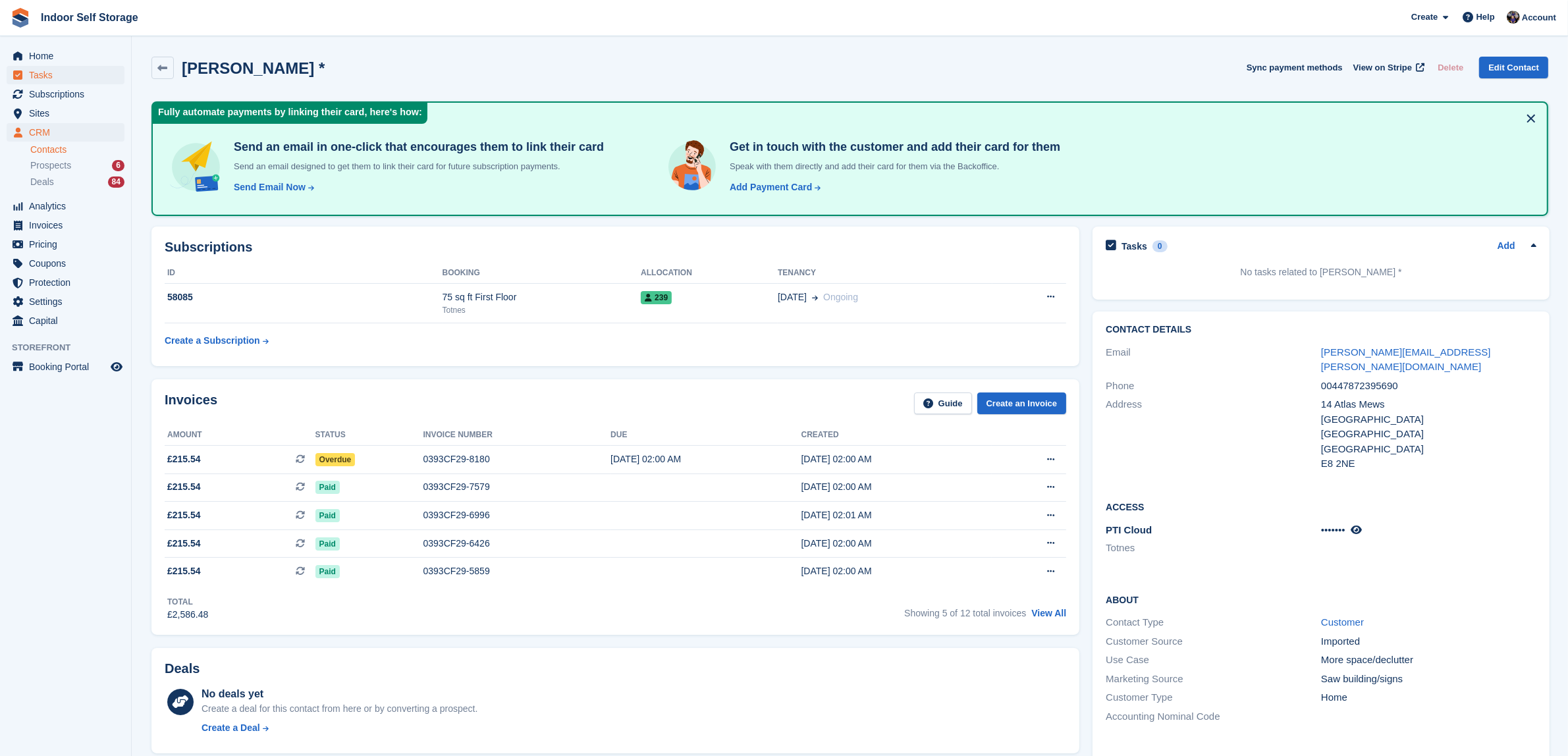
type textarea "**********"
click at [47, 68] on span "Tasks" at bounding box center [68, 75] width 79 height 18
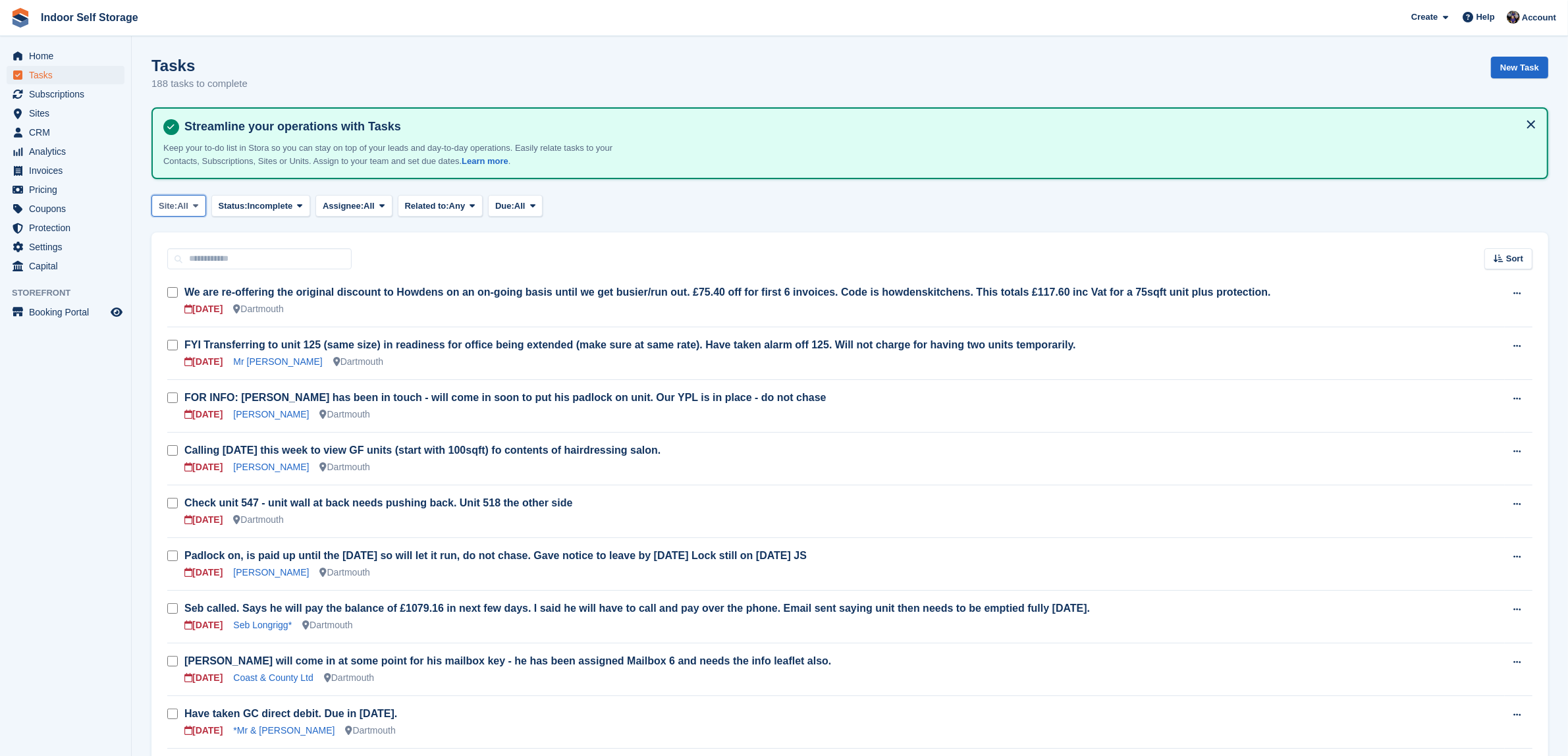
click at [196, 198] on button "Site: All" at bounding box center [179, 206] width 55 height 22
drag, startPoint x: 180, startPoint y: 284, endPoint x: 299, endPoint y: 248, distance: 124.3
click at [180, 283] on link "Totnes" at bounding box center [214, 284] width 115 height 24
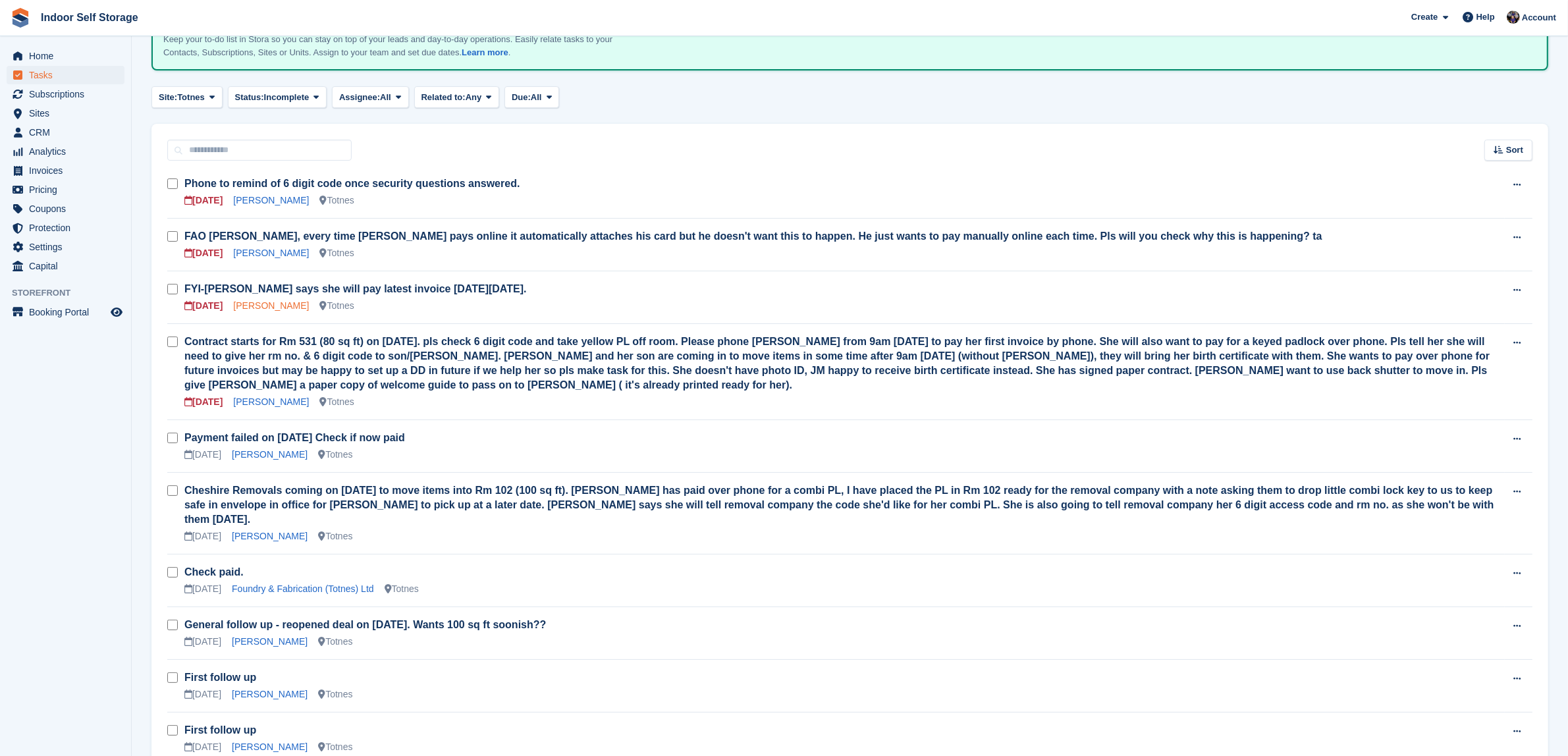
scroll to position [82, 0]
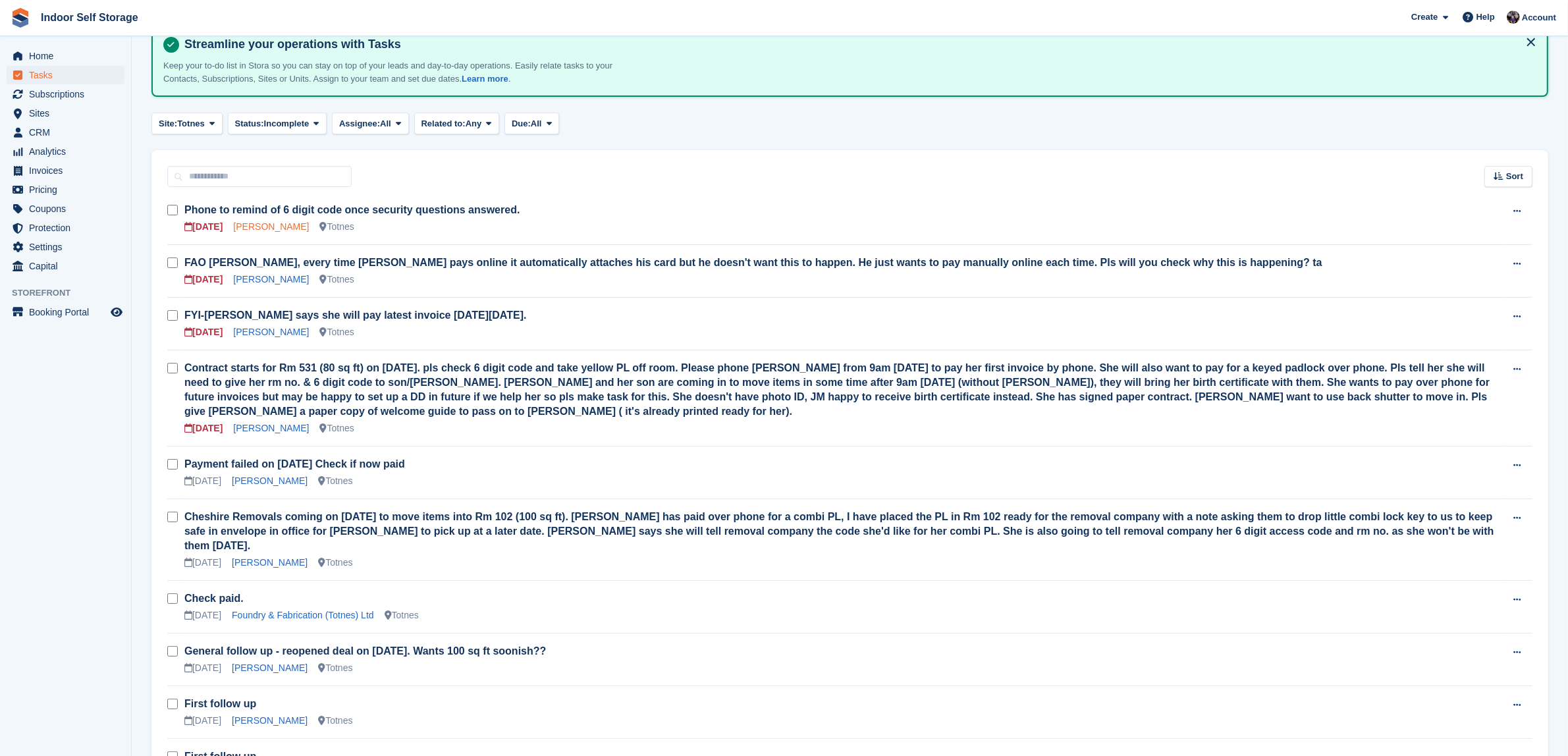
click at [277, 224] on link "[PERSON_NAME]" at bounding box center [271, 226] width 76 height 11
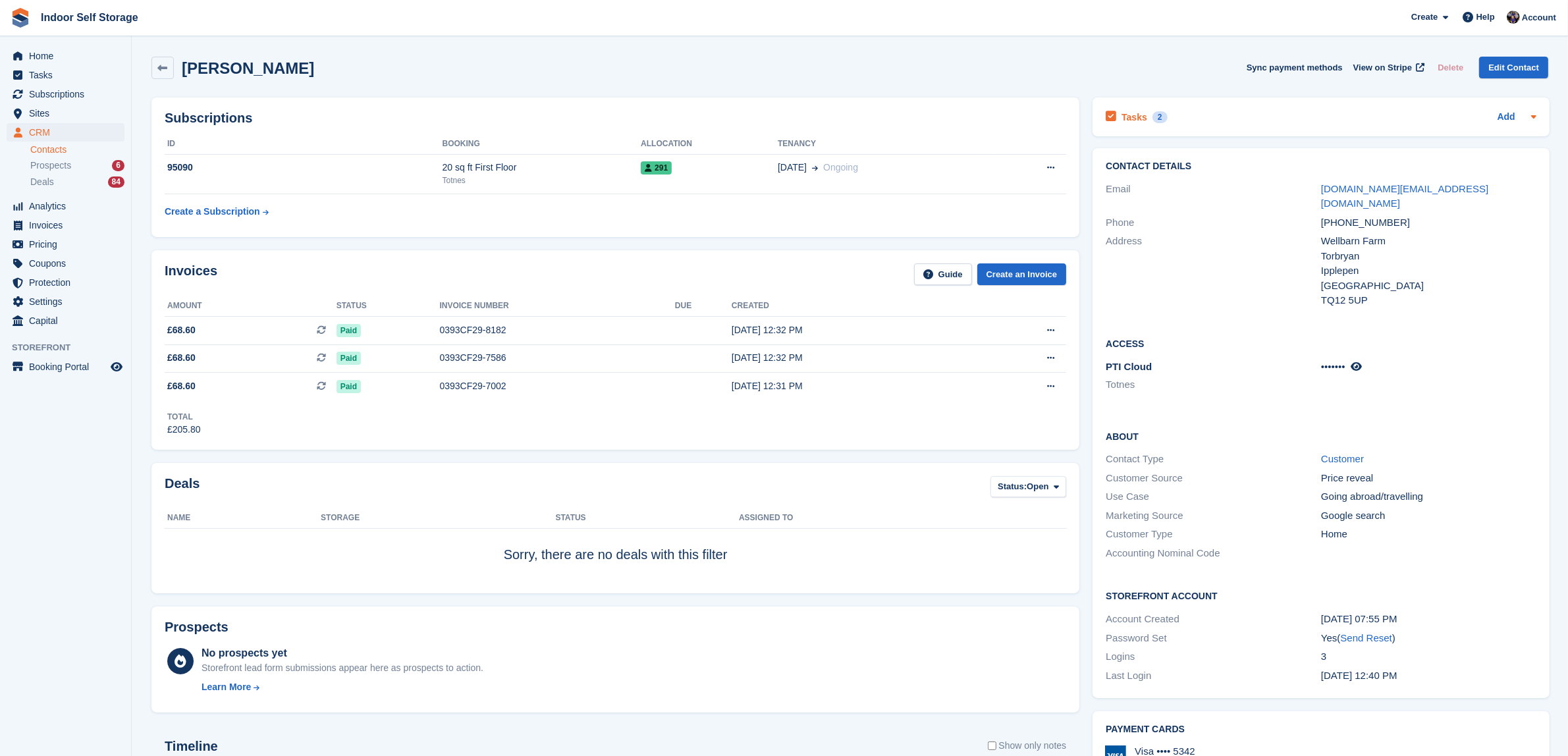
click at [1158, 116] on div "2" at bounding box center [1160, 118] width 15 height 12
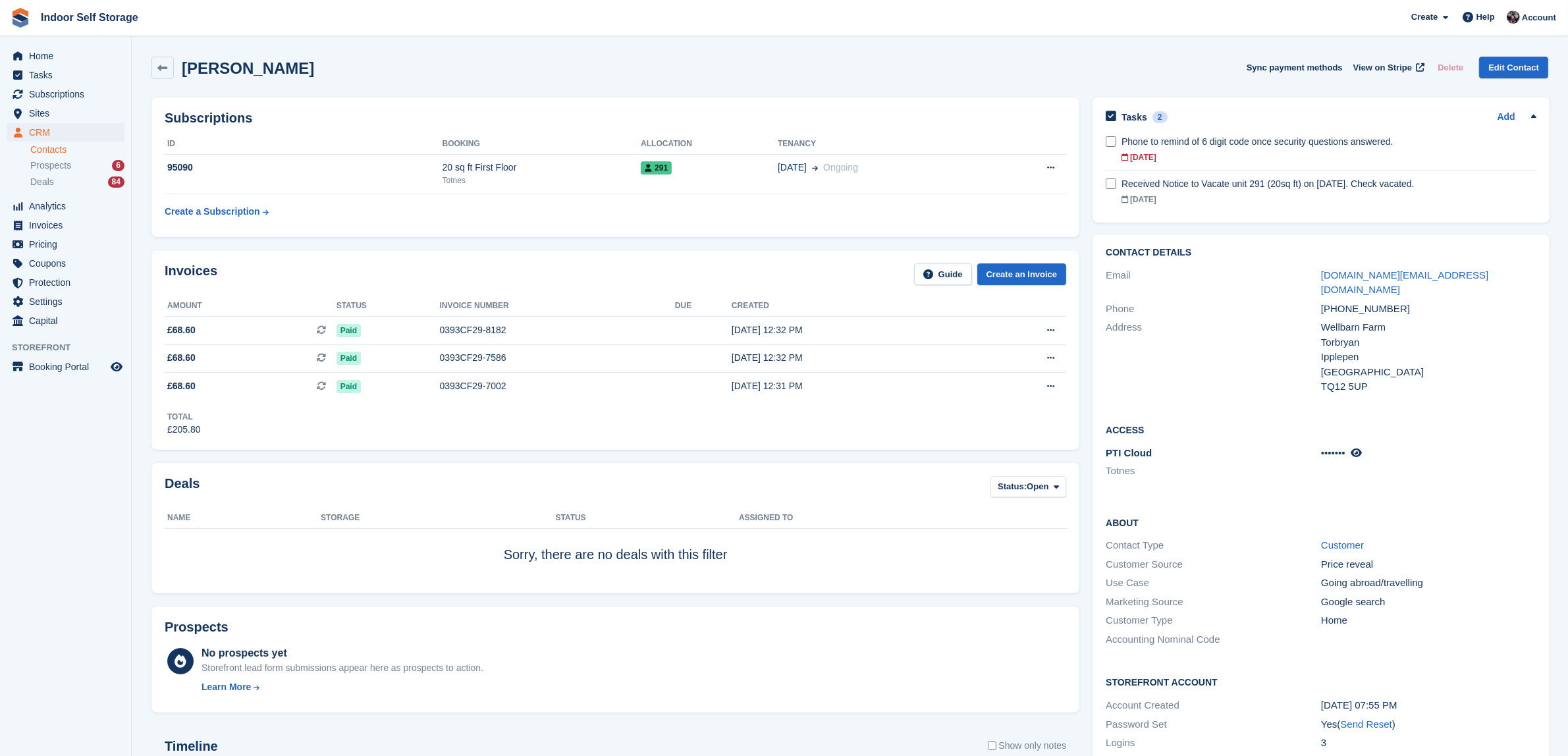
click at [1019, 86] on div "[PERSON_NAME] Sync payment methods View on Stripe Delete Edit Contact" at bounding box center [850, 71] width 1410 height 41
click at [1241, 148] on div "Phone to remind of 6 digit code once security questions answered." at bounding box center [1329, 142] width 415 height 14
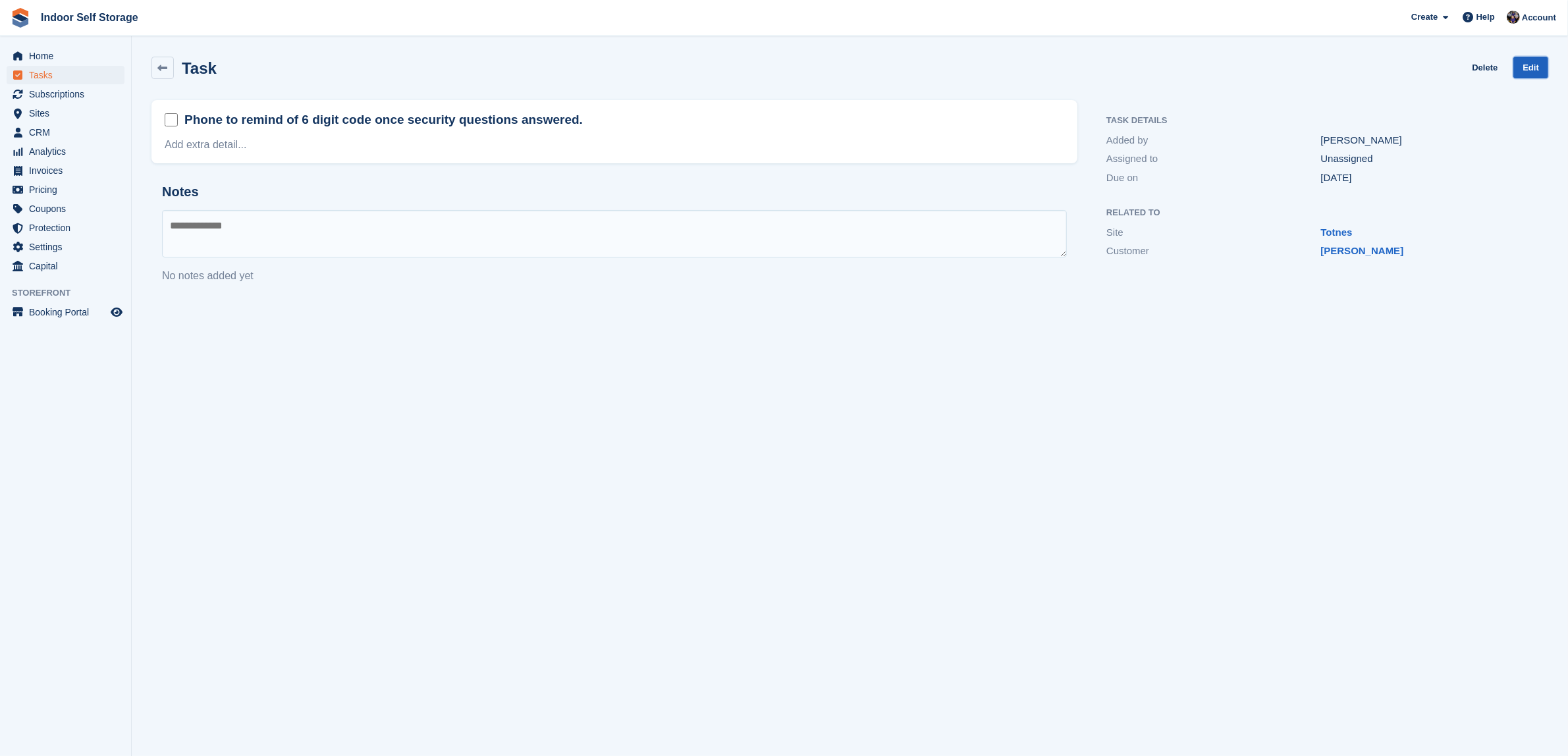
click at [1535, 62] on link "Edit" at bounding box center [1531, 68] width 35 height 22
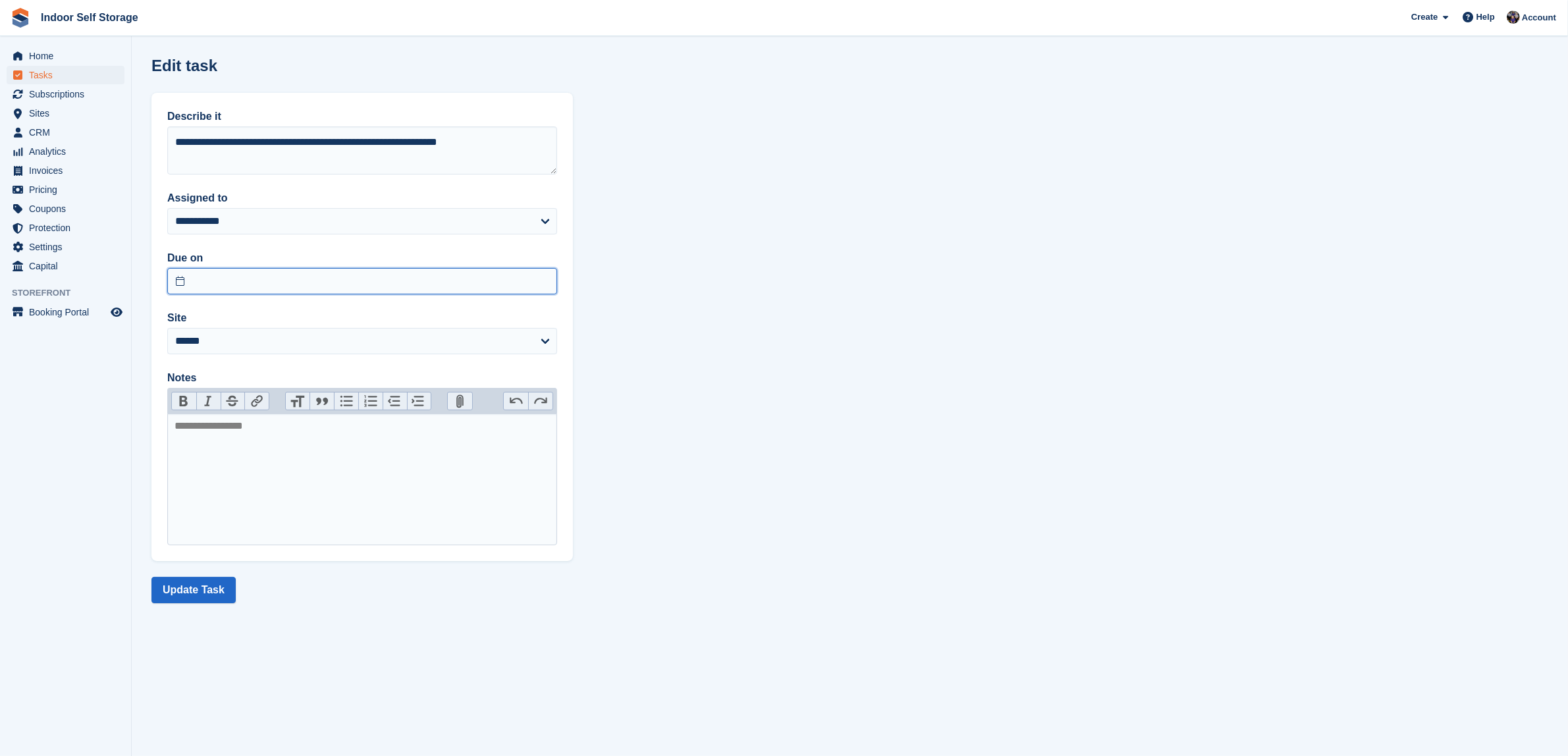
click at [179, 282] on input "text" at bounding box center [362, 281] width 390 height 27
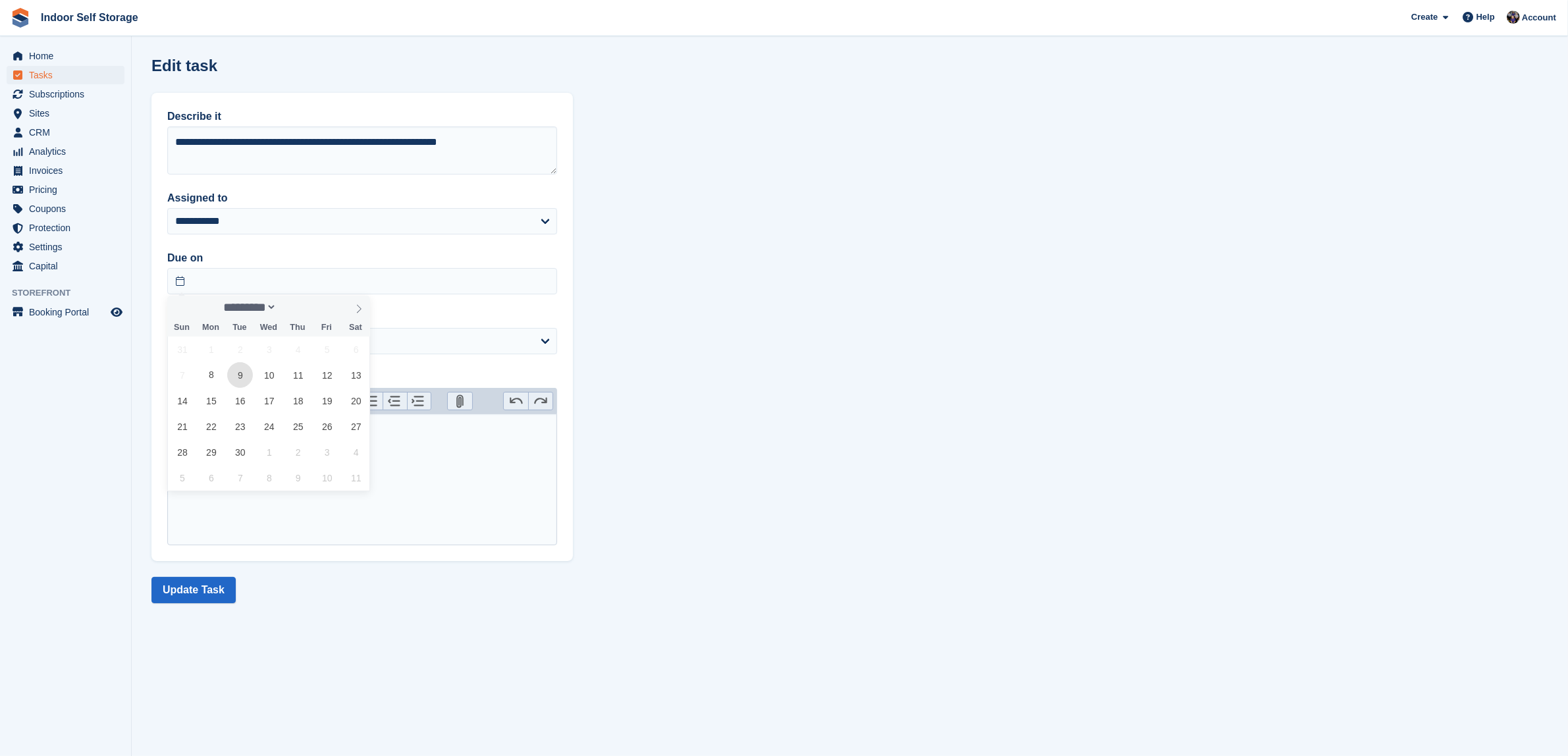
click at [244, 378] on span "9" at bounding box center [240, 375] width 26 height 26
type input "**********"
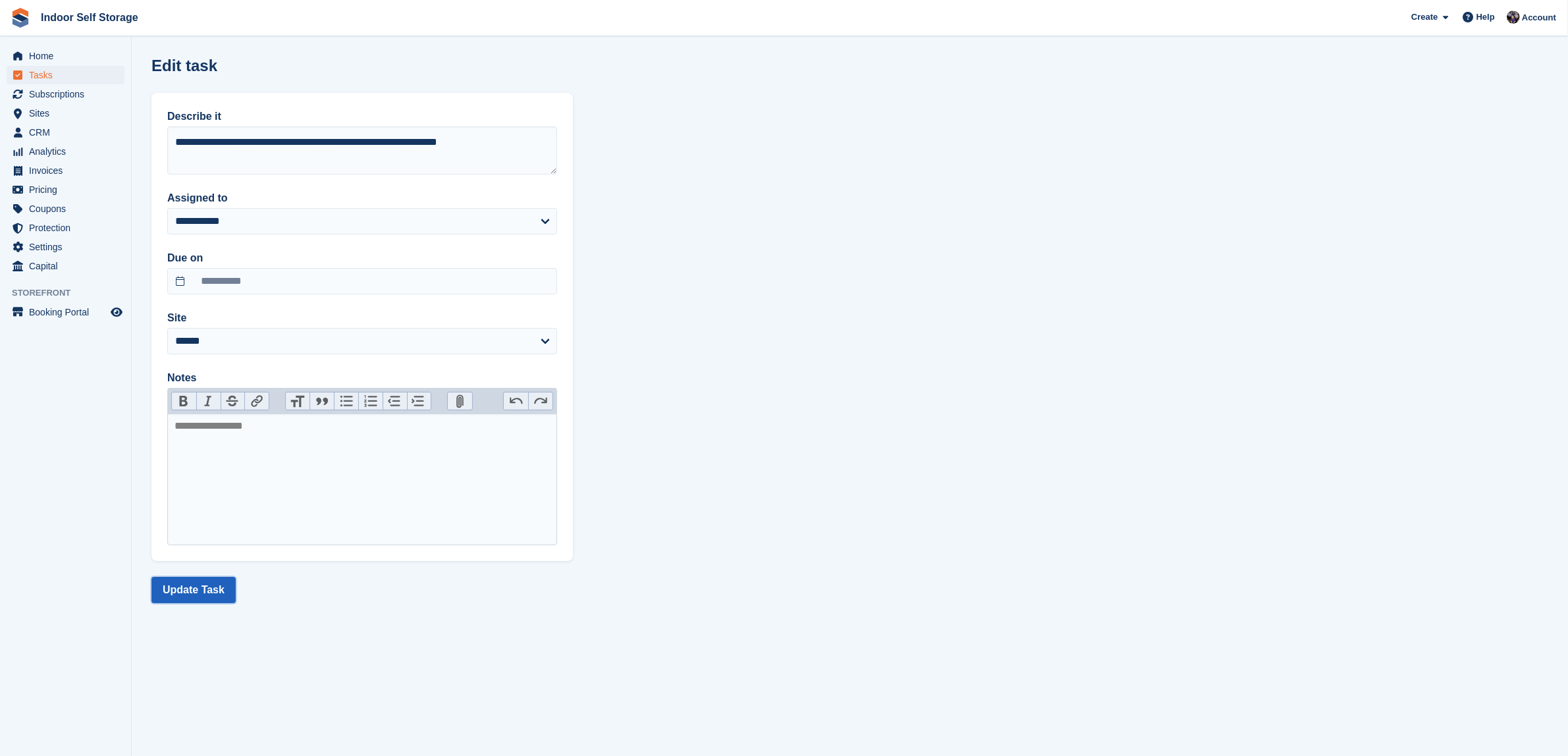
click at [208, 598] on button "Update Task" at bounding box center [193, 590] width 84 height 27
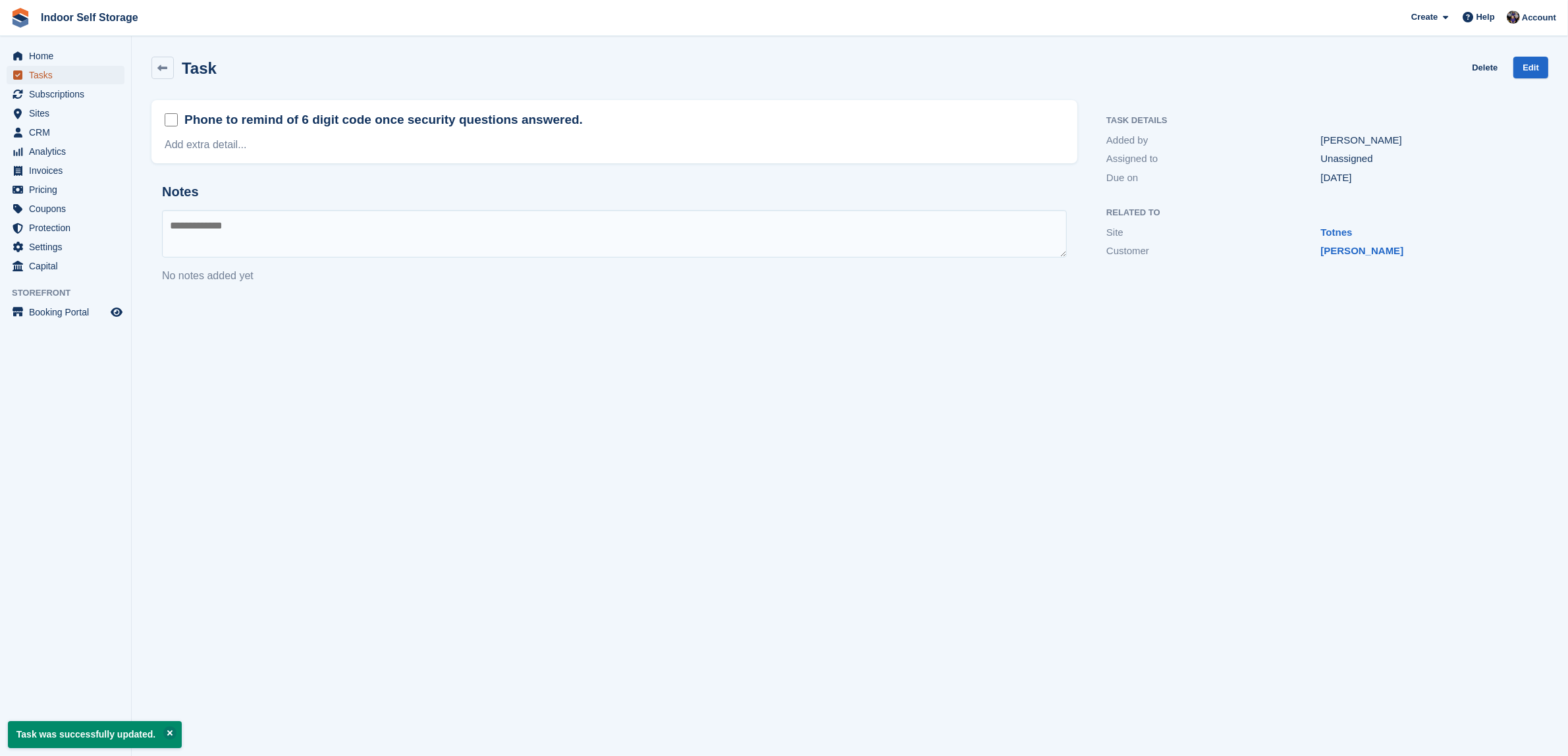
click at [40, 68] on span "Tasks" at bounding box center [68, 75] width 79 height 18
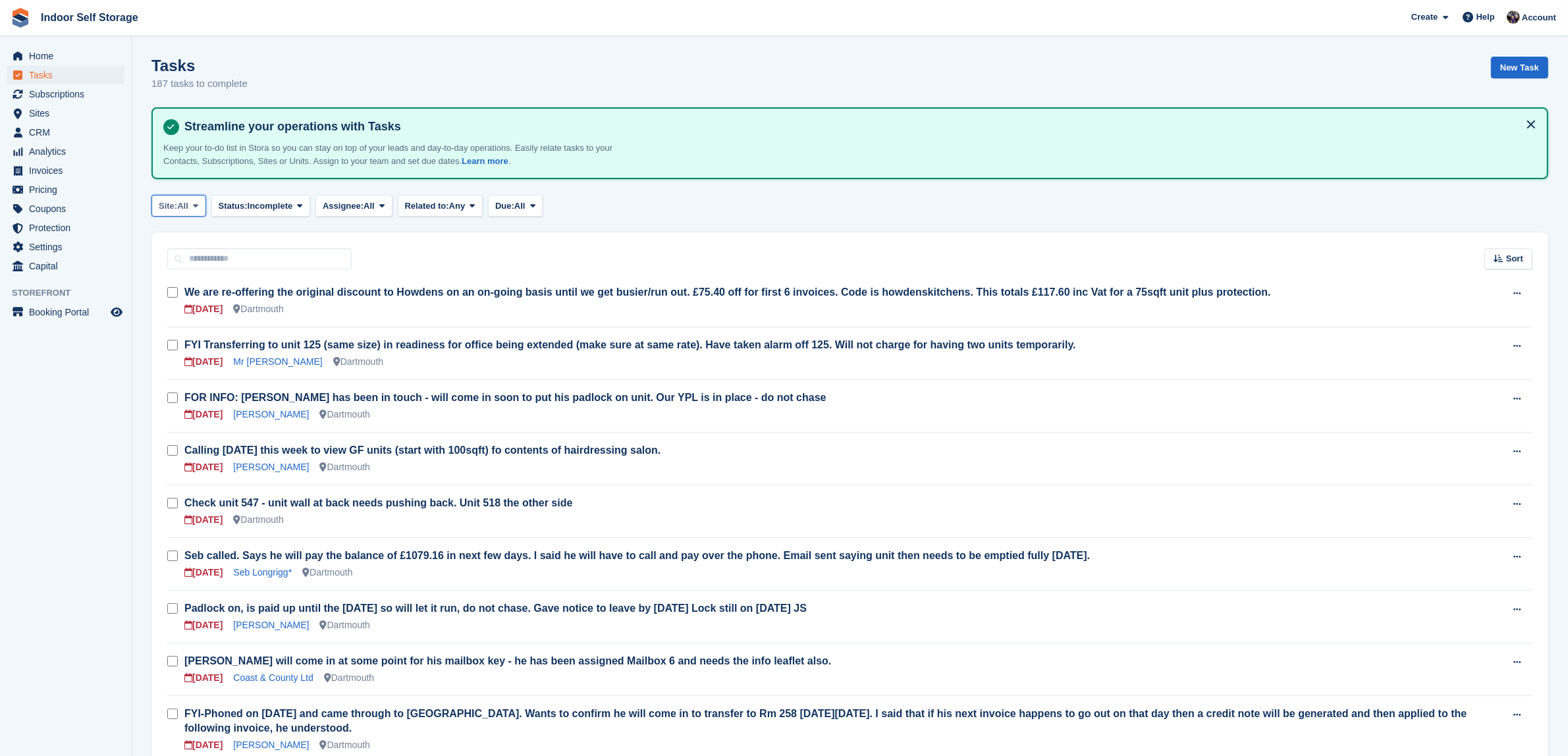
click at [195, 202] on icon at bounding box center [195, 205] width 5 height 8
click at [182, 285] on link "Totnes" at bounding box center [214, 284] width 115 height 24
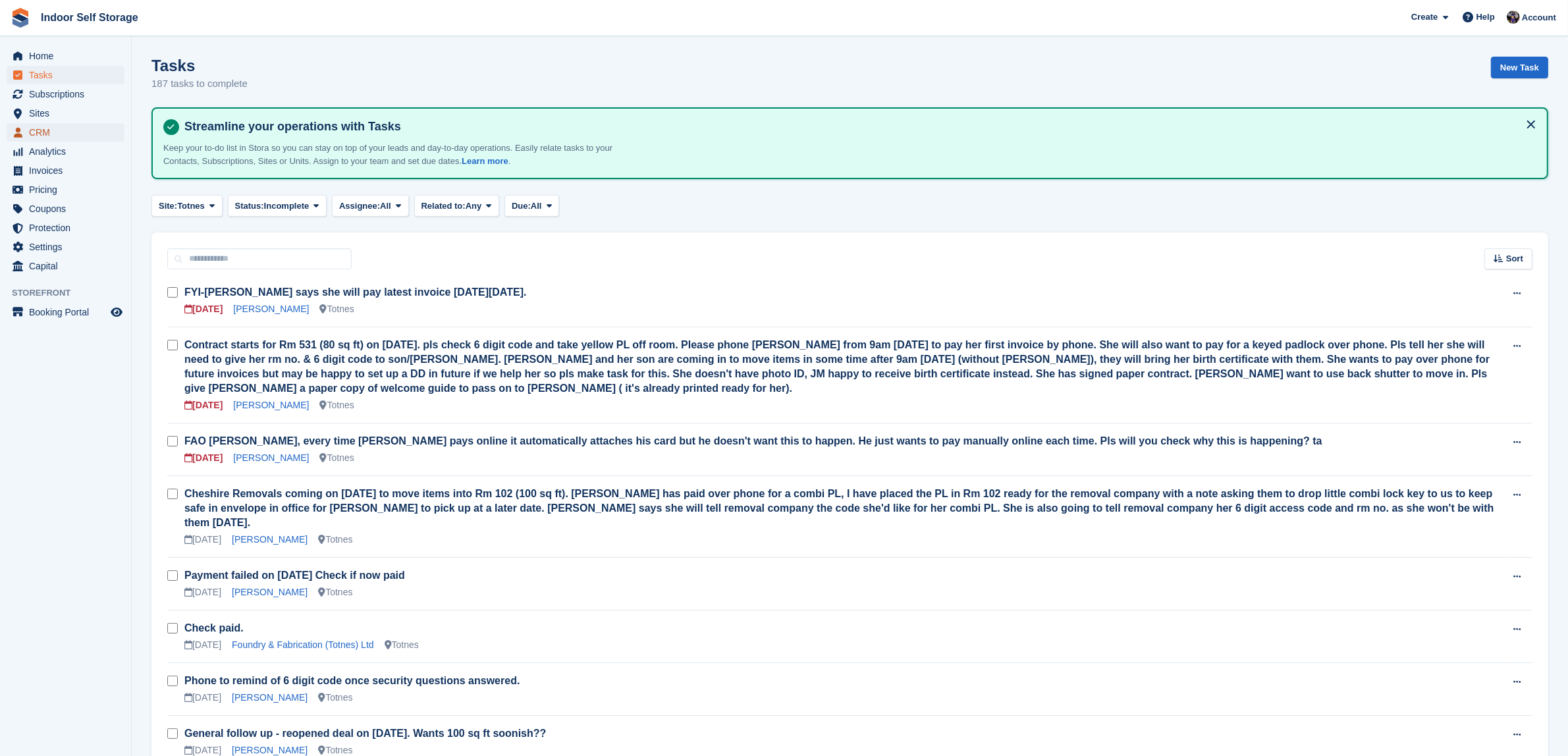
click at [47, 134] on span "CRM" at bounding box center [68, 132] width 79 height 18
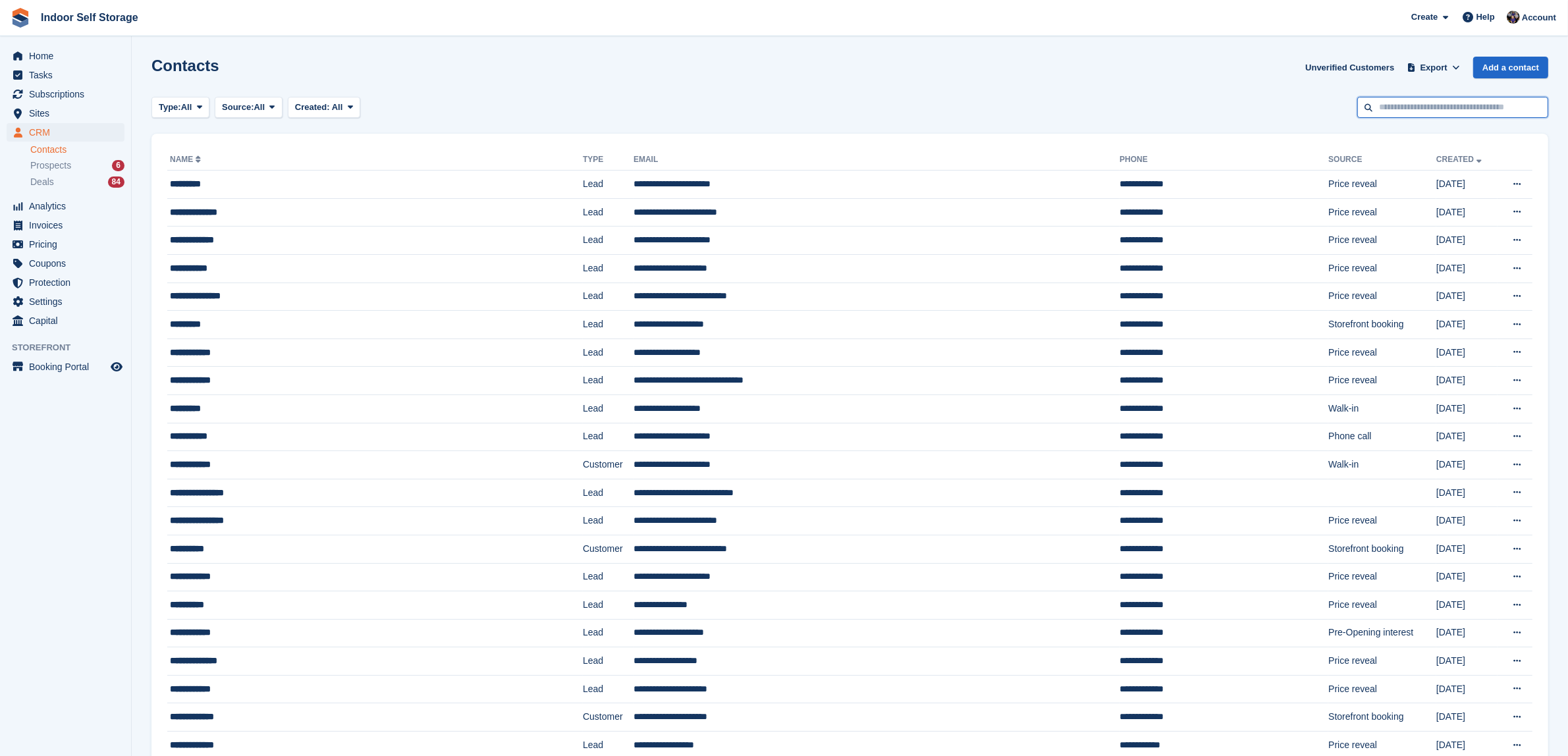
click at [1398, 110] on input "text" at bounding box center [1453, 107] width 191 height 22
type input "*****"
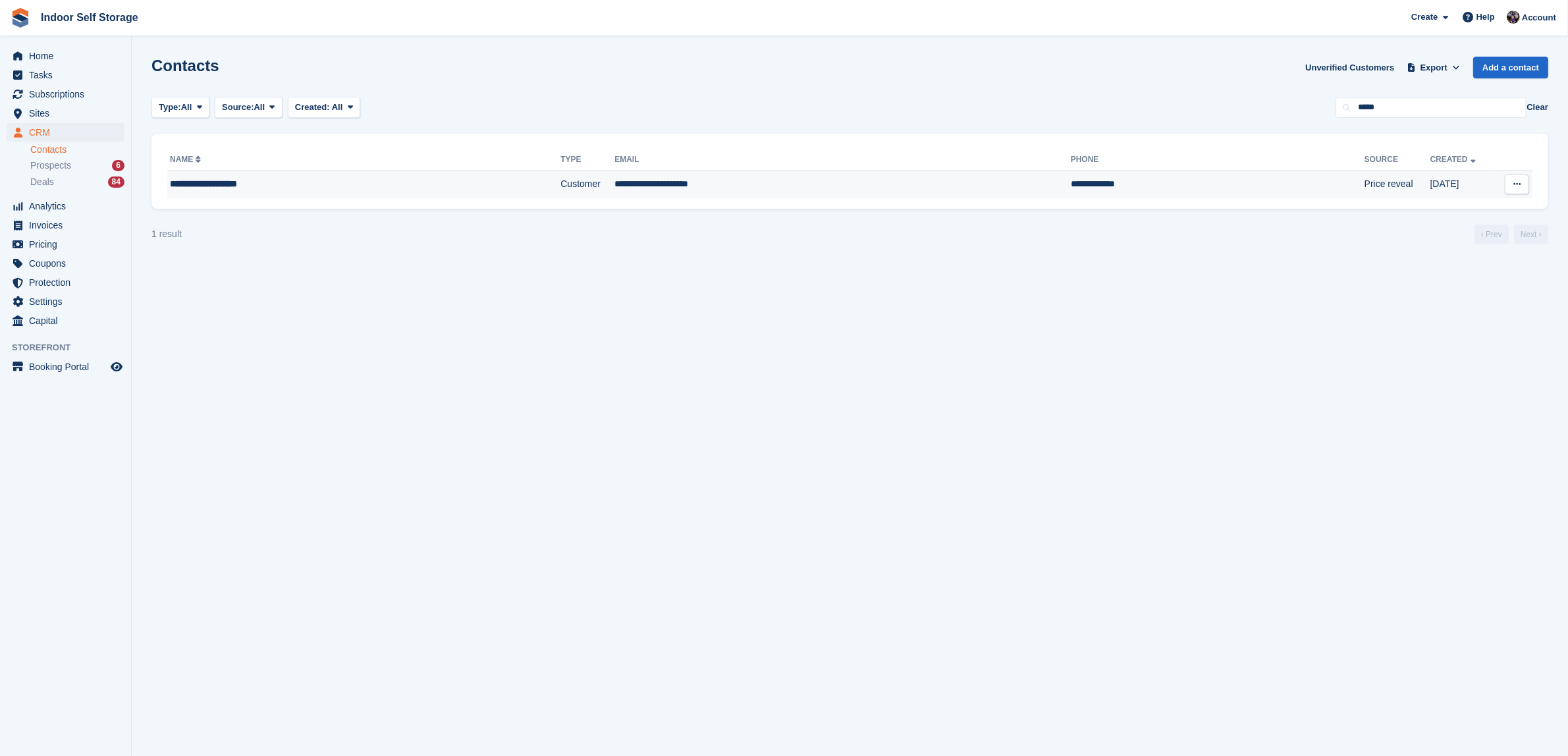
click at [615, 189] on td "**********" at bounding box center [842, 185] width 457 height 27
